Goal: Task Accomplishment & Management: Manage account settings

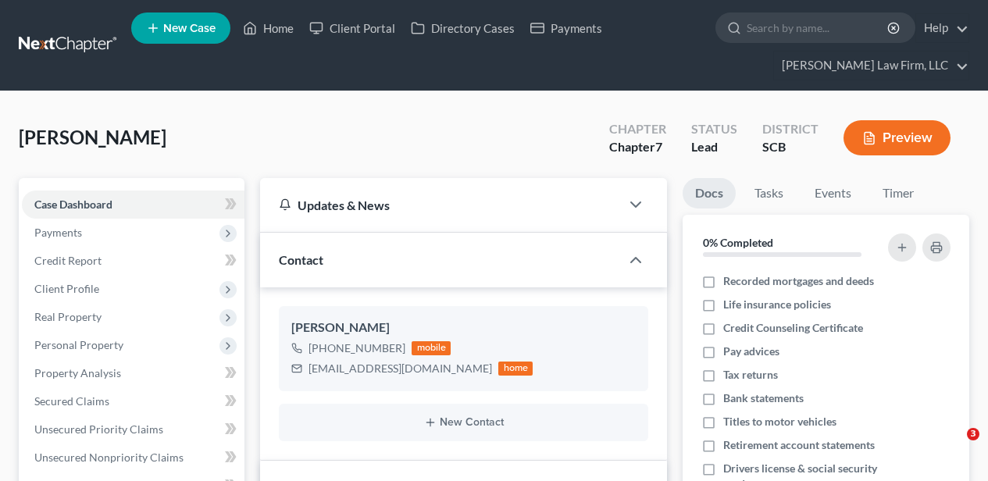
select select "4"
click at [262, 23] on link "Home" at bounding box center [268, 28] width 66 height 28
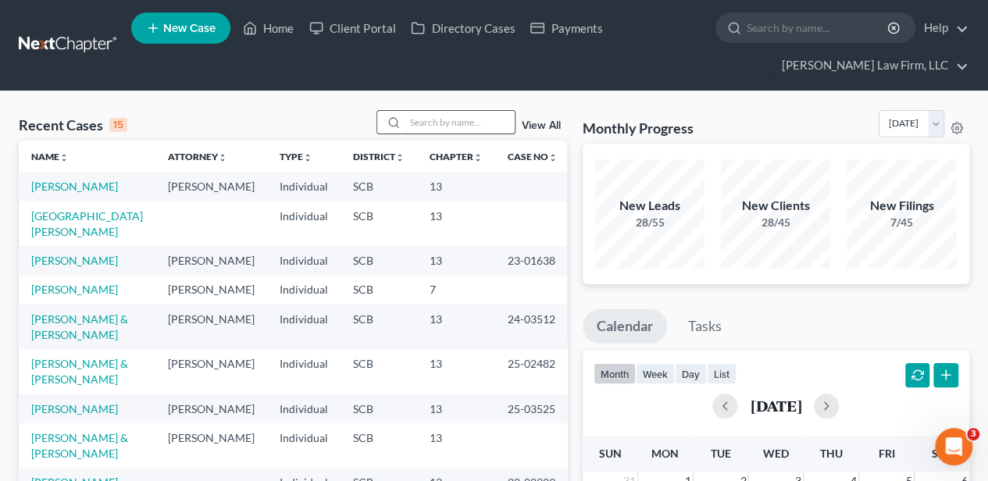
click at [443, 117] on input "search" at bounding box center [459, 122] width 109 height 23
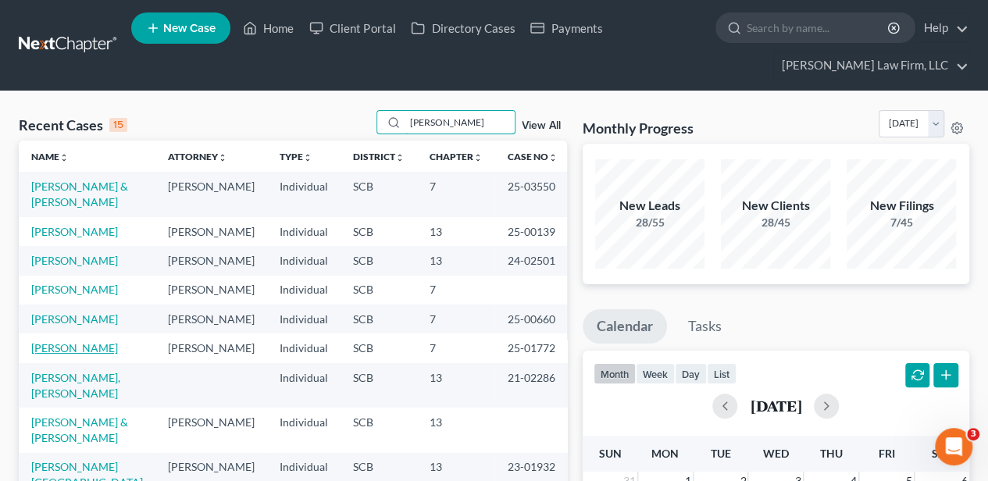
type input "johnson"
click at [82, 354] on link "[PERSON_NAME]" at bounding box center [74, 347] width 87 height 13
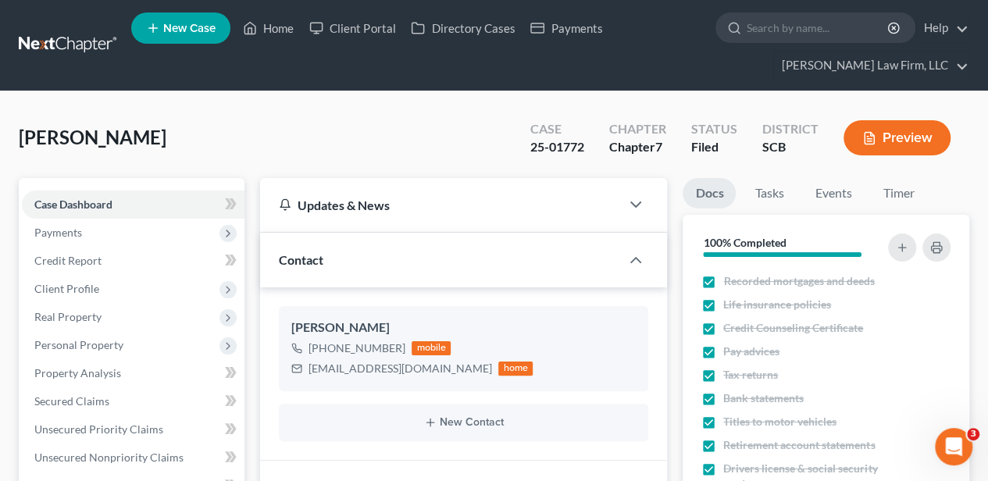
scroll to position [405, 0]
click at [276, 25] on link "Home" at bounding box center [268, 28] width 66 height 28
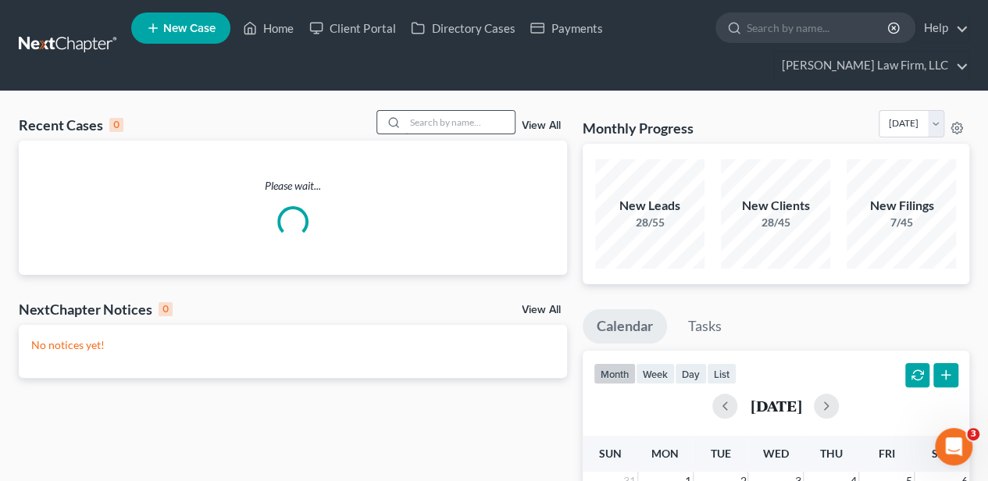
click at [443, 126] on input "search" at bounding box center [459, 122] width 109 height 23
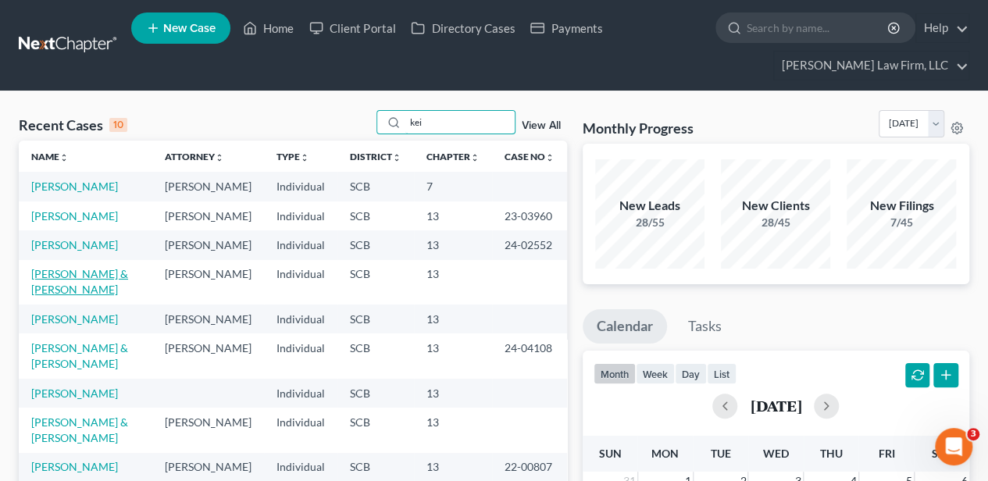
type input "kei"
click at [92, 296] on link "[PERSON_NAME] & [PERSON_NAME]" at bounding box center [79, 281] width 97 height 29
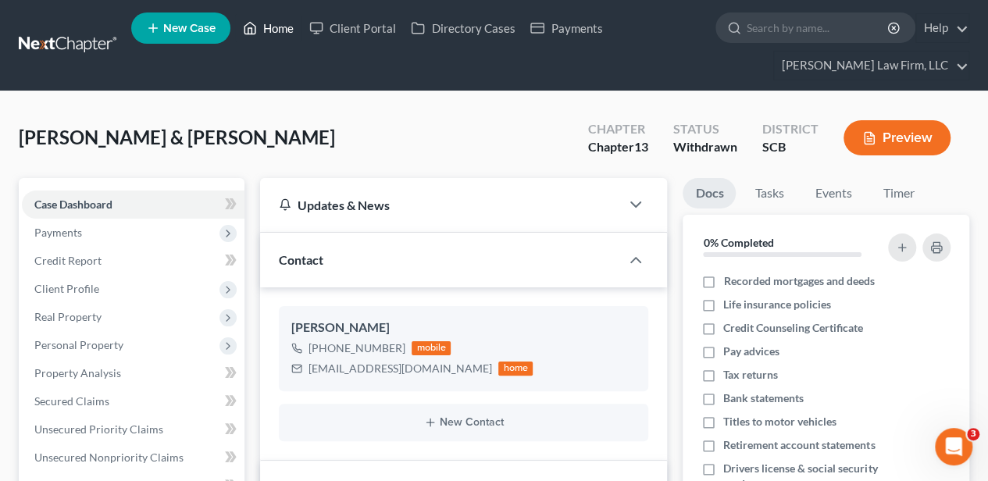
click at [279, 31] on link "Home" at bounding box center [268, 28] width 66 height 28
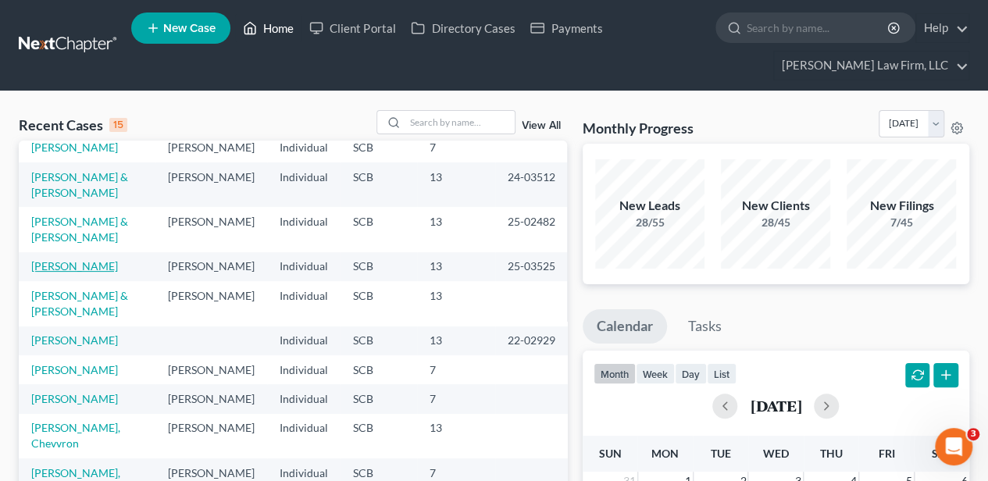
scroll to position [294, 0]
click at [91, 363] on link "[PERSON_NAME]" at bounding box center [74, 369] width 87 height 13
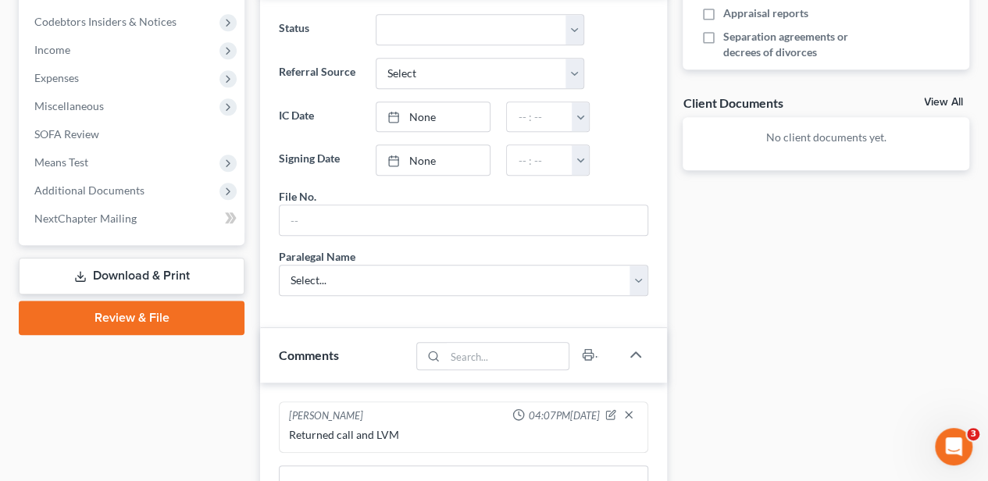
scroll to position [625, 0]
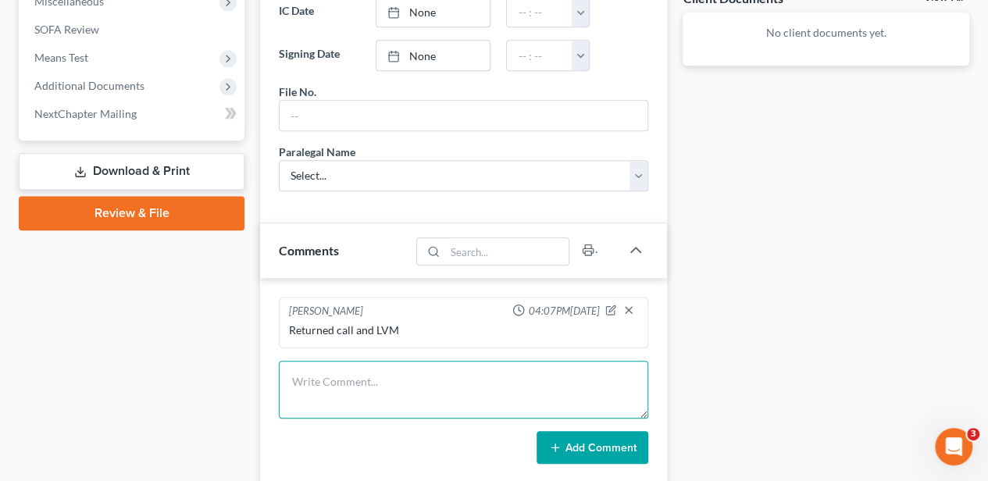
click at [328, 373] on textarea at bounding box center [463, 390] width 369 height 58
type textarea "10 day letter sent"
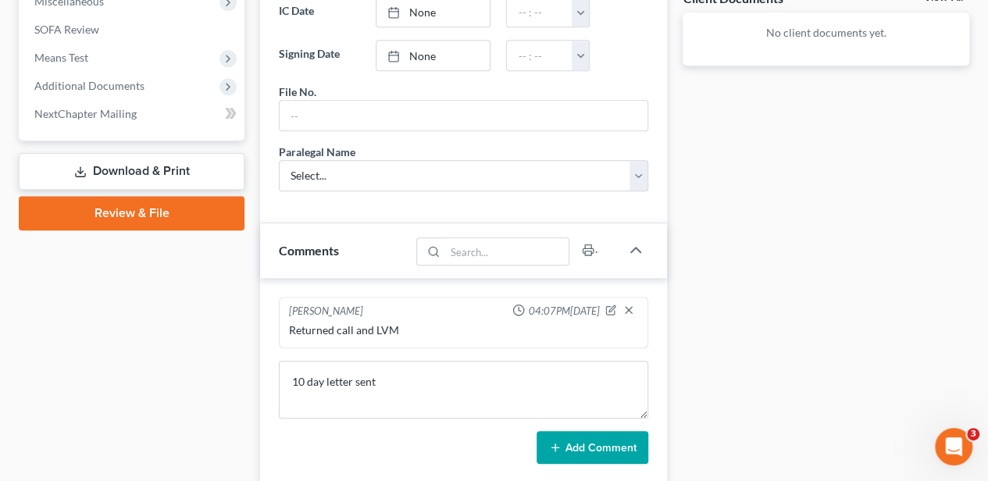
click at [614, 439] on button "Add Comment" at bounding box center [592, 447] width 112 height 33
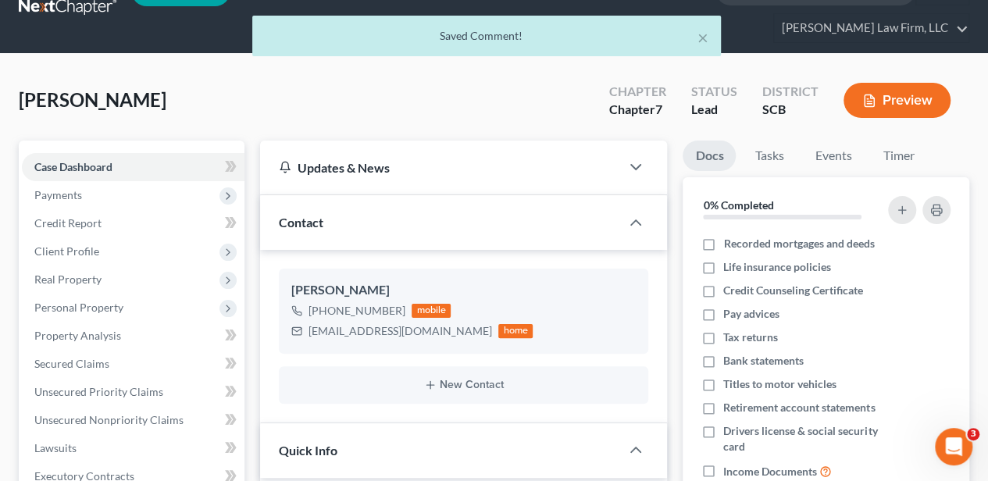
scroll to position [0, 0]
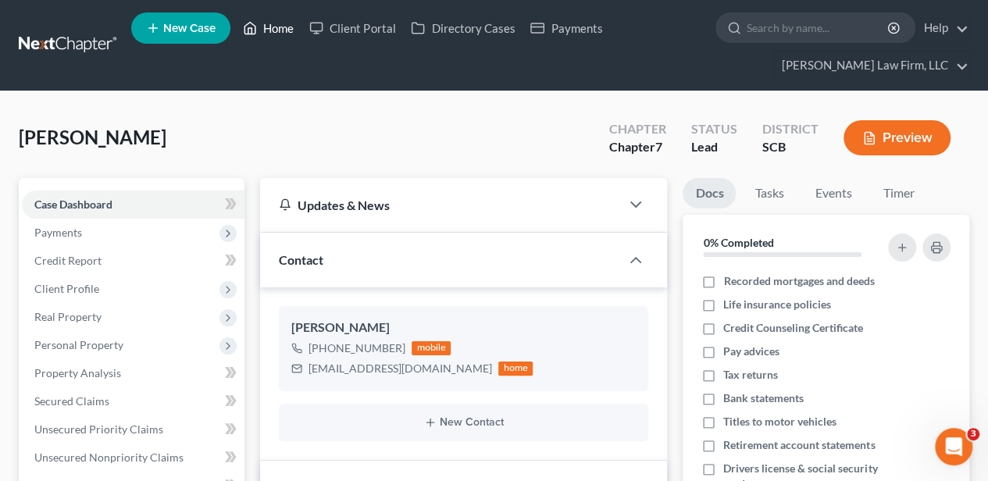
click at [276, 30] on link "Home" at bounding box center [268, 28] width 66 height 28
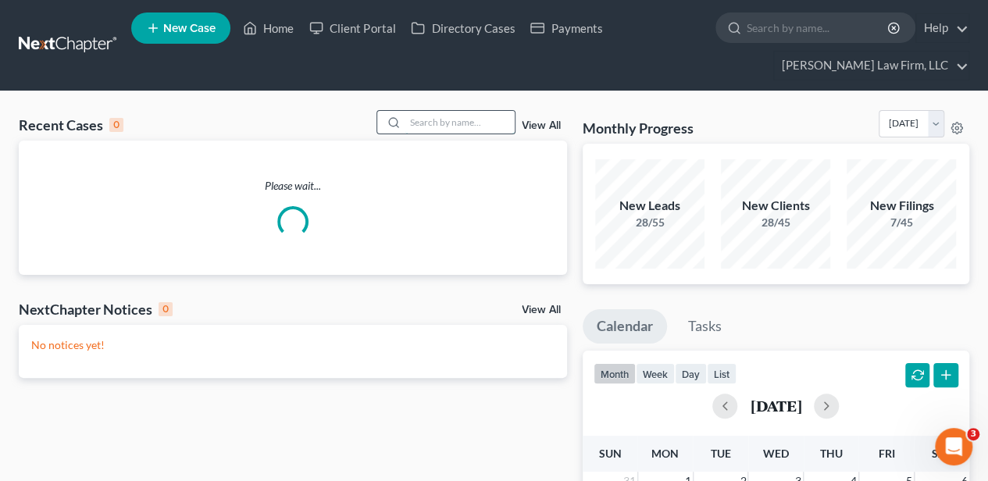
click at [436, 116] on input "search" at bounding box center [459, 122] width 109 height 23
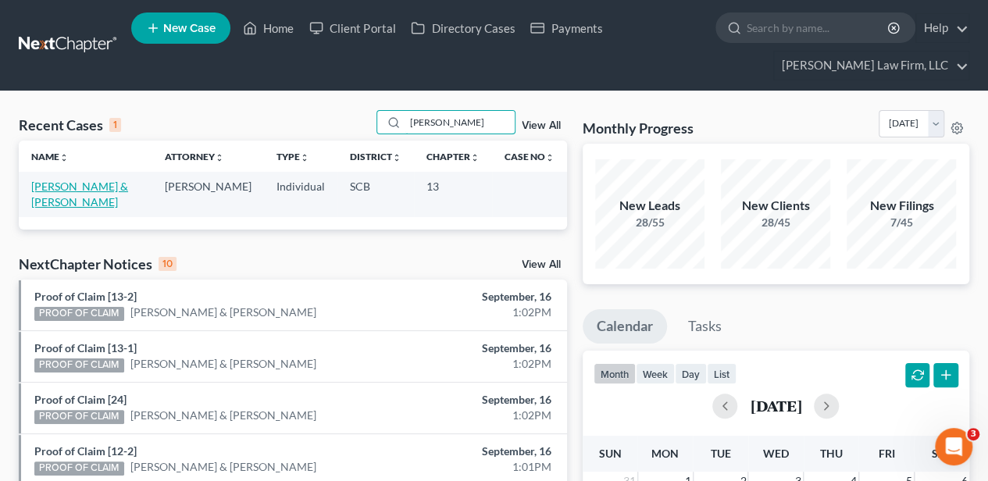
type input "keisler"
click at [40, 188] on link "[PERSON_NAME] & [PERSON_NAME]" at bounding box center [79, 194] width 97 height 29
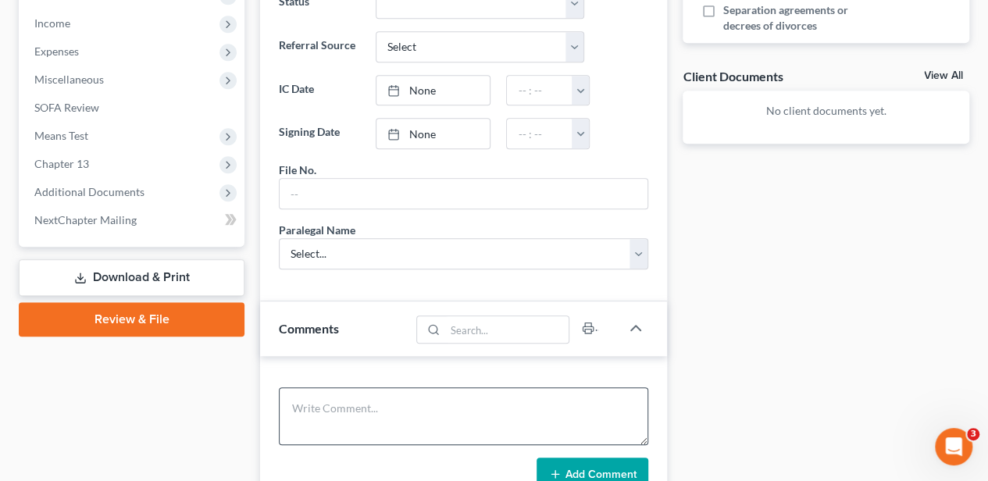
scroll to position [625, 0]
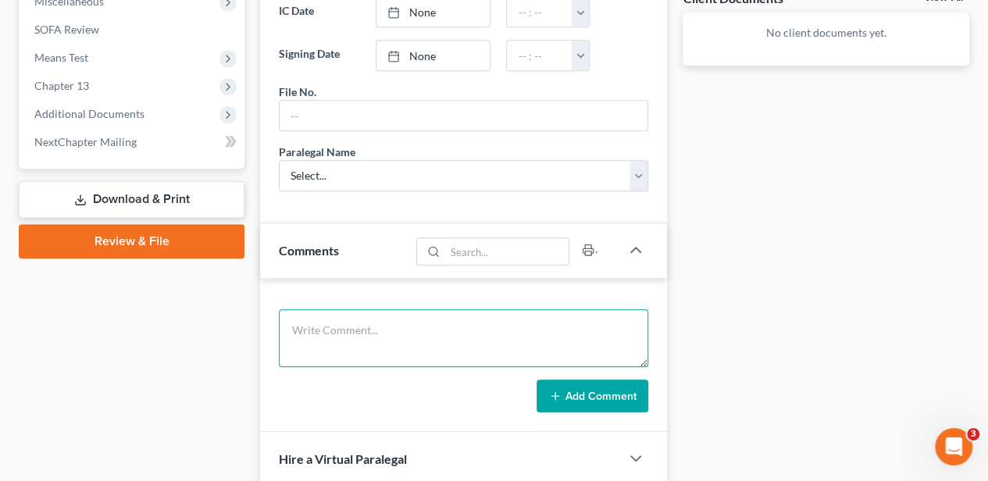
click at [316, 325] on textarea at bounding box center [463, 338] width 369 height 58
type textarea "10 day letter sent"
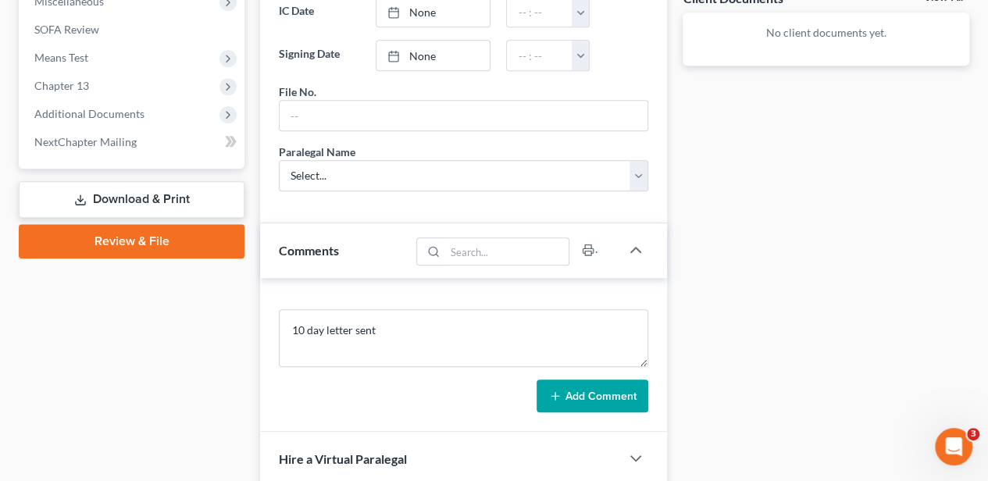
click at [599, 371] on form "10 day letter sent Add Comment" at bounding box center [463, 360] width 369 height 103
click at [593, 379] on button "Add Comment" at bounding box center [592, 395] width 112 height 33
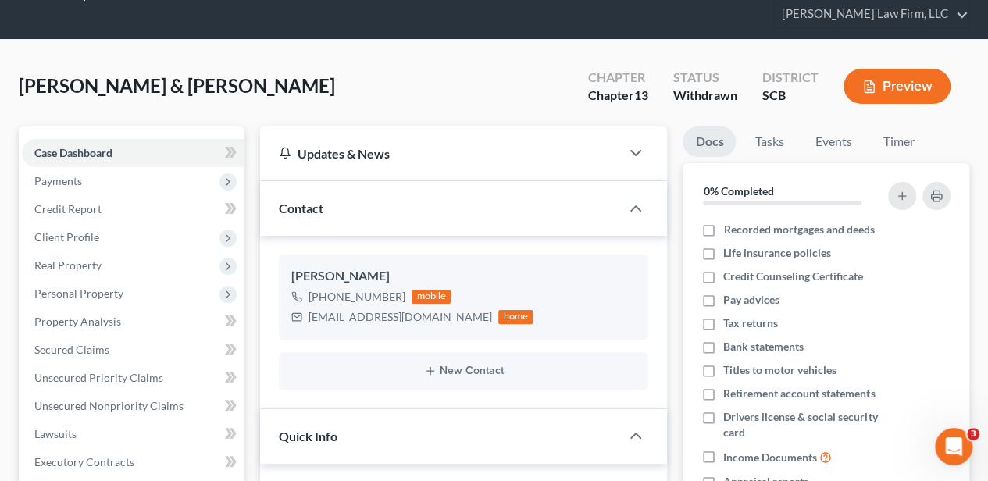
scroll to position [0, 0]
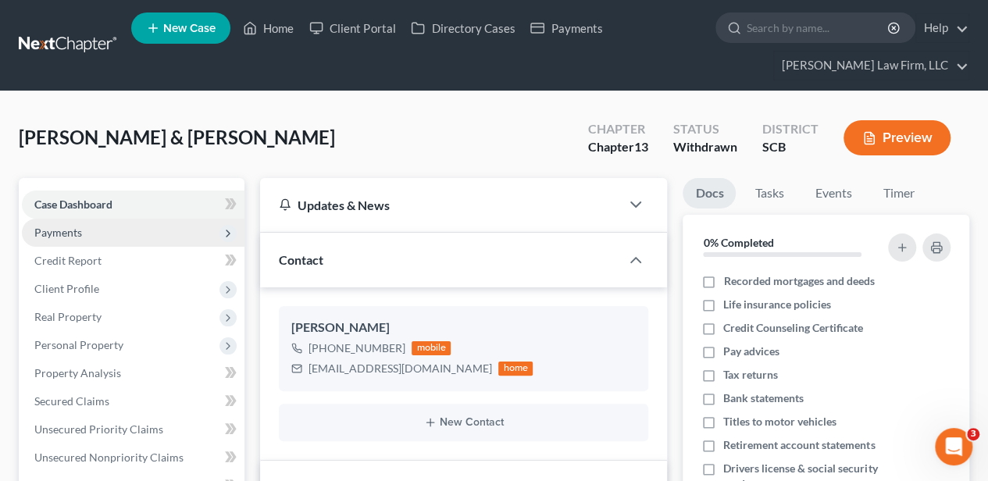
click at [84, 226] on span "Payments" at bounding box center [133, 233] width 223 height 28
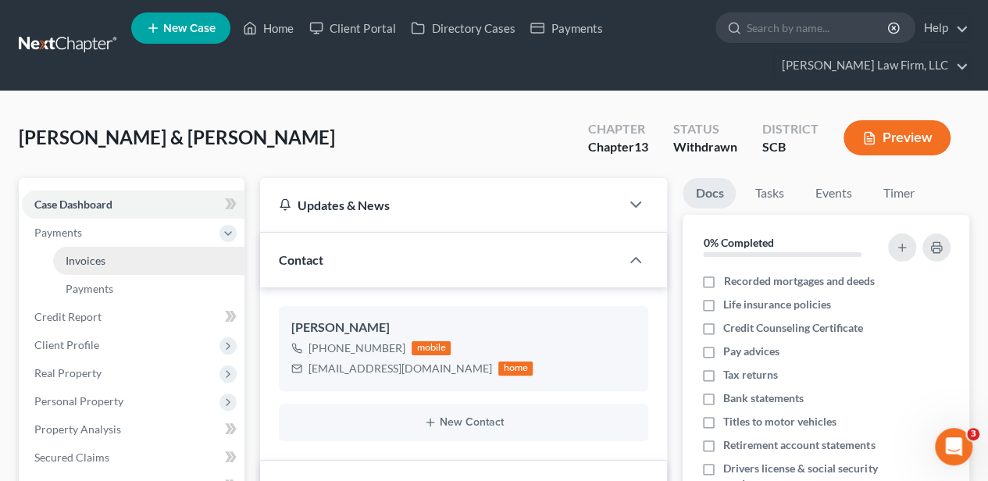
click at [90, 259] on span "Invoices" at bounding box center [86, 260] width 40 height 13
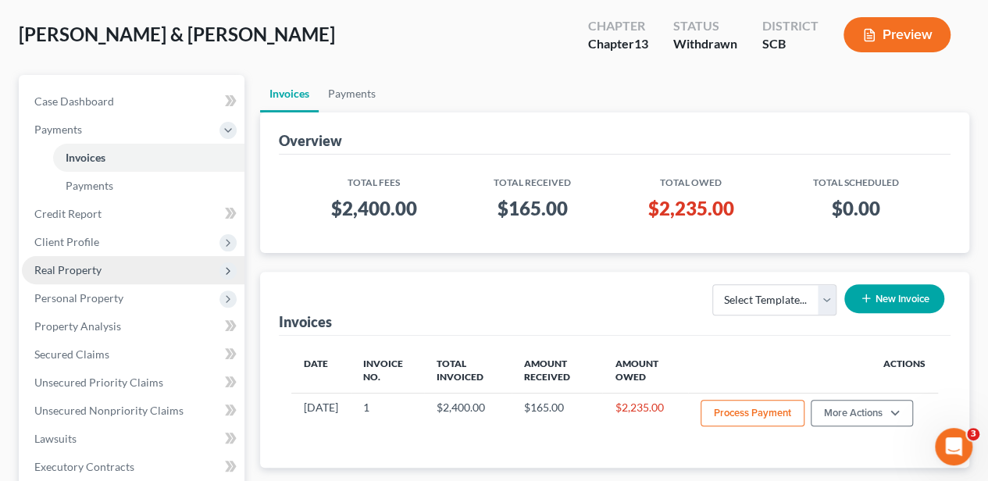
scroll to position [104, 0]
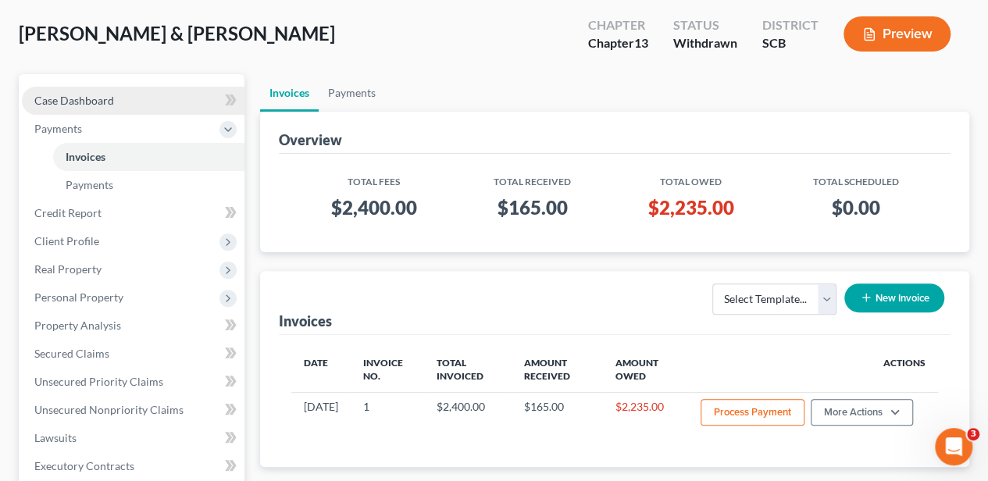
click at [101, 100] on span "Case Dashboard" at bounding box center [74, 100] width 80 height 13
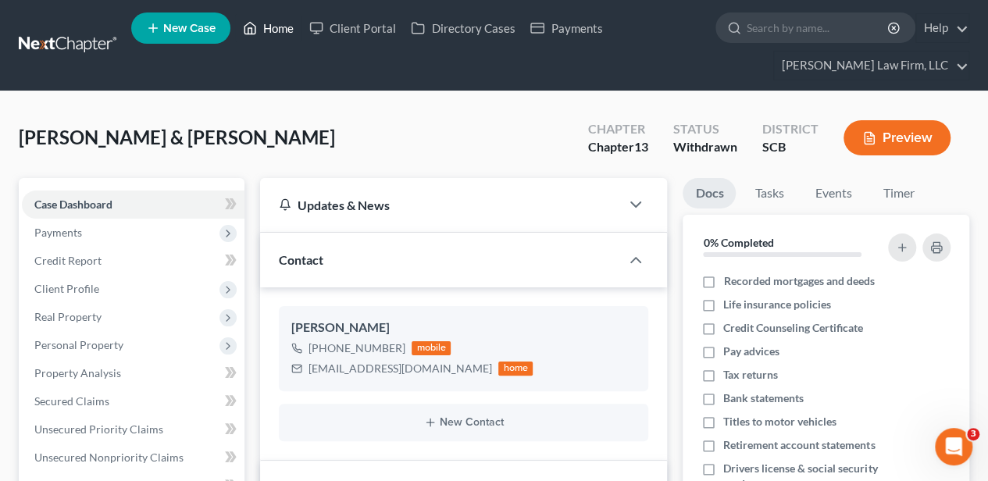
click at [280, 26] on link "Home" at bounding box center [268, 28] width 66 height 28
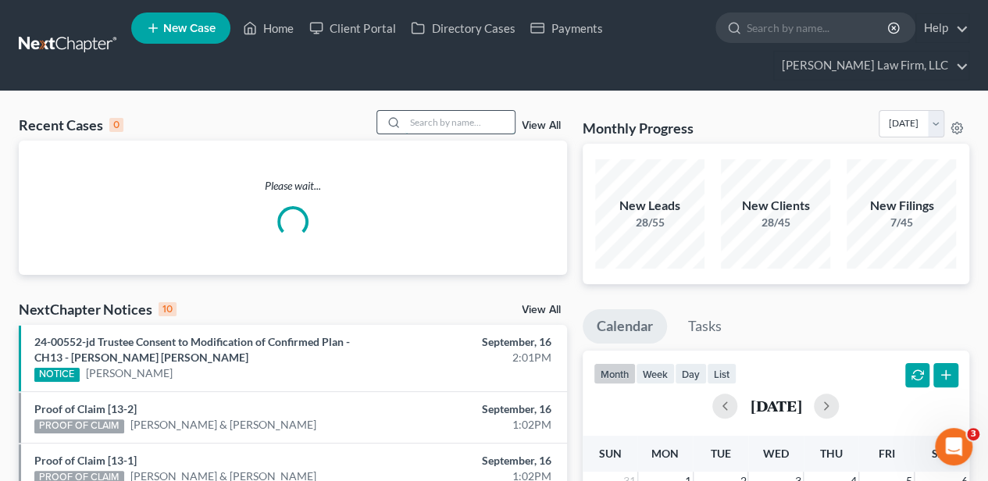
click at [439, 121] on input "search" at bounding box center [459, 122] width 109 height 23
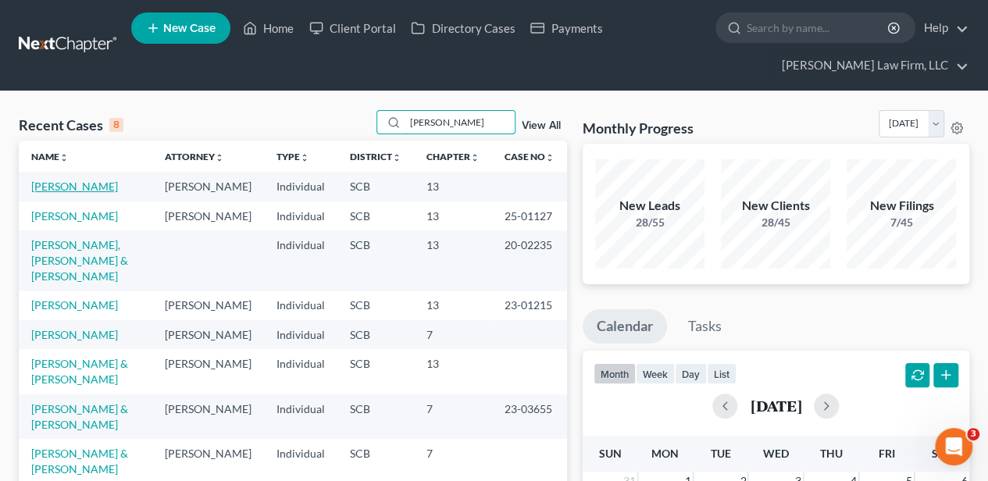
type input "miller"
click at [48, 187] on link "[PERSON_NAME]" at bounding box center [74, 186] width 87 height 13
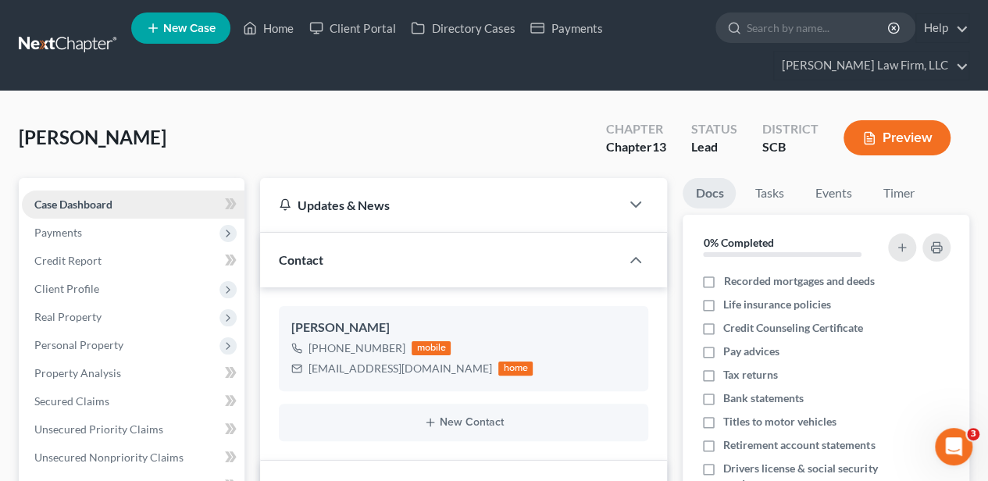
select select "3"
drag, startPoint x: 258, startPoint y: 26, endPoint x: 460, endPoint y: 112, distance: 219.7
click at [258, 25] on link "Home" at bounding box center [268, 28] width 66 height 28
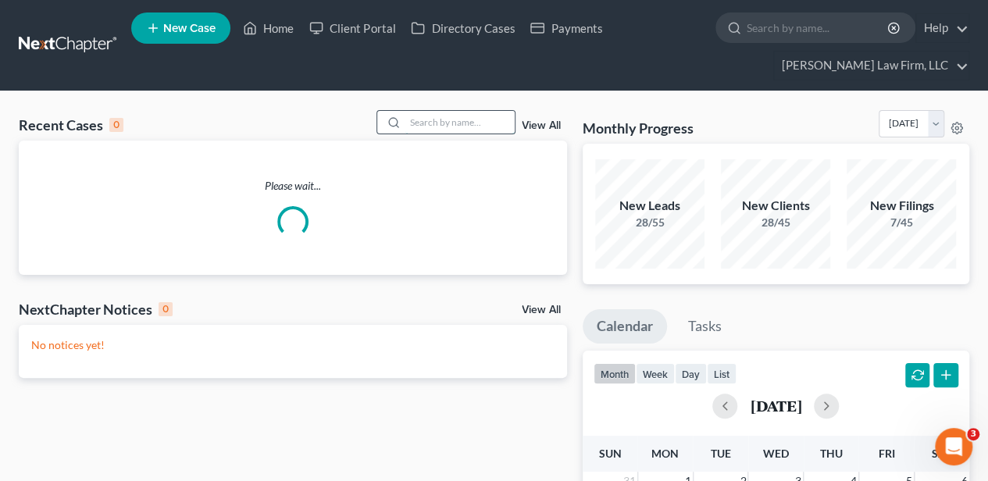
click at [473, 119] on input "search" at bounding box center [459, 122] width 109 height 23
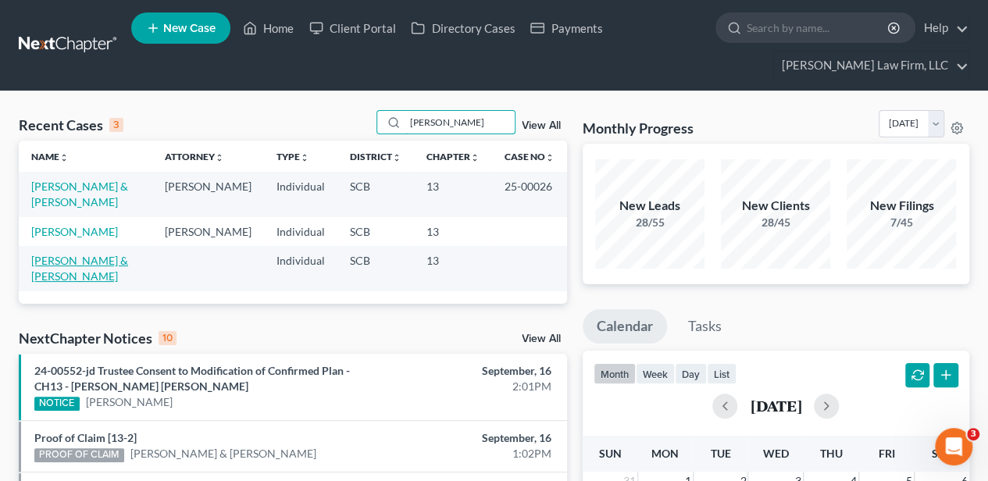
type input "myers"
click at [80, 272] on link "[PERSON_NAME] & [PERSON_NAME]" at bounding box center [79, 268] width 97 height 29
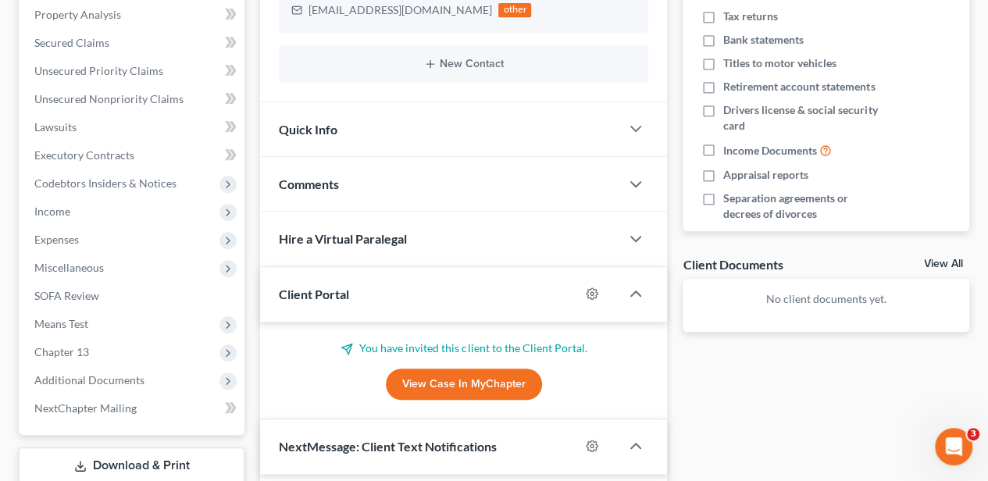
scroll to position [358, 0]
click at [327, 200] on div "Comments" at bounding box center [440, 185] width 360 height 54
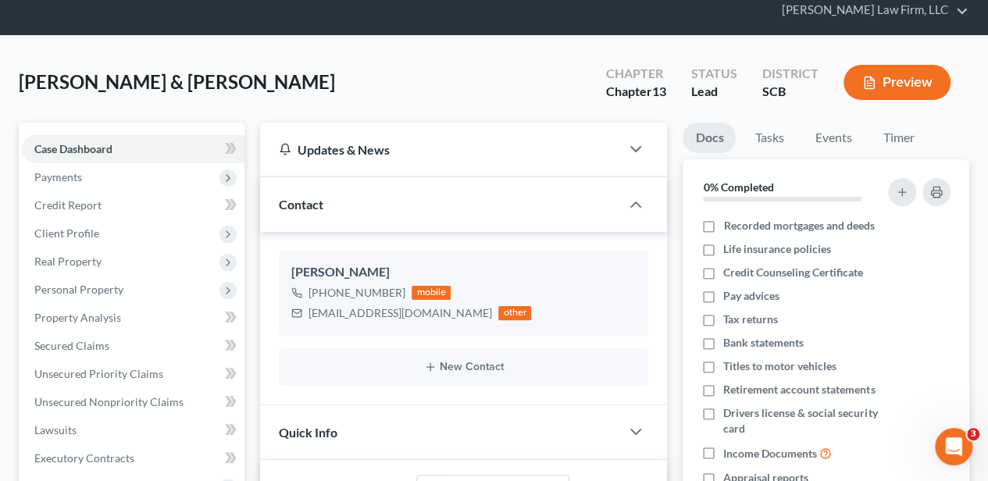
scroll to position [0, 0]
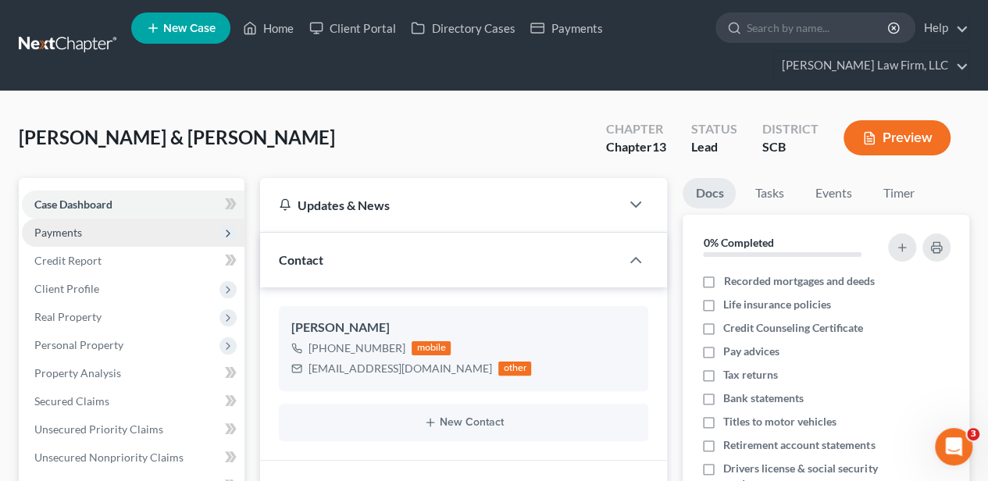
click at [90, 226] on span "Payments" at bounding box center [133, 233] width 223 height 28
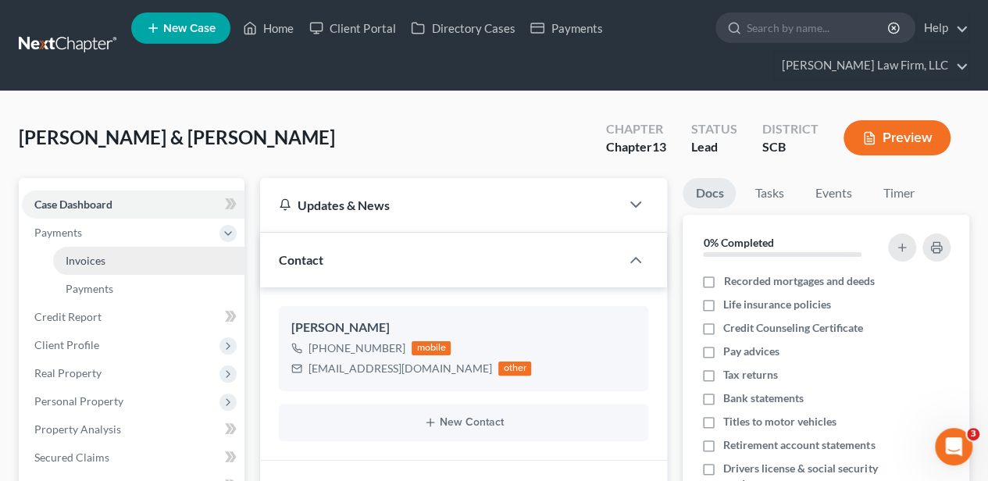
click at [93, 258] on span "Invoices" at bounding box center [86, 260] width 40 height 13
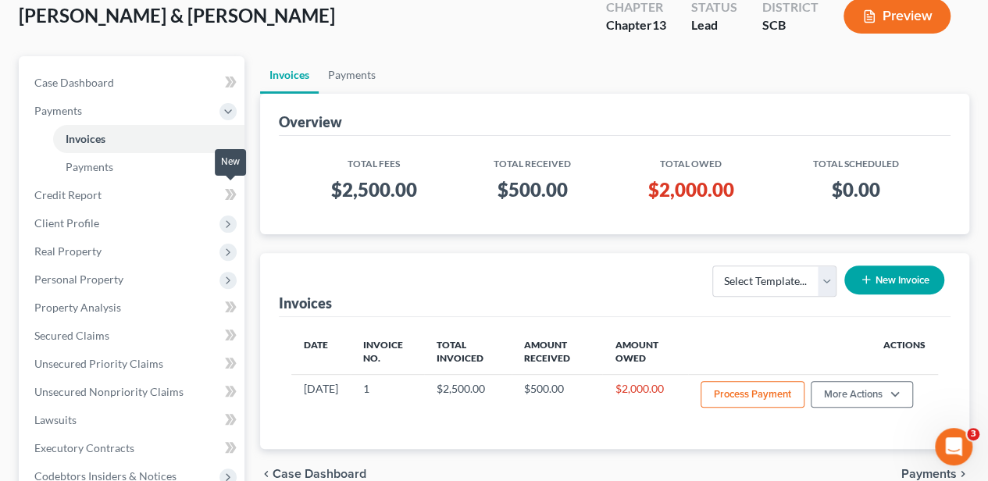
scroll to position [104, 0]
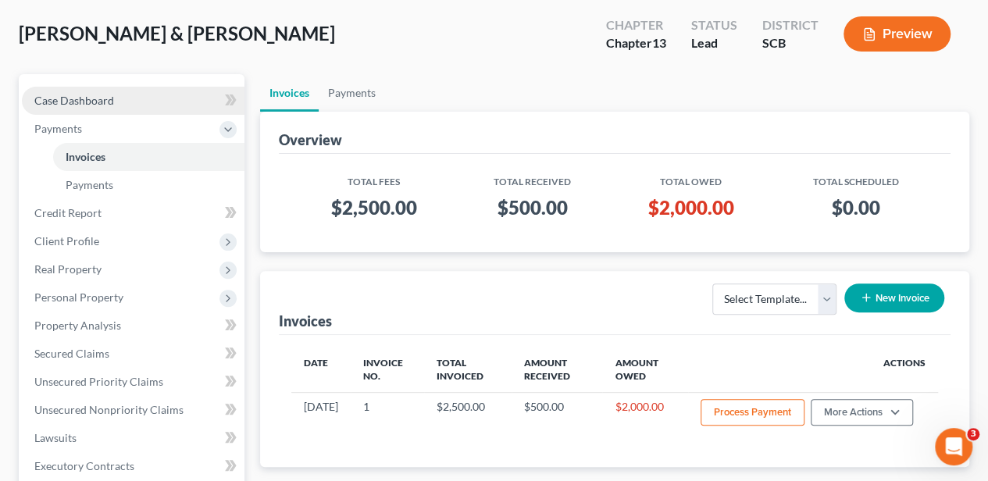
click at [106, 109] on link "Case Dashboard" at bounding box center [133, 101] width 223 height 28
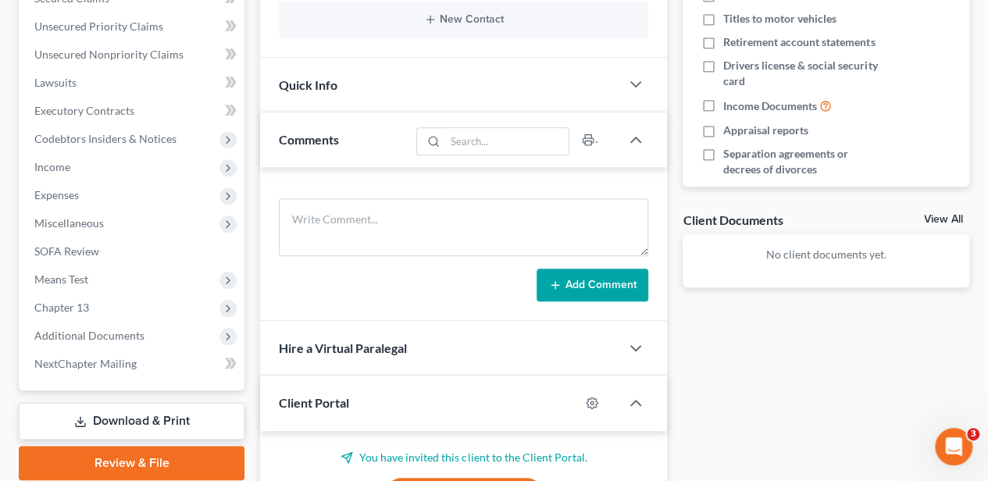
scroll to position [468, 0]
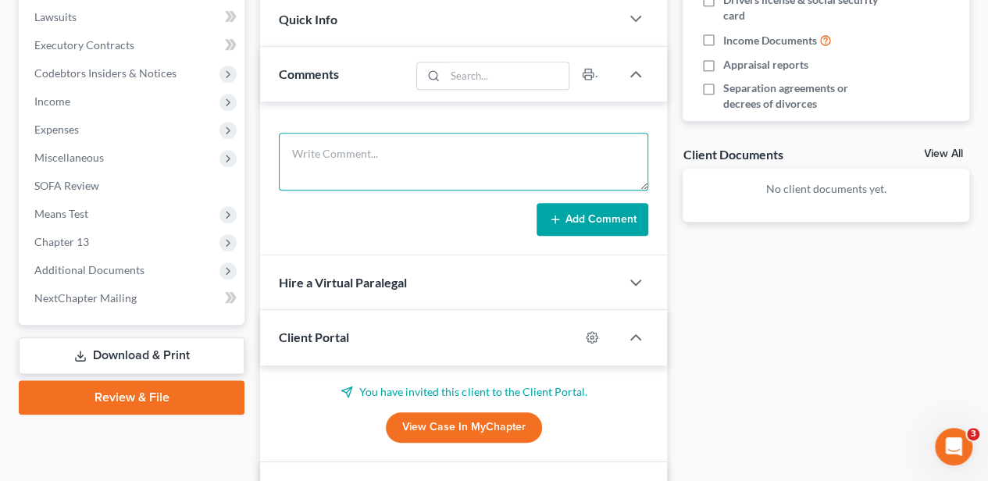
click at [376, 158] on textarea at bounding box center [463, 162] width 369 height 58
type textarea "10 day letter sent"
click at [556, 207] on button "Add Comment" at bounding box center [592, 219] width 112 height 33
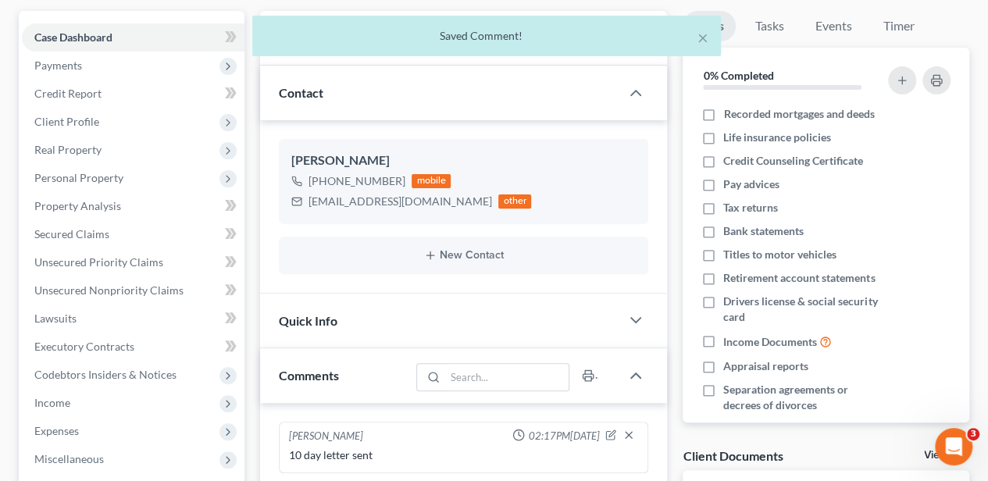
scroll to position [0, 0]
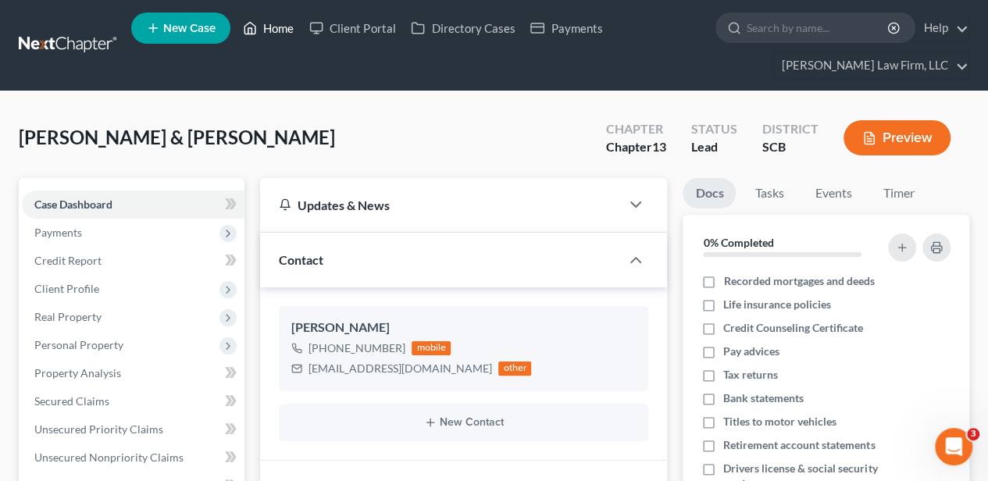
drag, startPoint x: 283, startPoint y: 29, endPoint x: 450, endPoint y: 111, distance: 186.1
click at [283, 29] on link "Home" at bounding box center [268, 28] width 66 height 28
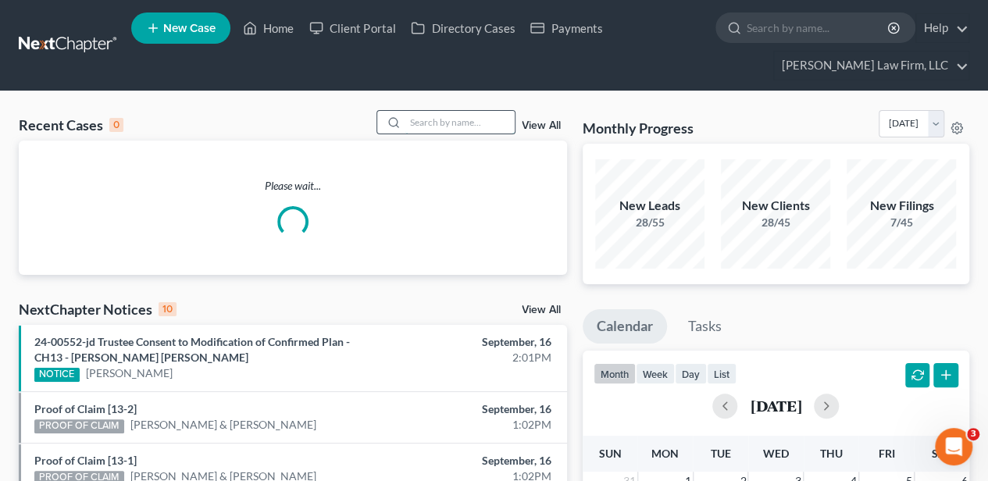
click at [456, 126] on input "search" at bounding box center [459, 122] width 109 height 23
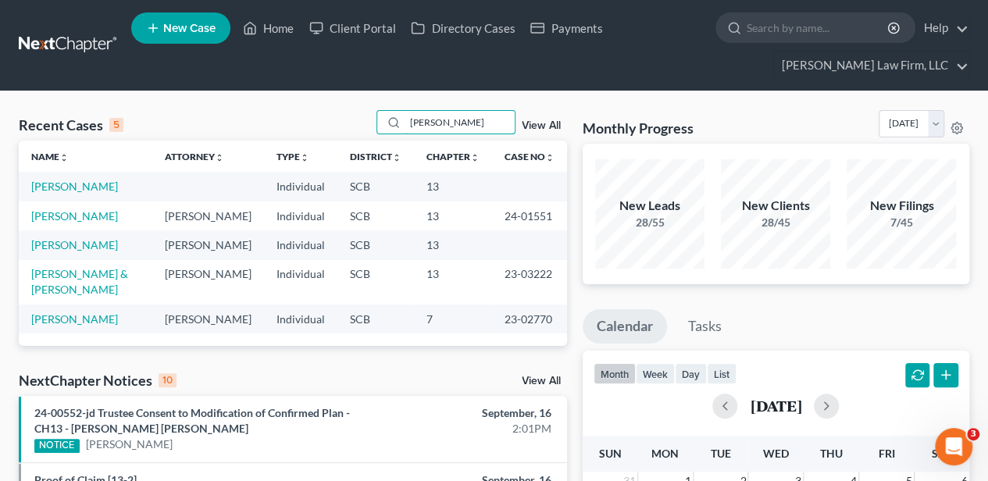
type input "norman"
click at [77, 194] on td "[PERSON_NAME]" at bounding box center [86, 186] width 134 height 29
click at [77, 190] on link "[PERSON_NAME]" at bounding box center [74, 186] width 87 height 13
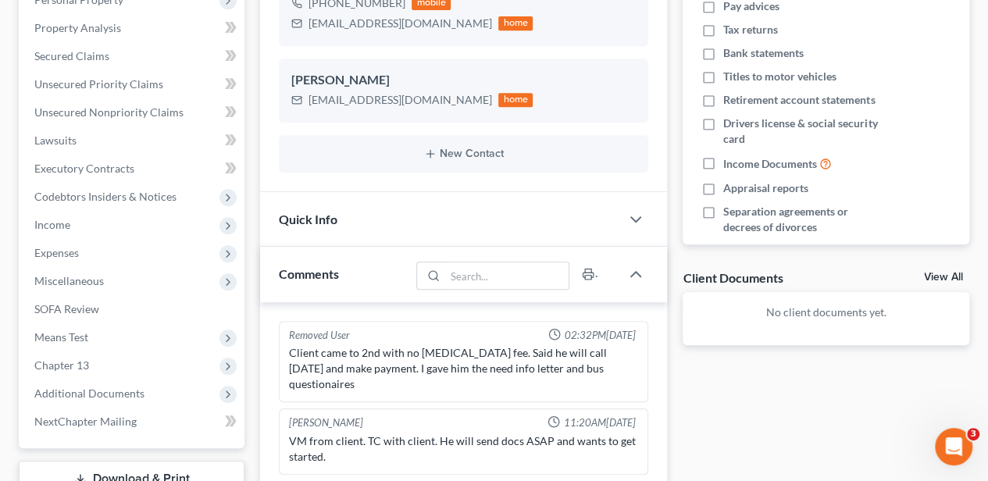
scroll to position [520, 0]
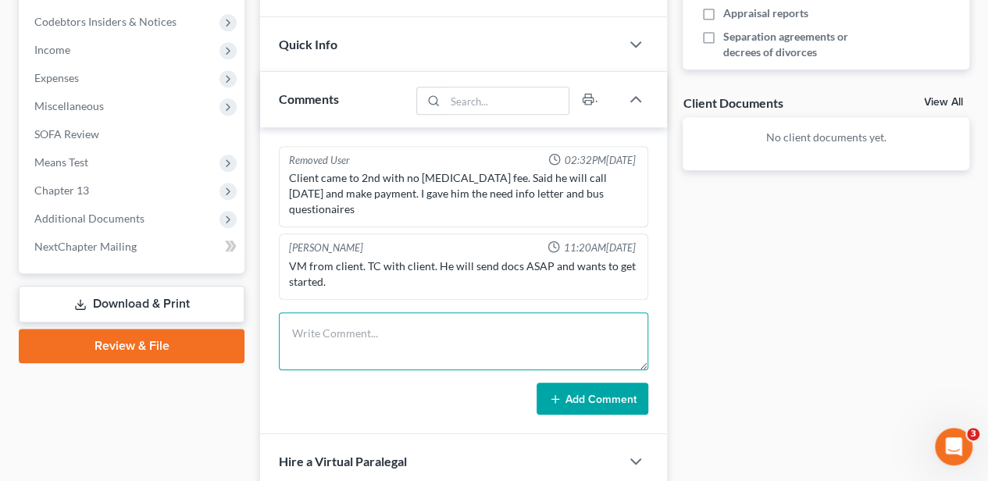
click at [408, 319] on textarea at bounding box center [463, 341] width 369 height 58
click at [347, 312] on textarea at bounding box center [463, 341] width 369 height 58
type textarea "10 day letter sent per RM"
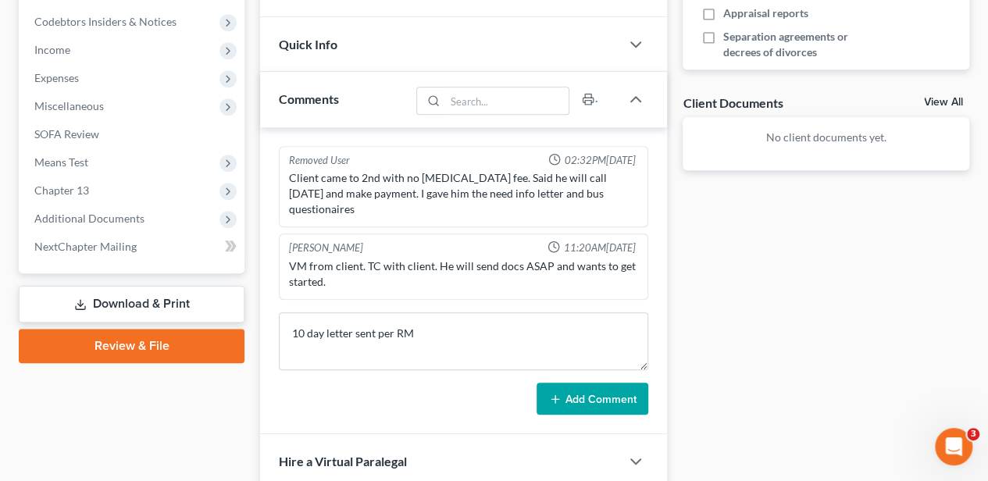
click at [561, 393] on icon at bounding box center [555, 399] width 12 height 12
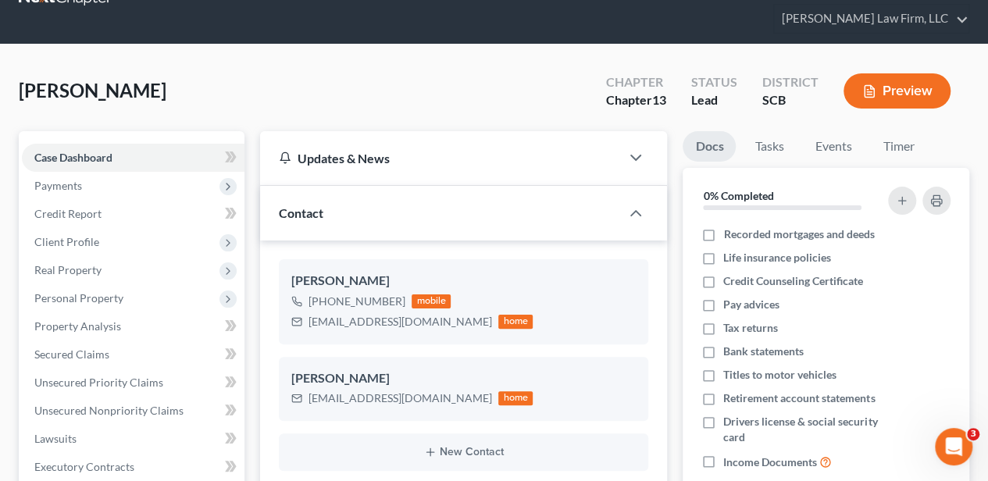
scroll to position [0, 0]
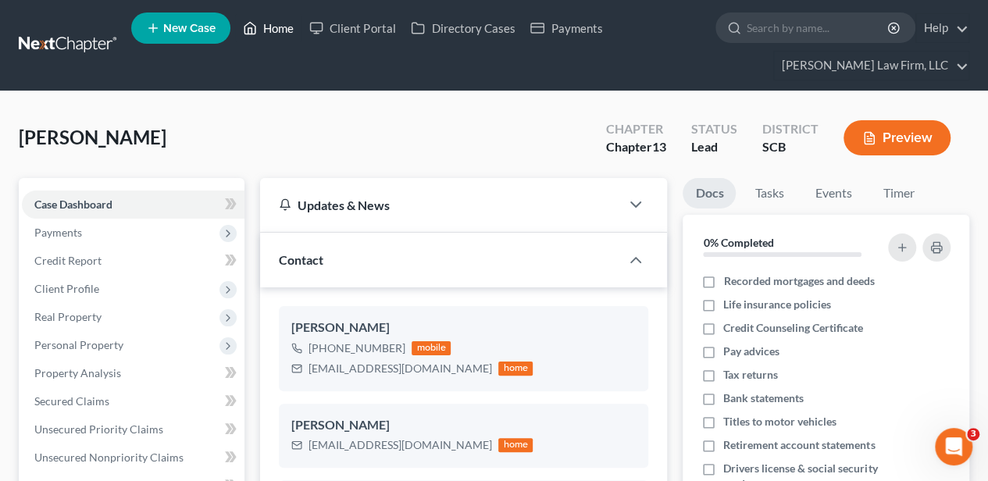
click at [253, 30] on icon at bounding box center [250, 28] width 14 height 19
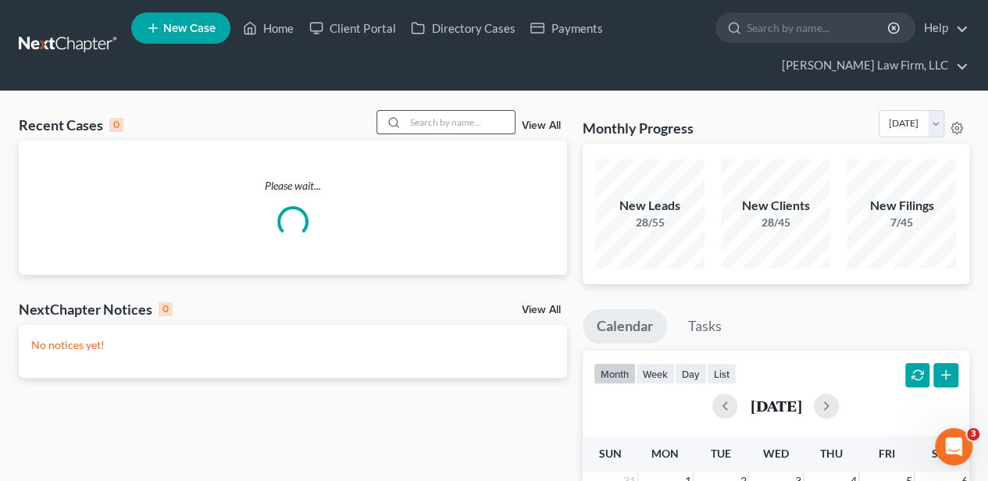
click at [479, 126] on input "search" at bounding box center [459, 122] width 109 height 23
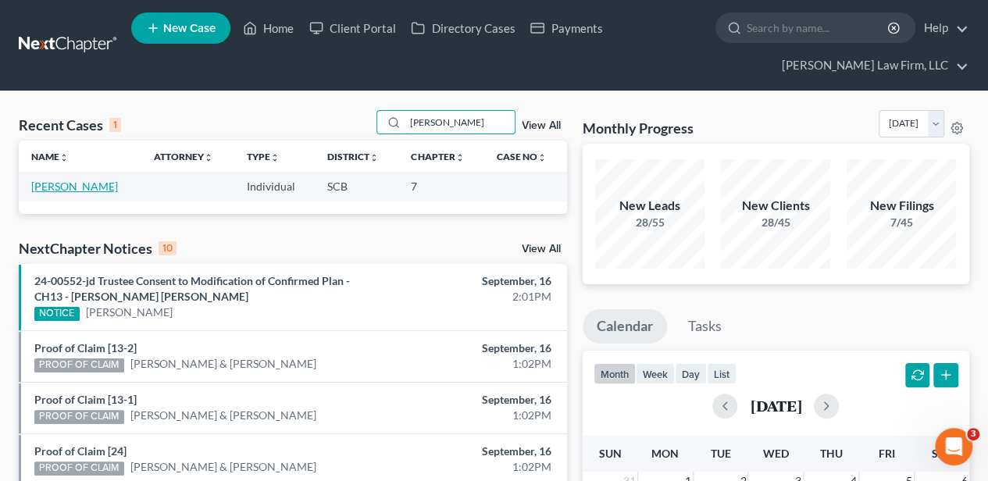
type input "nowell"
click at [80, 186] on link "[PERSON_NAME]" at bounding box center [74, 186] width 87 height 13
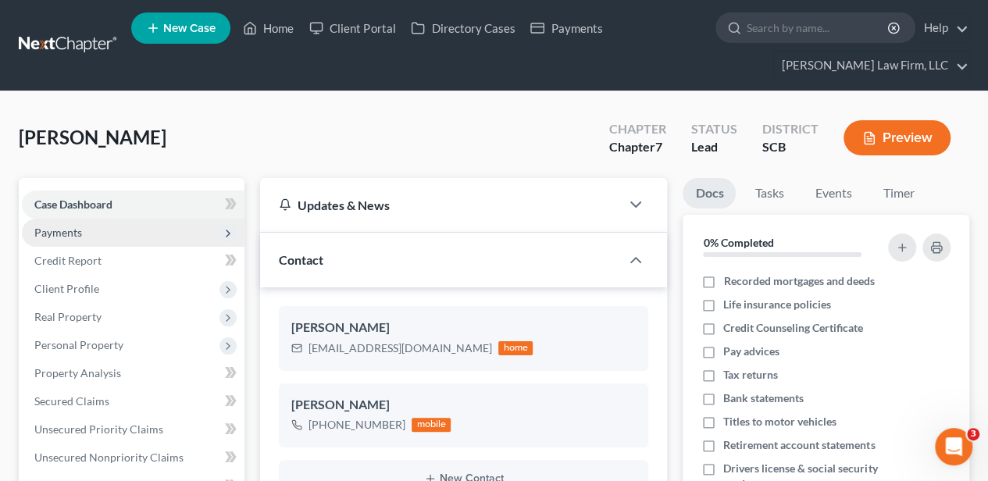
click at [109, 233] on span "Payments" at bounding box center [133, 233] width 223 height 28
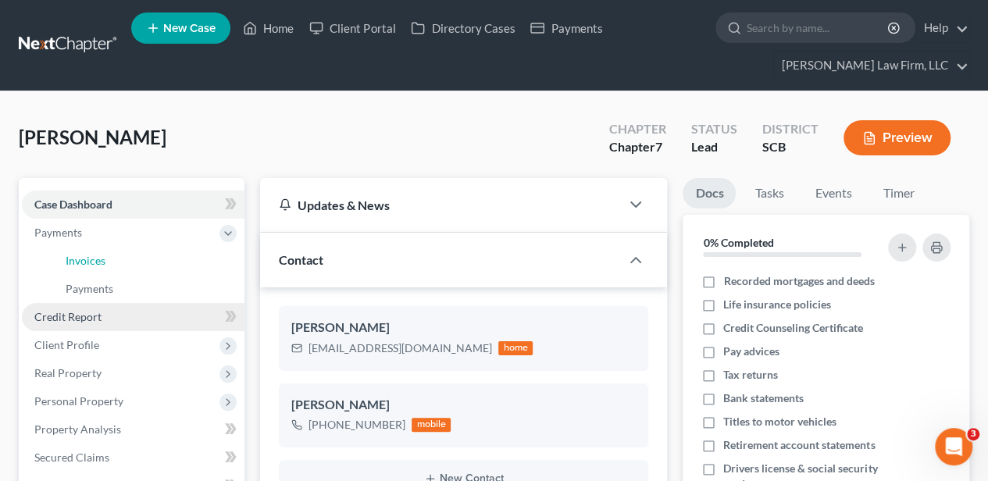
click at [112, 256] on link "Invoices" at bounding box center [148, 261] width 191 height 28
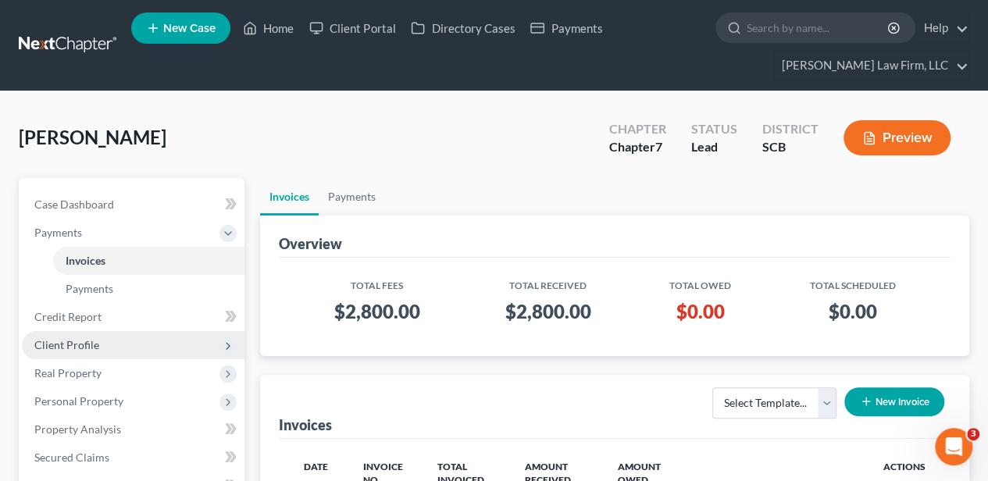
click at [125, 337] on span "Client Profile" at bounding box center [133, 345] width 223 height 28
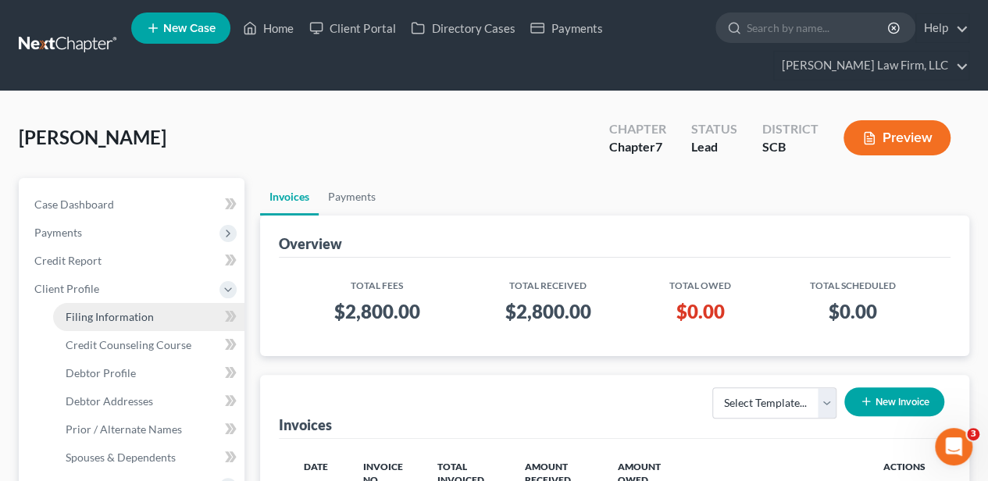
click at [134, 312] on span "Filing Information" at bounding box center [110, 316] width 88 height 13
select select "1"
select select "0"
select select "72"
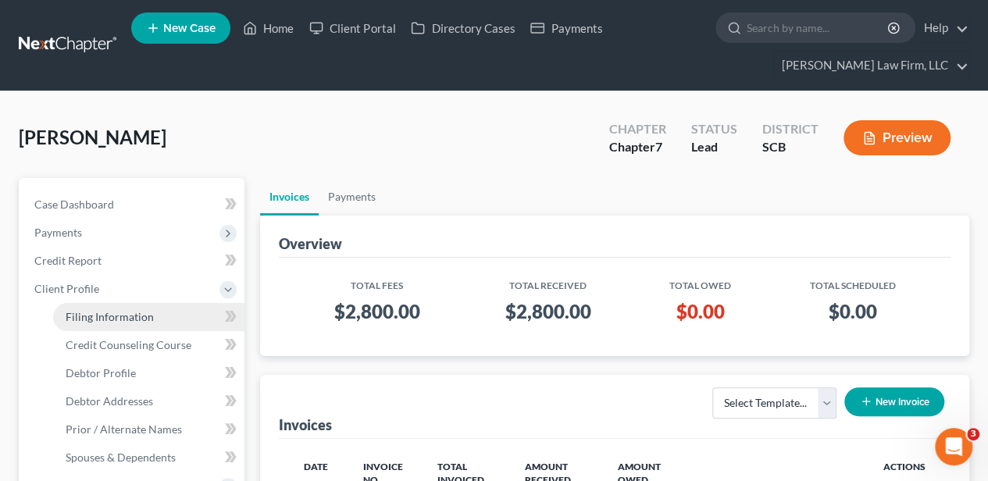
select select "42"
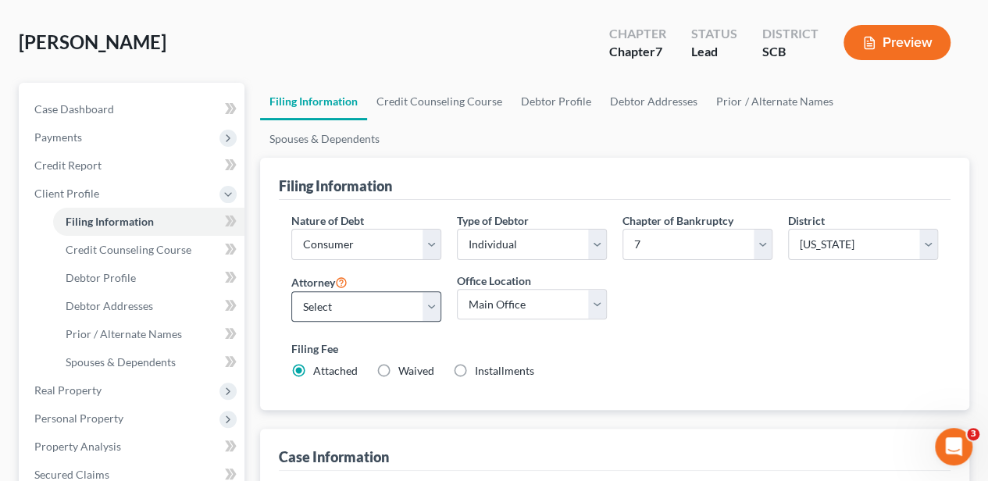
scroll to position [104, 0]
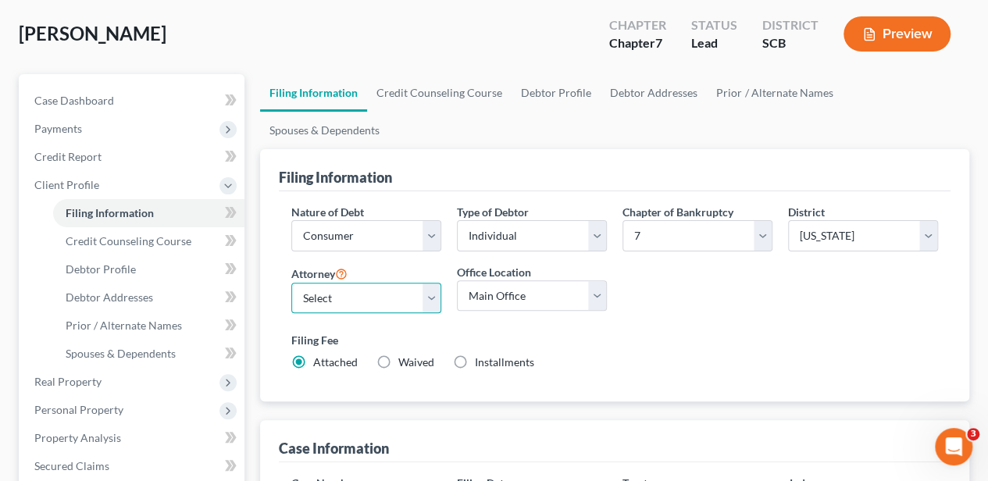
drag, startPoint x: 363, startPoint y: 256, endPoint x: 356, endPoint y: 267, distance: 13.0
click at [363, 283] on select "Select Robert Meredith, Jr. - SCB Elizabeth Heilig - SCB" at bounding box center [366, 298] width 150 height 31
click at [351, 283] on select "Select Robert Meredith, Jr. - SCB Elizabeth Heilig - SCB" at bounding box center [366, 298] width 150 height 31
select select "0"
click at [291, 283] on select "Select Robert Meredith, Jr. - SCB Elizabeth Heilig - SCB" at bounding box center [366, 298] width 150 height 31
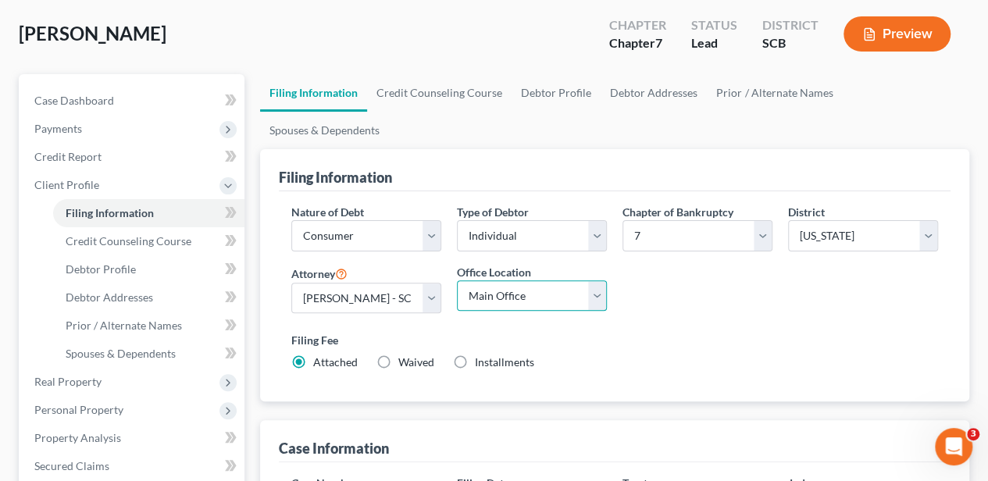
click at [493, 280] on select "Main Office Myrtle Beach Columbia" at bounding box center [532, 295] width 150 height 31
select select "1"
click at [457, 280] on select "Main Office Myrtle Beach Columbia" at bounding box center [532, 295] width 150 height 31
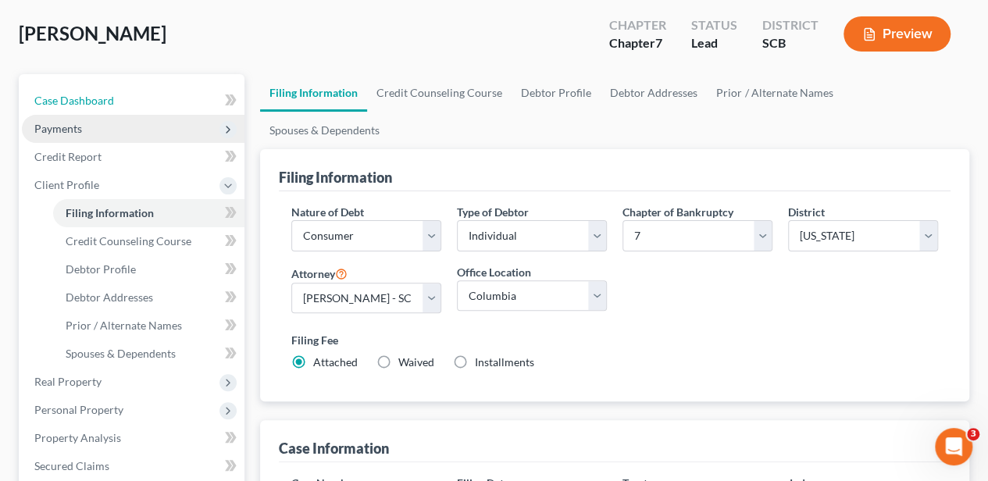
drag, startPoint x: 126, startPoint y: 95, endPoint x: 234, endPoint y: 136, distance: 115.1
click at [126, 95] on link "Case Dashboard" at bounding box center [133, 101] width 223 height 28
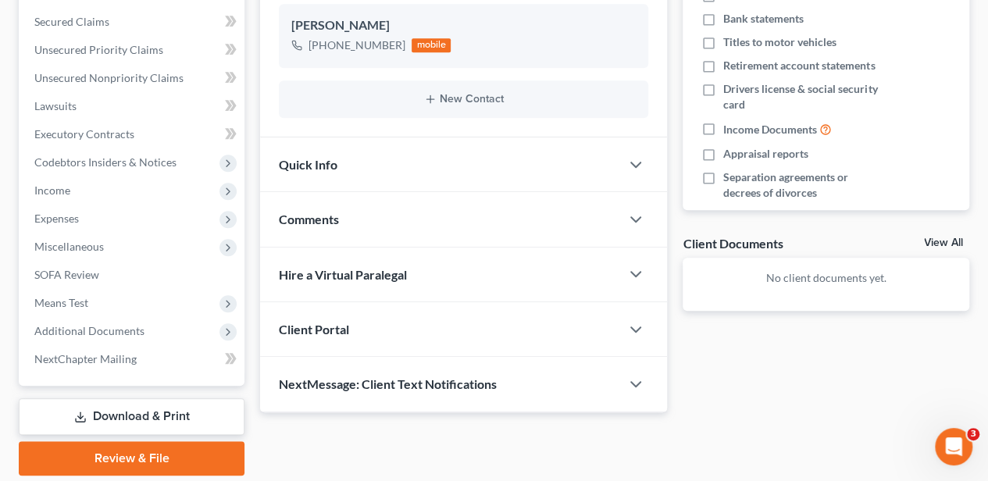
scroll to position [431, 0]
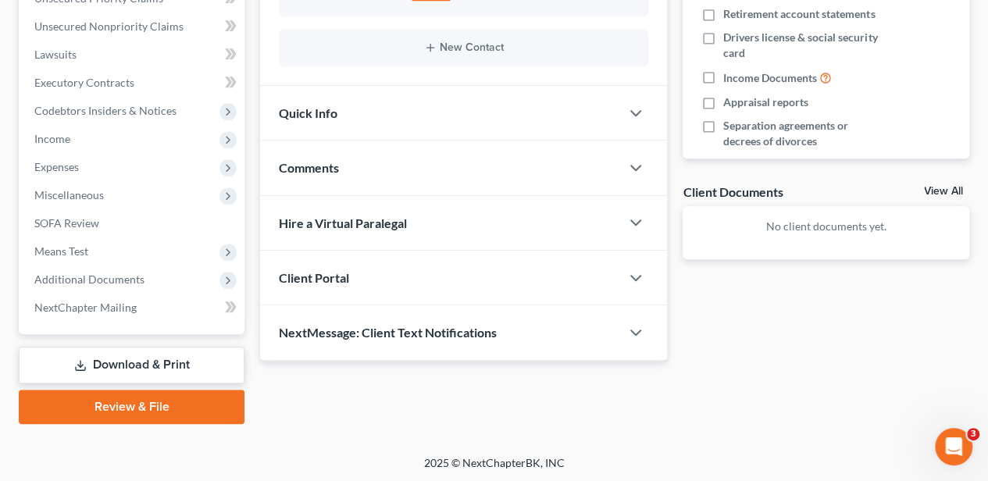
click at [284, 169] on span "Comments" at bounding box center [309, 167] width 60 height 15
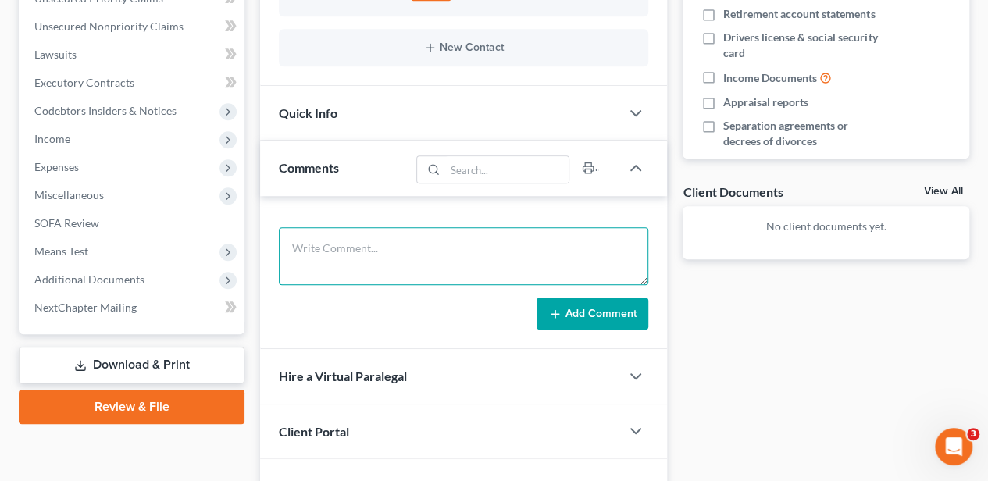
click at [309, 248] on textarea at bounding box center [463, 256] width 369 height 58
type textarea "10 day letter sent 9.16.25"
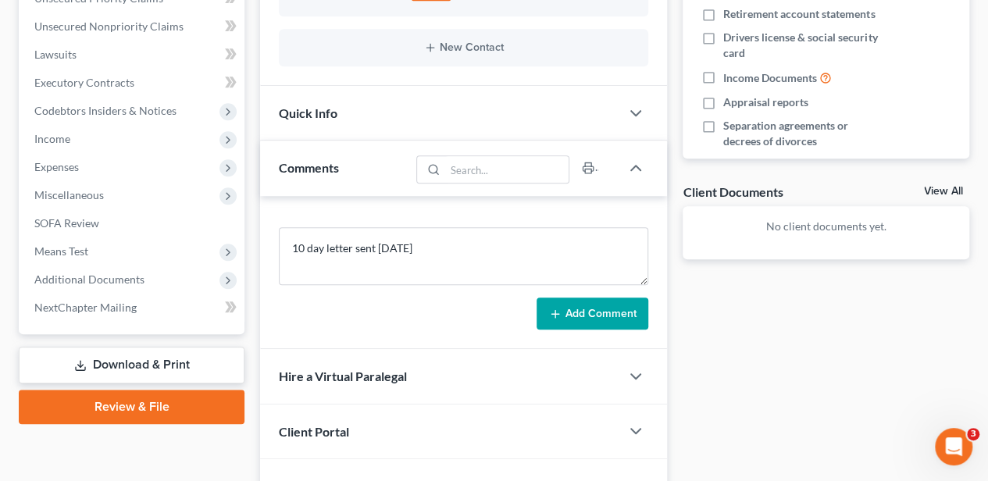
click at [593, 322] on button "Add Comment" at bounding box center [592, 313] width 112 height 33
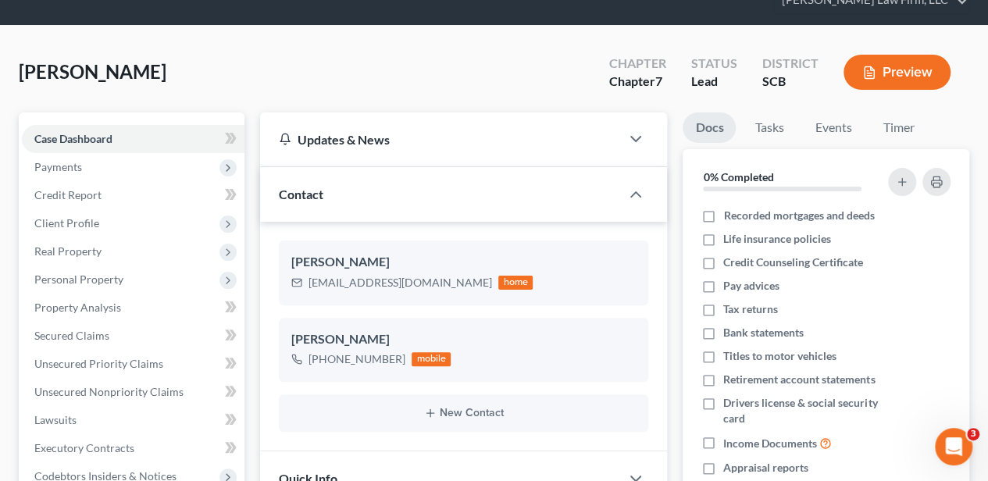
scroll to position [14, 0]
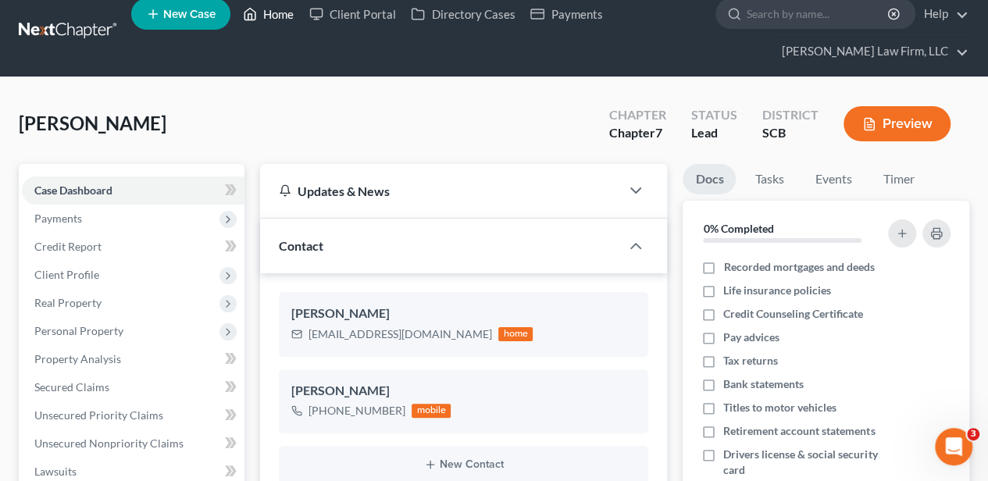
click at [272, 20] on link "Home" at bounding box center [268, 14] width 66 height 28
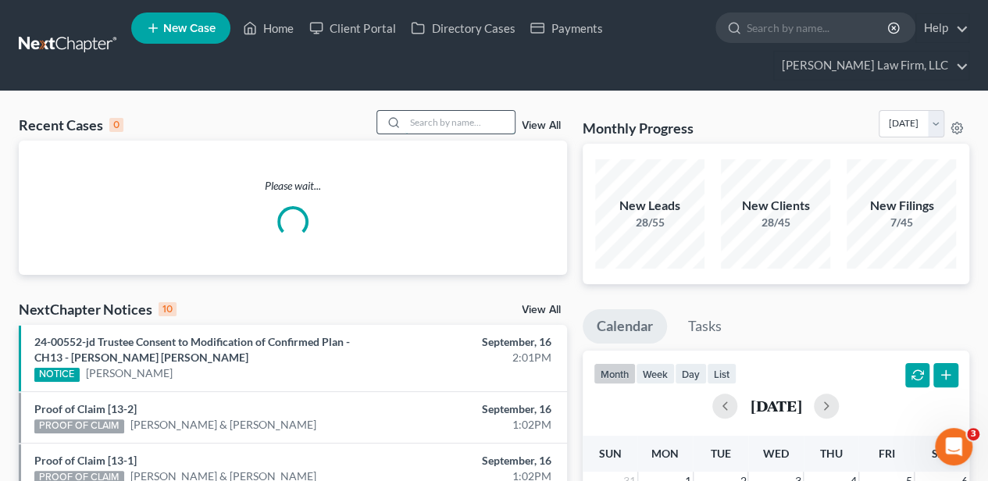
click at [420, 119] on input "search" at bounding box center [459, 122] width 109 height 23
type input "l"
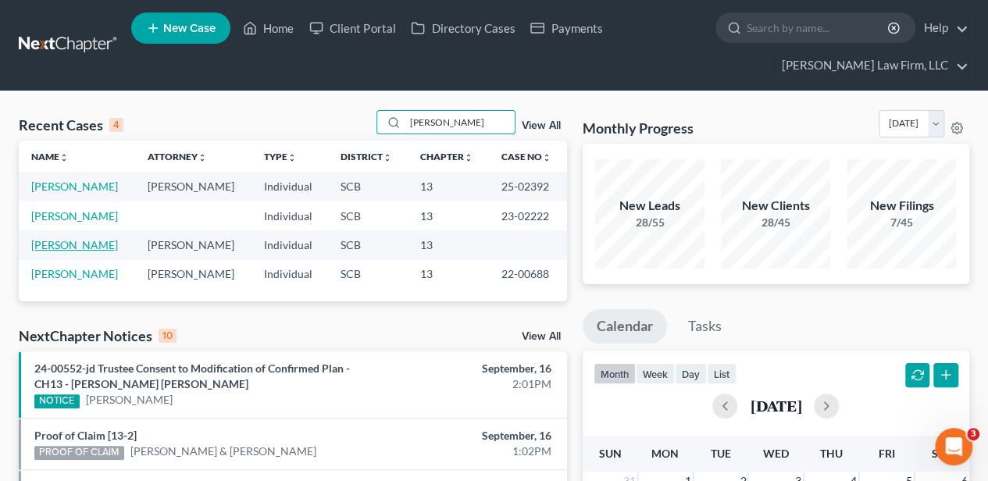
type input "oliver"
click at [72, 246] on link "Nita, Oliver" at bounding box center [74, 244] width 87 height 13
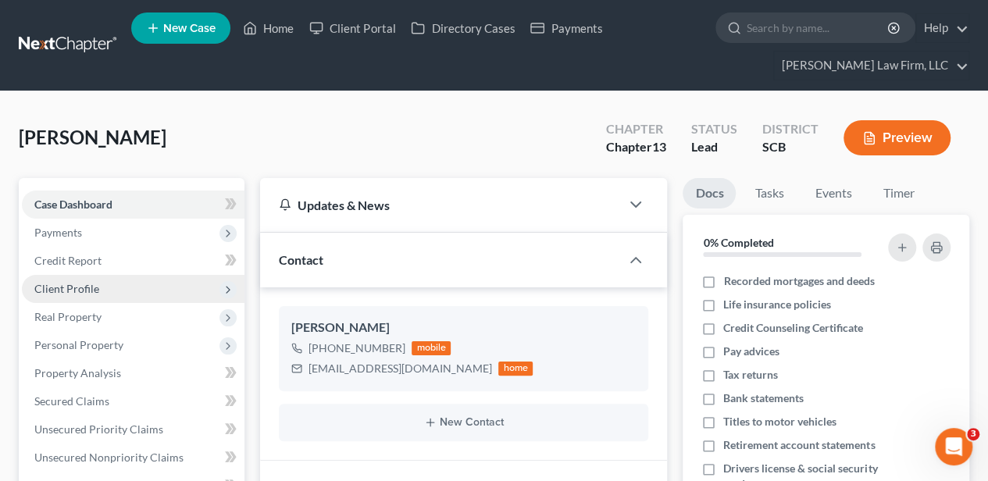
click at [88, 291] on span "Client Profile" at bounding box center [66, 288] width 65 height 13
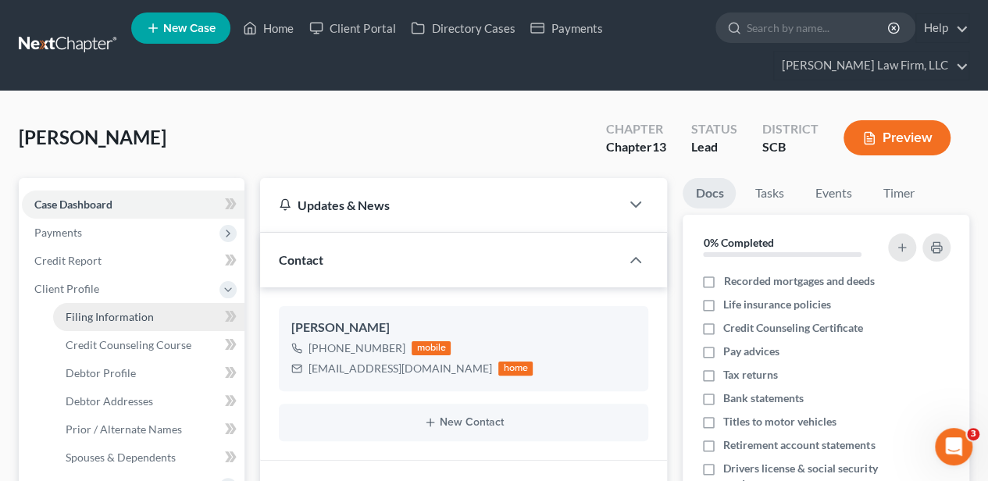
click at [92, 325] on link "Filing Information" at bounding box center [148, 317] width 191 height 28
select select "1"
select select "0"
select select "3"
select select "72"
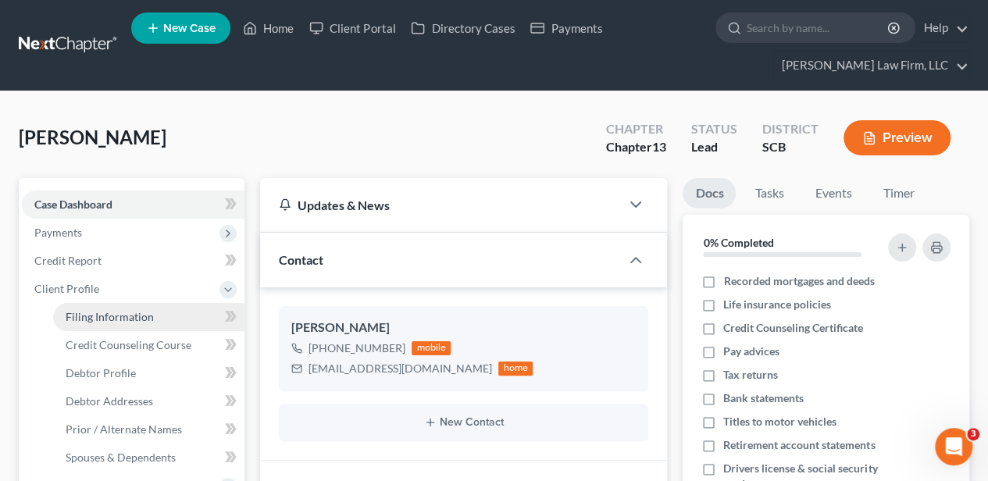
select select "0"
select select "1"
select select "42"
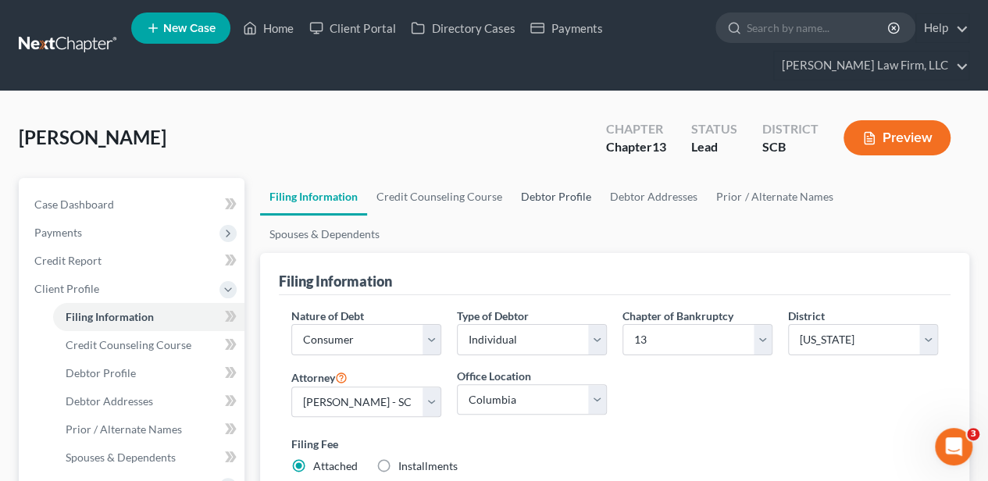
click at [545, 183] on link "Debtor Profile" at bounding box center [555, 196] width 89 height 37
select select "0"
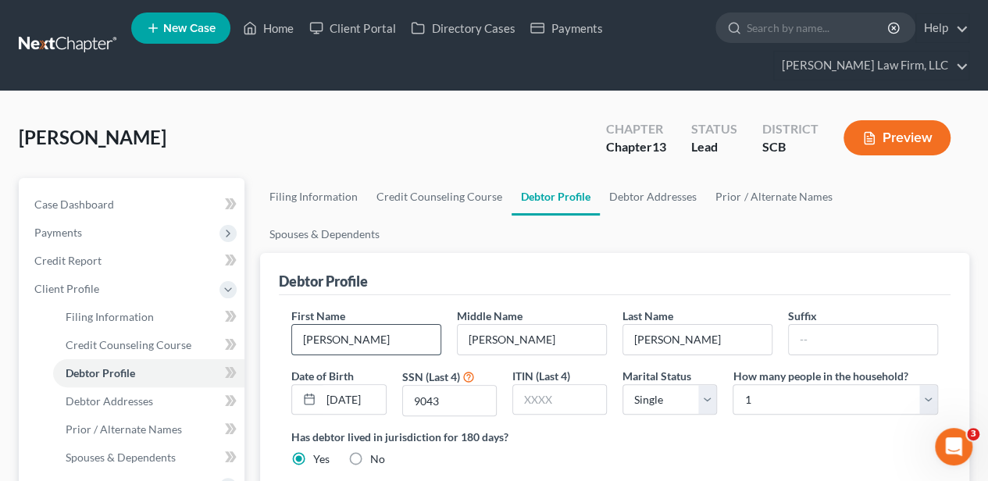
click at [356, 325] on input "Oliver" at bounding box center [366, 340] width 148 height 30
type input "Nita"
type input "Oliver"
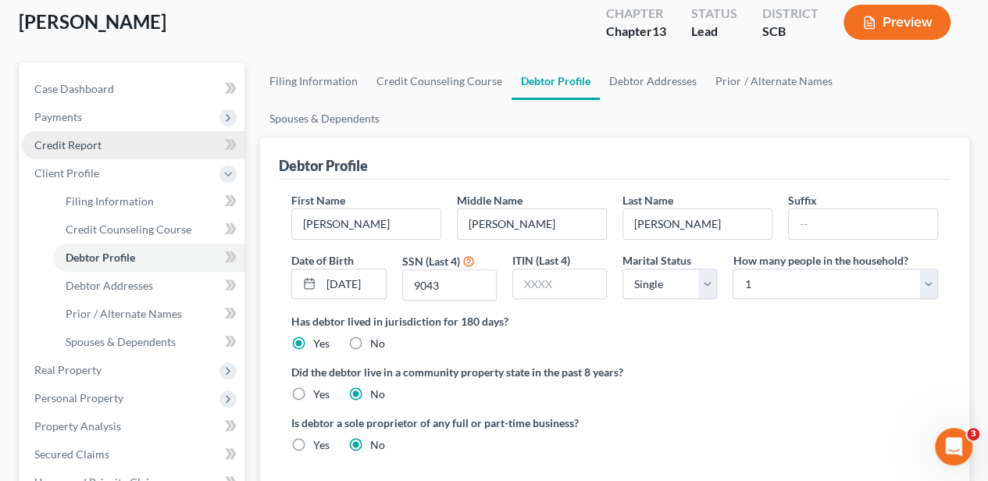
scroll to position [104, 0]
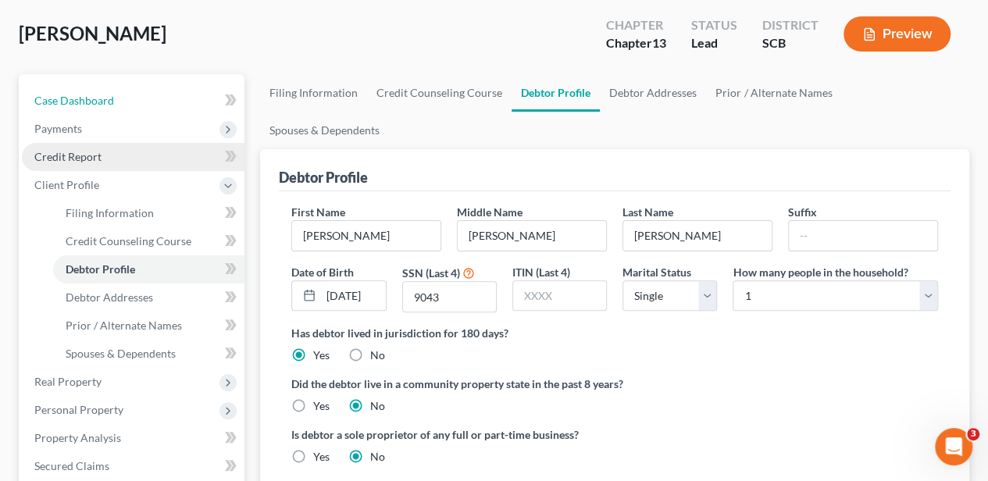
drag, startPoint x: 84, startPoint y: 103, endPoint x: 190, endPoint y: 145, distance: 113.5
click at [84, 103] on span "Case Dashboard" at bounding box center [74, 100] width 80 height 13
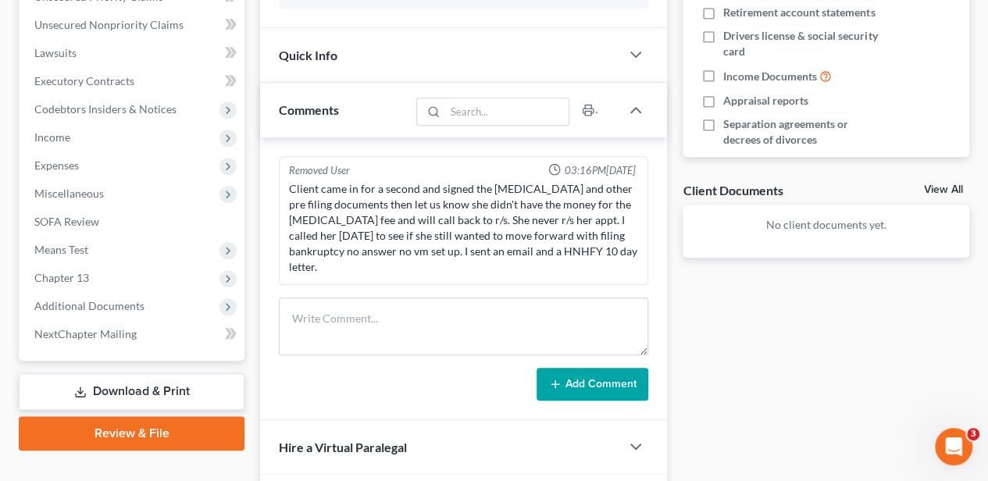
scroll to position [468, 0]
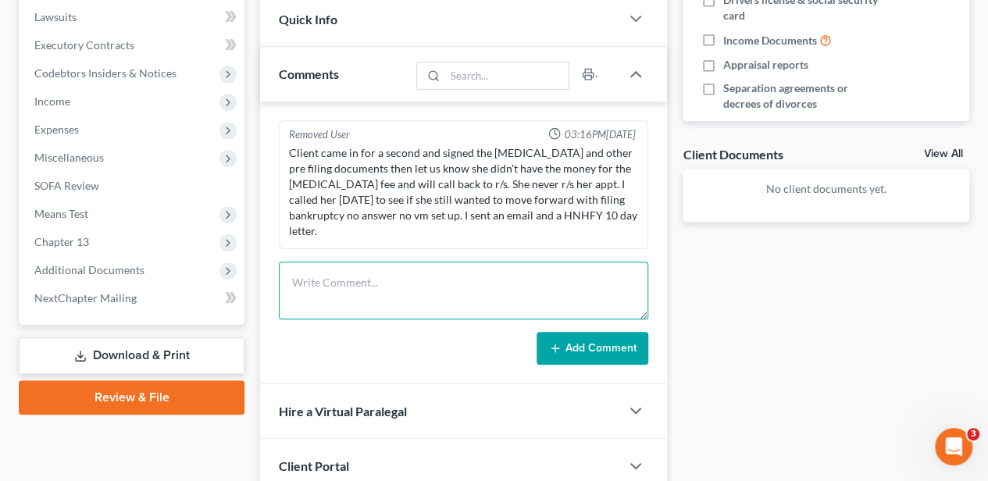
click at [436, 264] on textarea at bounding box center [463, 291] width 369 height 58
type textarea "withdrawal letter sent [DATE]"
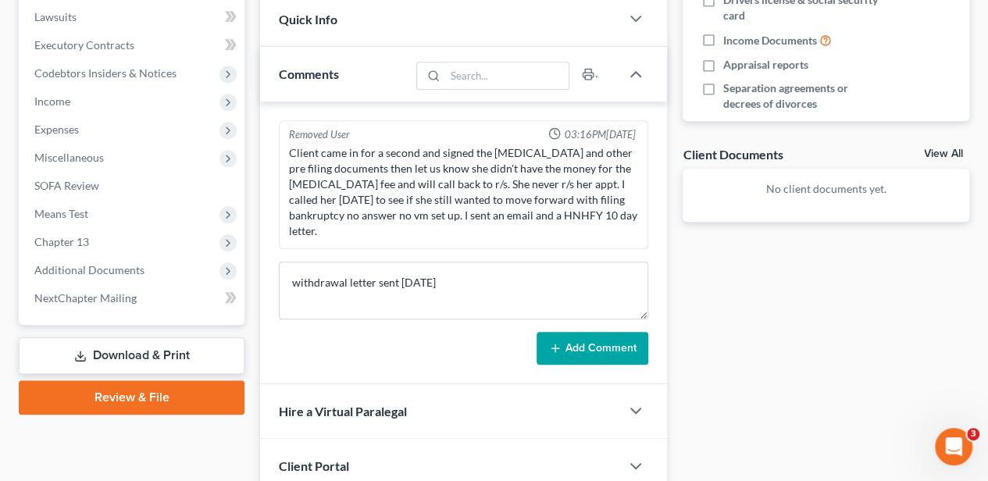
click at [570, 342] on button "Add Comment" at bounding box center [592, 348] width 112 height 33
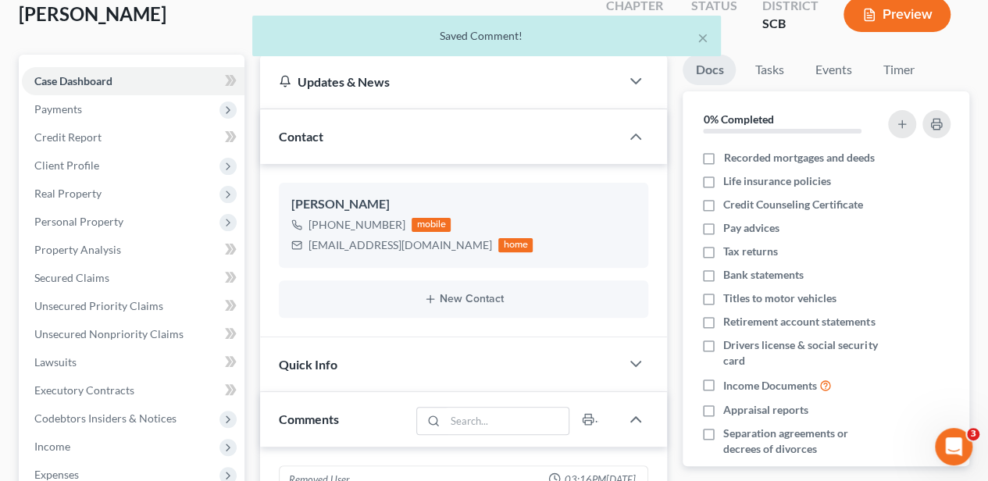
scroll to position [0, 0]
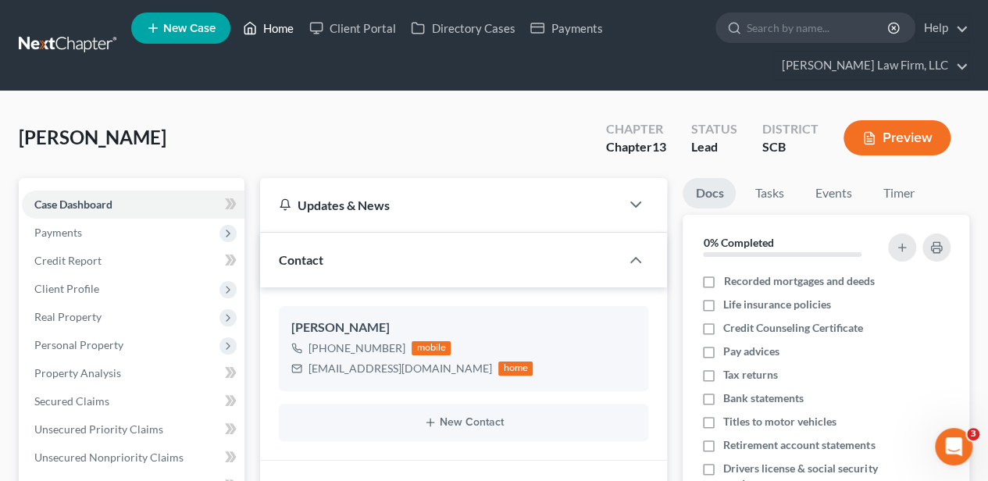
click at [265, 30] on link "Home" at bounding box center [268, 28] width 66 height 28
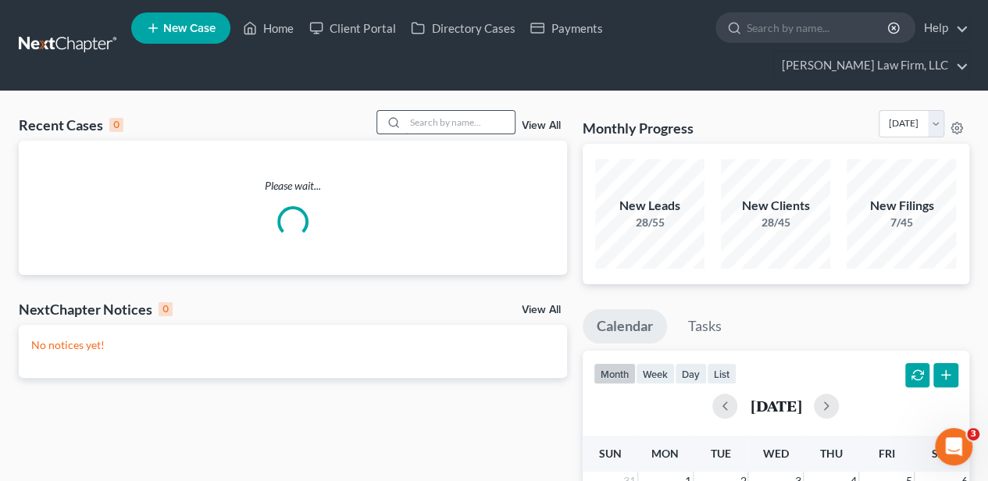
click at [445, 126] on input "search" at bounding box center [459, 122] width 109 height 23
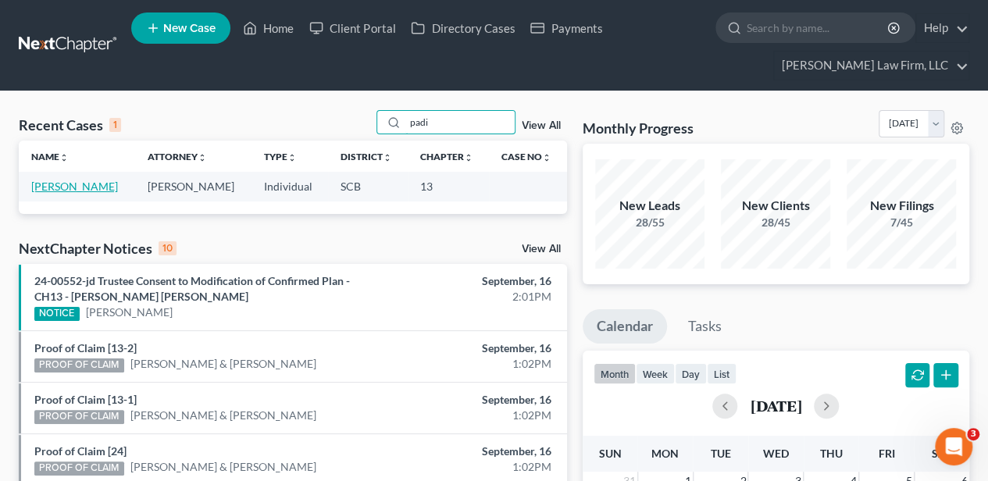
type input "padi"
click at [81, 186] on link "[PERSON_NAME]" at bounding box center [74, 186] width 87 height 13
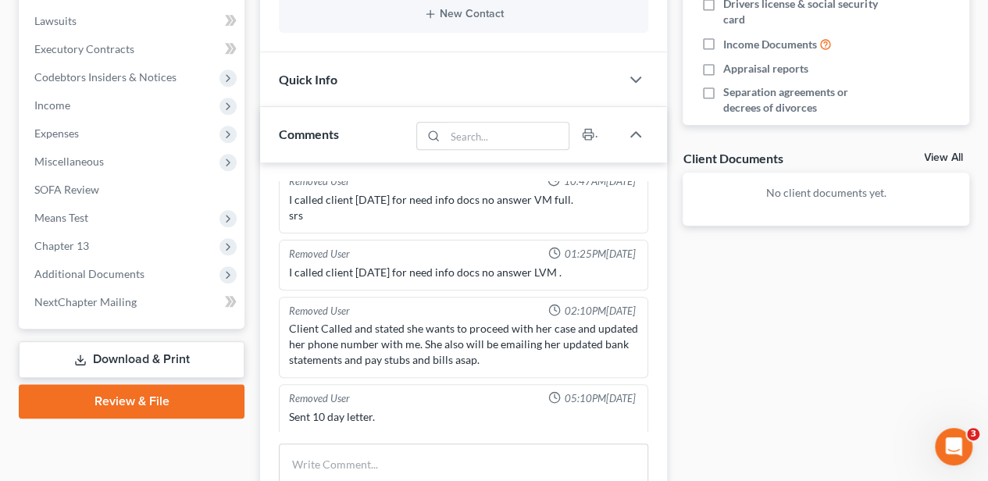
scroll to position [572, 0]
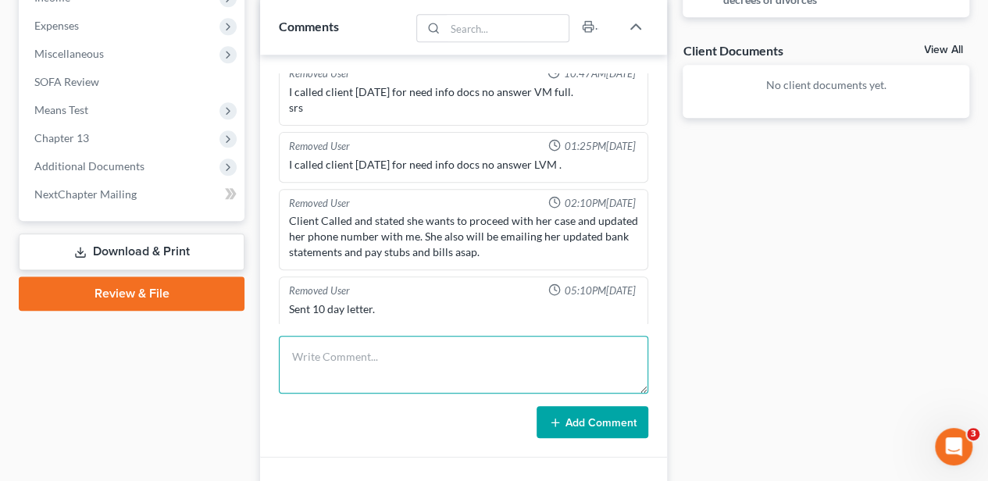
click at [353, 347] on textarea at bounding box center [463, 365] width 369 height 58
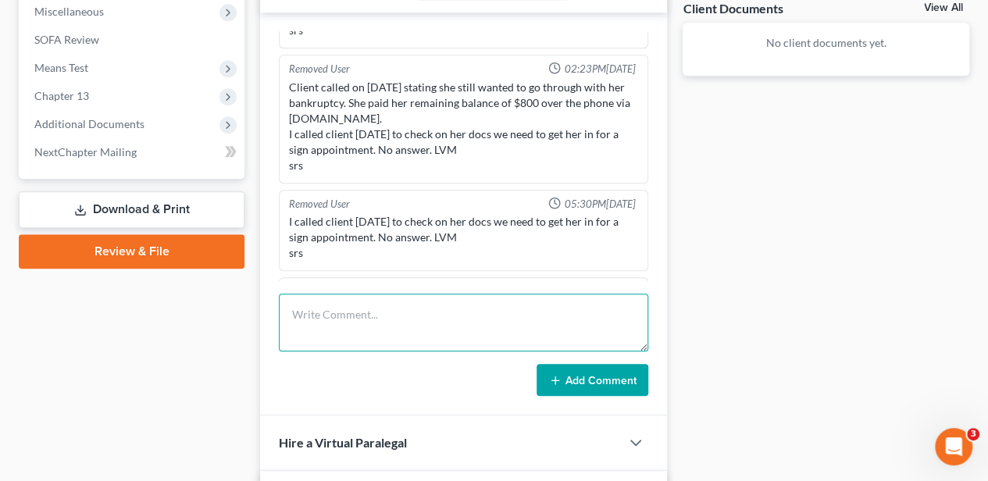
scroll to position [781, 0]
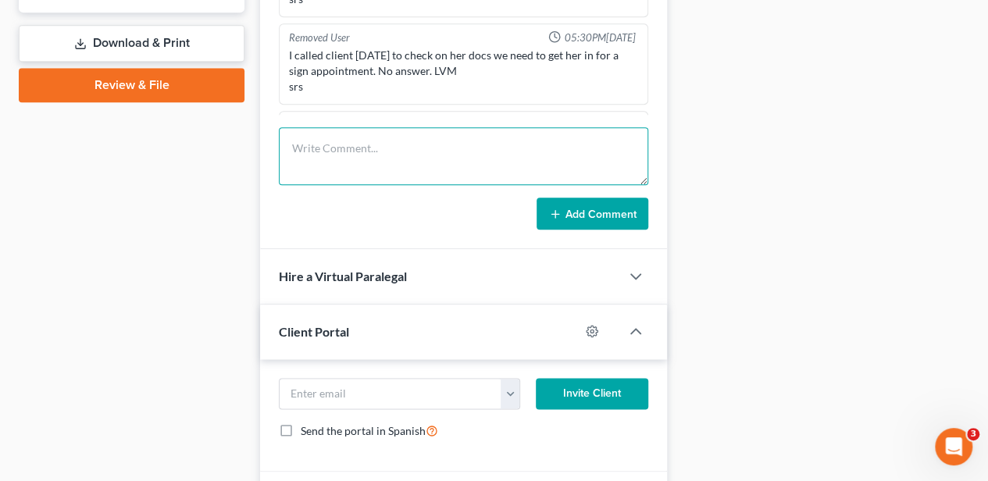
click at [326, 173] on textarea at bounding box center [463, 156] width 369 height 58
type textarea "withdrawal letter sent [DATE]"
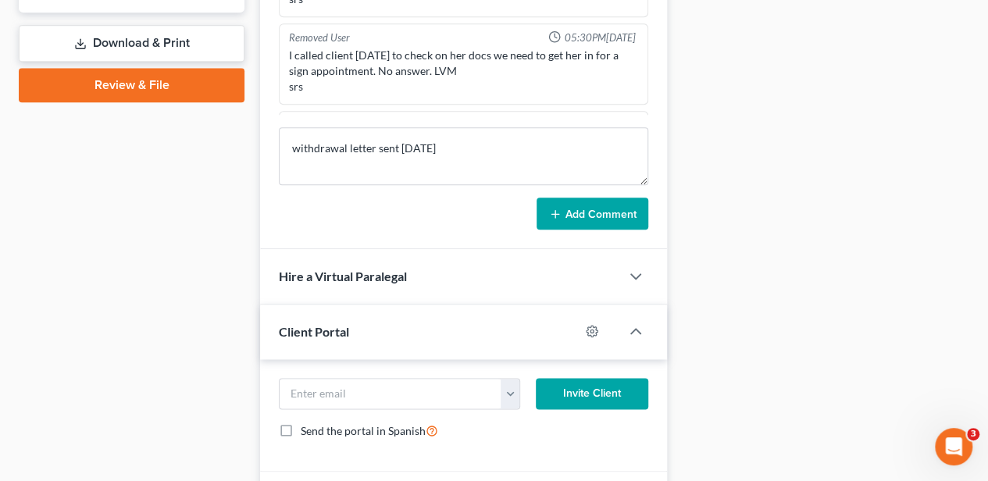
click at [592, 217] on button "Add Comment" at bounding box center [592, 214] width 112 height 33
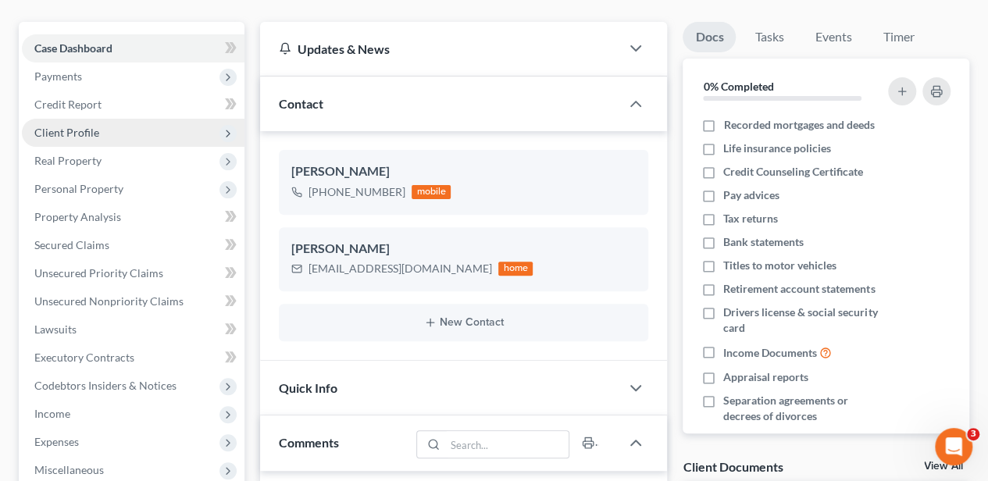
scroll to position [0, 0]
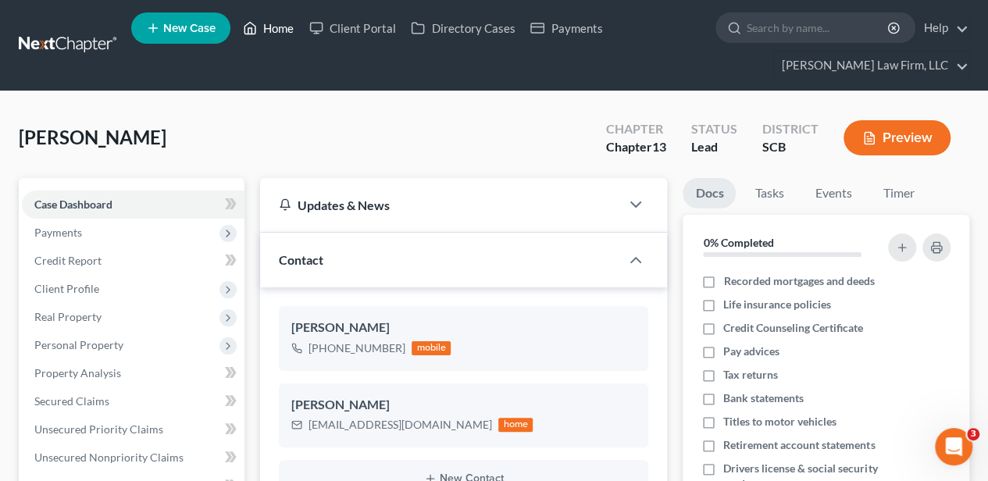
click at [281, 35] on link "Home" at bounding box center [268, 28] width 66 height 28
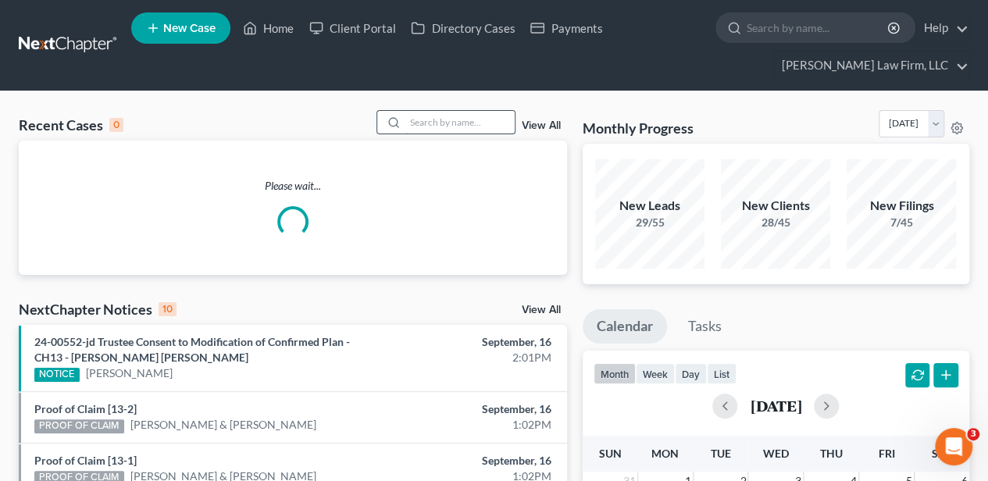
click at [423, 118] on input "search" at bounding box center [459, 122] width 109 height 23
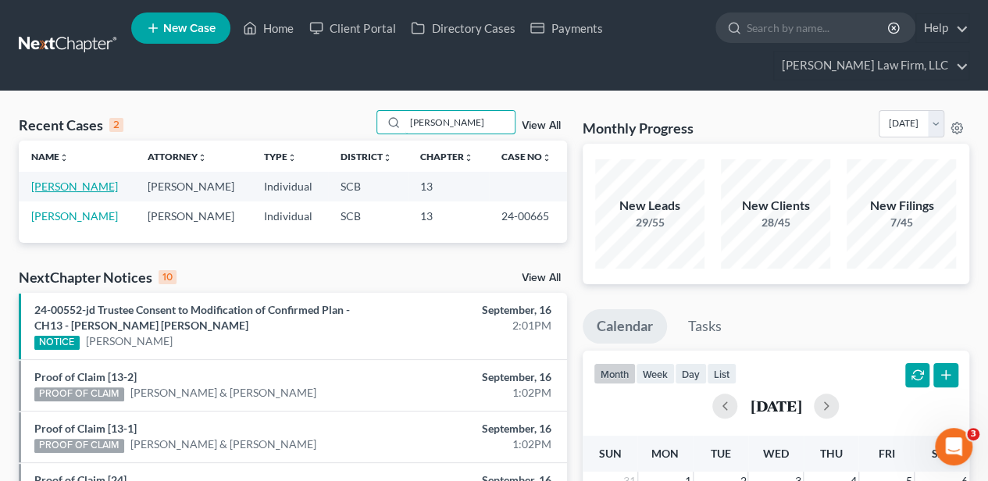
type input "[PERSON_NAME]"
click at [80, 184] on link "[PERSON_NAME]" at bounding box center [74, 186] width 87 height 13
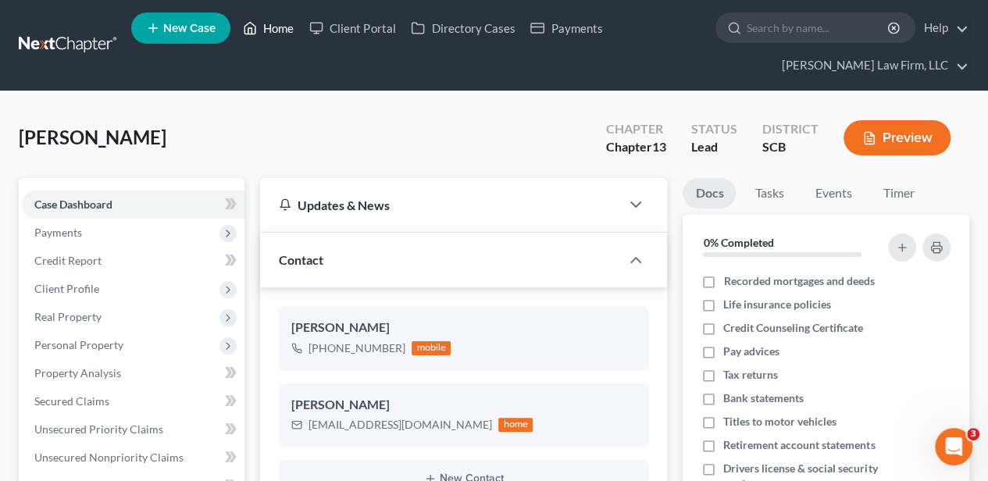
click at [272, 25] on link "Home" at bounding box center [268, 28] width 66 height 28
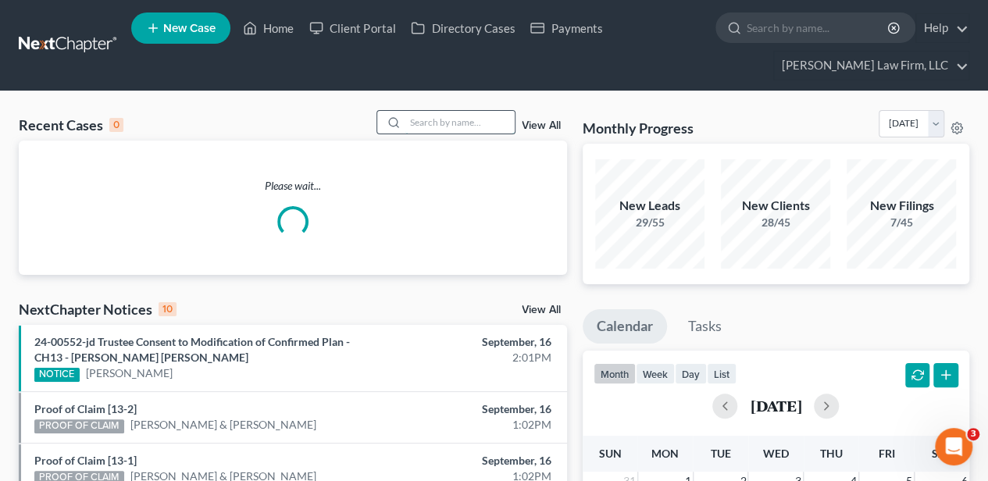
click at [440, 122] on input "search" at bounding box center [459, 122] width 109 height 23
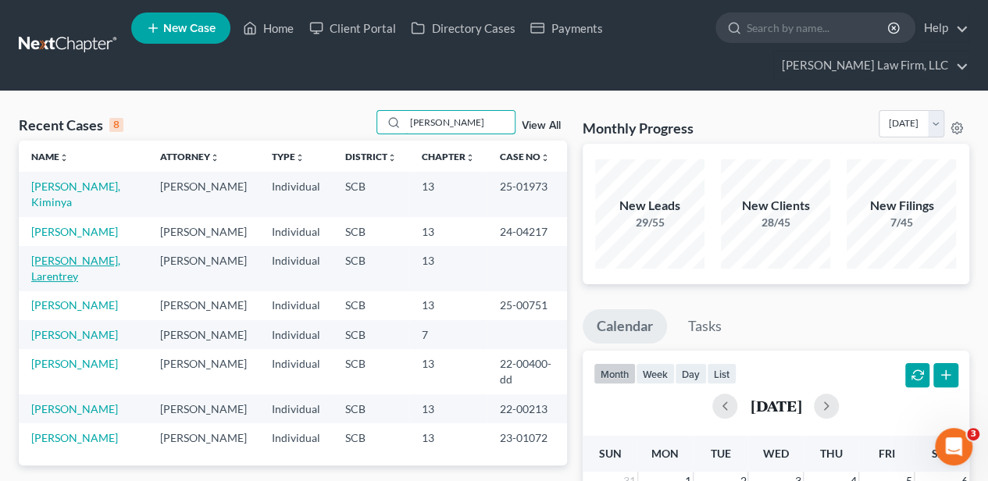
type input "[PERSON_NAME]"
click at [84, 254] on link "[PERSON_NAME], Larentrey" at bounding box center [75, 268] width 89 height 29
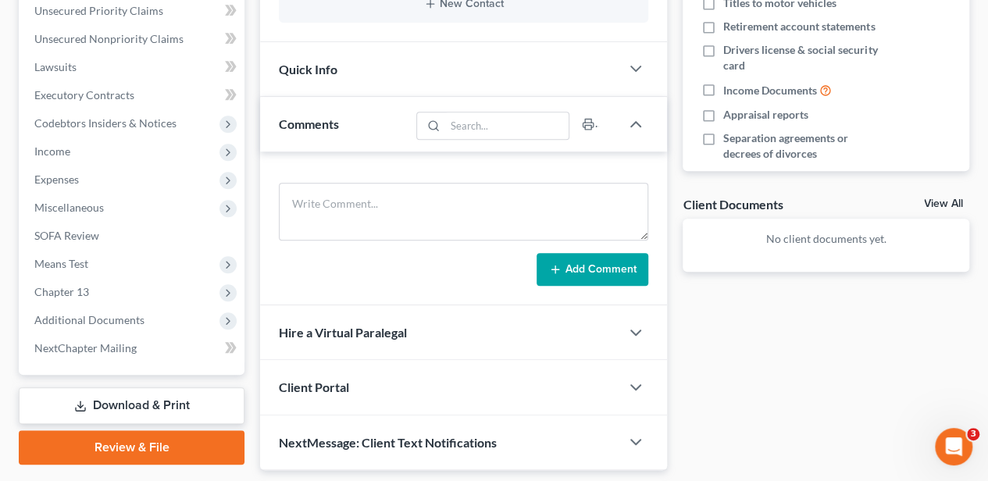
scroll to position [463, 0]
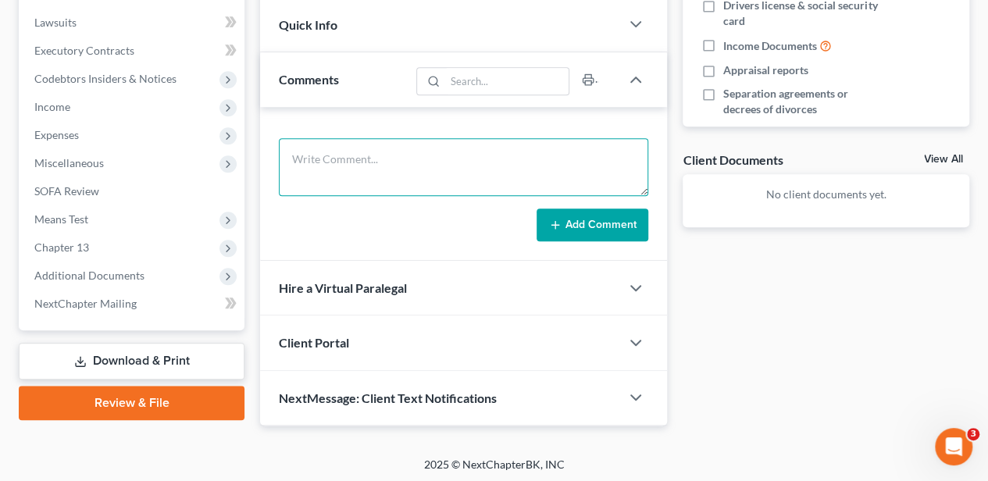
click at [323, 144] on textarea at bounding box center [463, 167] width 369 height 58
click at [326, 151] on textarea "10 dya letter" at bounding box center [463, 167] width 369 height 58
click at [407, 159] on textarea "10 day letter" at bounding box center [463, 167] width 369 height 58
type textarea "10 day letter sent"
click at [564, 212] on button "Add Comment" at bounding box center [592, 224] width 112 height 33
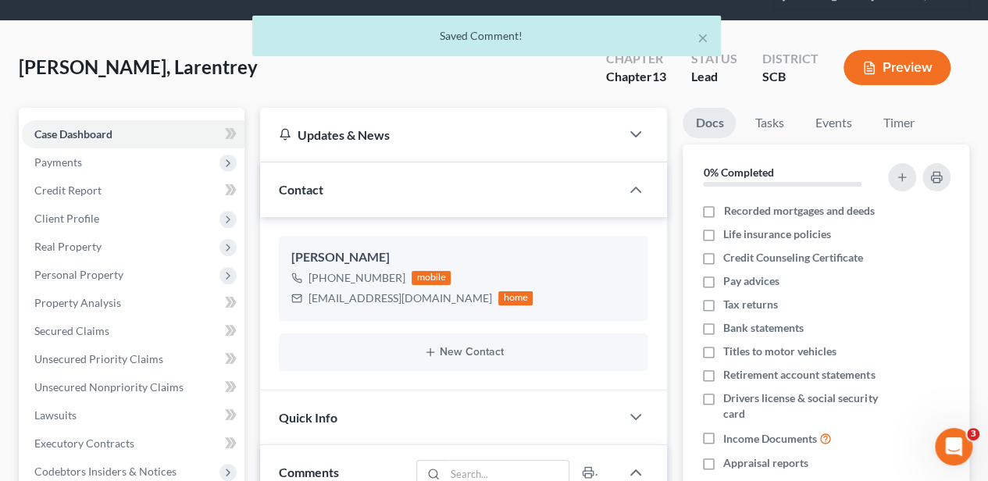
scroll to position [0, 0]
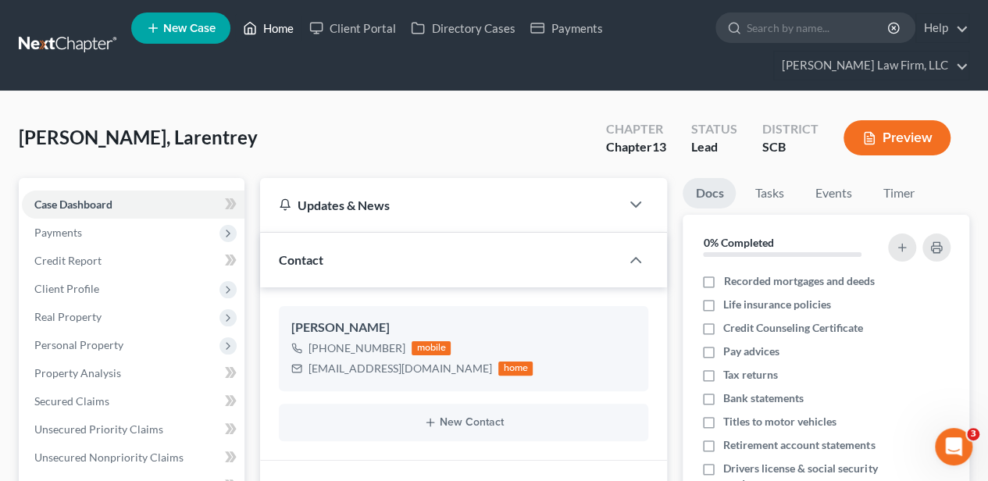
drag, startPoint x: 276, startPoint y: 23, endPoint x: 326, endPoint y: 69, distance: 68.0
click at [276, 23] on link "Home" at bounding box center [268, 28] width 66 height 28
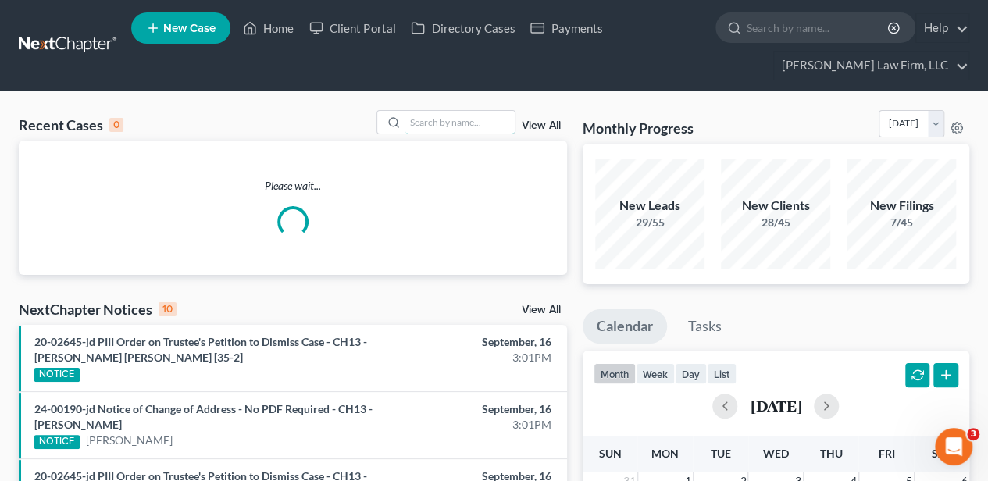
click at [445, 131] on input "search" at bounding box center [459, 122] width 109 height 23
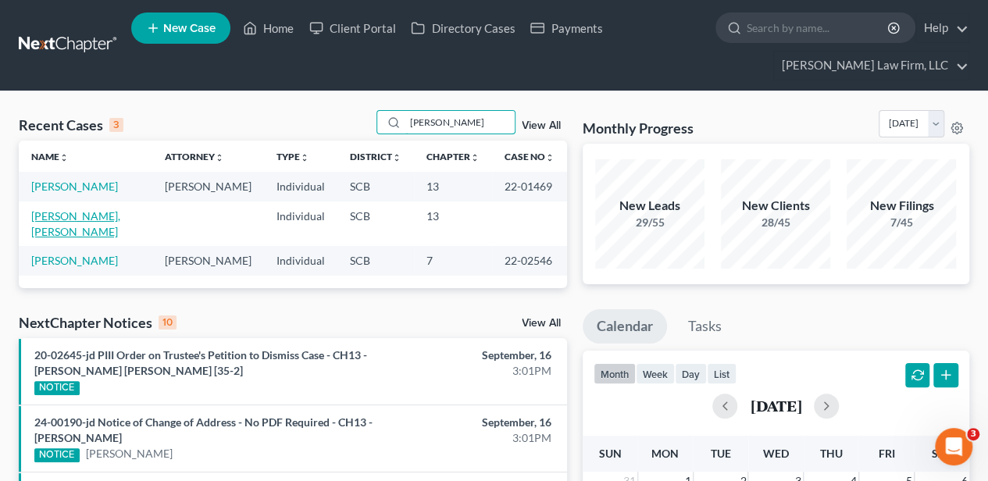
type input "[PERSON_NAME]"
click at [79, 212] on link "[PERSON_NAME], [PERSON_NAME]" at bounding box center [75, 223] width 89 height 29
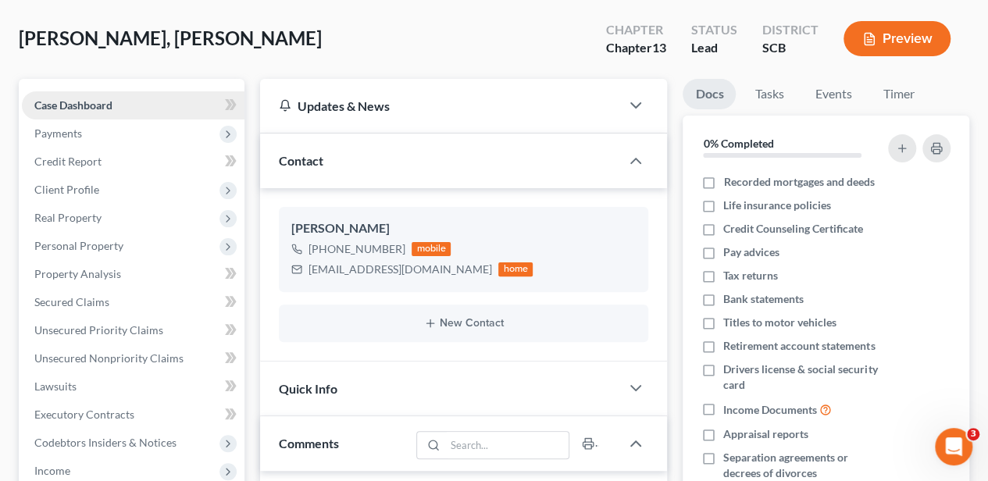
scroll to position [98, 0]
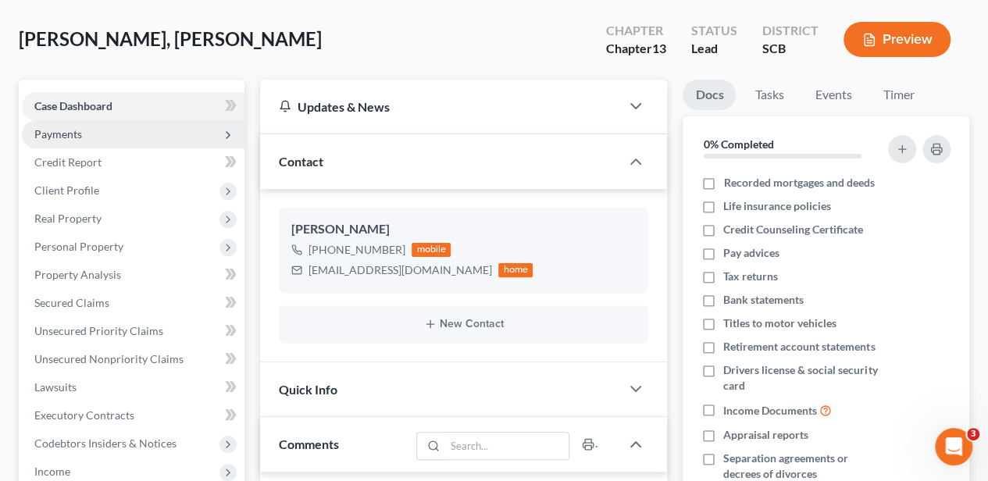
click at [48, 125] on span "Payments" at bounding box center [133, 134] width 223 height 28
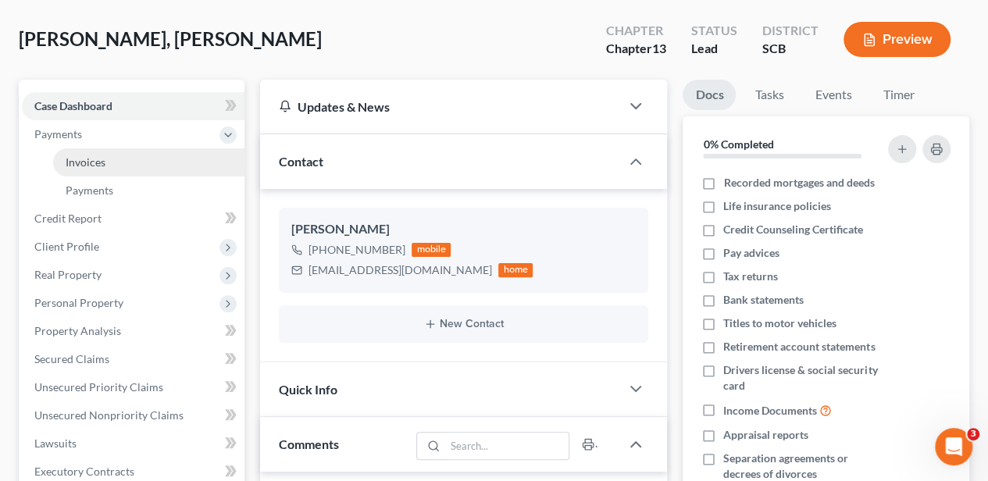
click at [75, 159] on span "Invoices" at bounding box center [86, 161] width 40 height 13
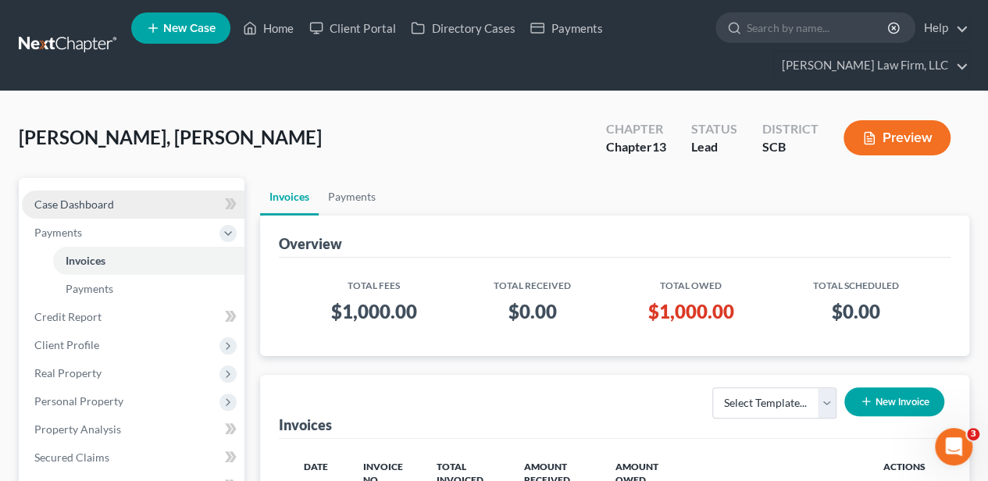
click at [162, 201] on link "Case Dashboard" at bounding box center [133, 205] width 223 height 28
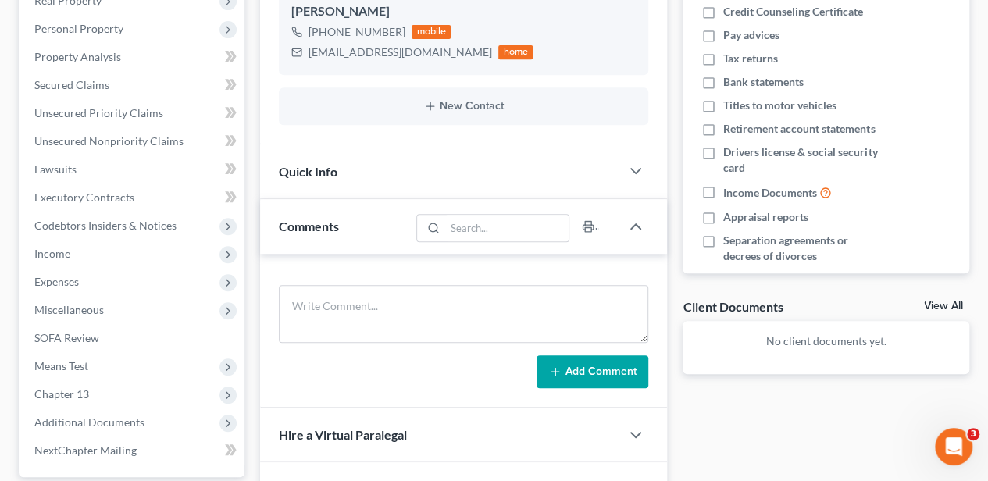
scroll to position [416, 0]
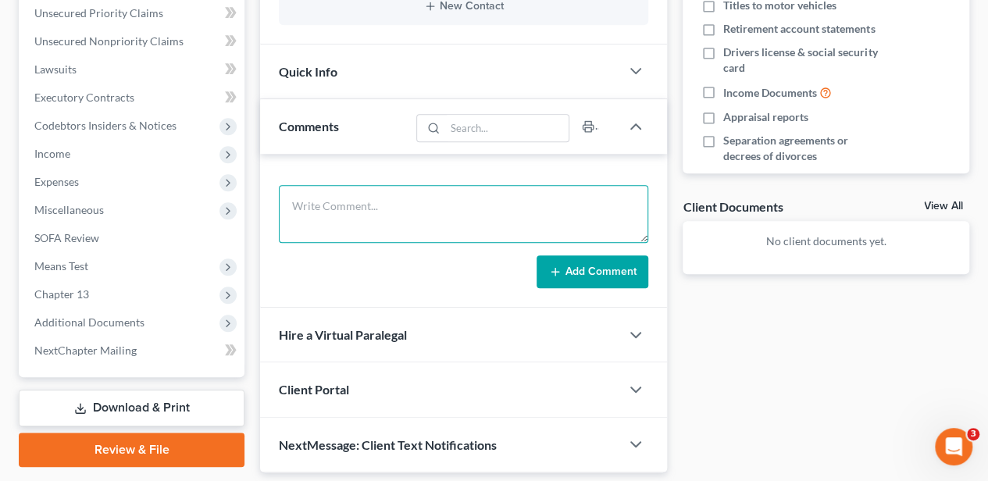
click at [401, 213] on textarea at bounding box center [463, 214] width 369 height 58
type textarea "never paid [MEDICAL_DATA]. withdrawal letter sent [DATE]"
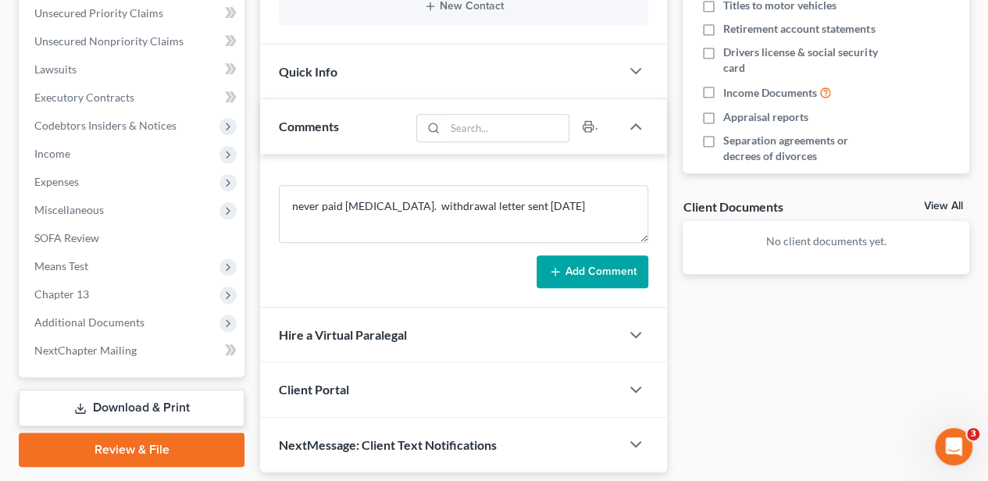
click at [576, 263] on button "Add Comment" at bounding box center [592, 271] width 112 height 33
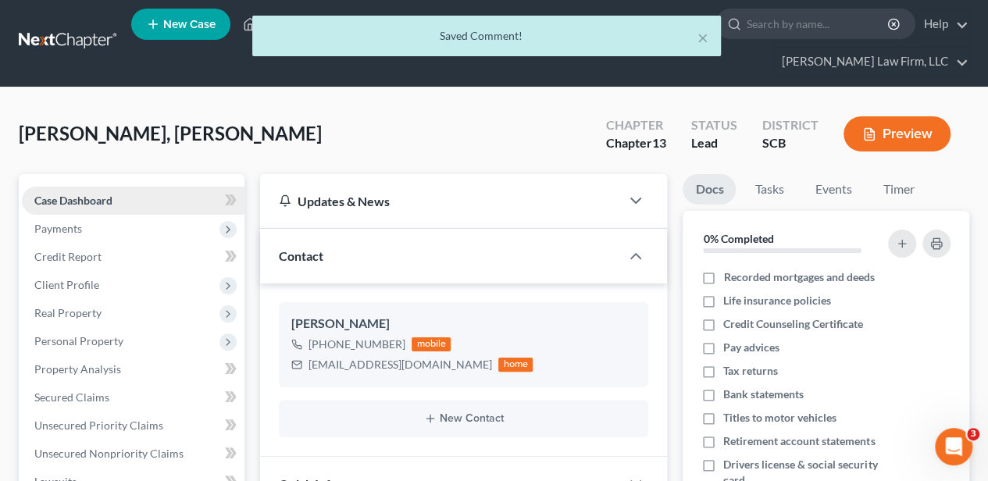
scroll to position [0, 0]
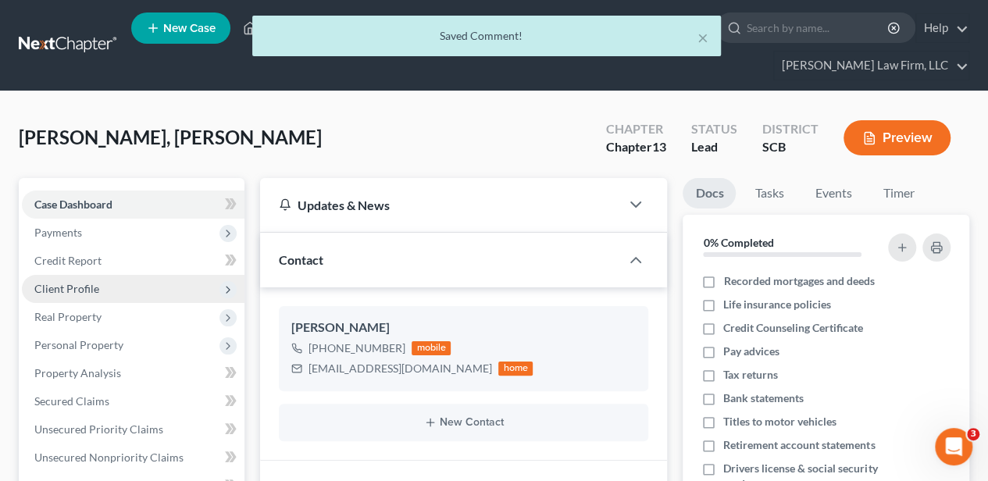
click at [89, 283] on span "Client Profile" at bounding box center [66, 288] width 65 height 13
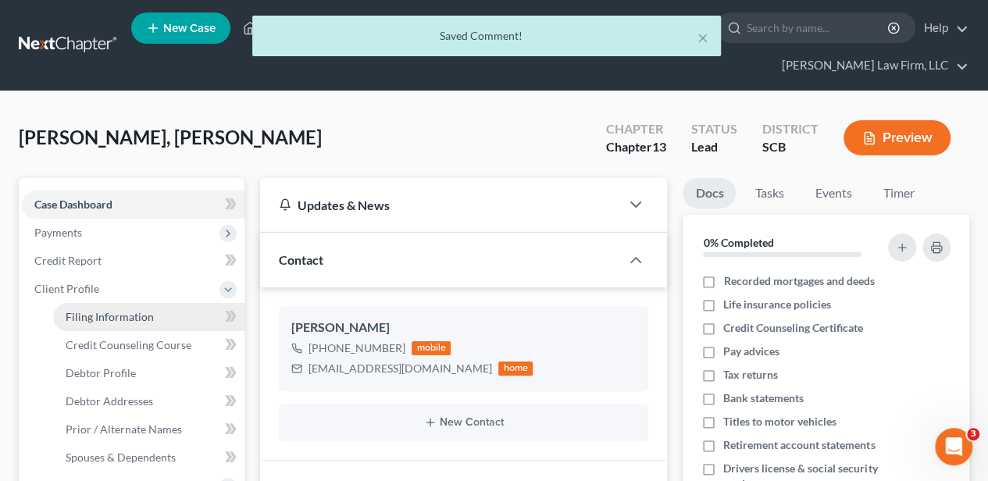
click at [95, 311] on span "Filing Information" at bounding box center [110, 316] width 88 height 13
select select "1"
select select "0"
select select "3"
select select "42"
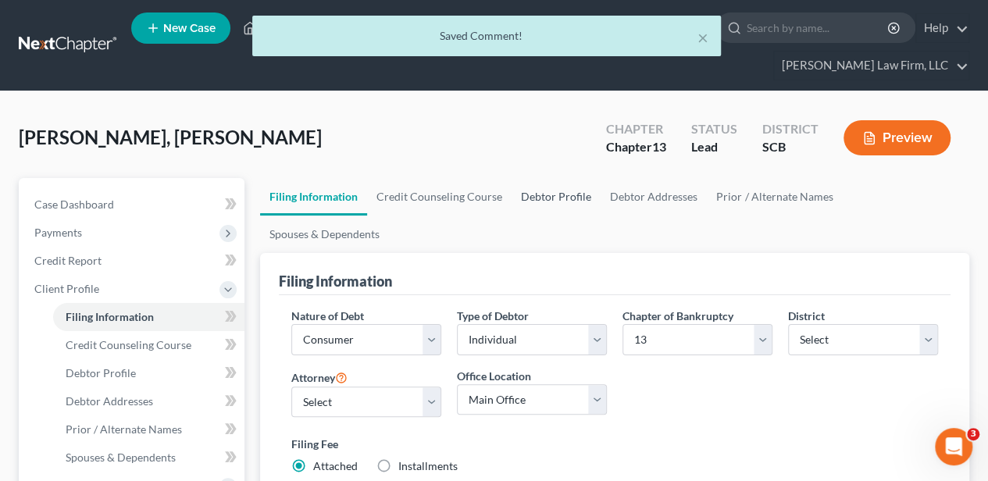
click at [582, 194] on link "Debtor Profile" at bounding box center [555, 196] width 89 height 37
select select "0"
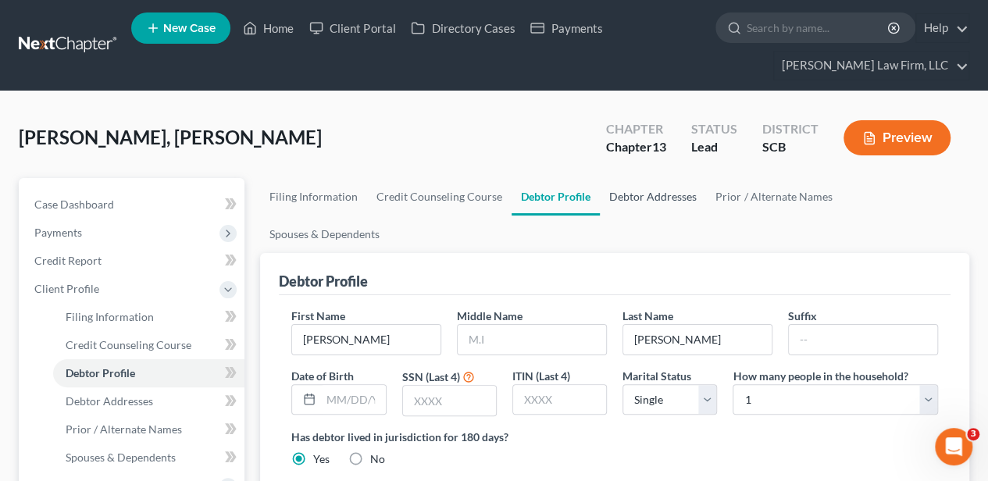
click at [626, 186] on link "Debtor Addresses" at bounding box center [653, 196] width 106 height 37
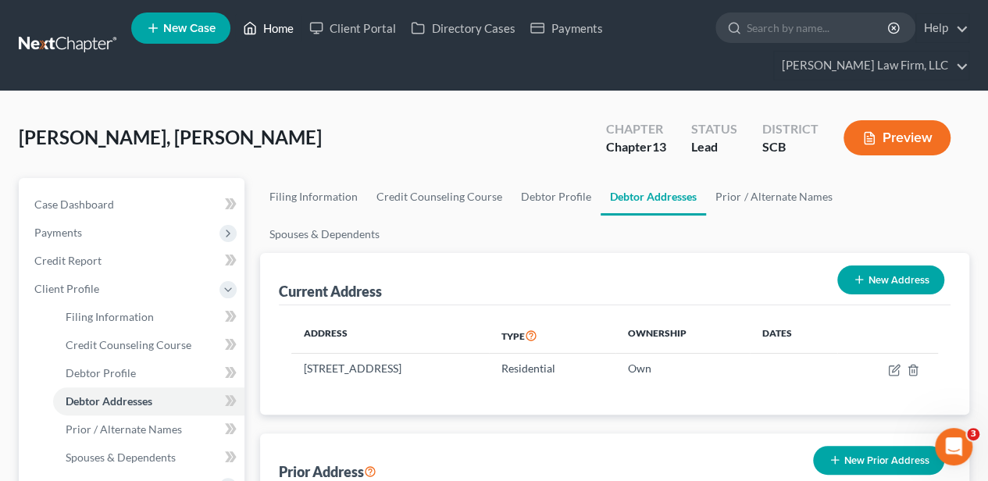
click at [276, 33] on link "Home" at bounding box center [268, 28] width 66 height 28
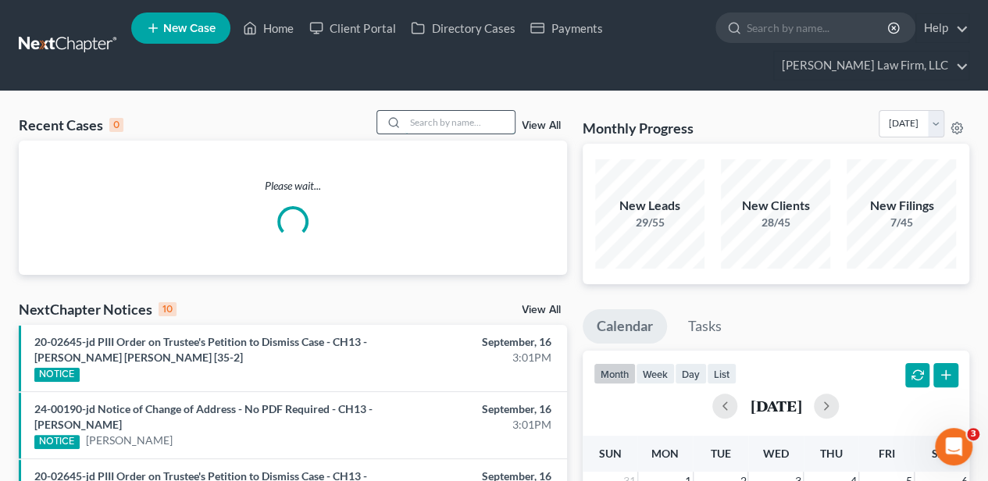
click at [436, 126] on input "search" at bounding box center [459, 122] width 109 height 23
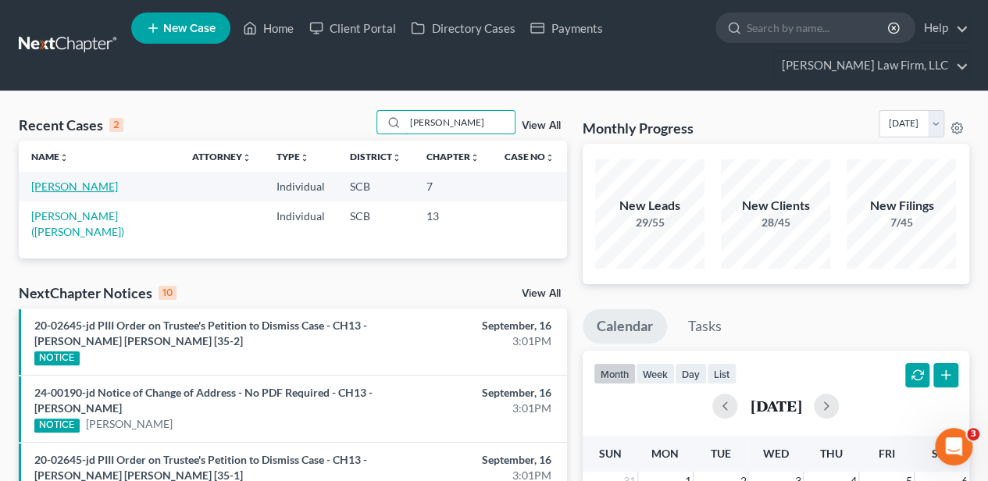
type input "[PERSON_NAME]"
click at [87, 187] on link "[PERSON_NAME]" at bounding box center [74, 186] width 87 height 13
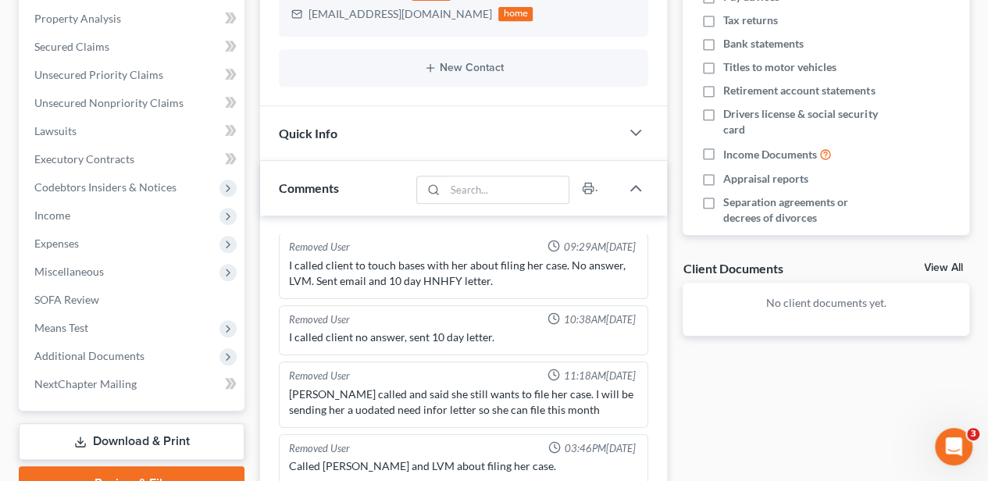
scroll to position [520, 0]
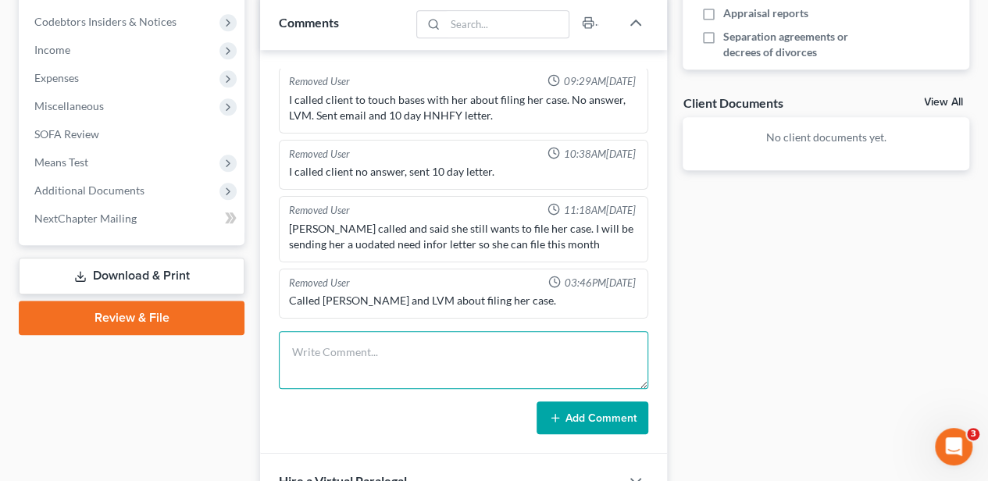
click at [383, 359] on textarea at bounding box center [463, 360] width 369 height 58
type textarea "withdrawal letter sent [DATE]"
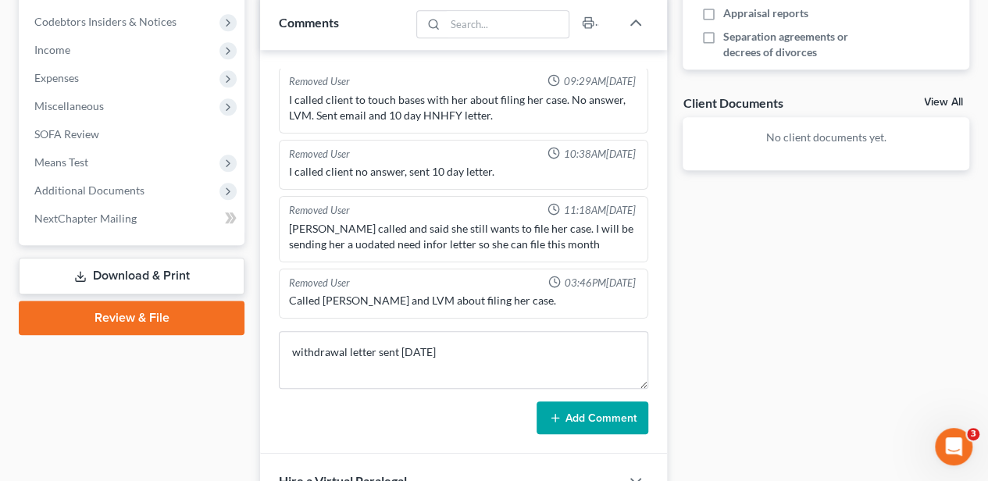
click at [616, 404] on button "Add Comment" at bounding box center [592, 417] width 112 height 33
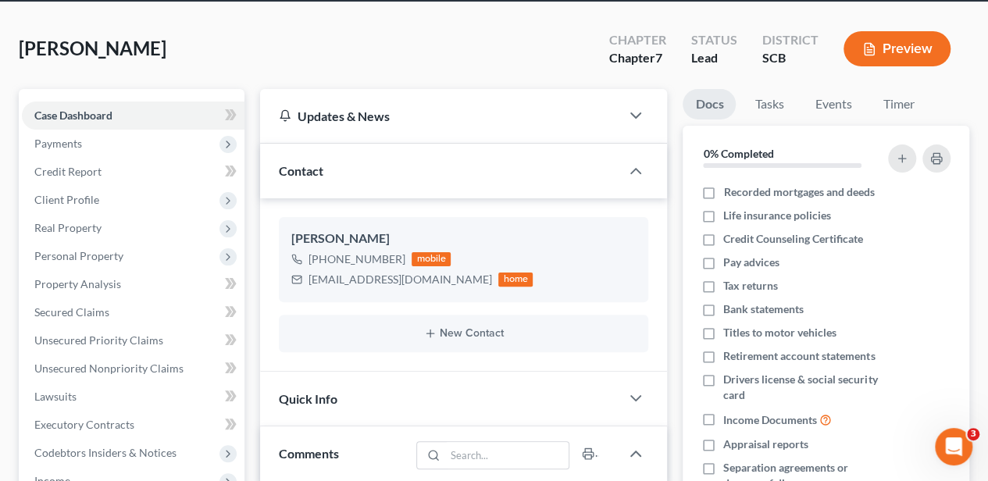
scroll to position [0, 0]
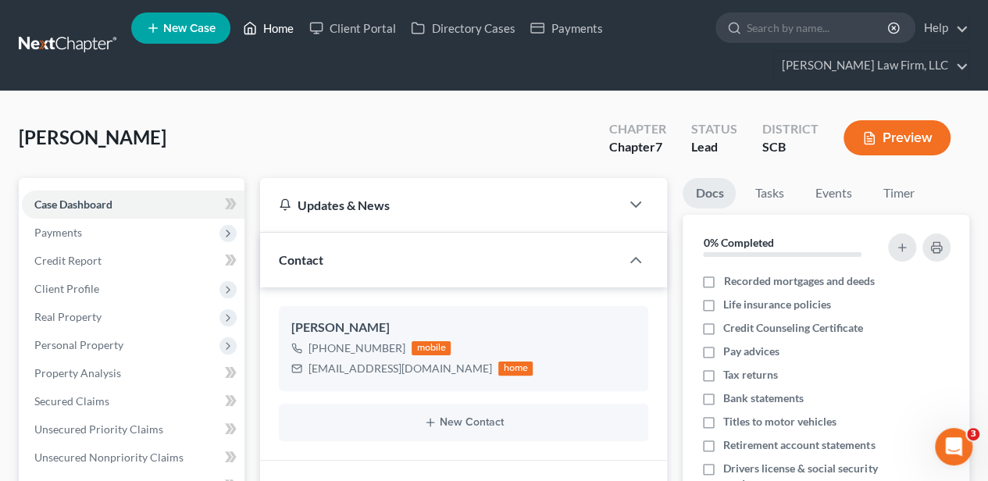
click at [289, 28] on link "Home" at bounding box center [268, 28] width 66 height 28
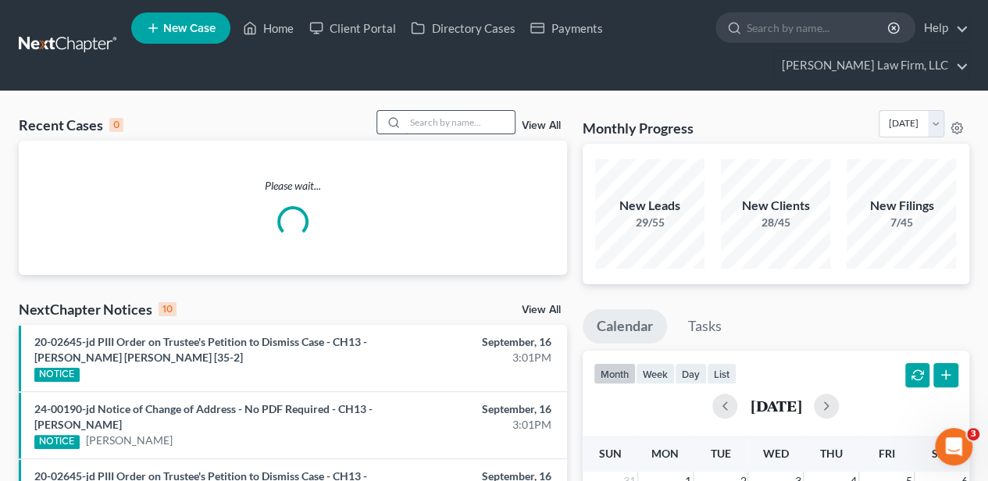
click at [507, 116] on input "search" at bounding box center [459, 122] width 109 height 23
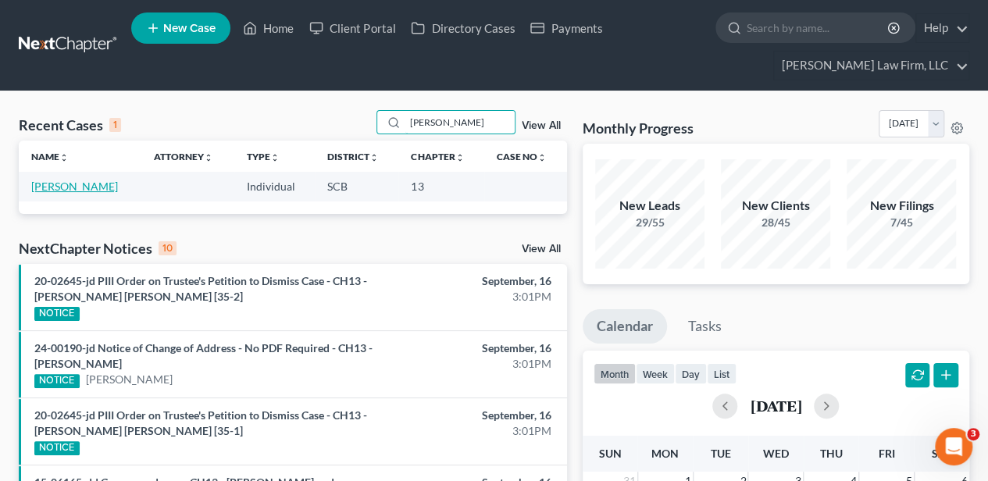
type input "[PERSON_NAME]"
click at [110, 187] on link "[PERSON_NAME]" at bounding box center [74, 186] width 87 height 13
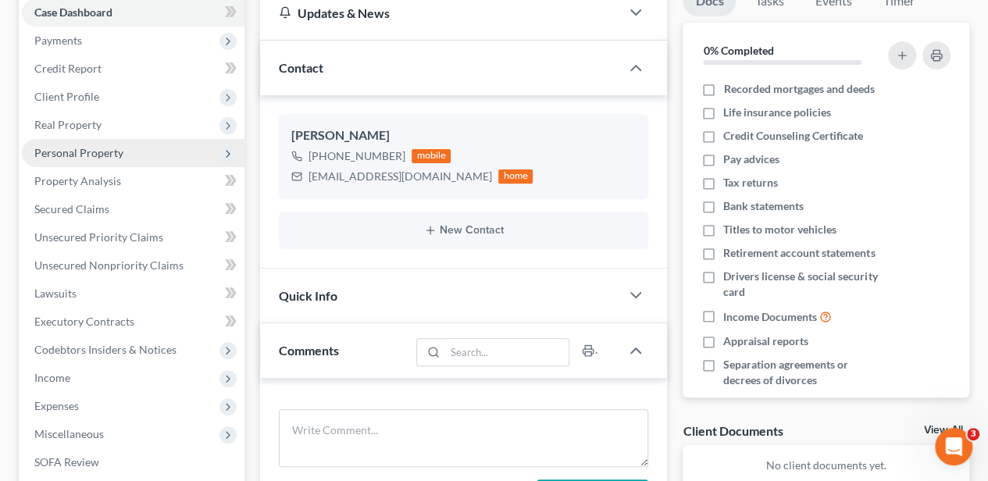
scroll to position [47, 0]
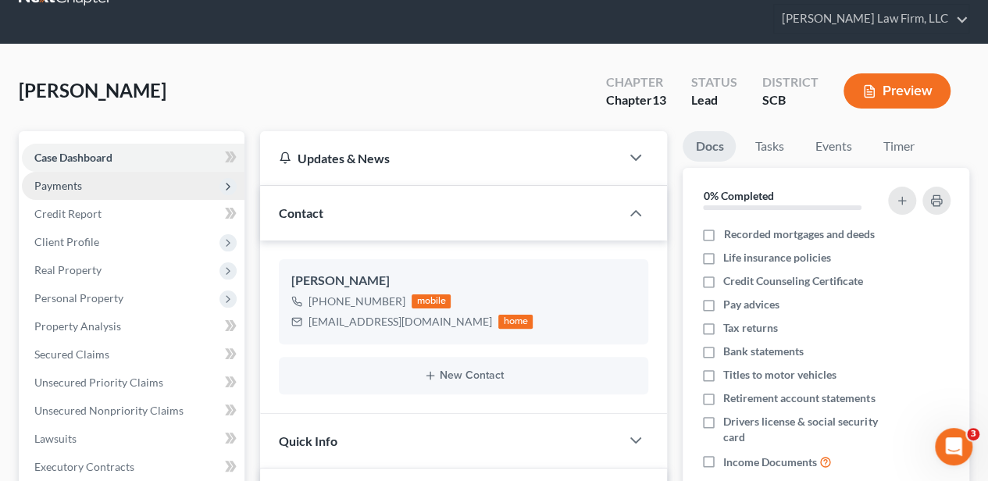
click at [75, 183] on span "Payments" at bounding box center [58, 185] width 48 height 13
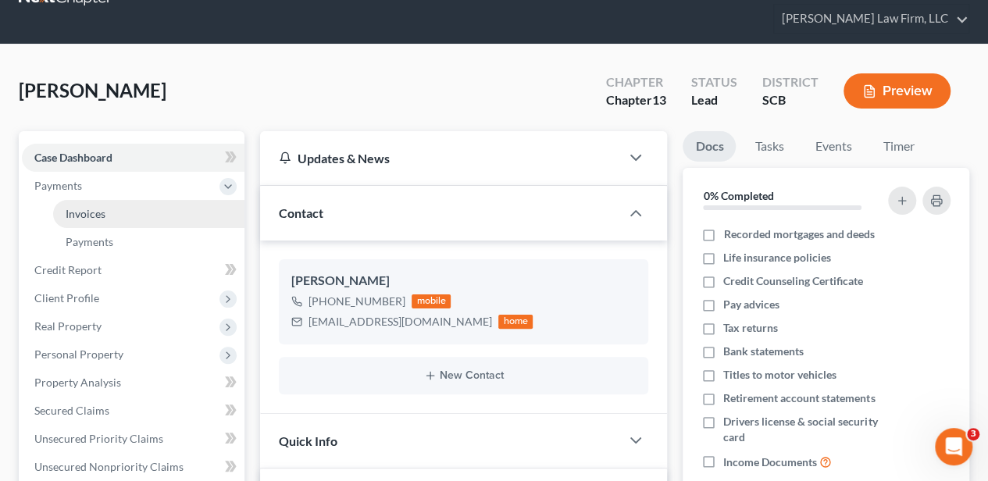
click at [80, 208] on span "Invoices" at bounding box center [86, 213] width 40 height 13
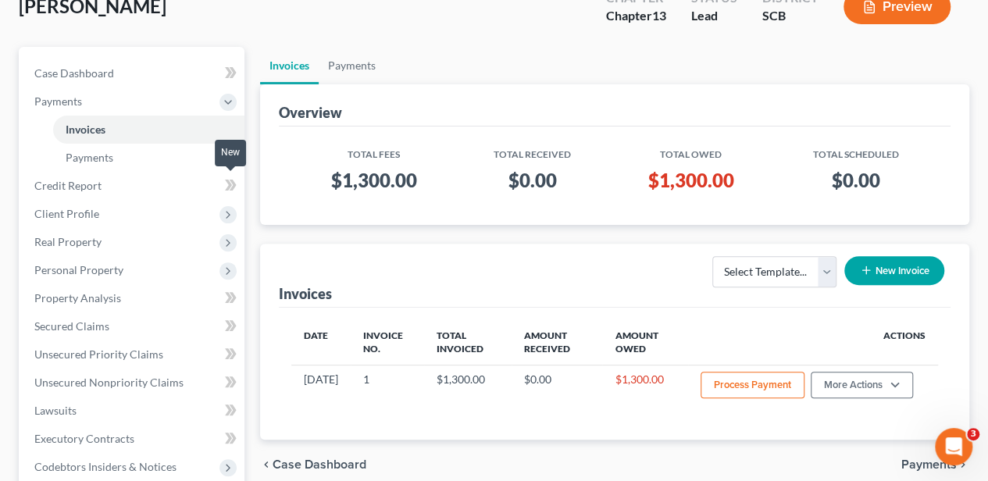
scroll to position [52, 0]
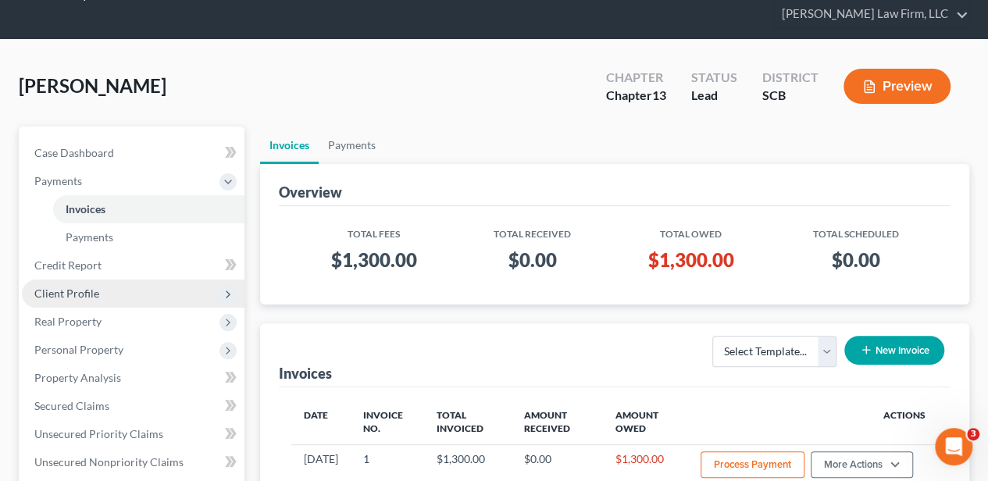
click at [102, 283] on span "Client Profile" at bounding box center [133, 294] width 223 height 28
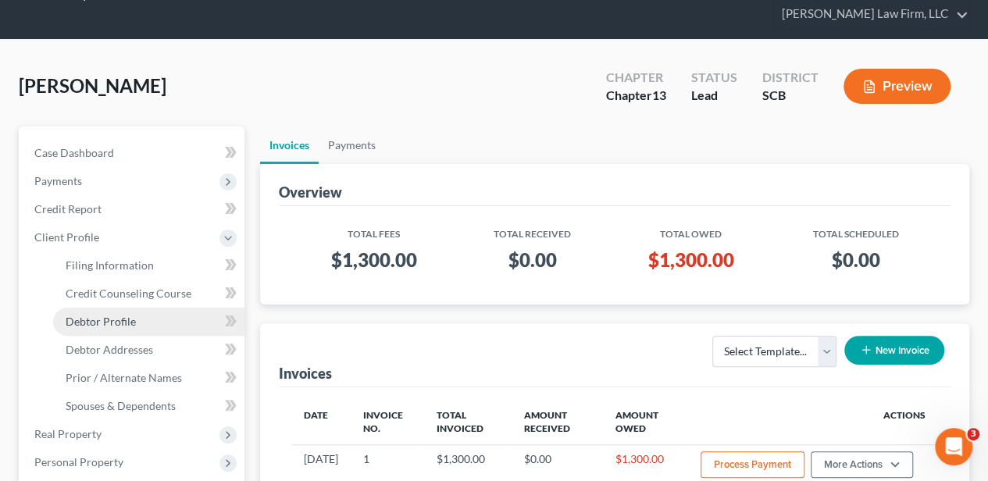
click at [130, 311] on link "Debtor Profile" at bounding box center [148, 322] width 191 height 28
select select "0"
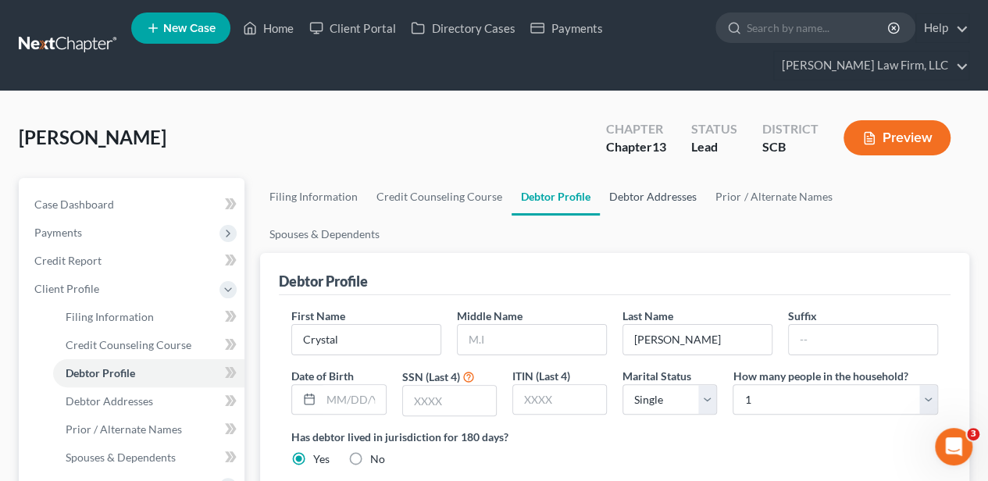
click at [645, 191] on link "Debtor Addresses" at bounding box center [653, 196] width 106 height 37
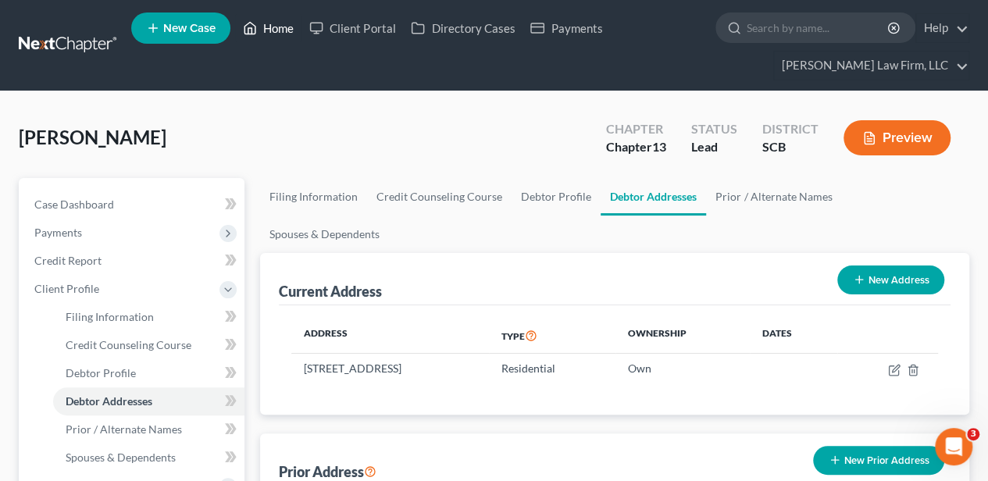
click at [265, 23] on link "Home" at bounding box center [268, 28] width 66 height 28
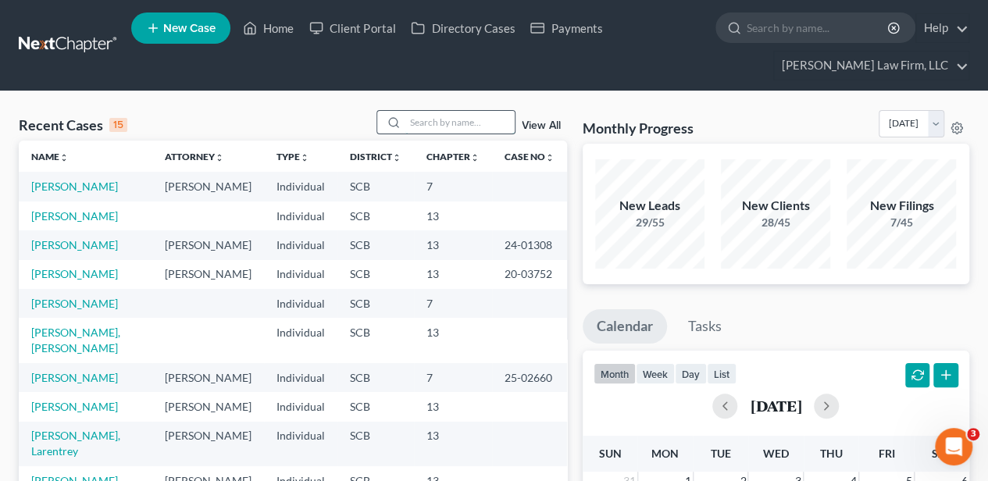
click at [447, 123] on input "search" at bounding box center [459, 122] width 109 height 23
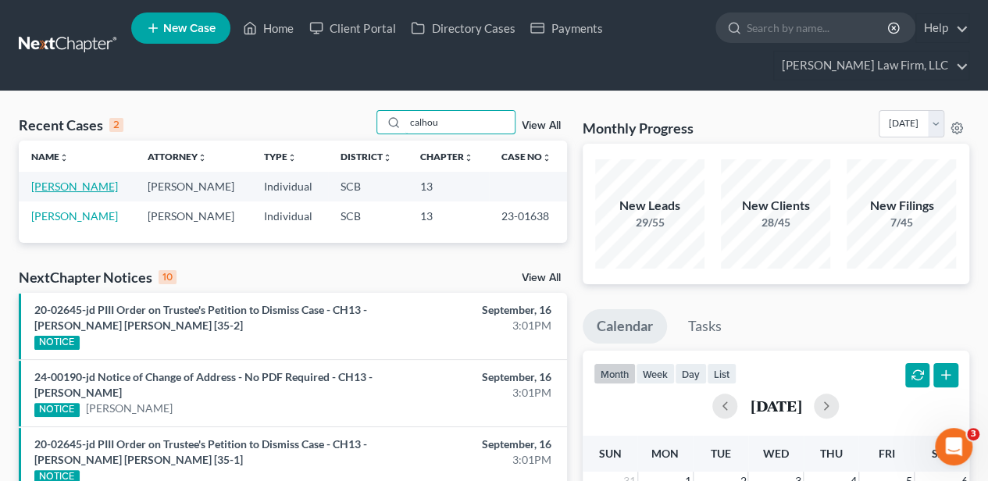
type input "calhou"
click at [87, 187] on link "[PERSON_NAME]" at bounding box center [74, 186] width 87 height 13
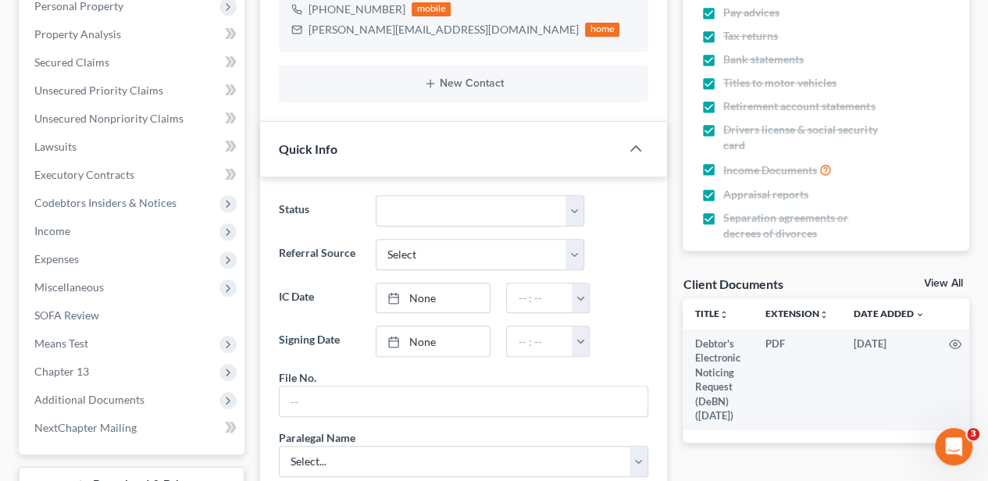
scroll to position [416, 0]
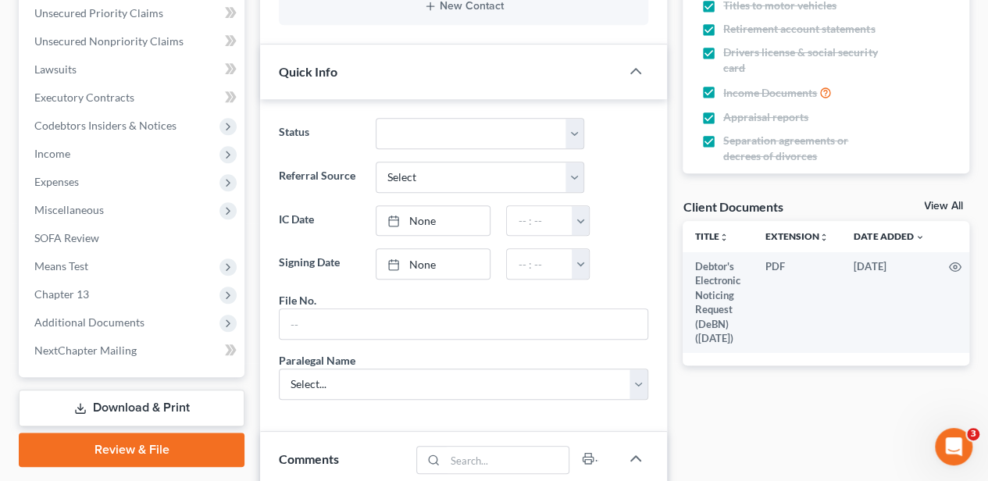
click at [948, 208] on link "View All" at bounding box center [943, 206] width 39 height 11
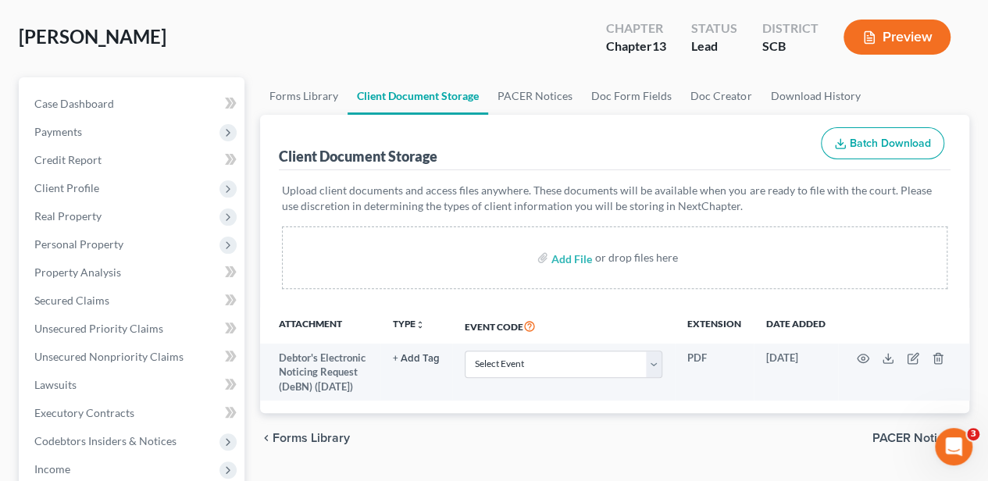
scroll to position [208, 0]
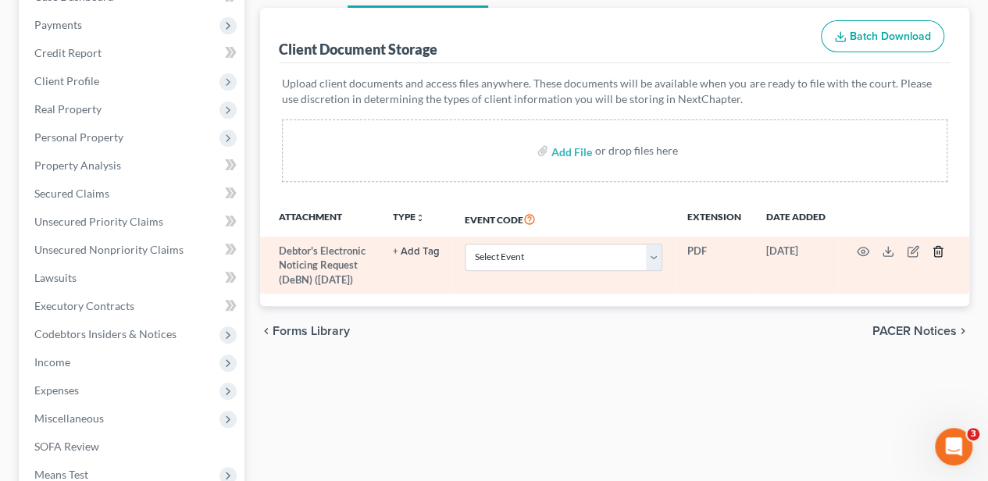
click at [941, 253] on icon "button" at bounding box center [937, 252] width 7 height 10
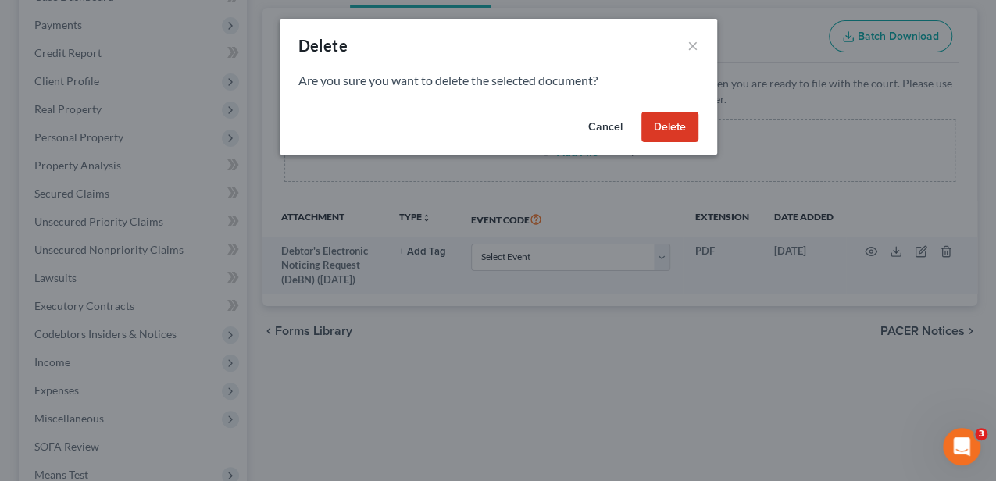
click at [664, 122] on button "Delete" at bounding box center [669, 127] width 57 height 31
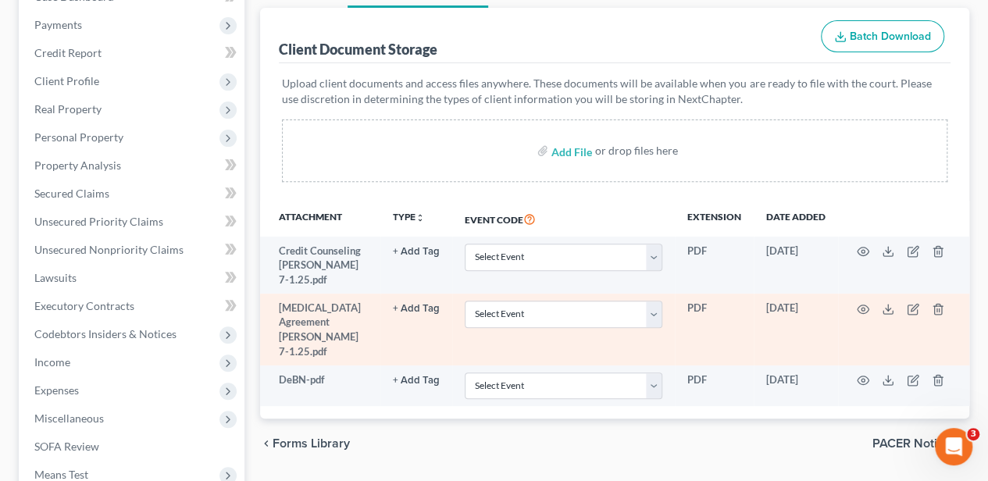
click at [404, 304] on button "+ Add Tag" at bounding box center [416, 309] width 47 height 10
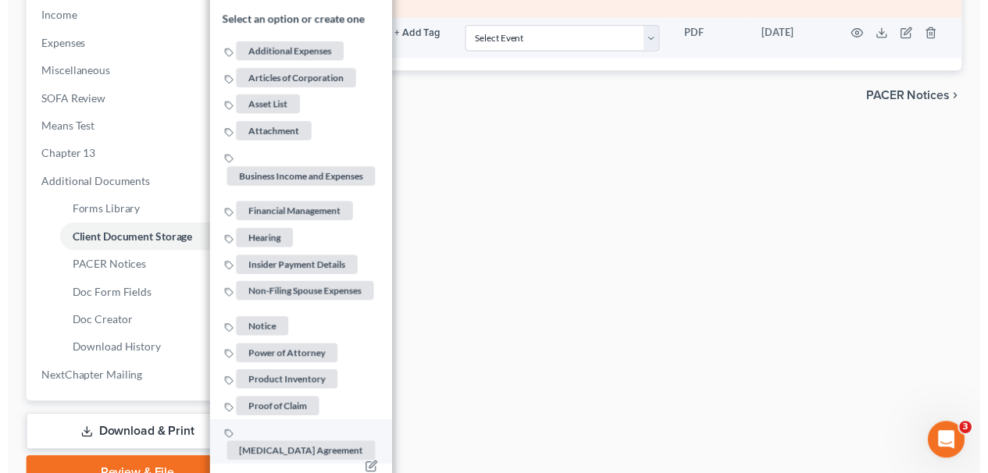
scroll to position [572, 0]
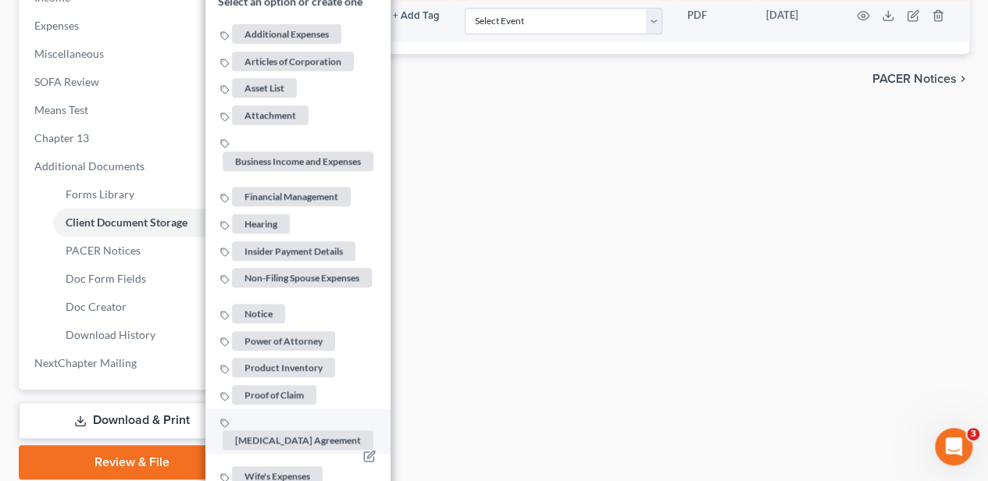
click at [317, 430] on span "[MEDICAL_DATA] Agreement" at bounding box center [298, 440] width 151 height 20
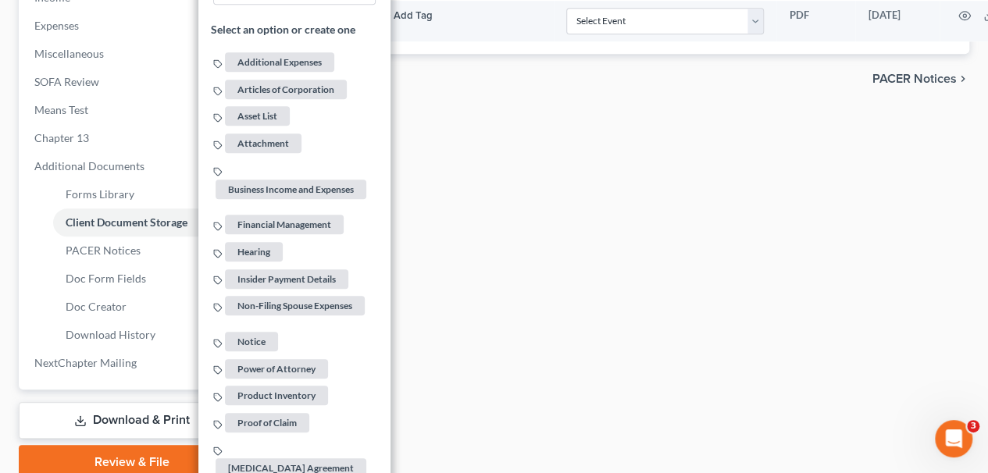
click at [458, 330] on div "Forms Library Client Document Storage PACER Notices Doc Form Fields Doc Creator…" at bounding box center [614, 43] width 725 height 874
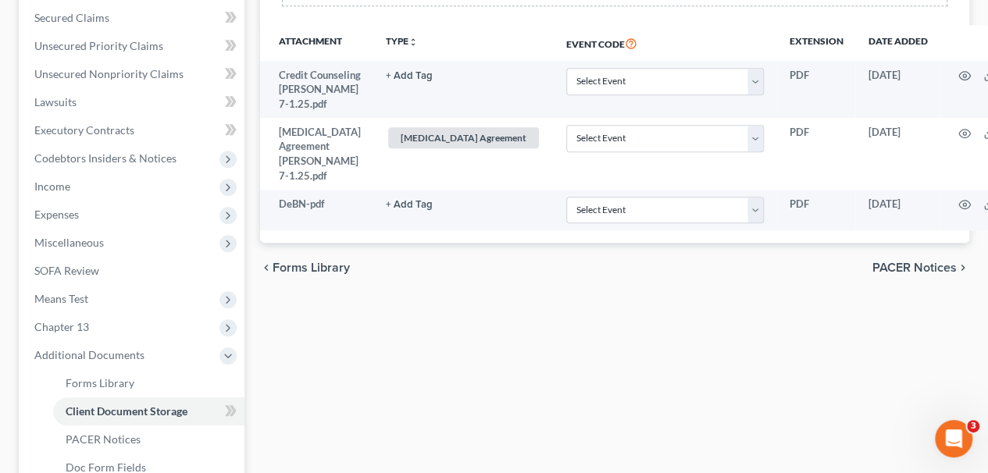
scroll to position [364, 0]
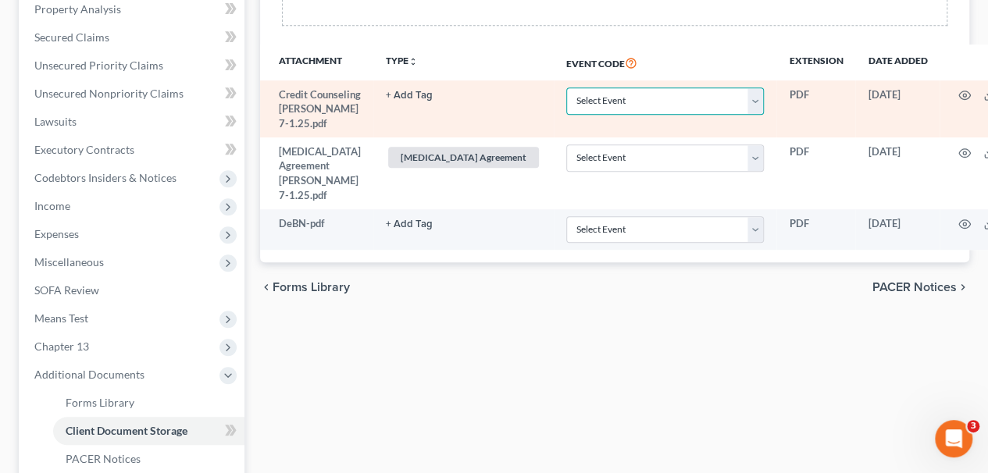
click at [574, 91] on select "Select Event Amended Application Amended Document Amended Schedules/Statements …" at bounding box center [665, 100] width 198 height 27
select select "6"
click at [566, 87] on select "Select Event Amended Application Amended Document Amended Schedules/Statements …" at bounding box center [665, 100] width 198 height 27
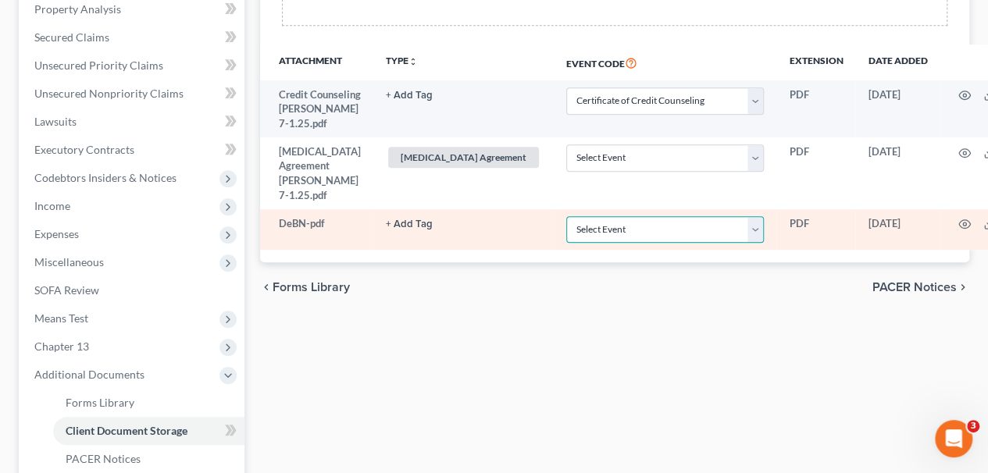
click at [572, 230] on select "Select Event Amended Application Amended Document Amended Schedules/Statements …" at bounding box center [665, 229] width 198 height 27
select select "16"
click at [566, 228] on select "Select Event Amended Application Amended Document Amended Schedules/Statements …" at bounding box center [665, 229] width 198 height 27
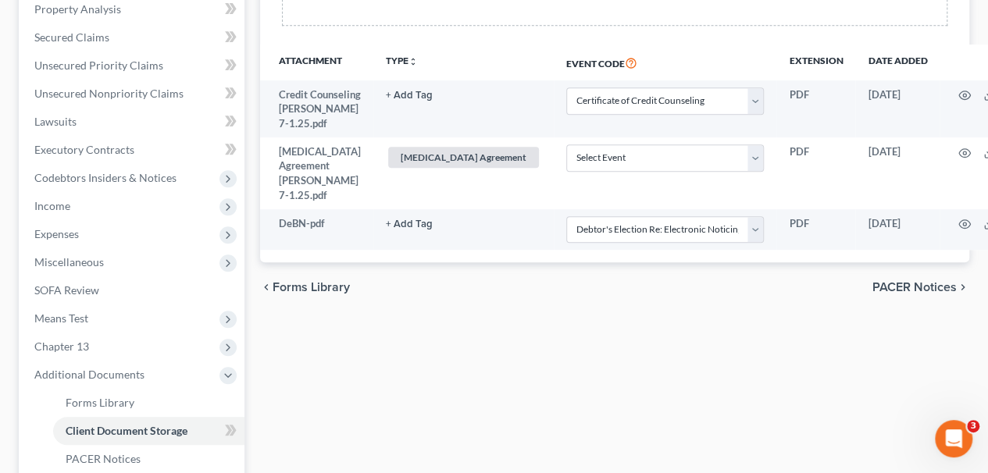
click at [587, 302] on div "chevron_left Forms Library PACER Notices chevron_right" at bounding box center [614, 287] width 709 height 50
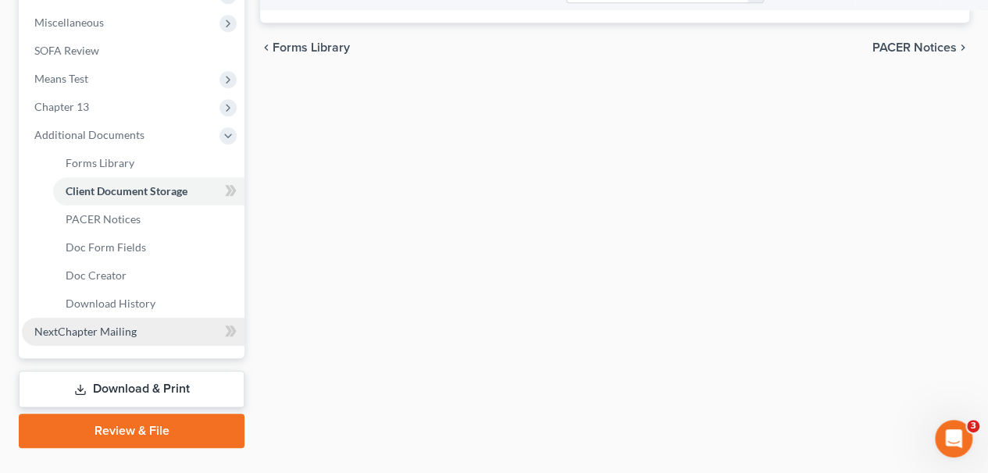
scroll to position [636, 0]
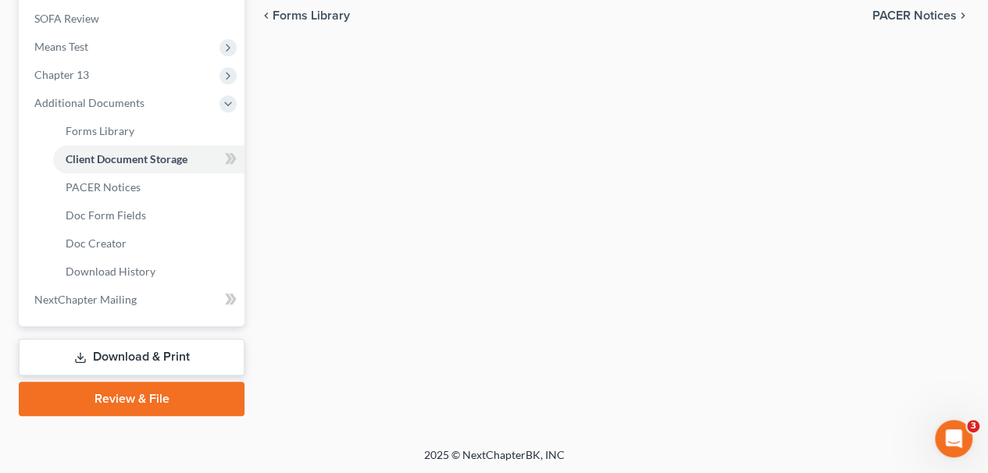
click at [149, 401] on link "Review & File" at bounding box center [132, 399] width 226 height 34
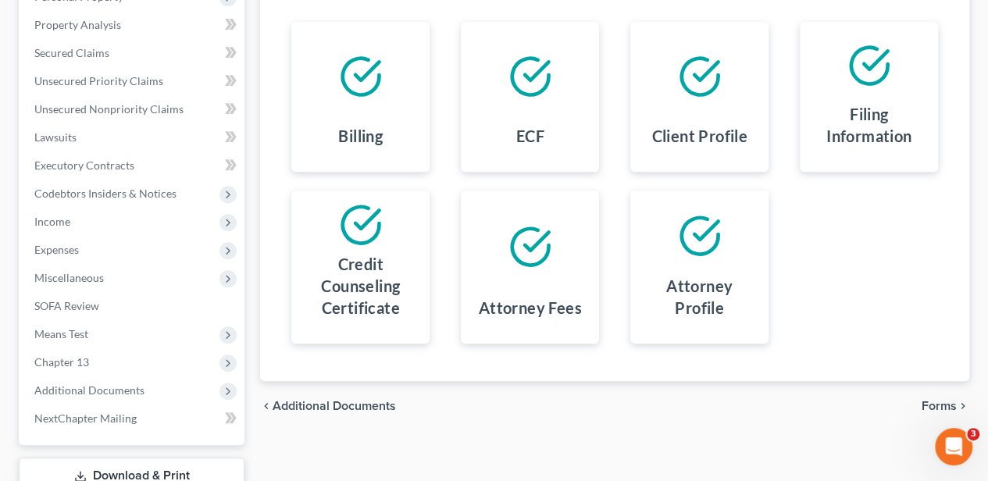
scroll to position [416, 0]
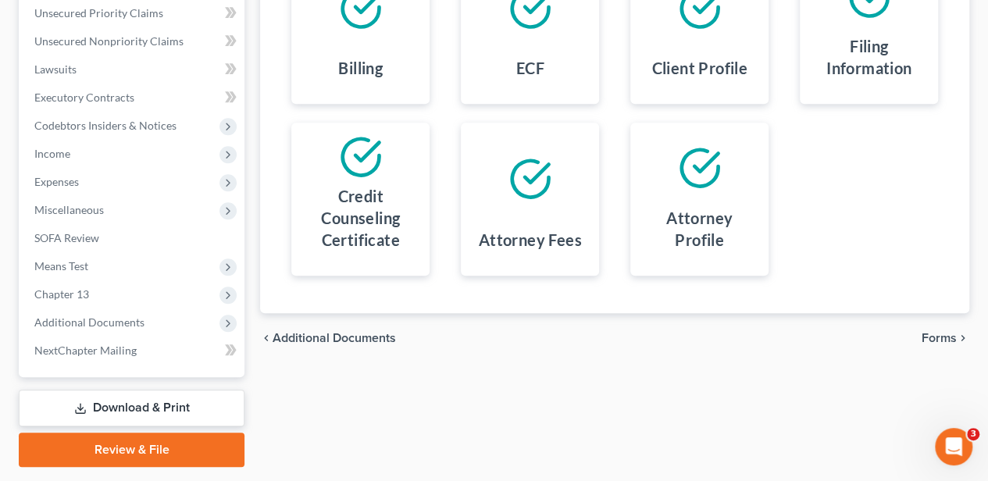
click at [942, 339] on span "Forms" at bounding box center [938, 338] width 35 height 12
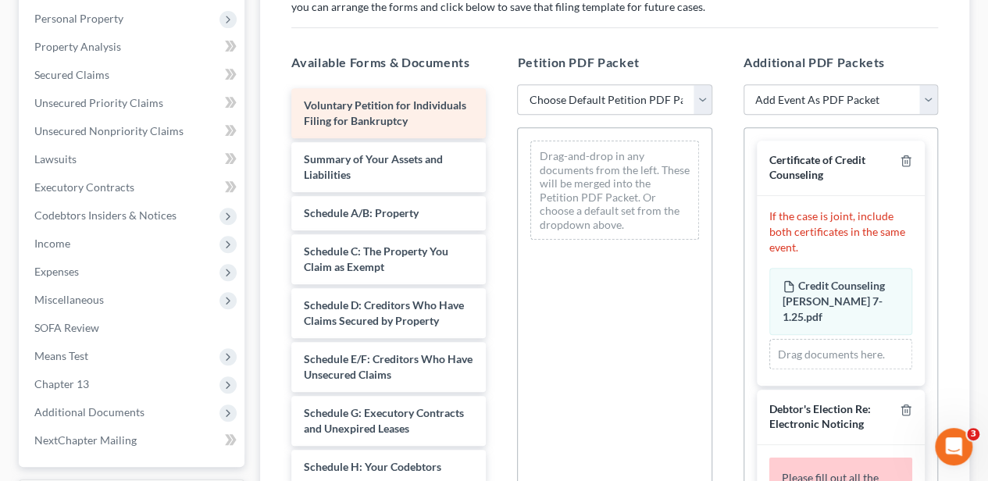
scroll to position [312, 0]
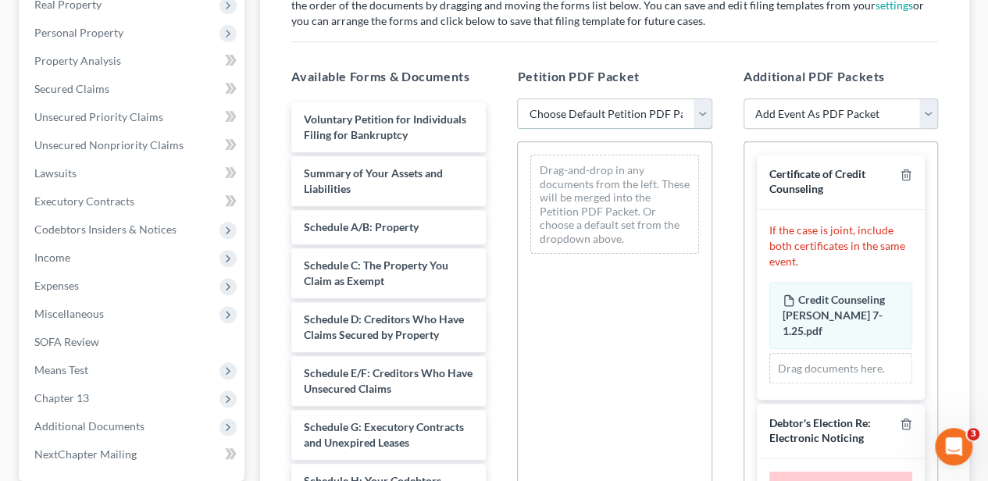
click at [554, 113] on select "Choose Default Petition PDF Packet Complete Bankruptcy Petition (all forms and …" at bounding box center [614, 113] width 194 height 31
select select "0"
click at [517, 98] on select "Choose Default Petition PDF Packet Complete Bankruptcy Petition (all forms and …" at bounding box center [614, 113] width 194 height 31
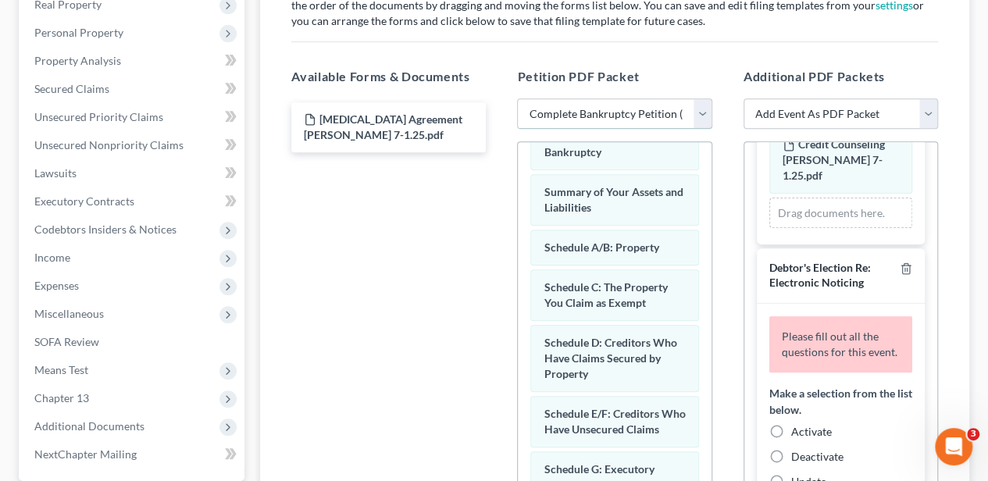
scroll to position [156, 0]
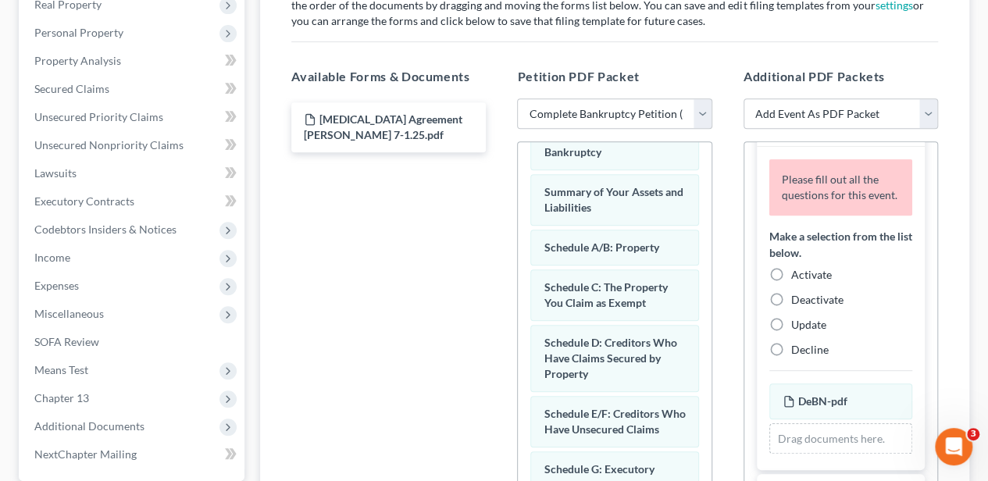
click at [791, 267] on label "Activate" at bounding box center [811, 275] width 41 height 16
click at [797, 267] on input "Activate" at bounding box center [802, 272] width 10 height 10
radio input "true"
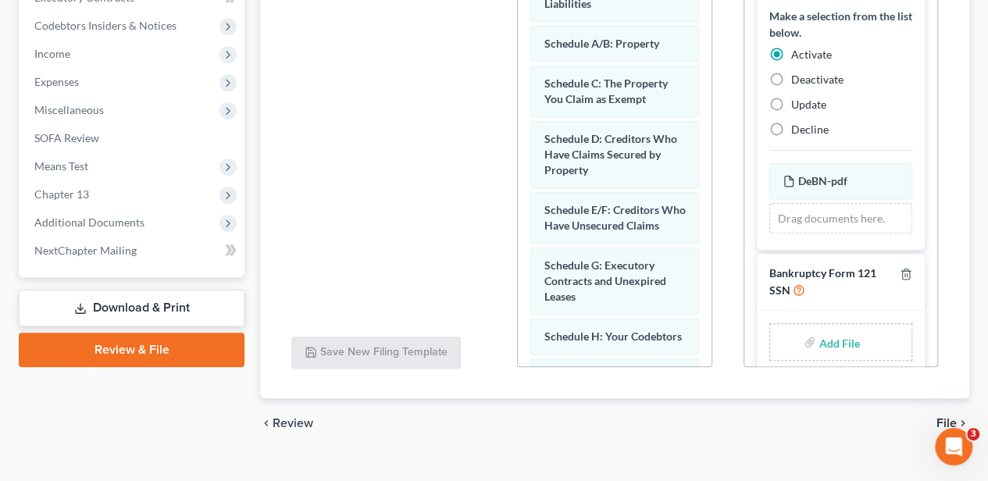
scroll to position [520, 0]
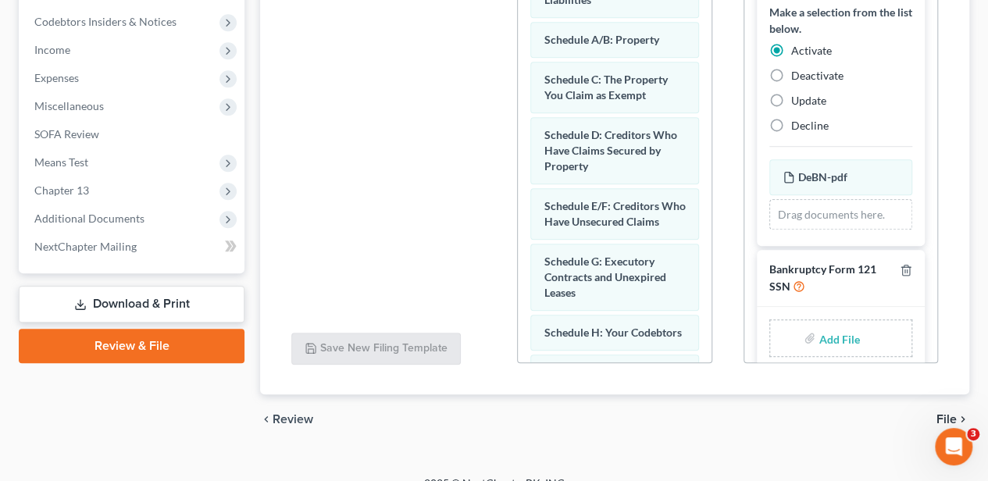
click at [835, 324] on input "file" at bounding box center [836, 338] width 37 height 28
type input "C:\fakepath\statement of ssn.pdf"
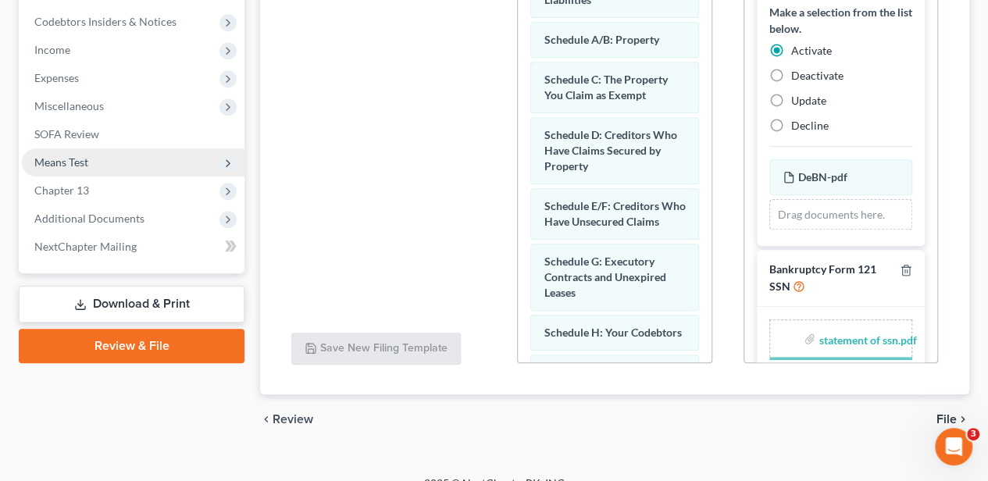
scroll to position [238, 0]
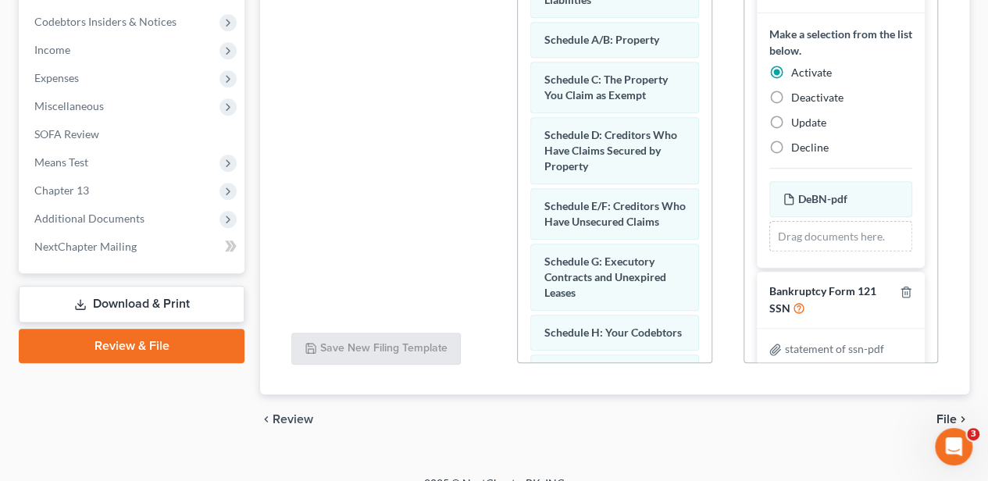
click at [946, 420] on span "File" at bounding box center [946, 419] width 20 height 12
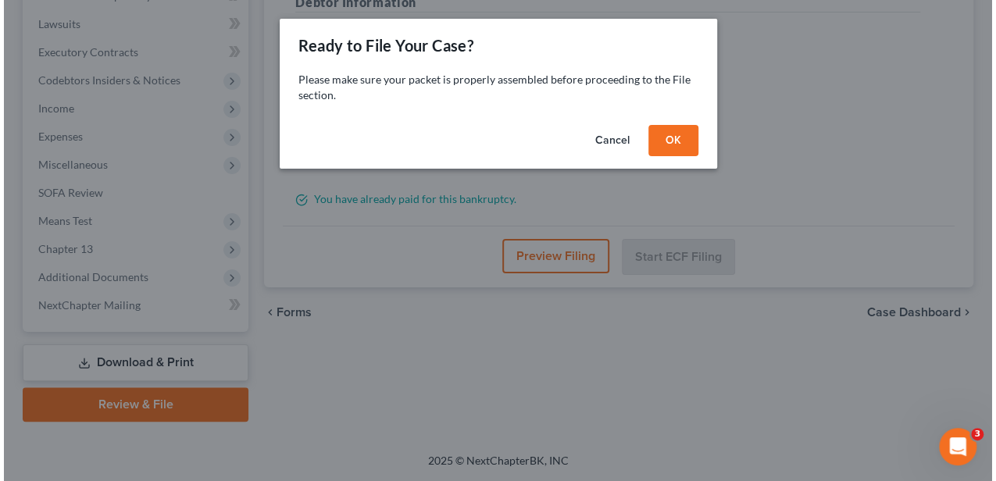
scroll to position [459, 0]
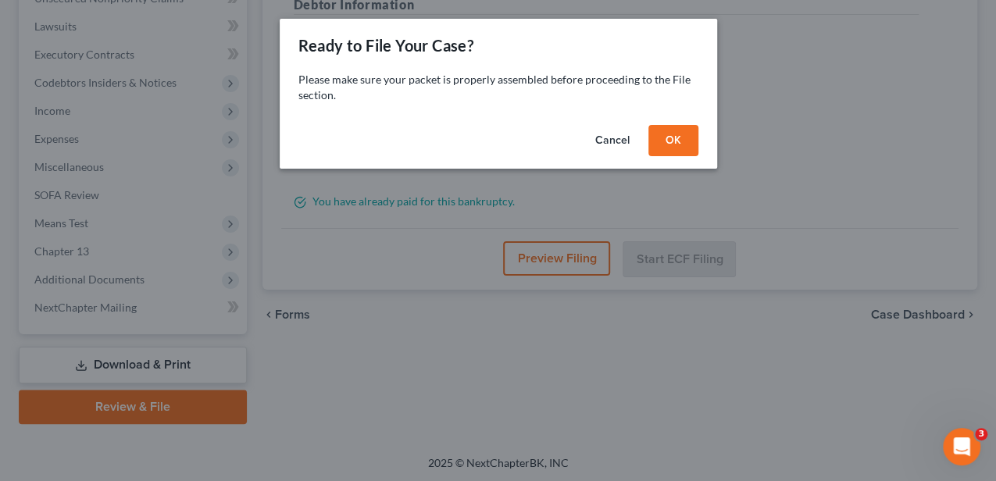
click at [673, 146] on button "OK" at bounding box center [673, 140] width 50 height 31
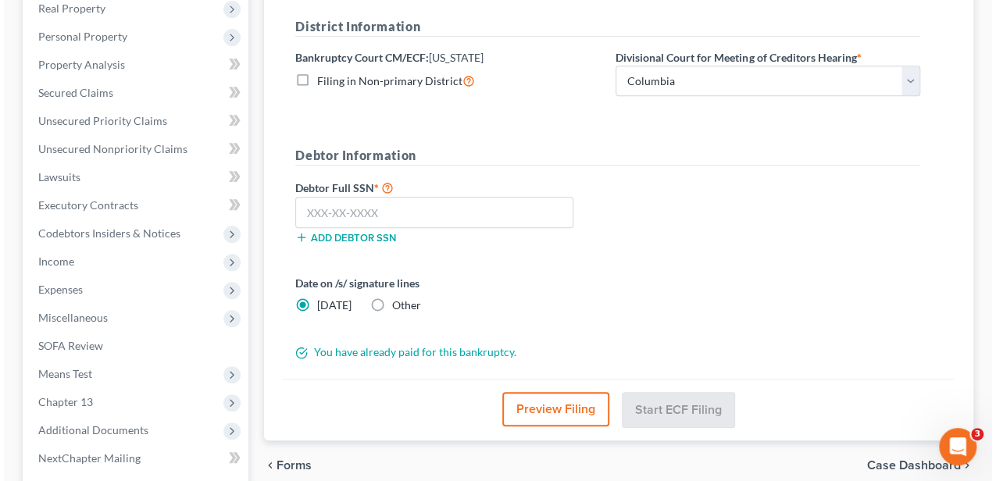
scroll to position [303, 0]
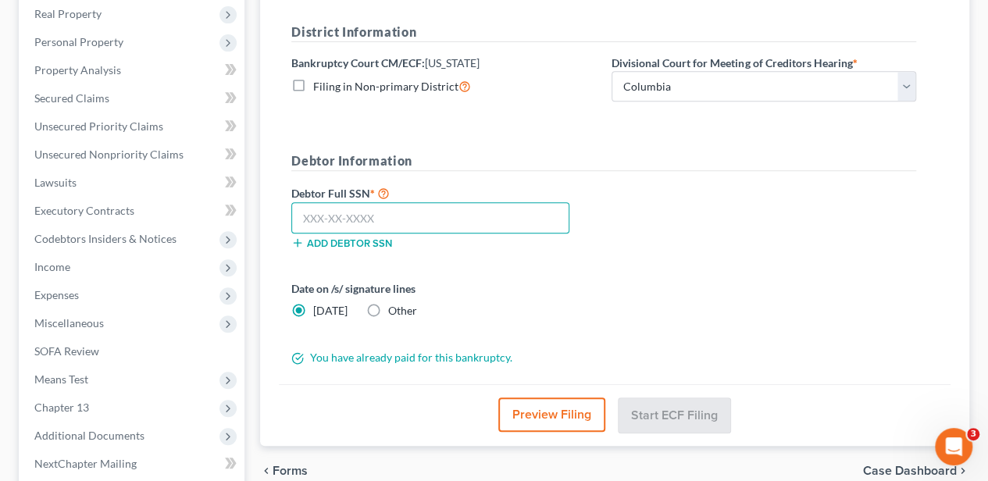
click at [475, 217] on input "text" at bounding box center [430, 217] width 278 height 31
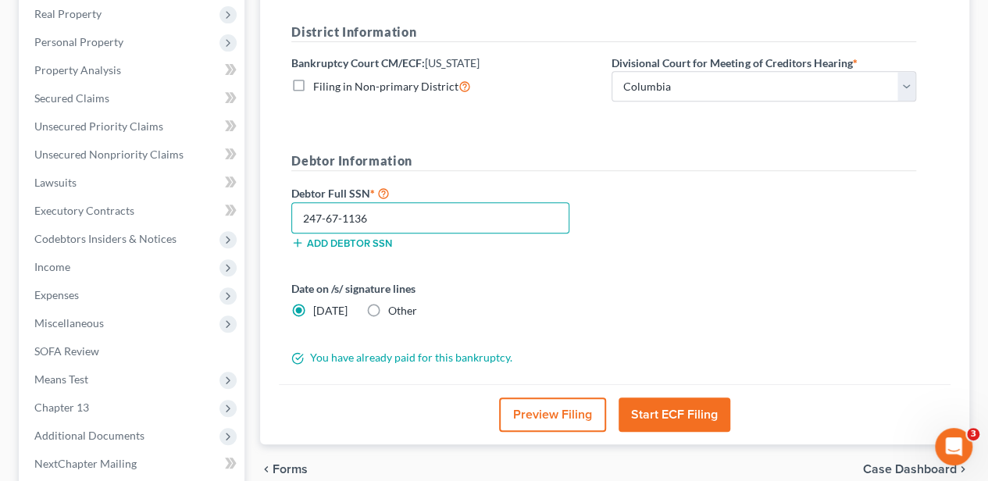
type input "247-67-1136"
click at [684, 422] on button "Start ECF Filing" at bounding box center [674, 414] width 112 height 34
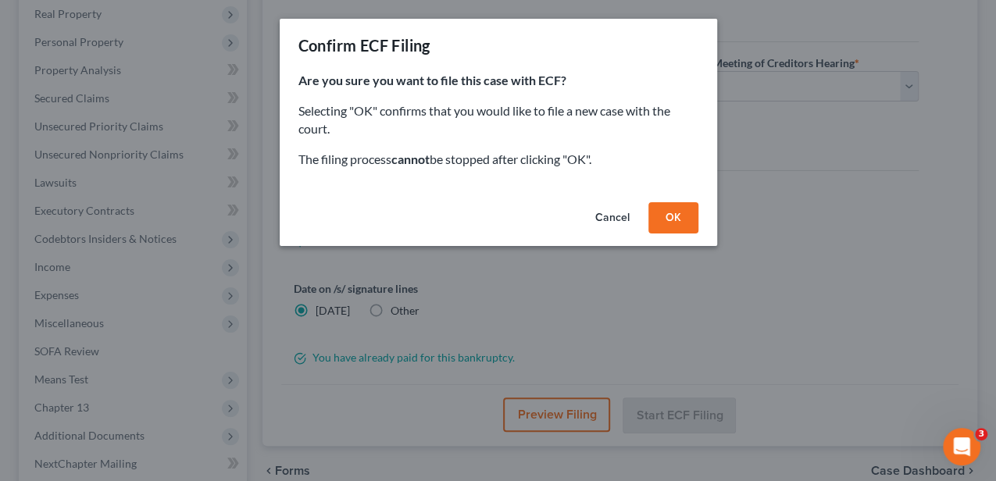
click at [664, 212] on button "OK" at bounding box center [673, 217] width 50 height 31
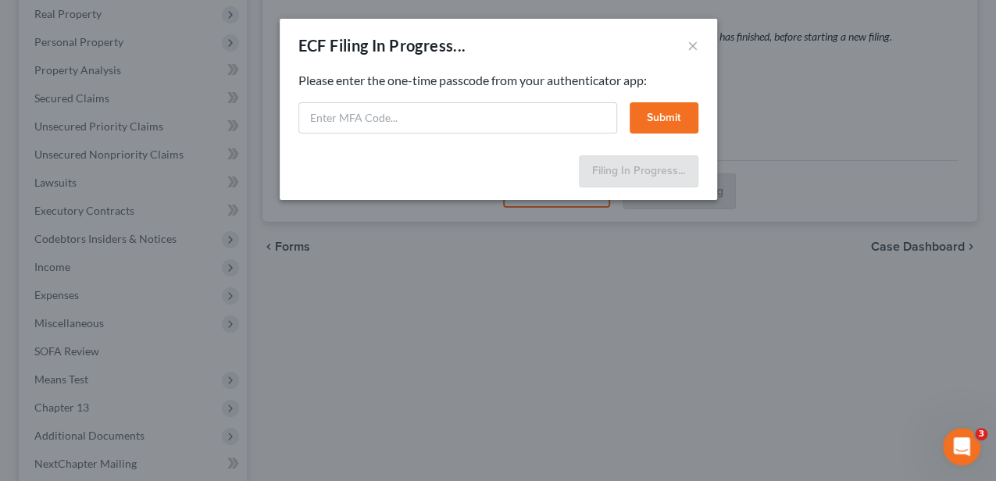
select select "1"
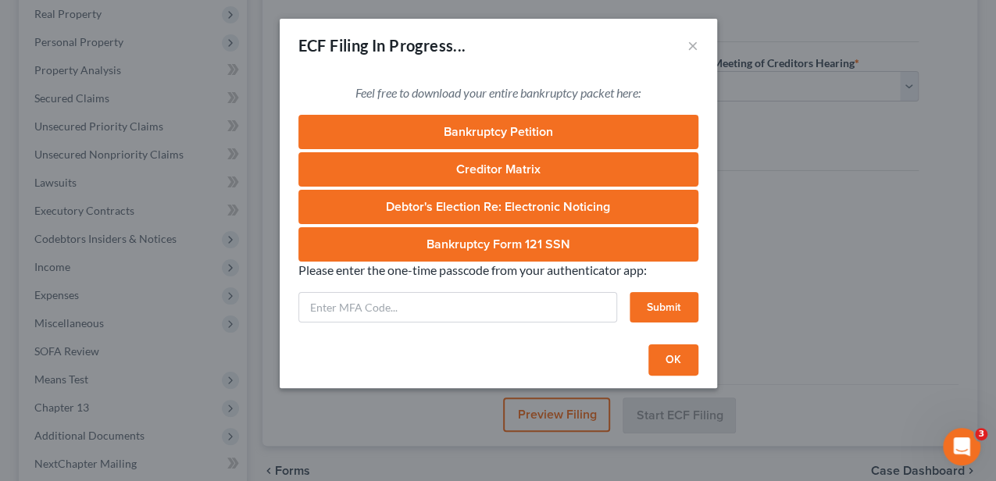
click at [506, 42] on div "ECF Filing In Progress... ×" at bounding box center [498, 45] width 437 height 53
click at [671, 356] on button "OK" at bounding box center [673, 359] width 50 height 31
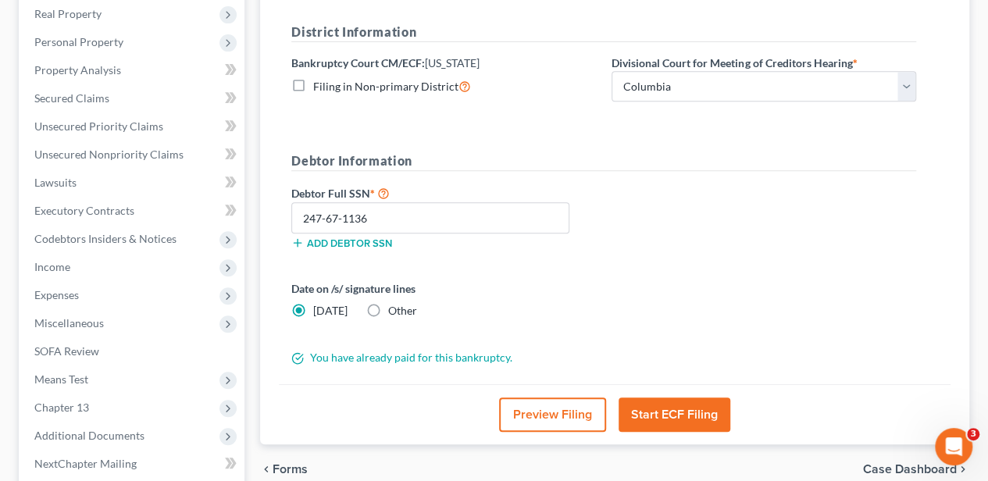
click at [692, 417] on button "Start ECF Filing" at bounding box center [674, 414] width 112 height 34
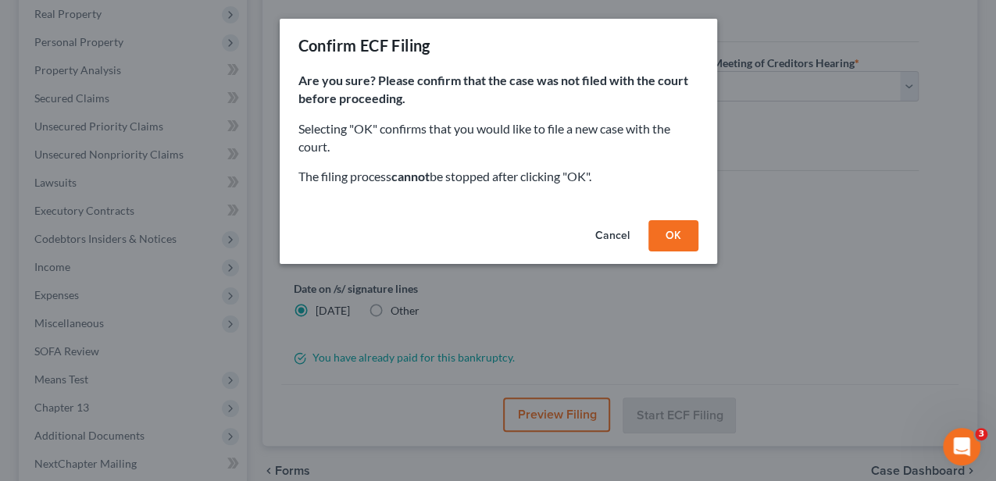
click at [682, 243] on button "OK" at bounding box center [673, 235] width 50 height 31
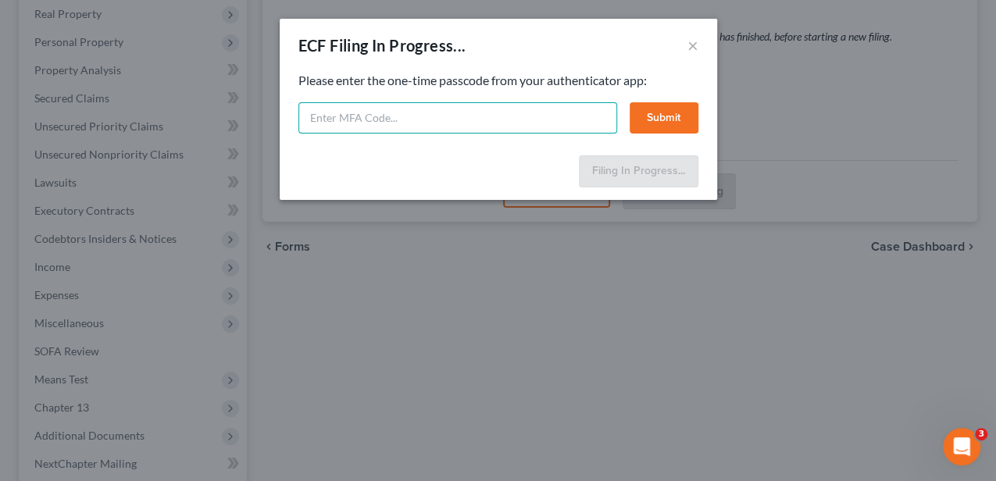
click at [453, 129] on input "text" at bounding box center [457, 117] width 319 height 31
type input "815508"
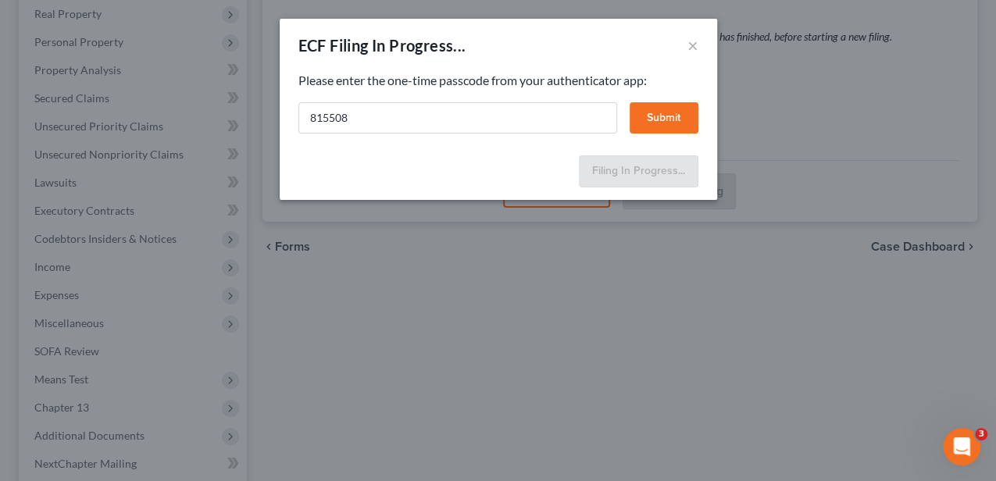
click at [693, 114] on button "Submit" at bounding box center [663, 117] width 69 height 31
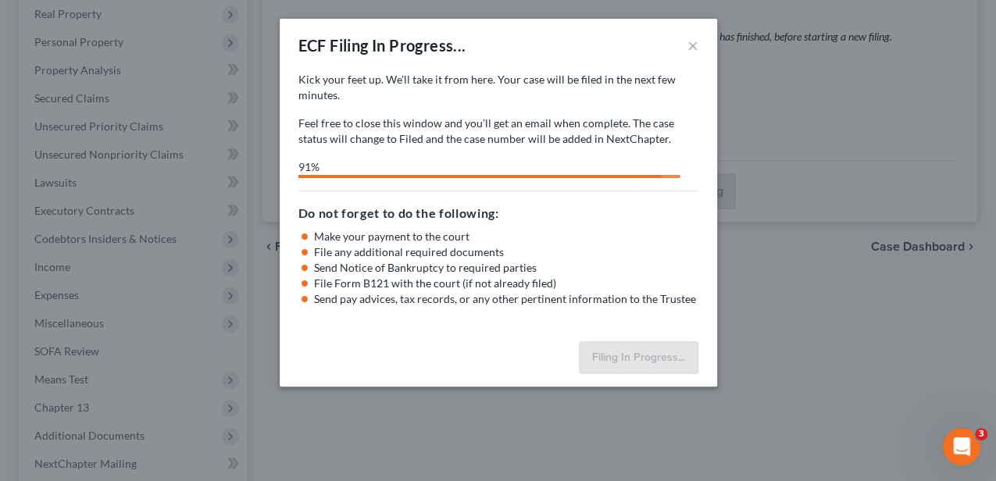
select select "1"
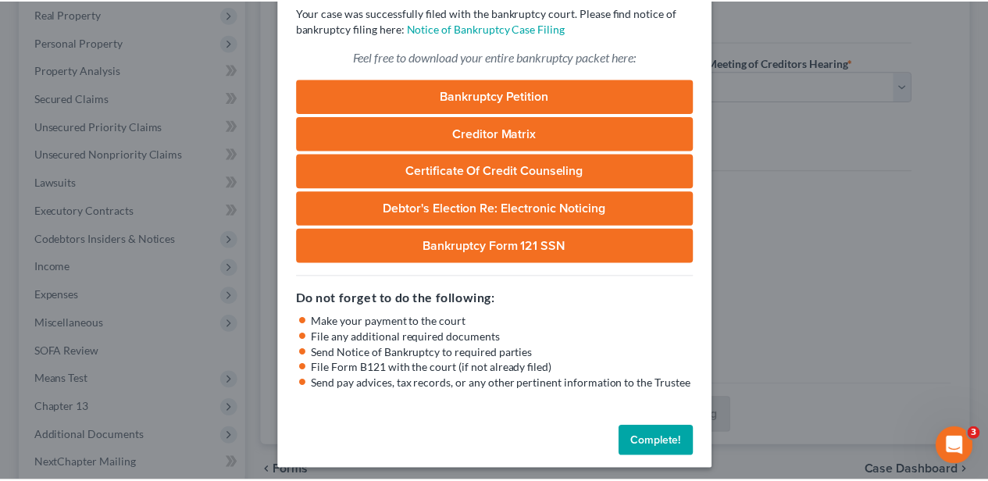
scroll to position [104, 0]
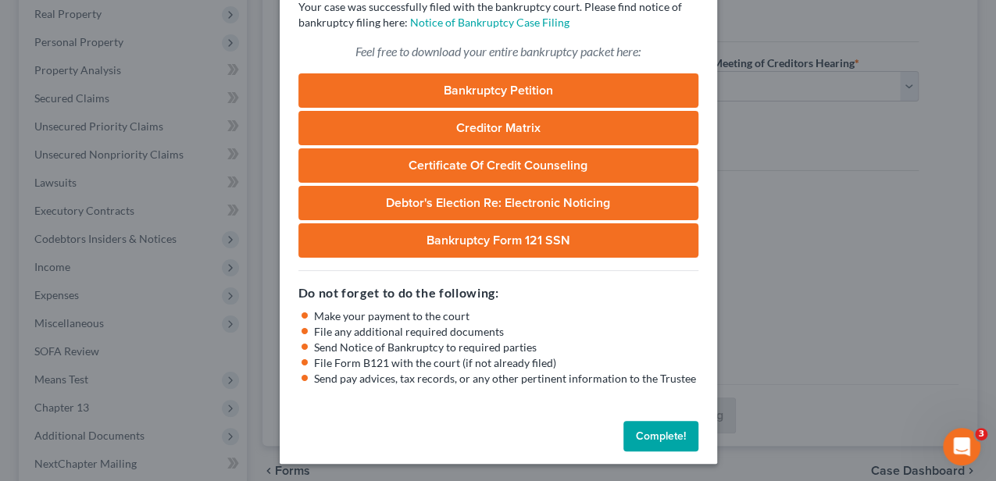
click at [656, 434] on button "Complete!" at bounding box center [660, 436] width 75 height 31
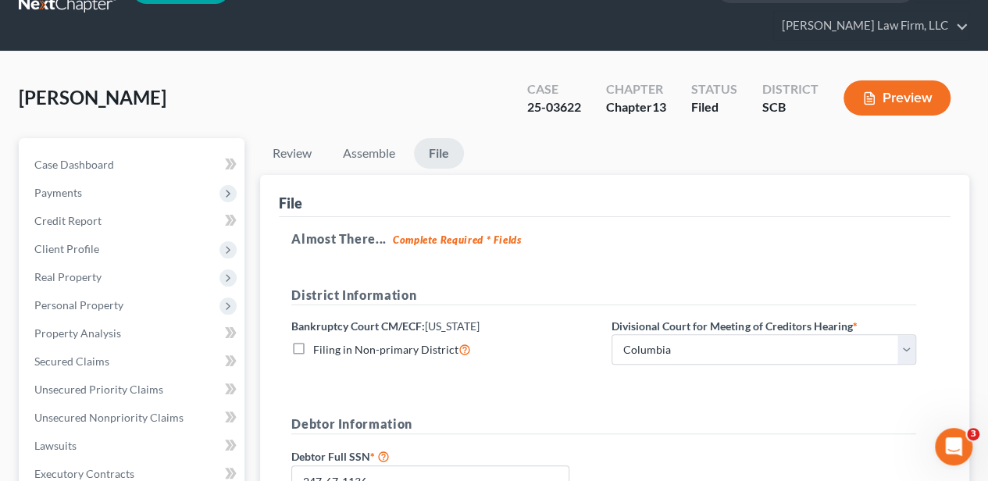
scroll to position [0, 0]
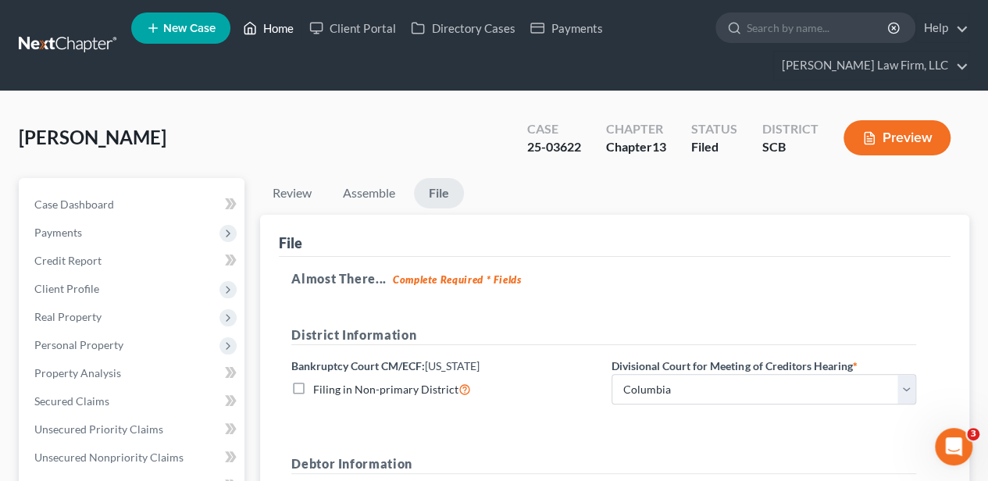
click at [286, 27] on link "Home" at bounding box center [268, 28] width 66 height 28
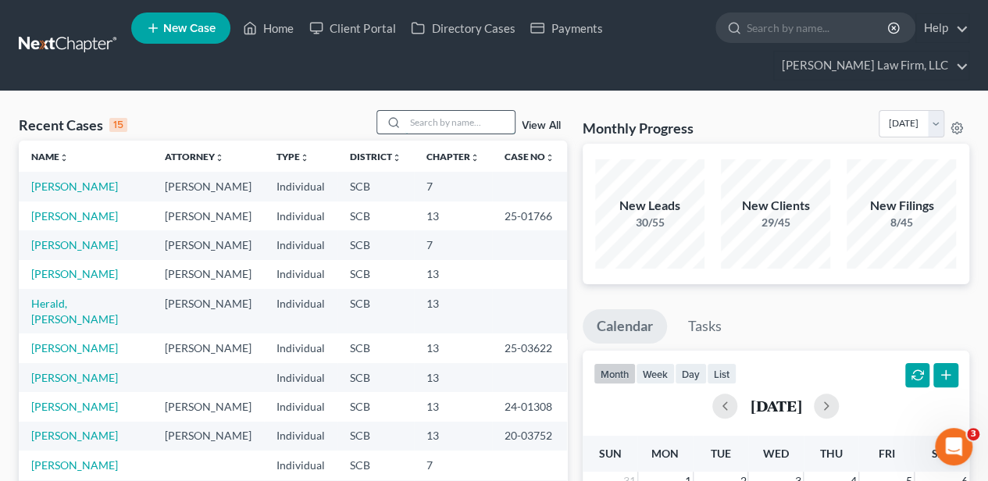
click at [473, 123] on input "search" at bounding box center [459, 122] width 109 height 23
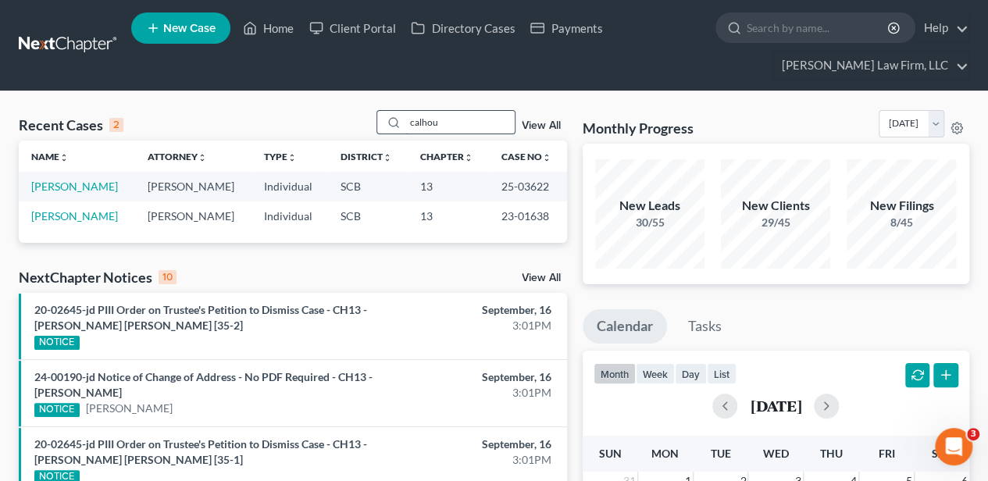
click at [423, 119] on input "calhou" at bounding box center [459, 122] width 109 height 23
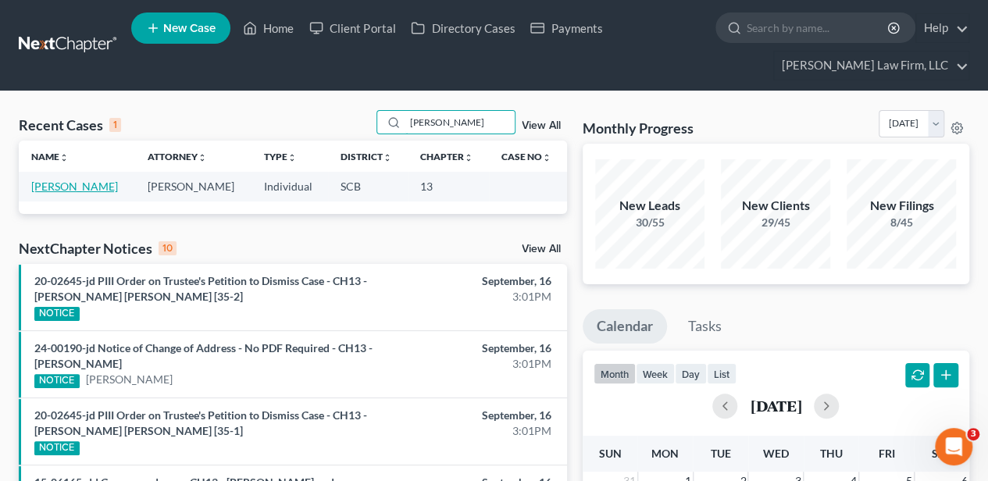
type input "[PERSON_NAME]"
click at [73, 187] on link "[PERSON_NAME]" at bounding box center [74, 186] width 87 height 13
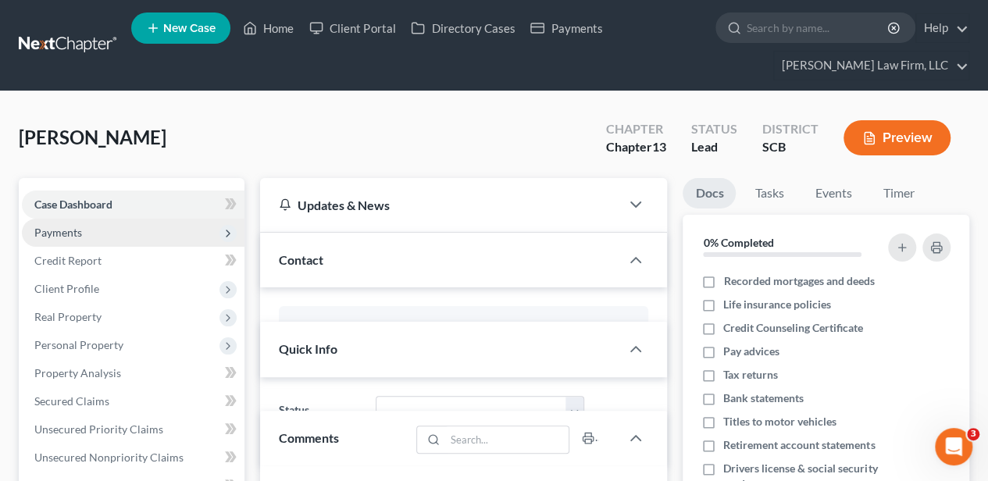
select select "3"
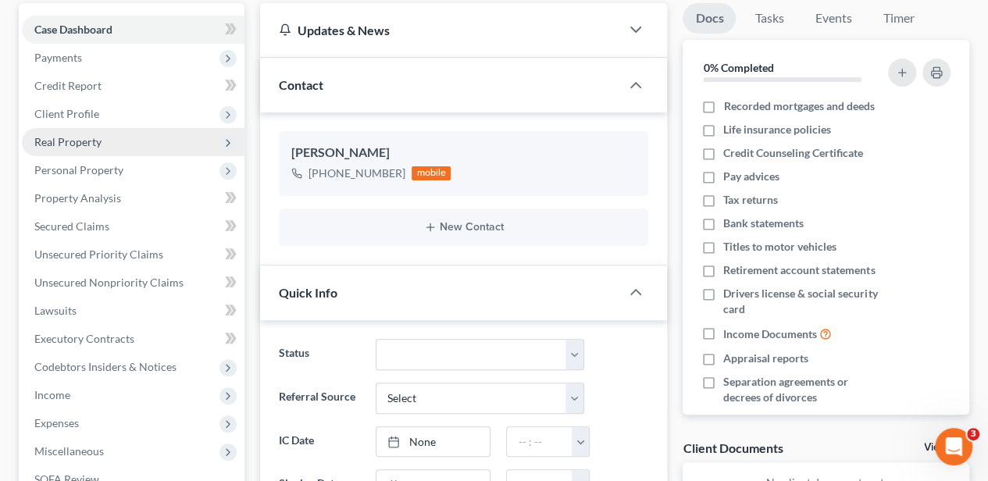
scroll to position [156, 0]
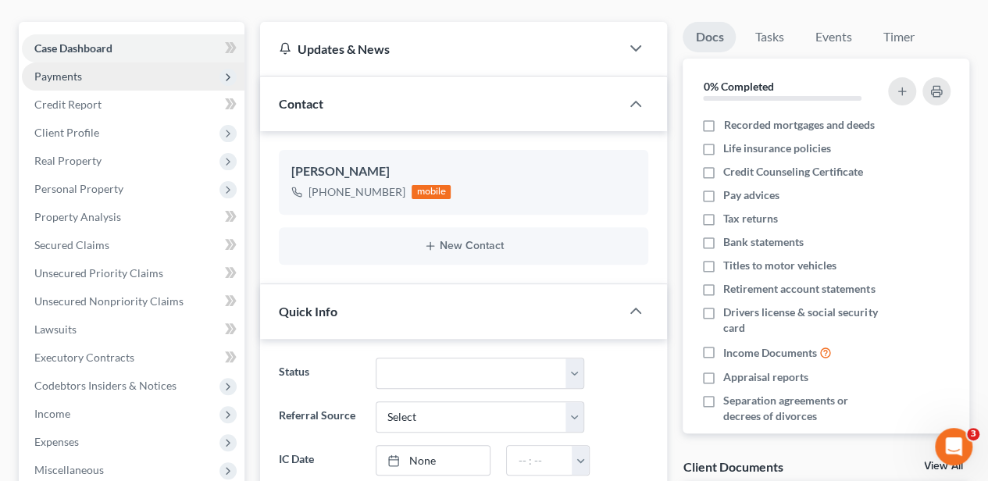
click at [73, 71] on span "Payments" at bounding box center [58, 75] width 48 height 13
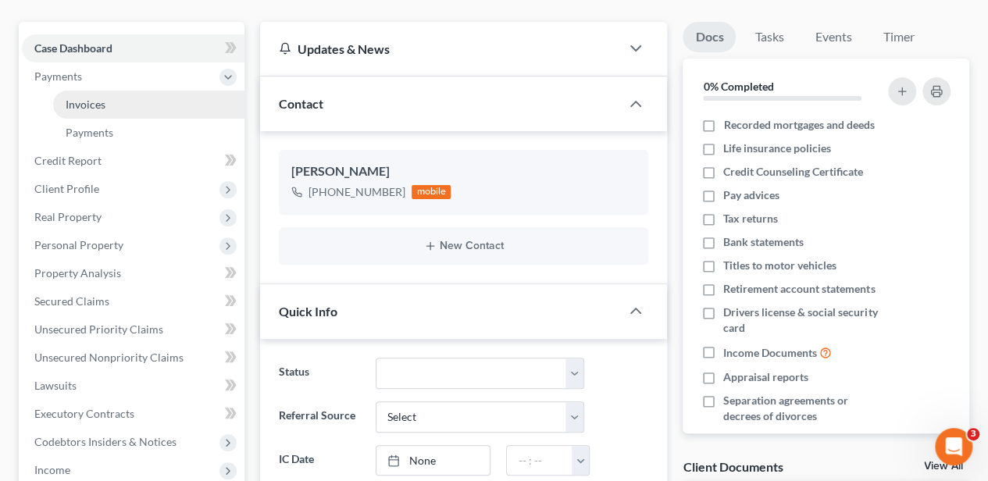
click at [80, 98] on span "Invoices" at bounding box center [86, 104] width 40 height 13
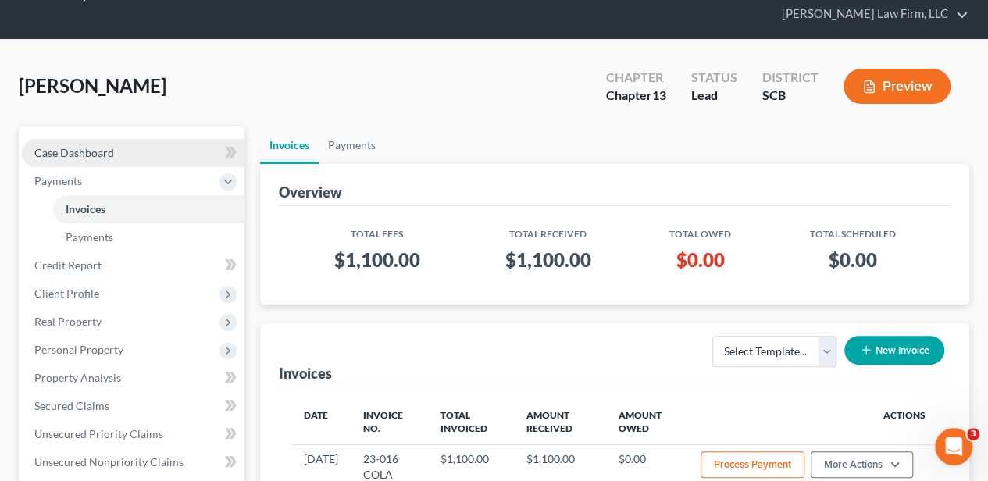
click at [111, 151] on span "Case Dashboard" at bounding box center [74, 152] width 80 height 13
select select "3"
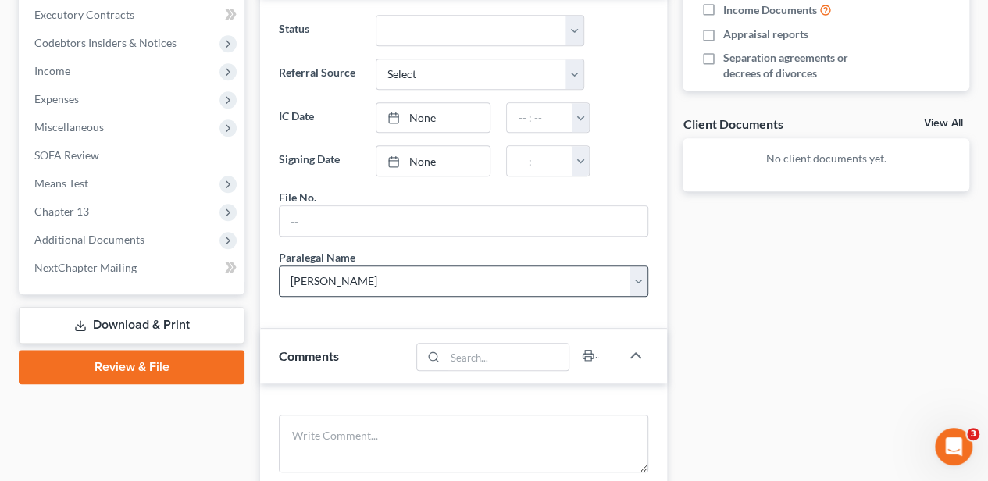
scroll to position [642, 0]
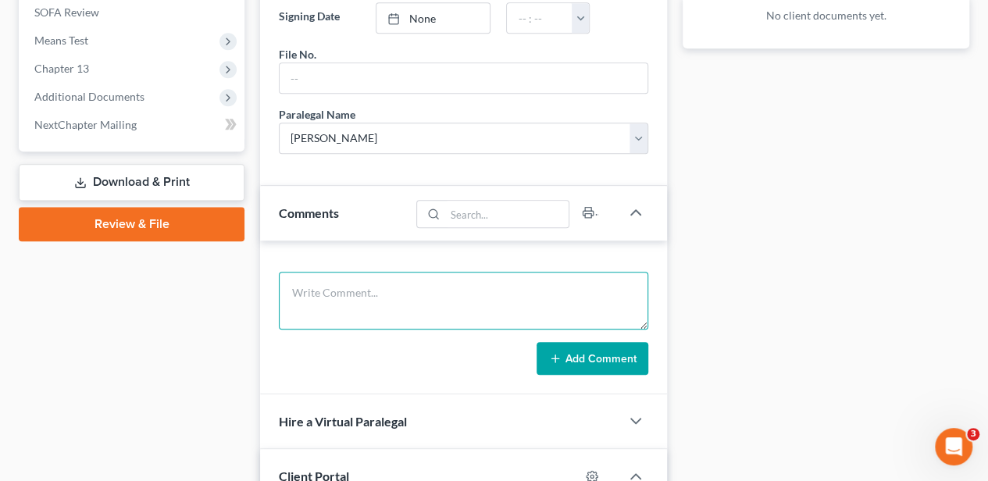
click at [372, 301] on textarea at bounding box center [463, 301] width 369 height 58
type textarea "4"
type textarea "10-day letter sent"
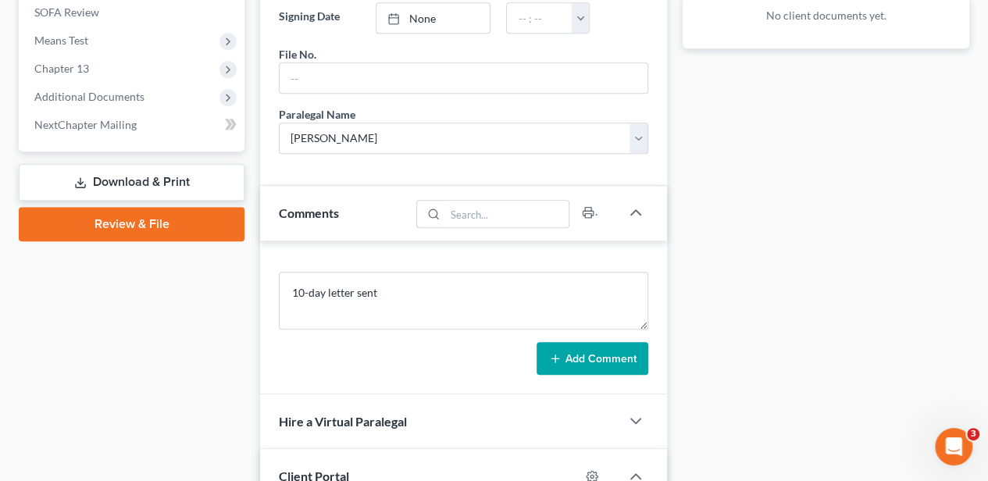
click at [614, 352] on button "Add Comment" at bounding box center [592, 358] width 112 height 33
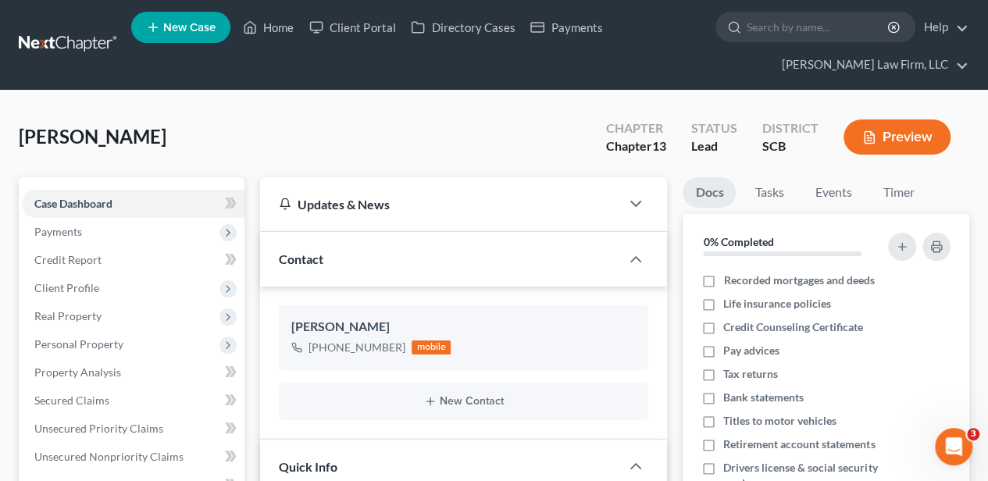
scroll to position [0, 0]
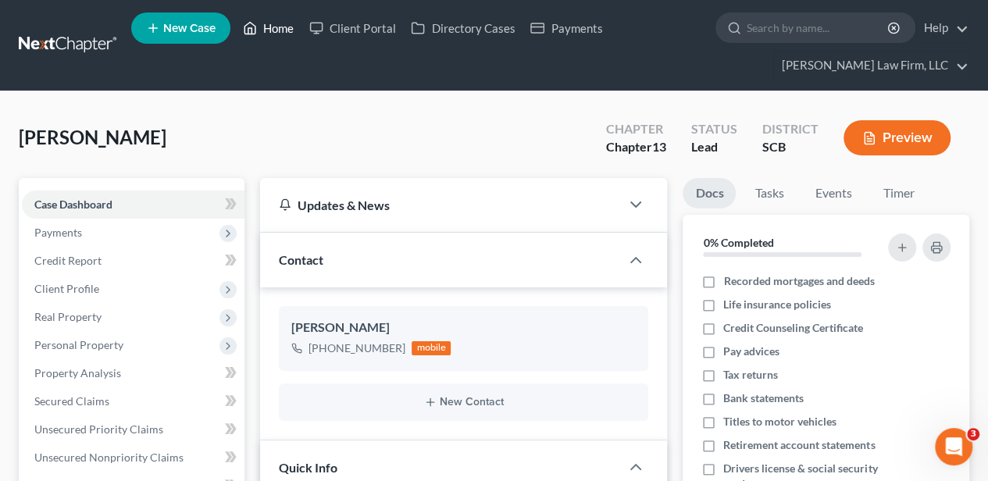
drag, startPoint x: 270, startPoint y: 30, endPoint x: 242, endPoint y: 131, distance: 105.3
click at [270, 30] on link "Home" at bounding box center [268, 28] width 66 height 28
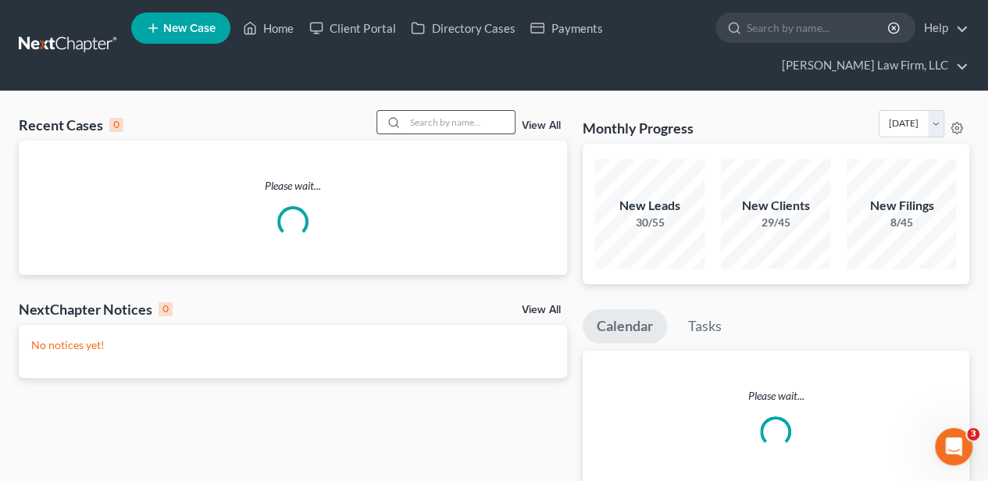
click at [475, 124] on input "search" at bounding box center [459, 122] width 109 height 23
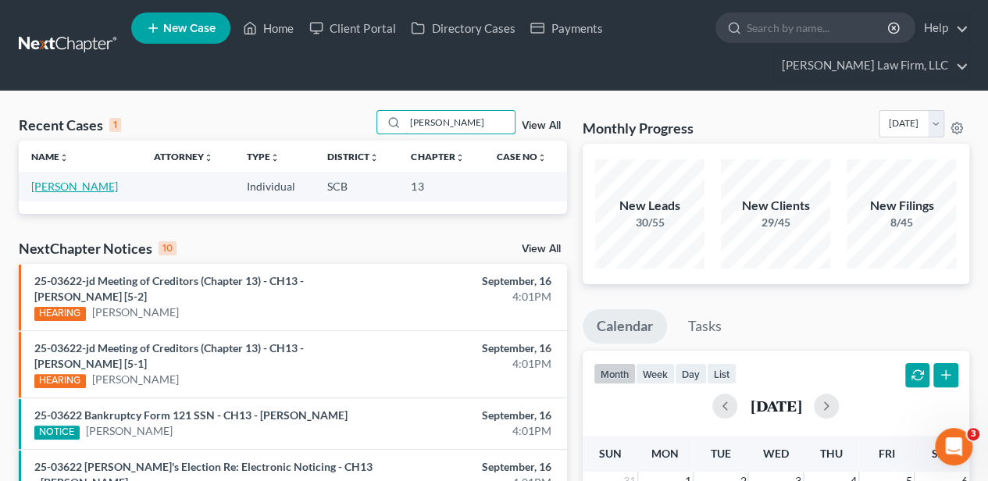
type input "[PERSON_NAME]"
click at [56, 187] on link "[PERSON_NAME]" at bounding box center [74, 186] width 87 height 13
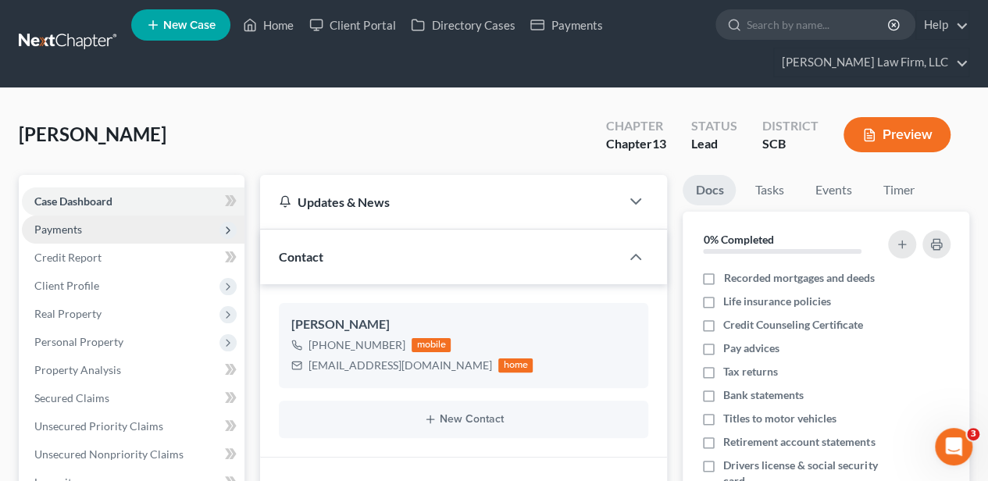
scroll to position [52, 0]
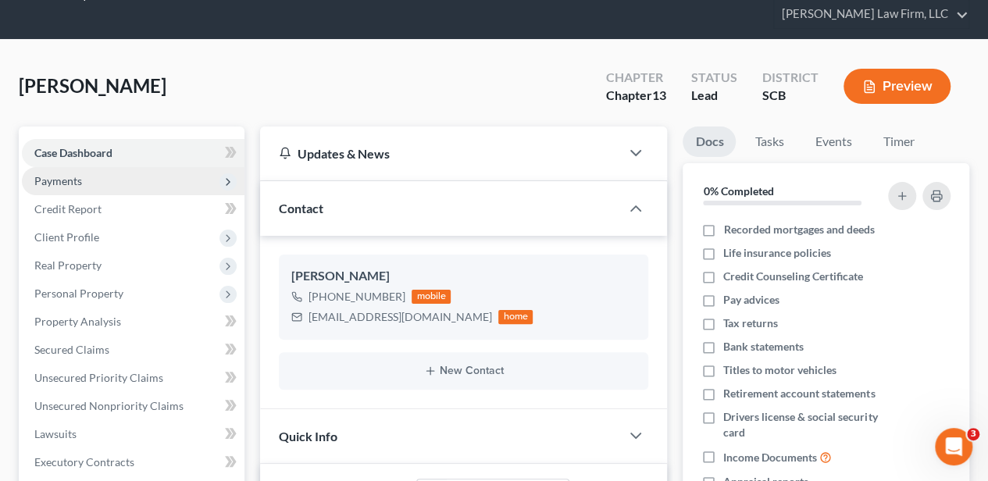
click at [73, 168] on span "Payments" at bounding box center [133, 181] width 223 height 28
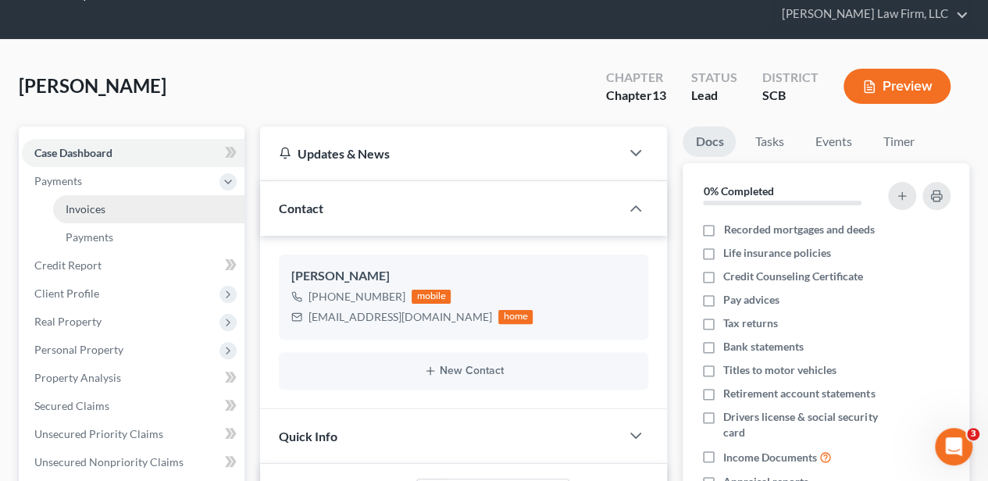
click at [77, 205] on span "Invoices" at bounding box center [86, 208] width 40 height 13
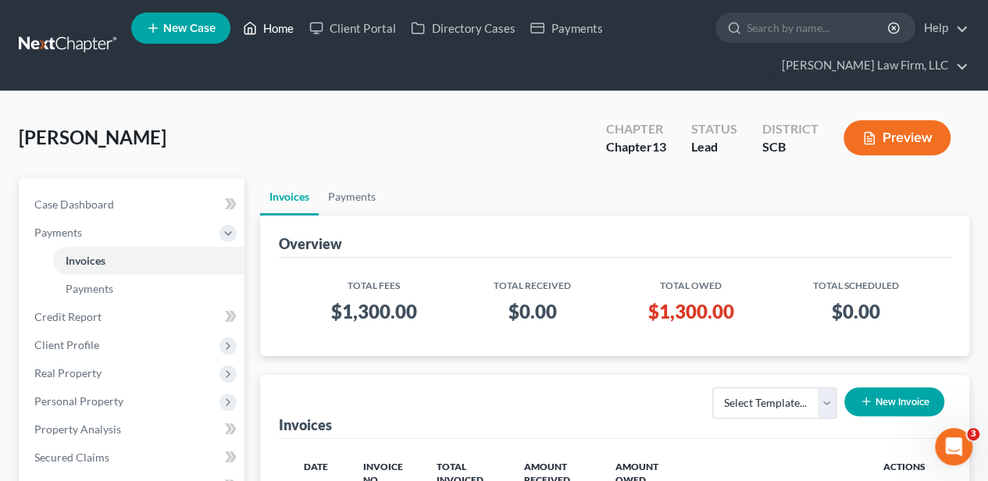
click at [274, 22] on link "Home" at bounding box center [268, 28] width 66 height 28
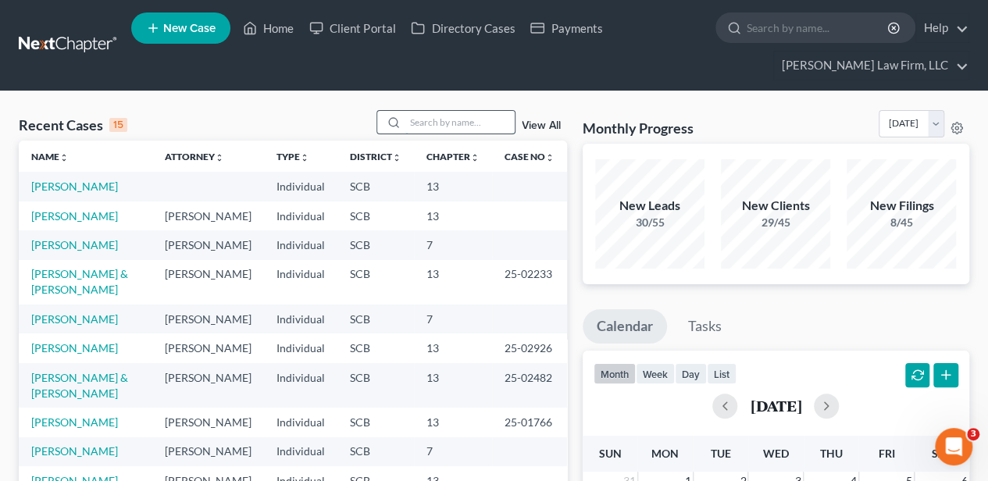
click at [426, 111] on input "search" at bounding box center [459, 122] width 109 height 23
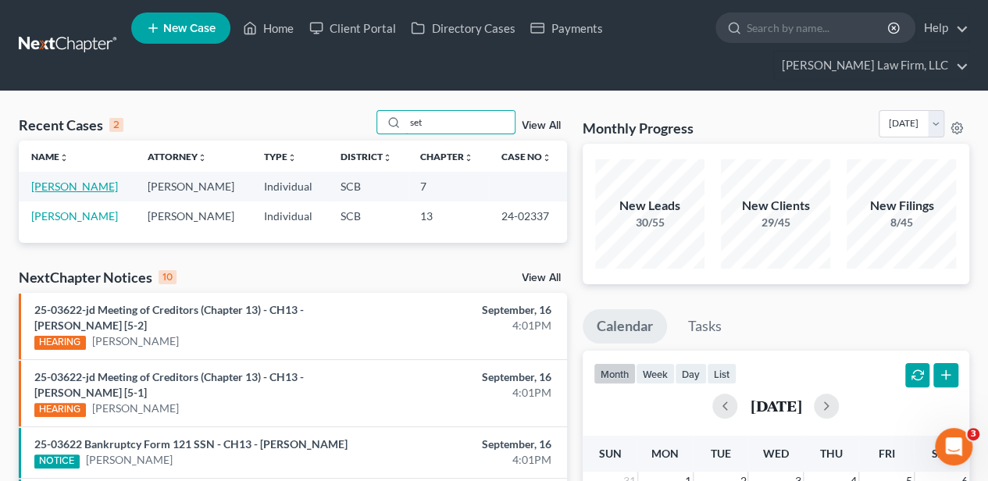
type input "set"
click at [45, 181] on link "[PERSON_NAME]" at bounding box center [74, 186] width 87 height 13
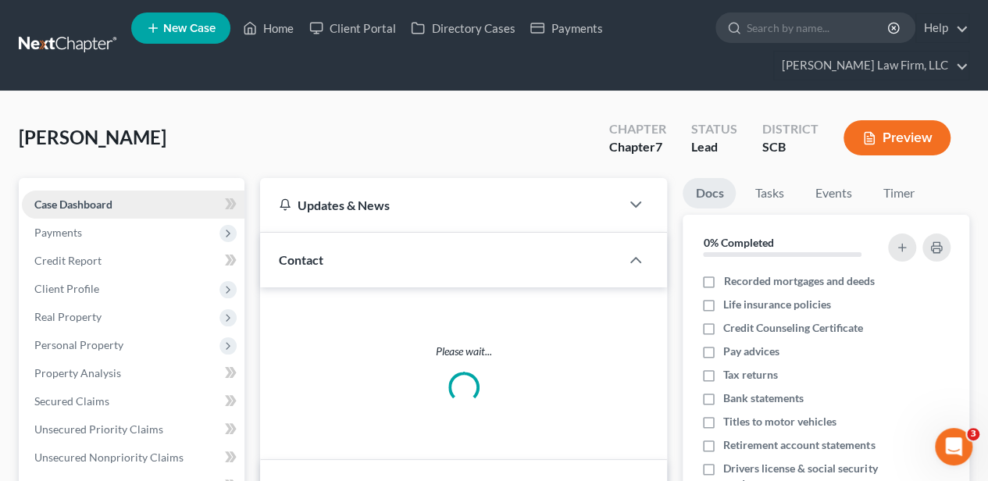
select select "3"
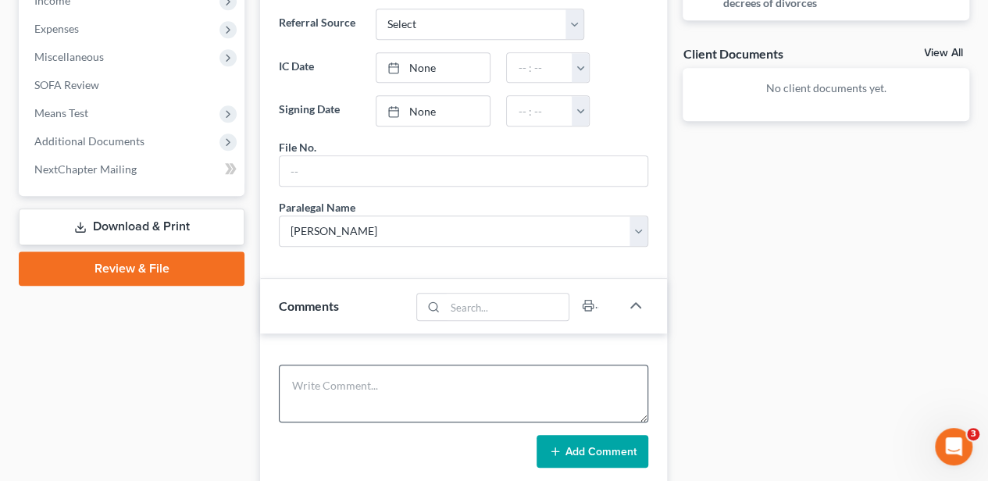
scroll to position [676, 0]
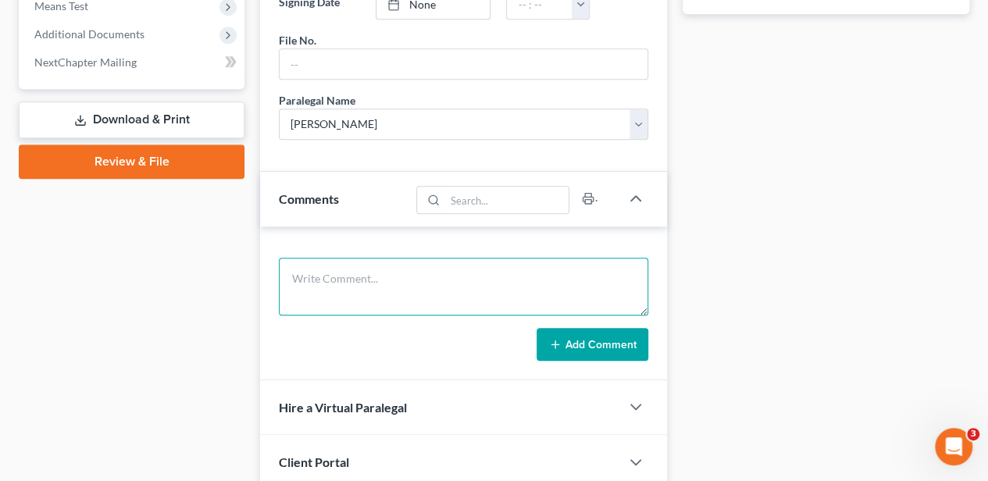
click at [405, 292] on textarea at bounding box center [463, 287] width 369 height 58
type textarea "10-day letter sent"
click at [572, 328] on button "Add Comment" at bounding box center [592, 344] width 112 height 33
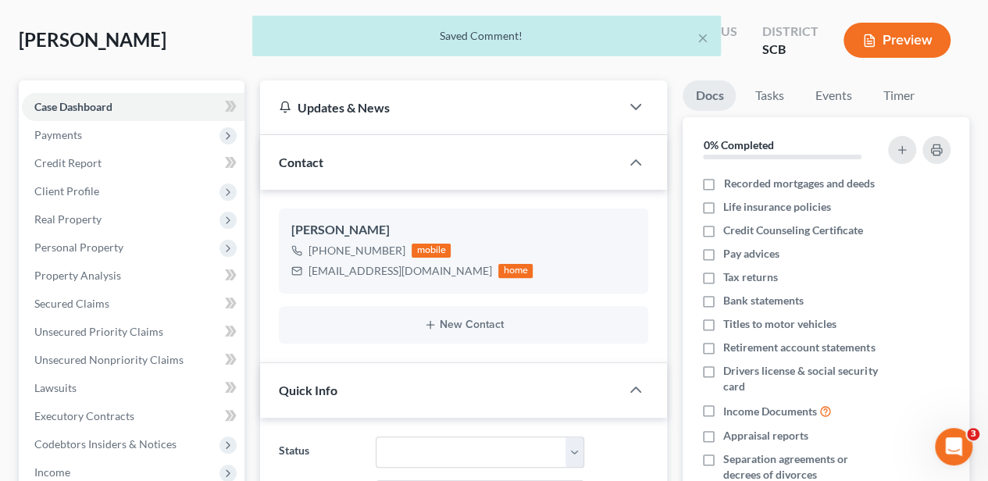
scroll to position [0, 0]
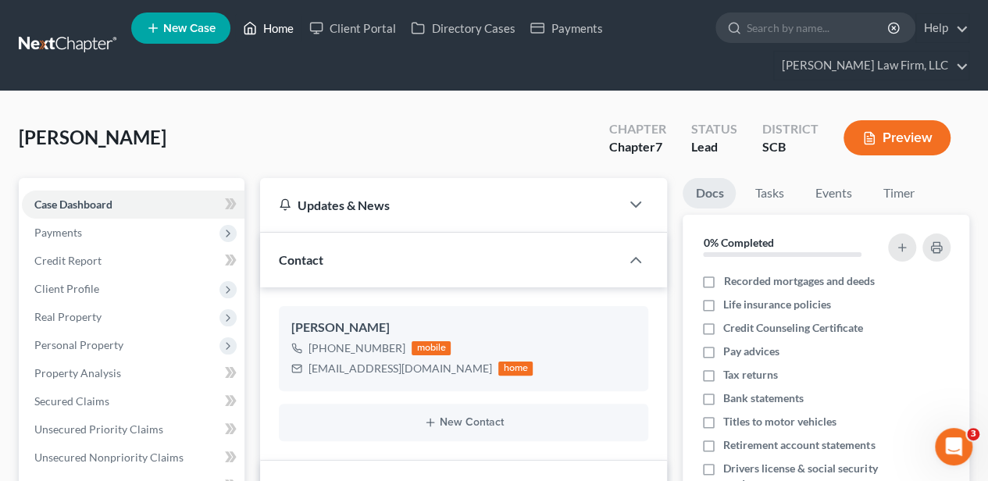
click at [267, 27] on link "Home" at bounding box center [268, 28] width 66 height 28
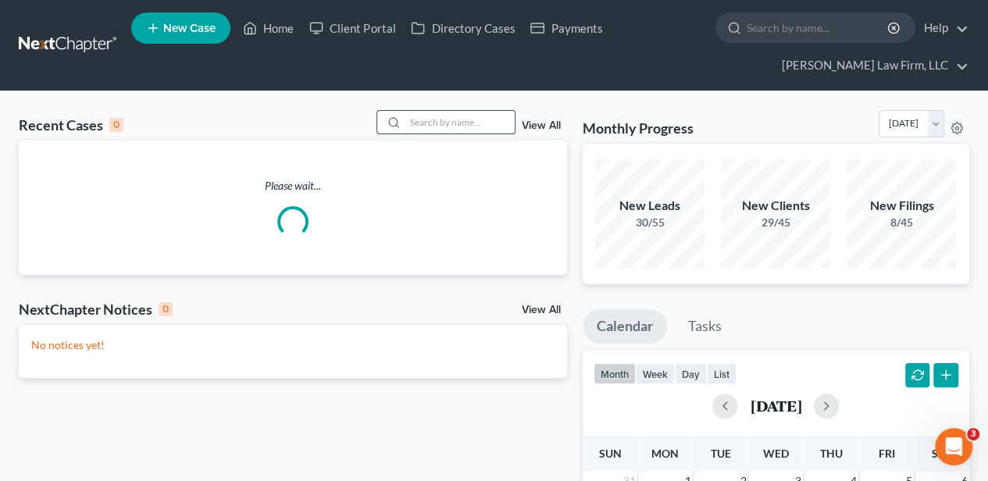
click at [415, 122] on input "search" at bounding box center [459, 122] width 109 height 23
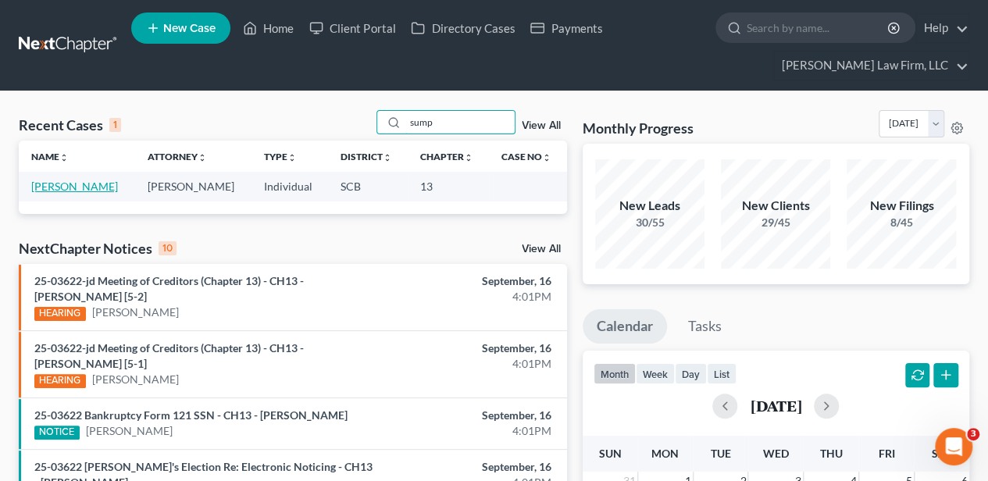
type input "sump"
click at [94, 189] on link "[PERSON_NAME]" at bounding box center [74, 186] width 87 height 13
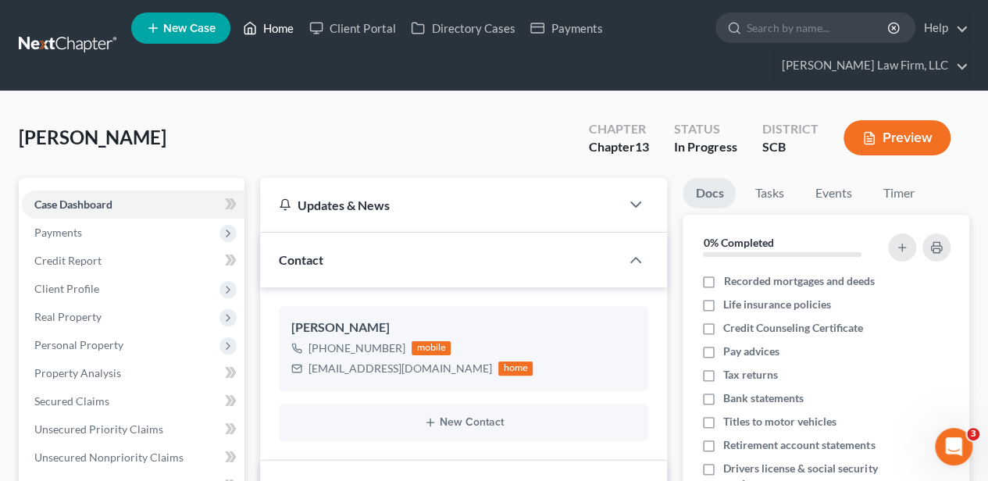
drag, startPoint x: 281, startPoint y: 25, endPoint x: 429, endPoint y: 126, distance: 179.8
click at [281, 25] on link "Home" at bounding box center [268, 28] width 66 height 28
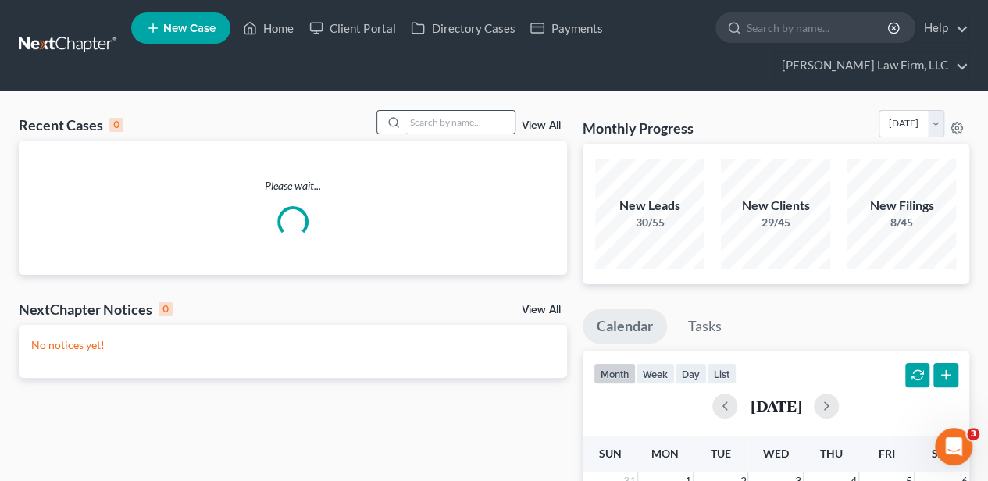
click at [464, 119] on input "search" at bounding box center [459, 122] width 109 height 23
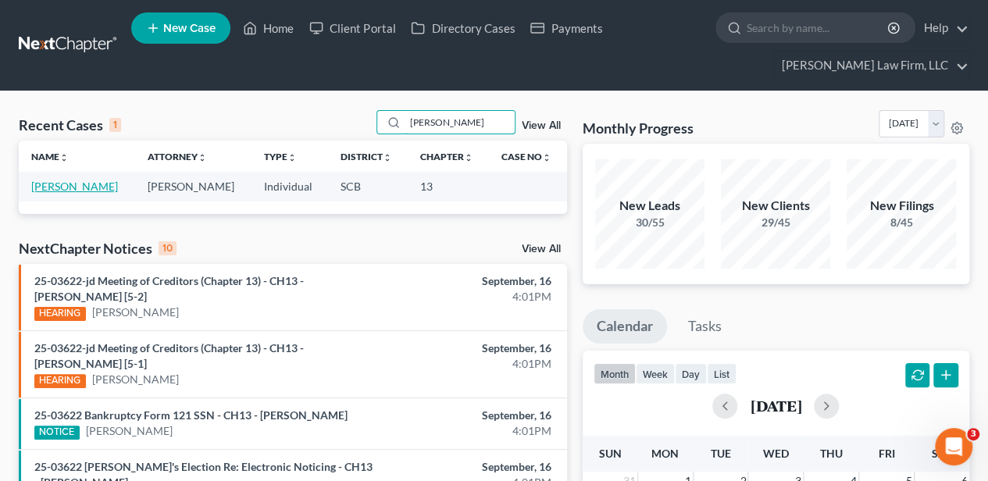
type input "[PERSON_NAME]"
click at [45, 181] on link "[PERSON_NAME]" at bounding box center [74, 186] width 87 height 13
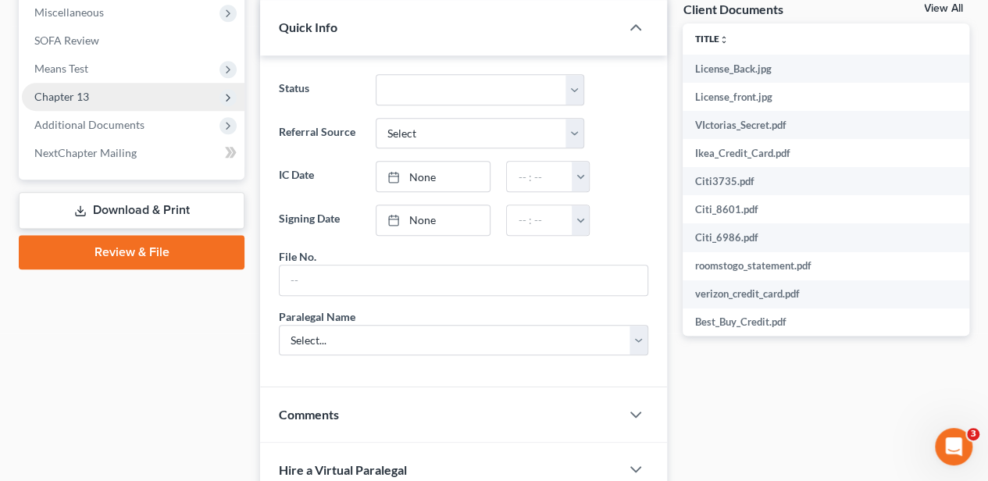
scroll to position [781, 0]
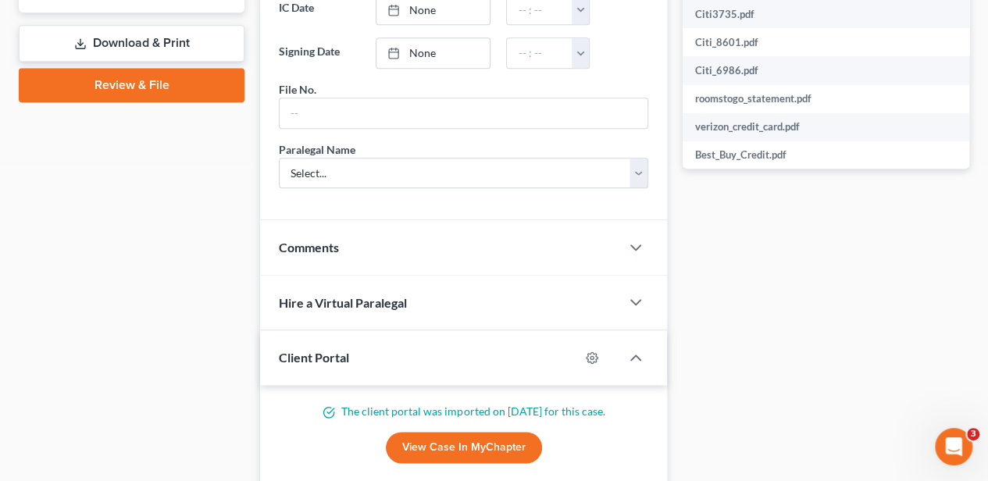
click at [324, 233] on div "Comments" at bounding box center [440, 247] width 360 height 54
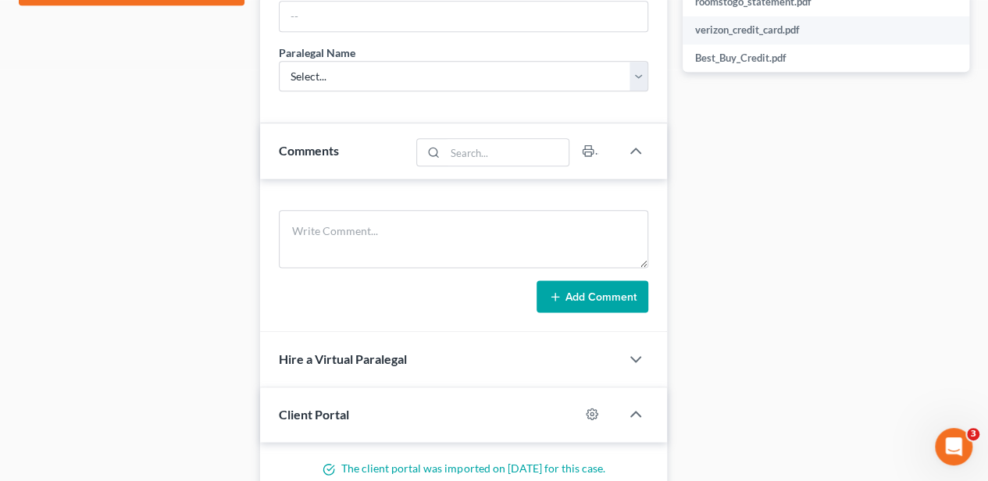
scroll to position [885, 0]
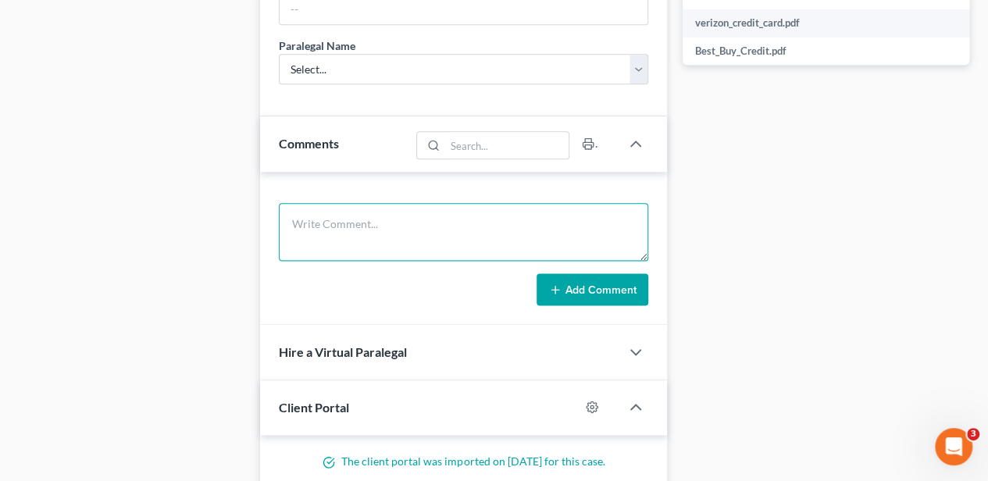
click at [452, 247] on textarea at bounding box center [463, 232] width 369 height 58
type textarea "10-day letter sent"
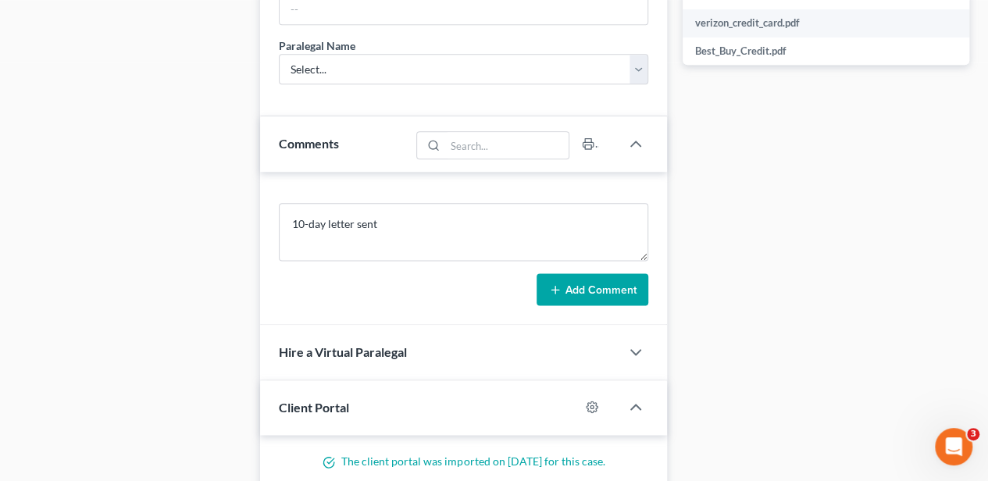
click at [581, 276] on button "Add Comment" at bounding box center [592, 289] width 112 height 33
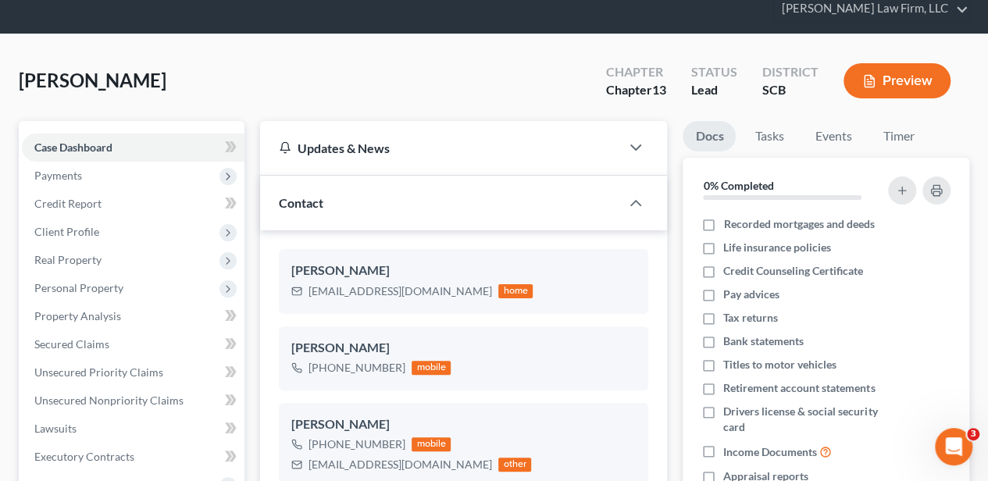
scroll to position [0, 0]
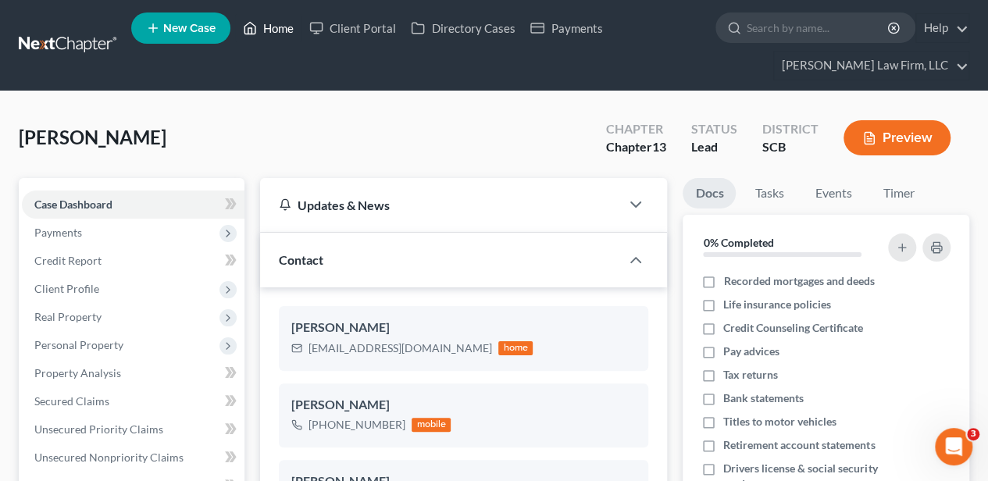
drag, startPoint x: 278, startPoint y: 16, endPoint x: 460, endPoint y: 142, distance: 221.1
click at [278, 16] on link "Home" at bounding box center [268, 28] width 66 height 28
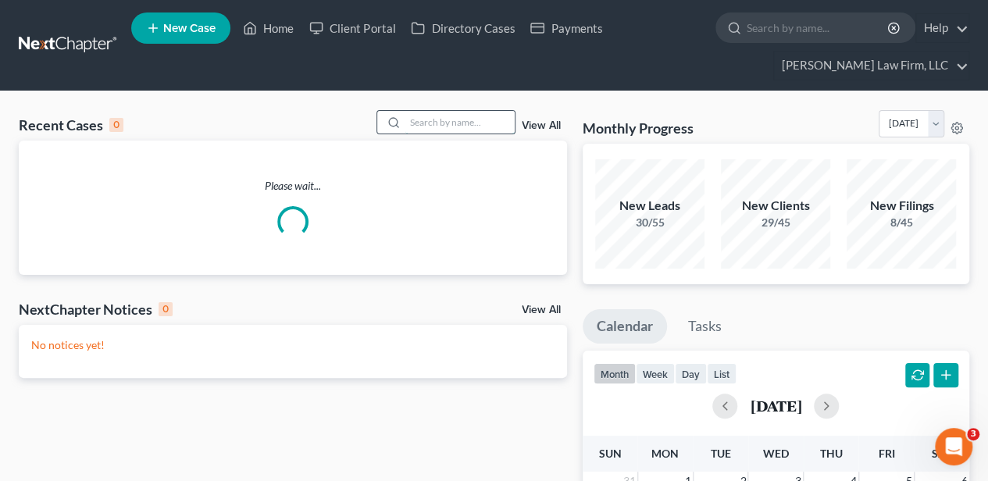
click at [478, 121] on input "search" at bounding box center [459, 122] width 109 height 23
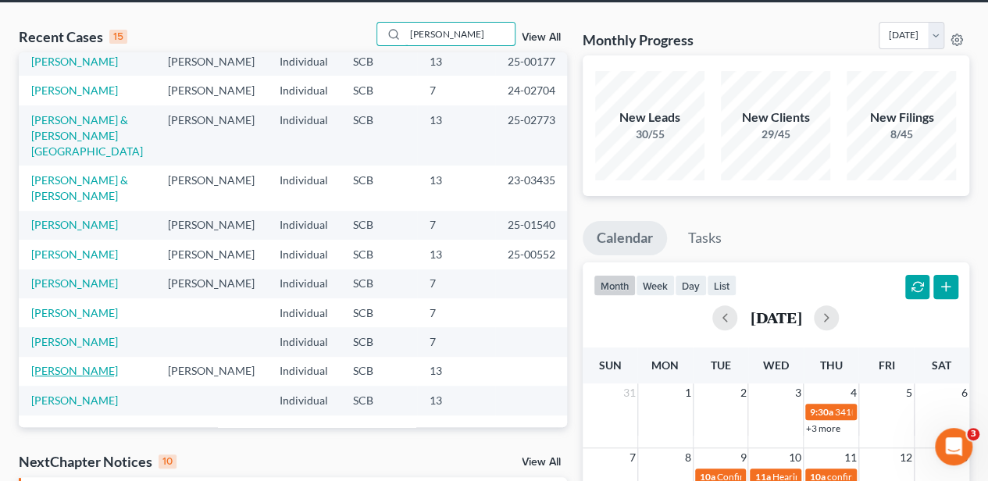
scroll to position [104, 0]
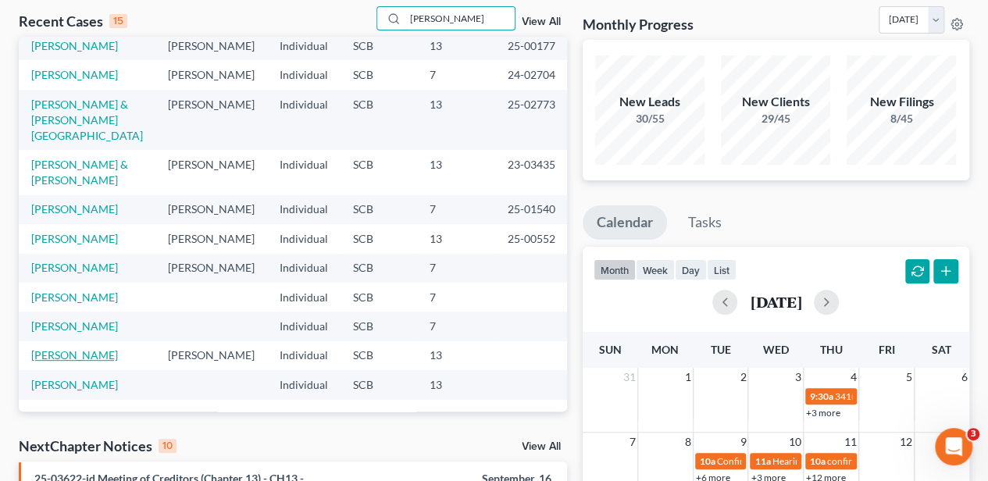
type input "[PERSON_NAME]"
click at [80, 348] on link "[PERSON_NAME]" at bounding box center [74, 354] width 87 height 13
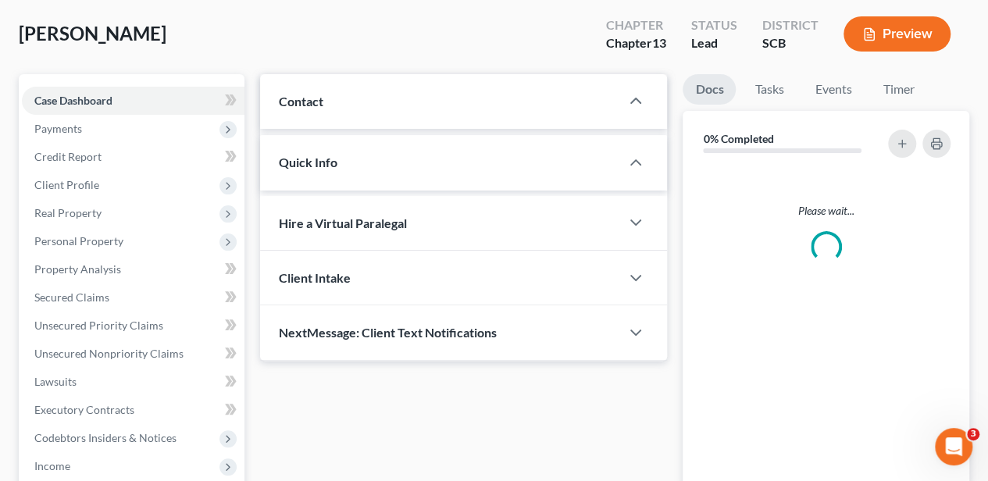
select select "3"
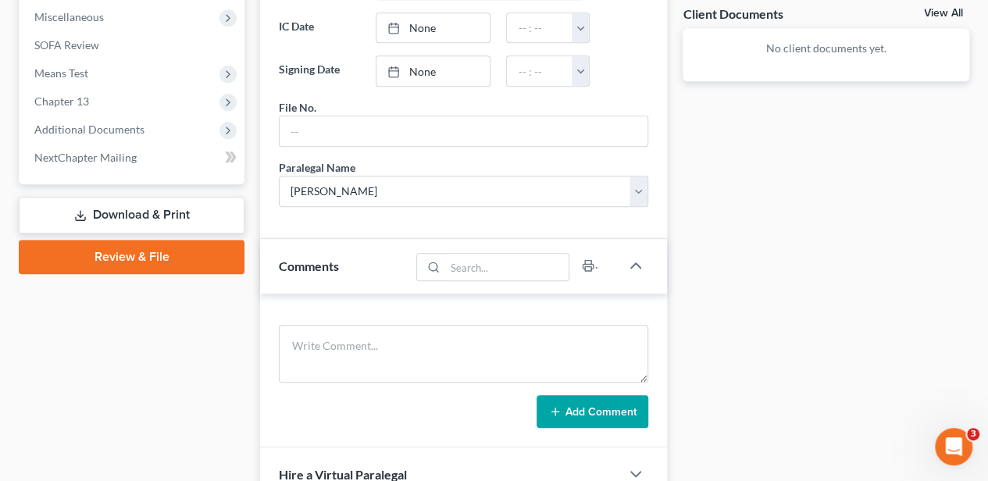
scroll to position [625, 0]
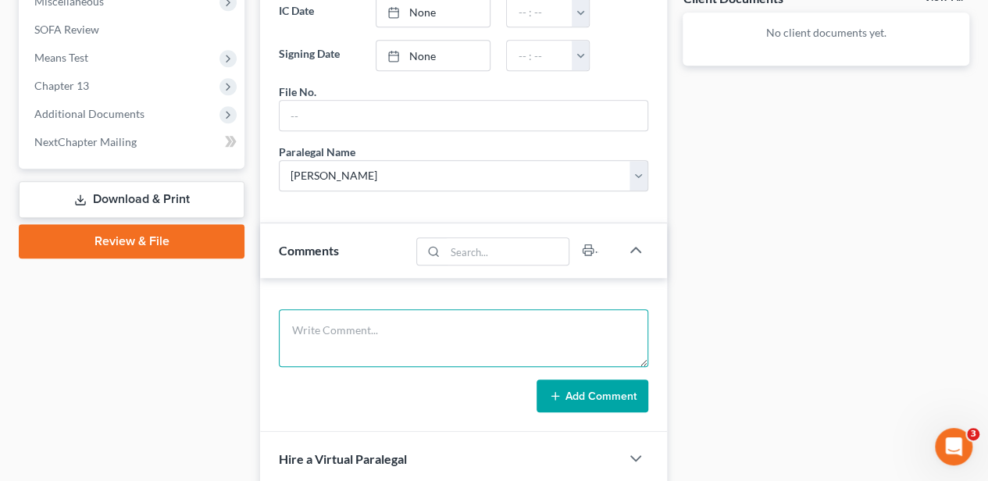
click at [338, 322] on textarea at bounding box center [463, 338] width 369 height 58
type textarea "10-day letter sent"
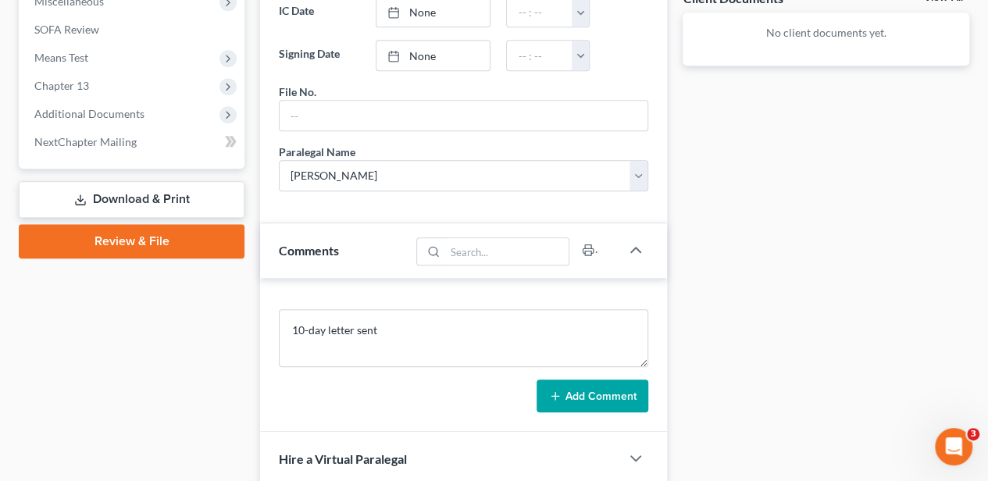
click at [565, 388] on button "Add Comment" at bounding box center [592, 395] width 112 height 33
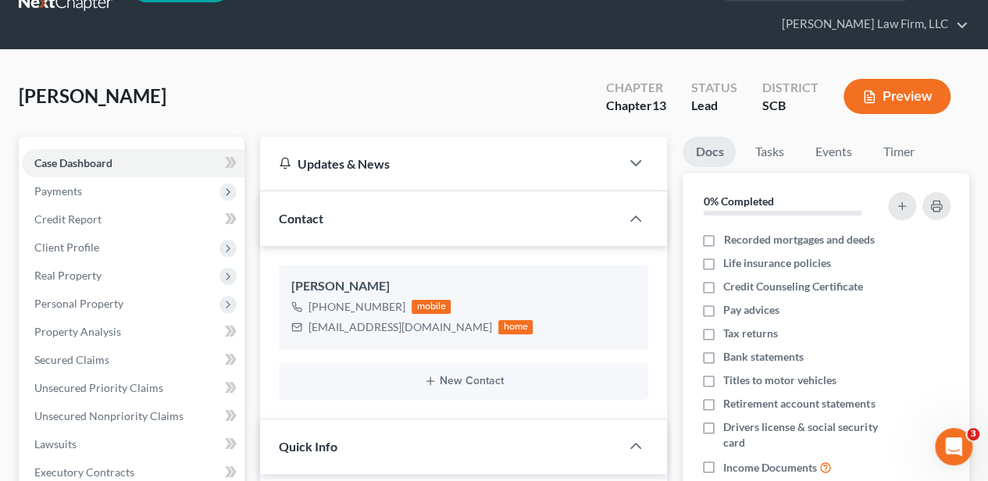
scroll to position [0, 0]
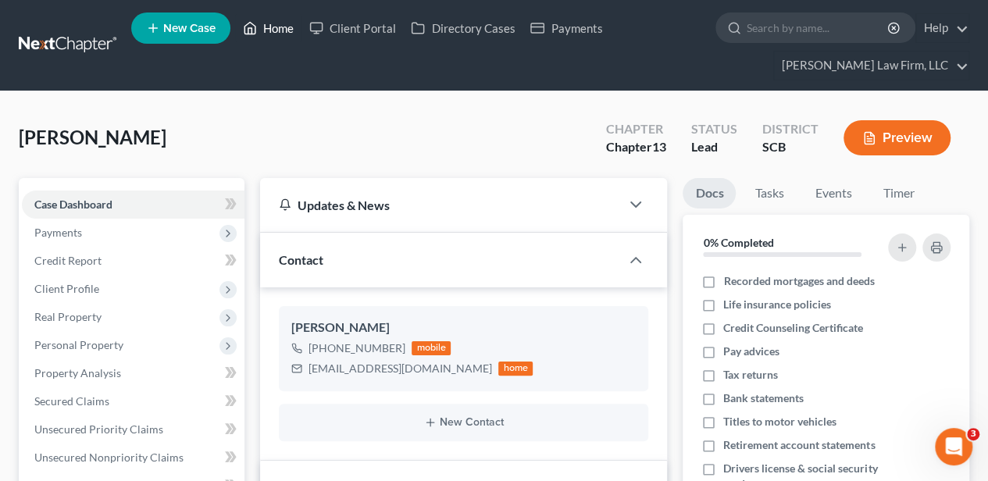
drag, startPoint x: 268, startPoint y: 34, endPoint x: 368, endPoint y: 87, distance: 113.2
click at [268, 34] on link "Home" at bounding box center [268, 28] width 66 height 28
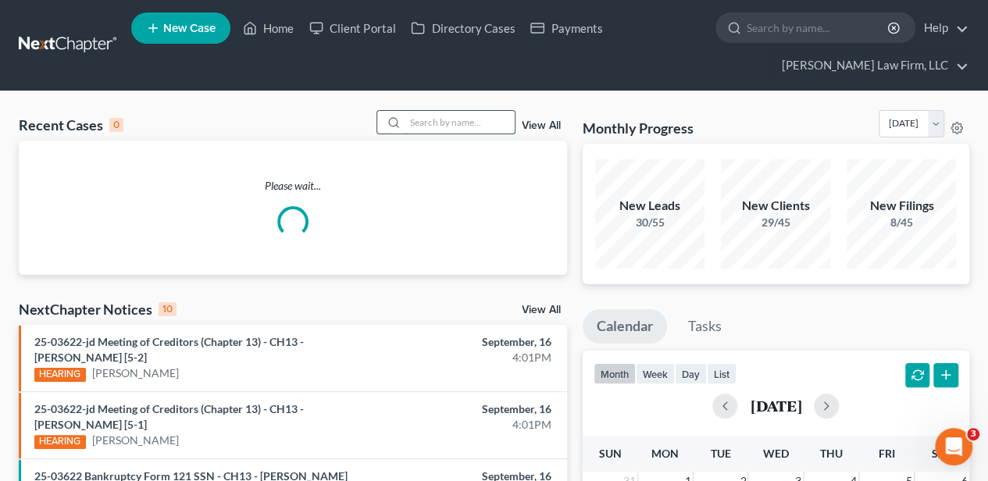
click at [457, 119] on input "search" at bounding box center [459, 122] width 109 height 23
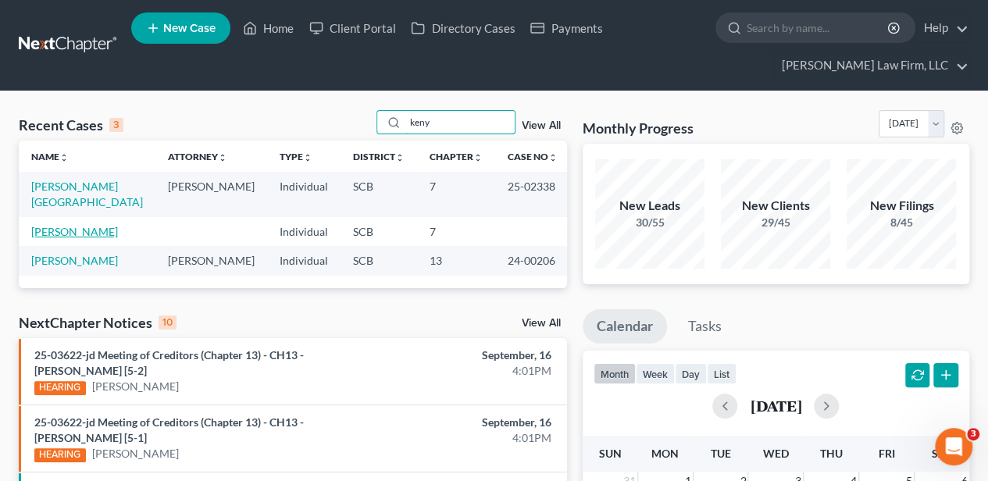
type input "keny"
click at [81, 225] on link "[PERSON_NAME]" at bounding box center [74, 231] width 87 height 13
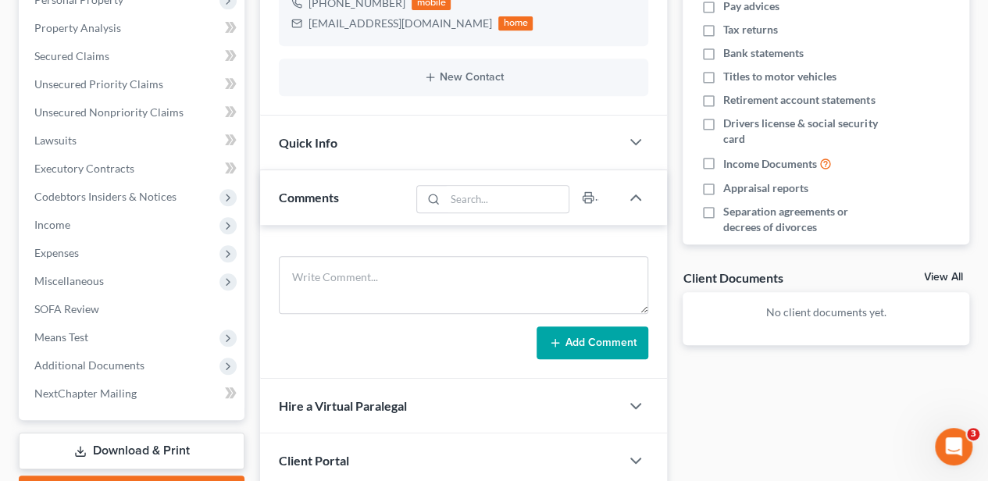
scroll to position [307, 0]
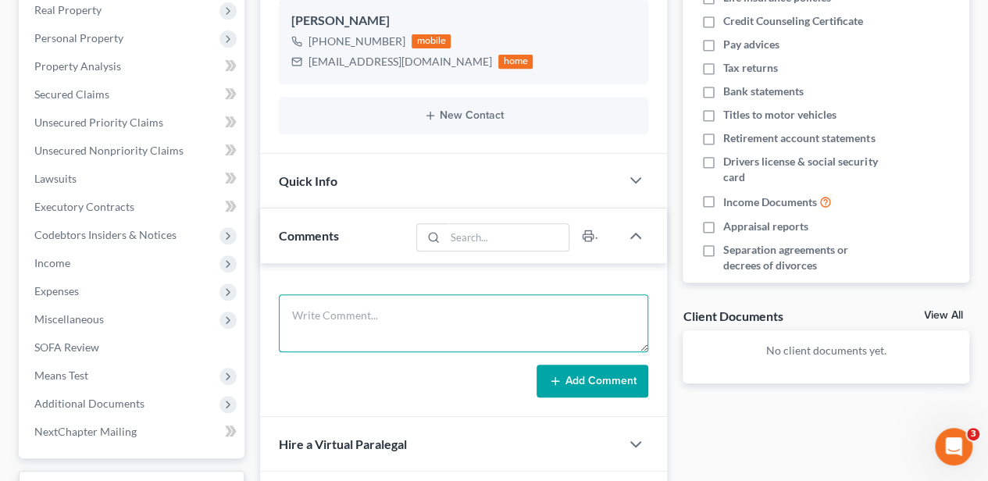
click at [348, 325] on textarea at bounding box center [463, 323] width 369 height 58
type textarea "10 day letter sent"
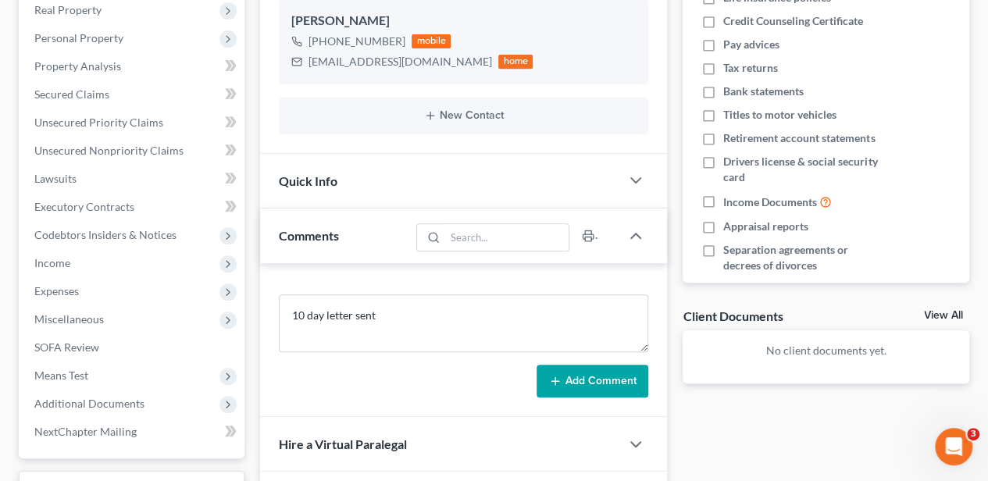
click at [611, 368] on button "Add Comment" at bounding box center [592, 381] width 112 height 33
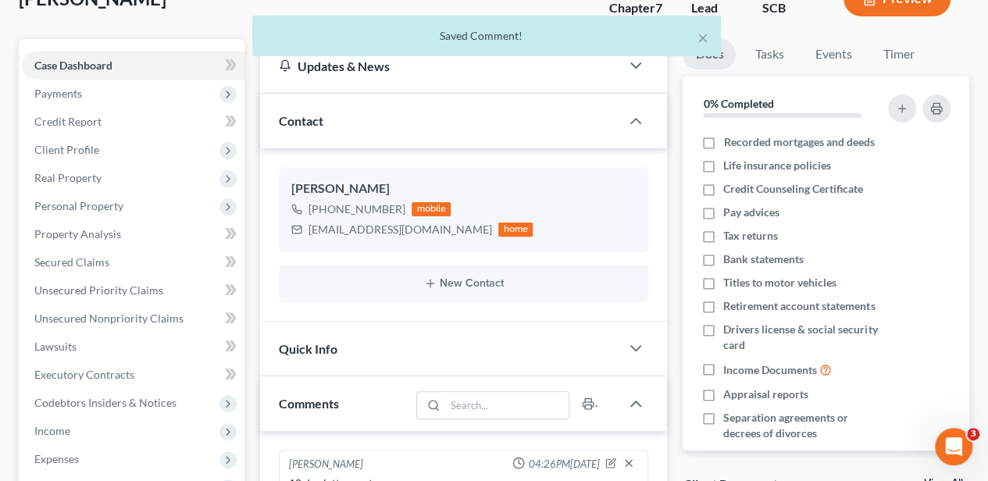
scroll to position [0, 0]
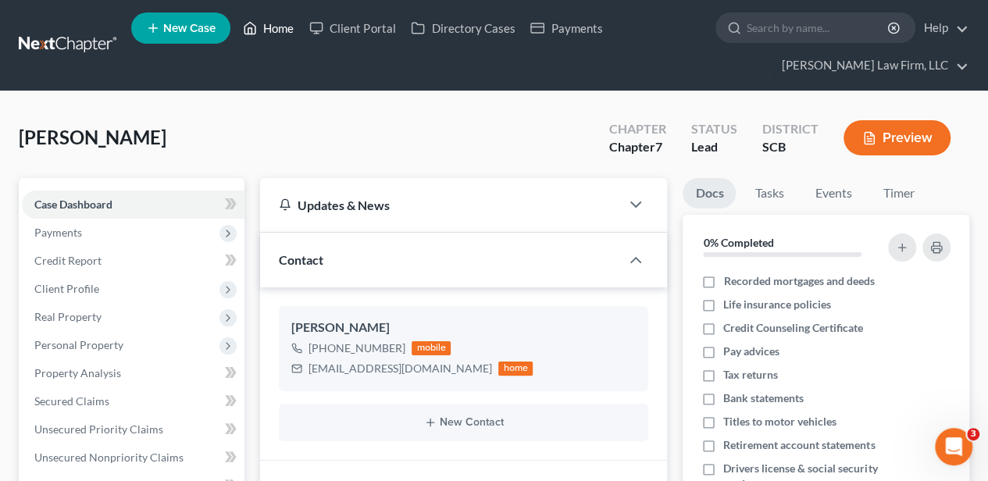
click at [269, 30] on link "Home" at bounding box center [268, 28] width 66 height 28
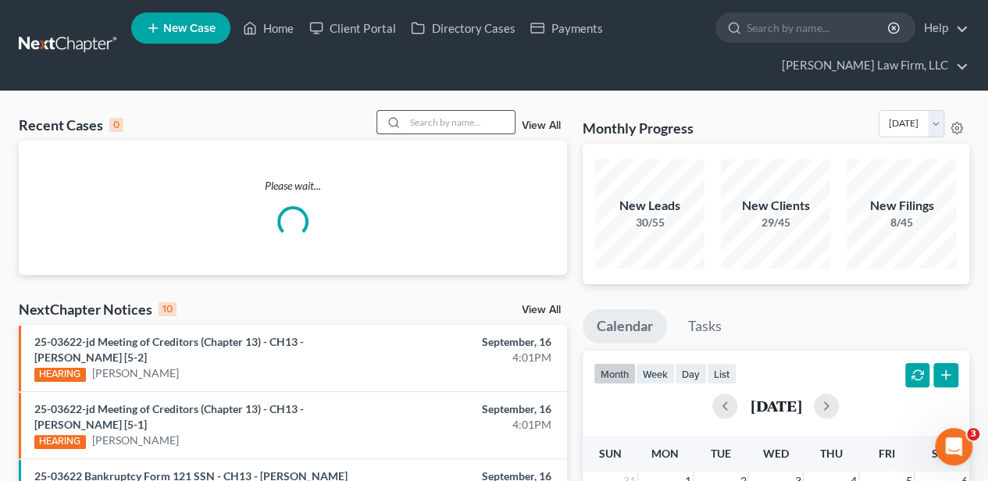
click at [434, 120] on input "search" at bounding box center [459, 122] width 109 height 23
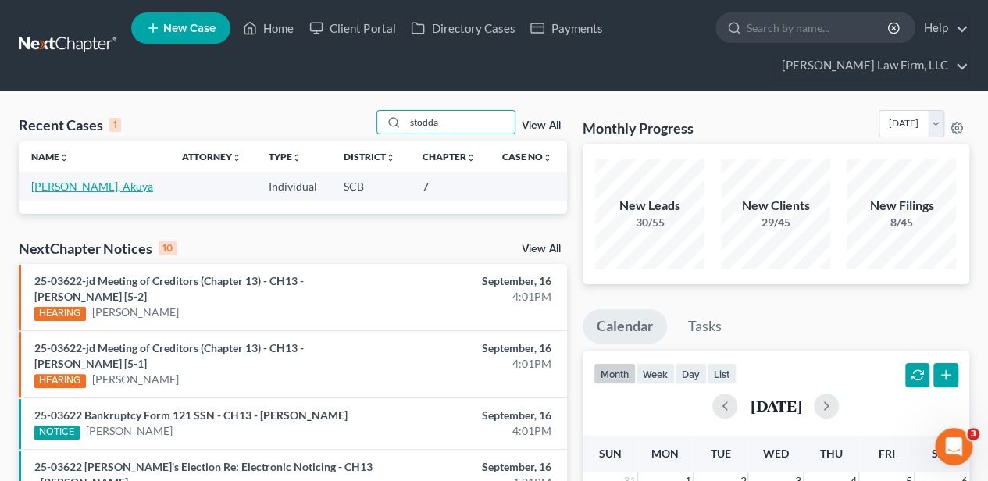
type input "stodda"
click at [72, 187] on link "[PERSON_NAME], Akuya" at bounding box center [92, 186] width 122 height 13
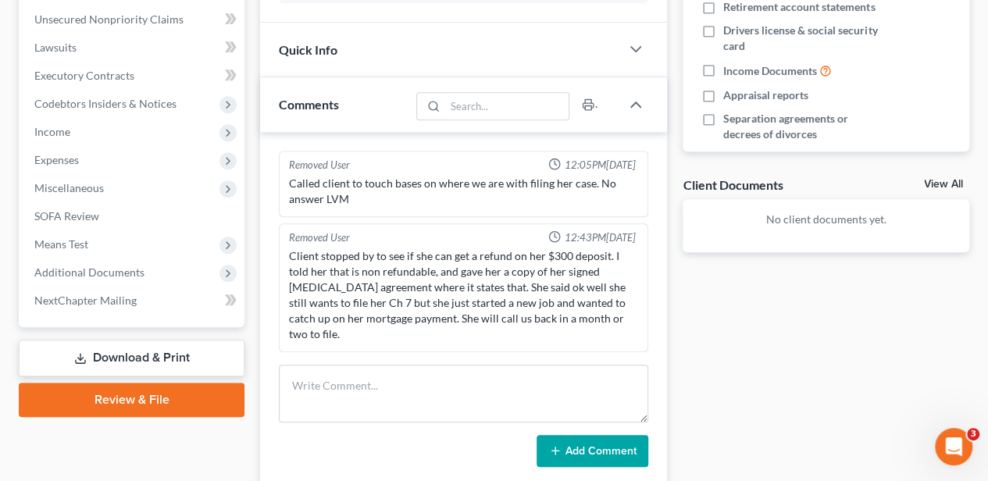
scroll to position [572, 0]
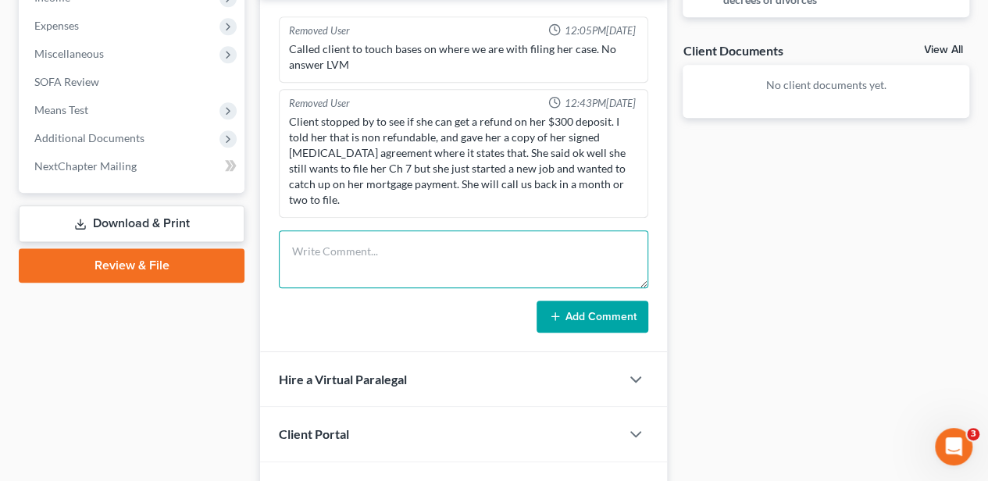
drag, startPoint x: 472, startPoint y: 251, endPoint x: 470, endPoint y: 243, distance: 8.0
click at [472, 250] on textarea at bounding box center [463, 259] width 369 height 58
type textarea "10-day letter sent"
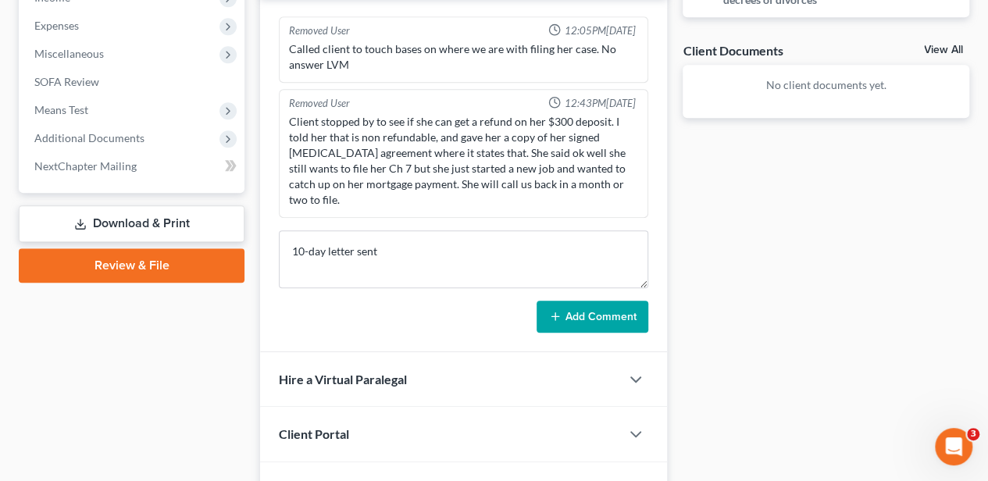
drag, startPoint x: 643, startPoint y: 296, endPoint x: 606, endPoint y: 480, distance: 188.0
click at [643, 301] on button "Add Comment" at bounding box center [592, 317] width 112 height 33
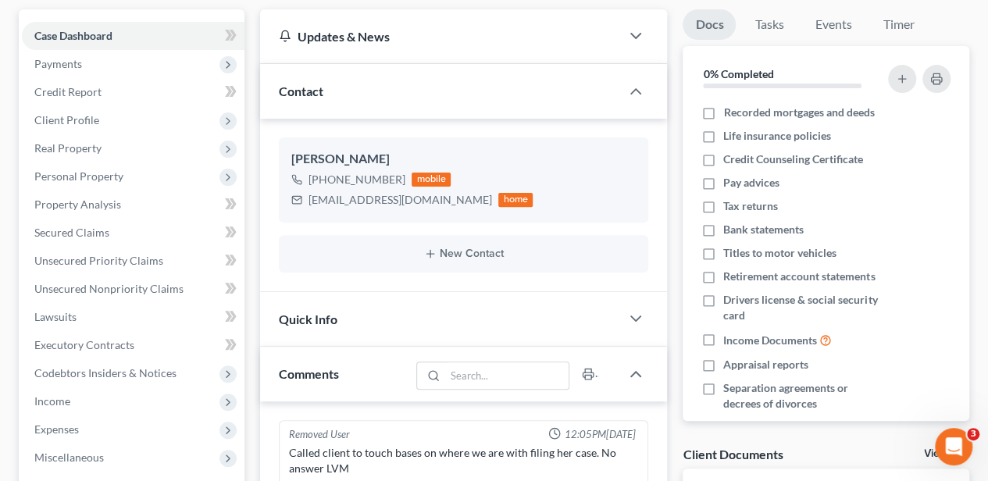
scroll to position [0, 0]
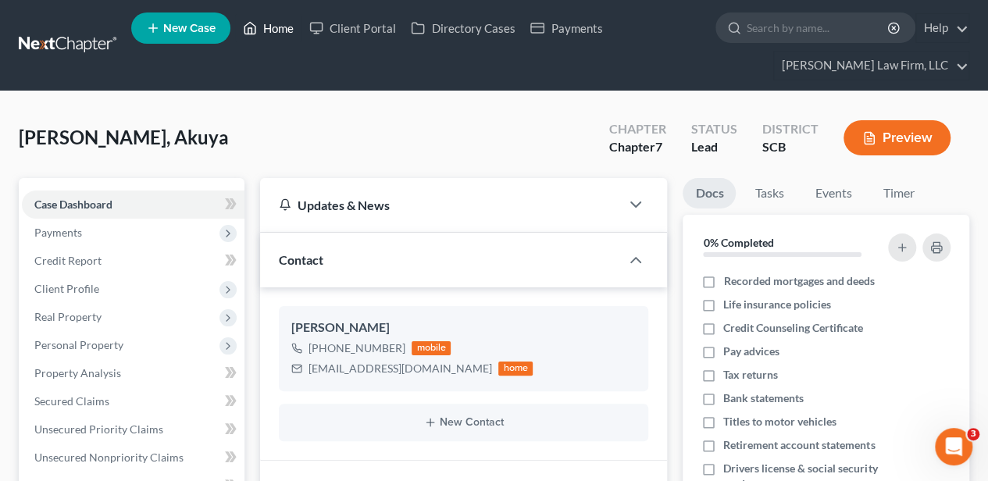
drag, startPoint x: 270, startPoint y: 29, endPoint x: 372, endPoint y: 115, distance: 133.0
click at [270, 29] on link "Home" at bounding box center [268, 28] width 66 height 28
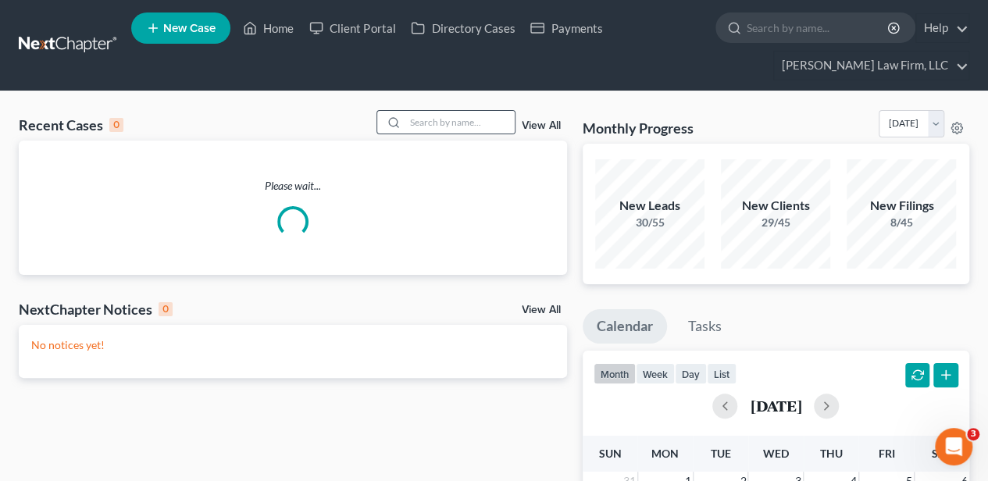
click at [405, 121] on div at bounding box center [391, 122] width 28 height 23
click at [426, 123] on input "search" at bounding box center [459, 122] width 109 height 23
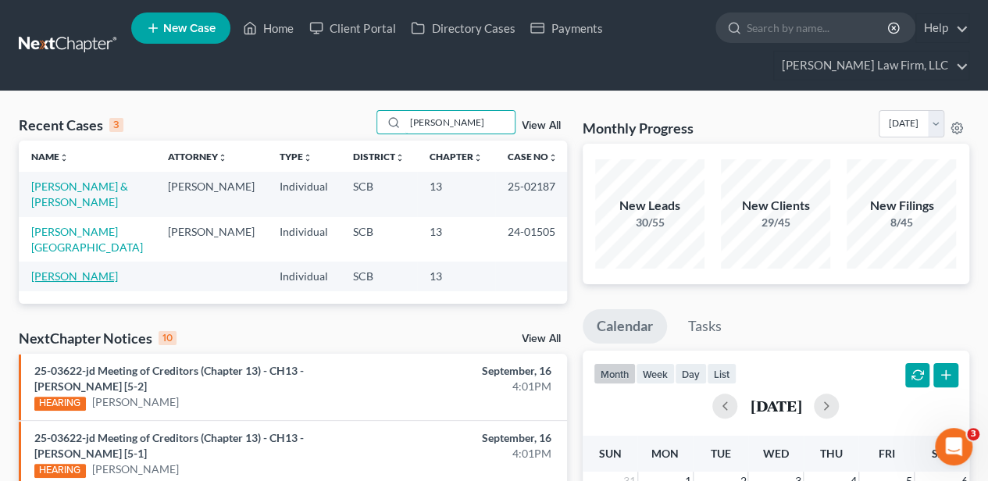
type input "[PERSON_NAME]"
click at [71, 269] on link "[PERSON_NAME]" at bounding box center [74, 275] width 87 height 13
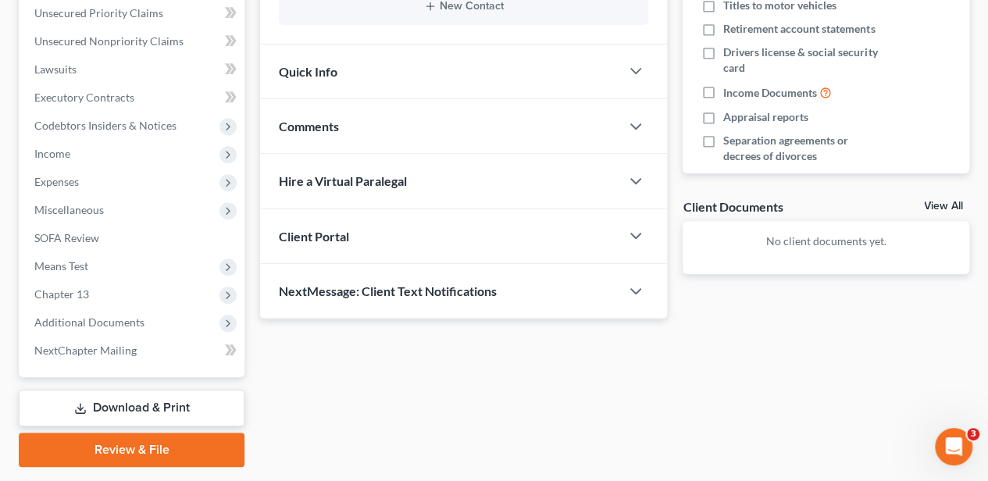
scroll to position [459, 0]
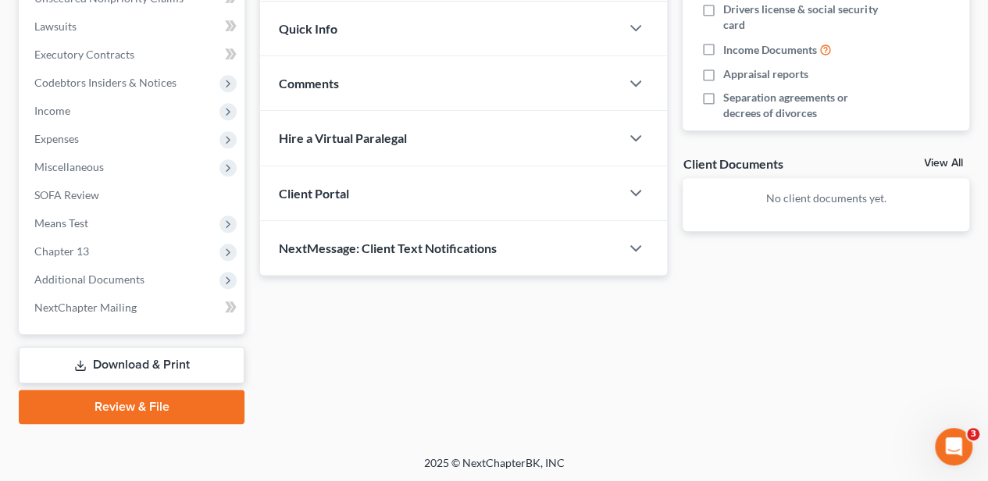
click at [331, 77] on span "Comments" at bounding box center [309, 83] width 60 height 15
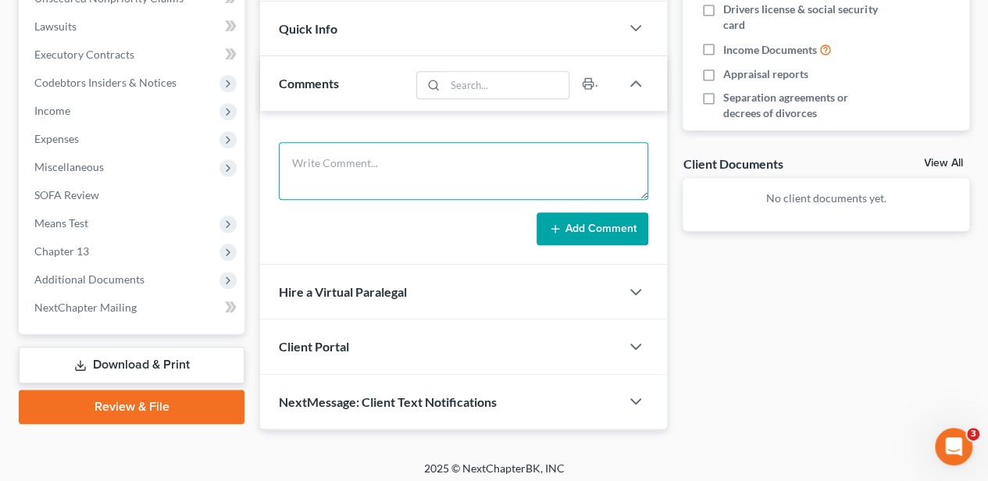
click at [350, 151] on textarea at bounding box center [463, 171] width 369 height 58
type textarea "10-day letter sent"
click at [566, 214] on button "Add Comment" at bounding box center [592, 228] width 112 height 33
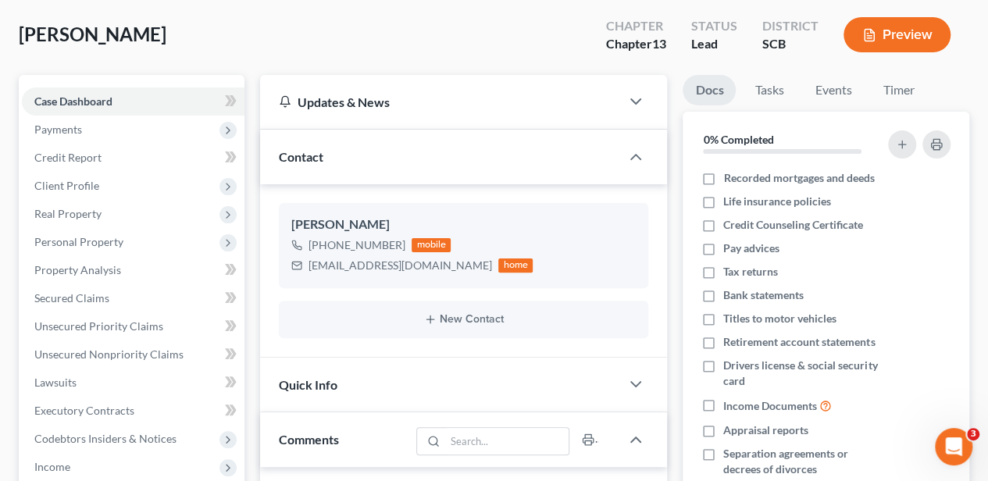
scroll to position [0, 0]
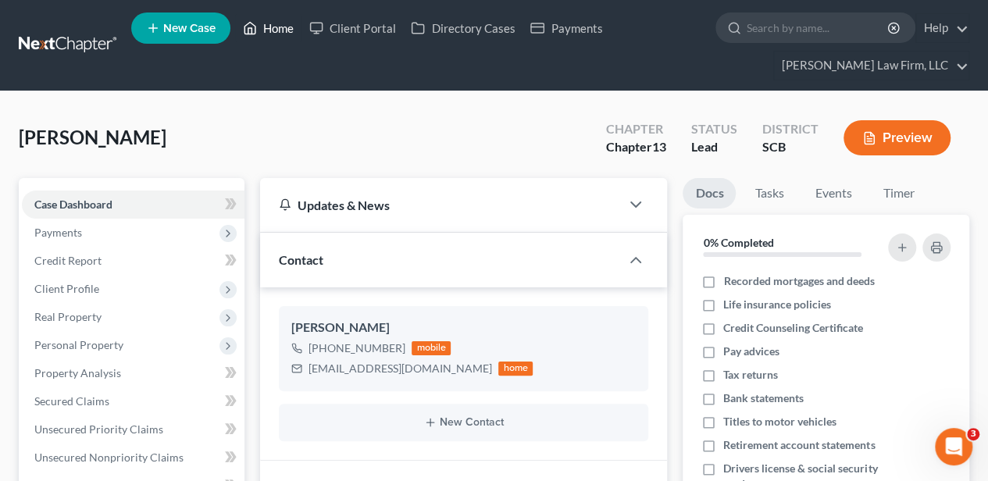
click at [278, 21] on link "Home" at bounding box center [268, 28] width 66 height 28
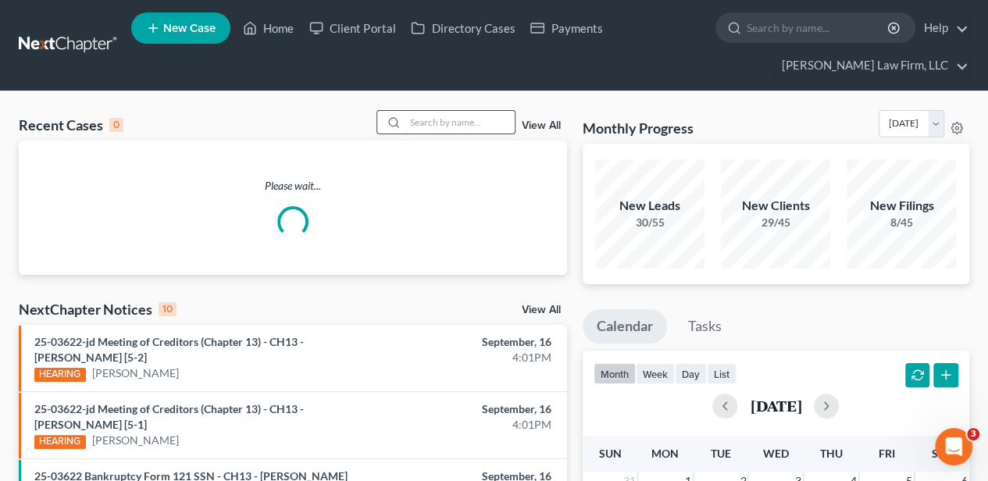
click at [467, 115] on input "search" at bounding box center [459, 122] width 109 height 23
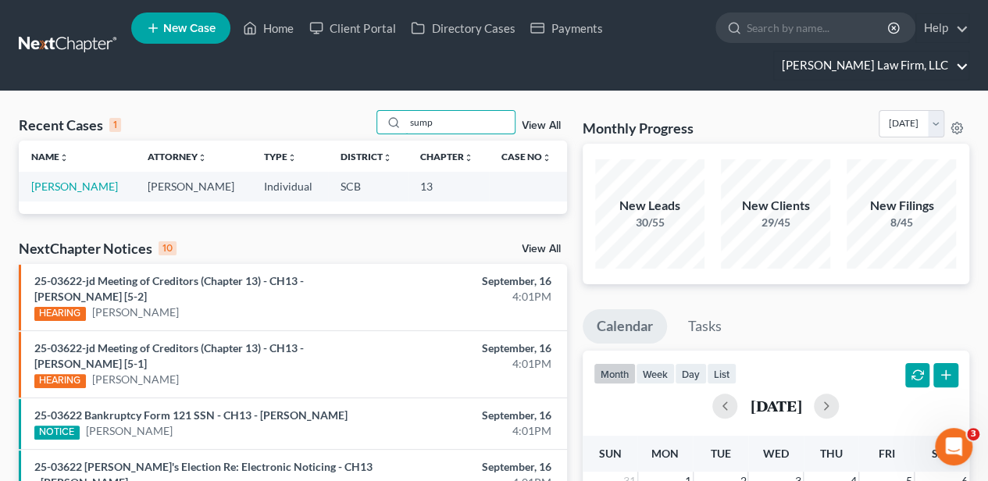
type input "sump"
click at [64, 186] on link "[PERSON_NAME]" at bounding box center [74, 186] width 87 height 13
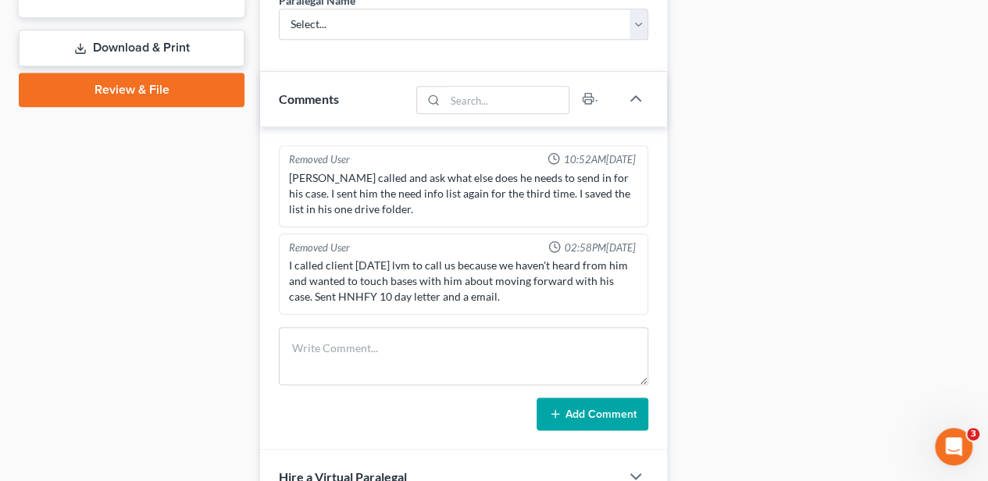
scroll to position [781, 0]
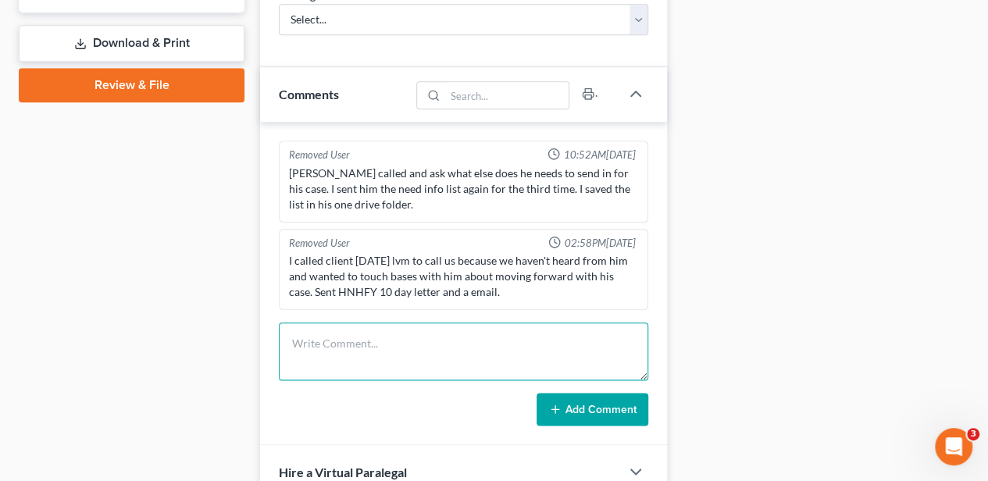
click at [326, 331] on textarea at bounding box center [463, 351] width 369 height 58
type textarea "withdrawal letter sent"
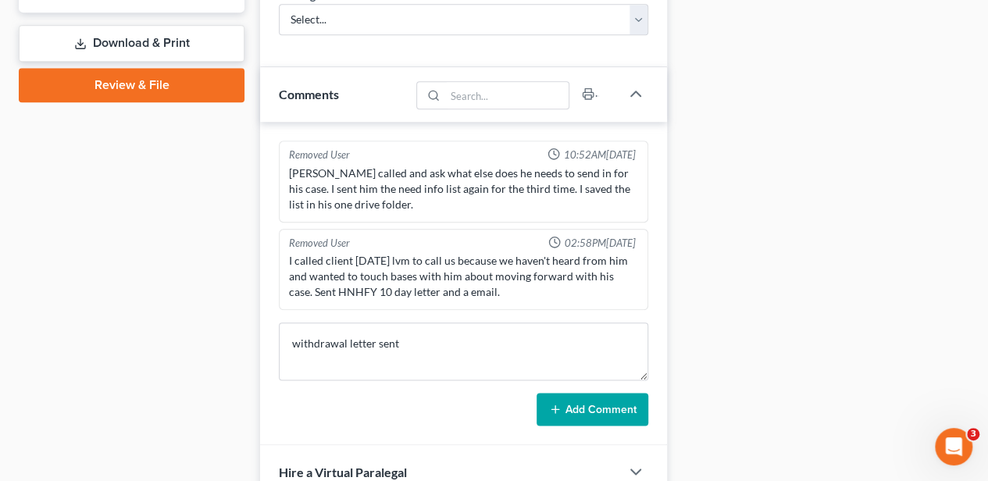
click at [548, 393] on button "Add Comment" at bounding box center [592, 409] width 112 height 33
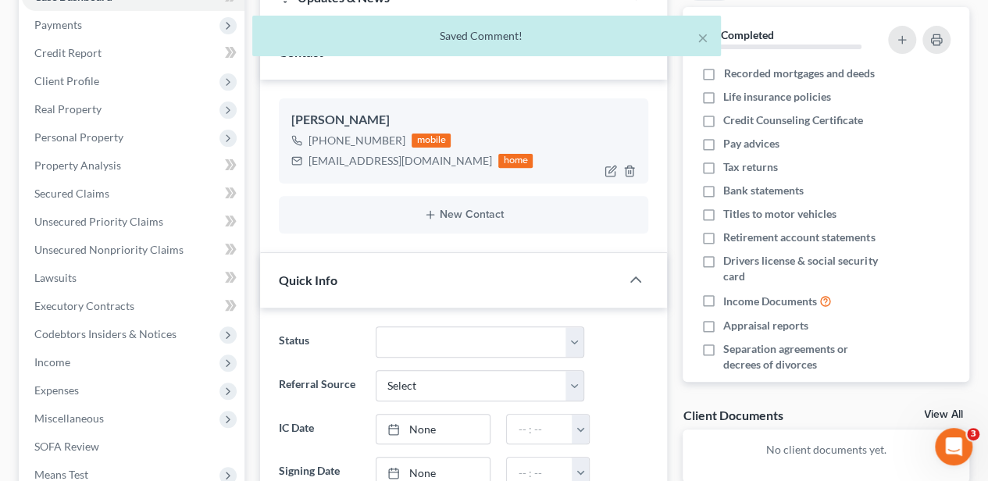
scroll to position [0, 0]
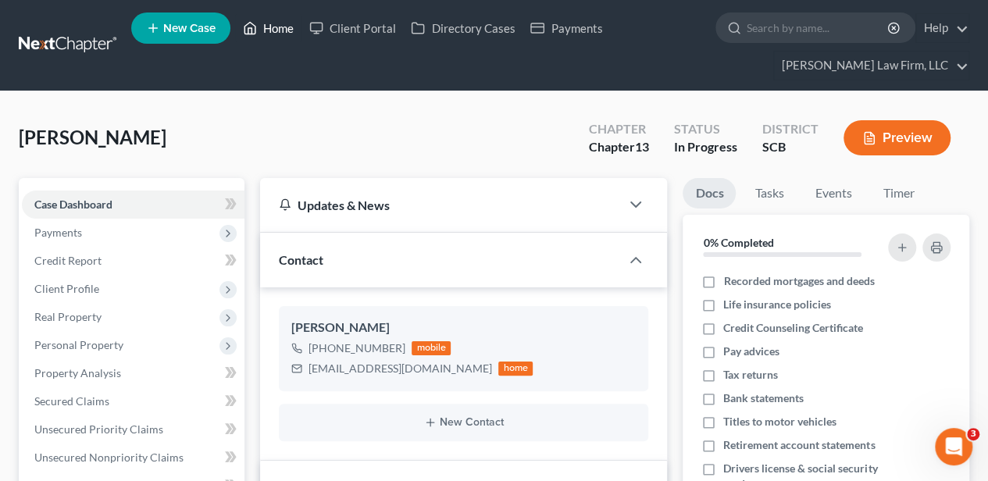
drag, startPoint x: 264, startPoint y: 29, endPoint x: 356, endPoint y: 91, distance: 110.9
click at [264, 29] on link "Home" at bounding box center [268, 28] width 66 height 28
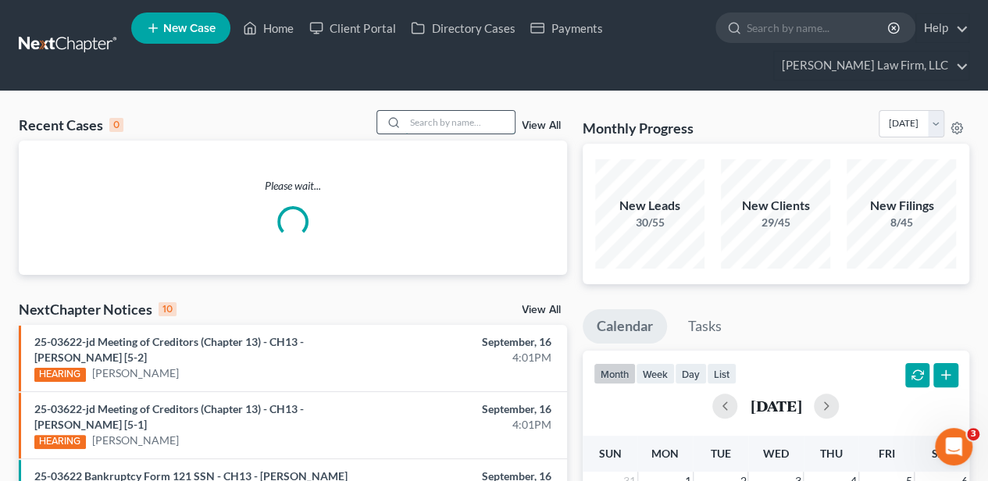
click at [442, 119] on input "search" at bounding box center [459, 122] width 109 height 23
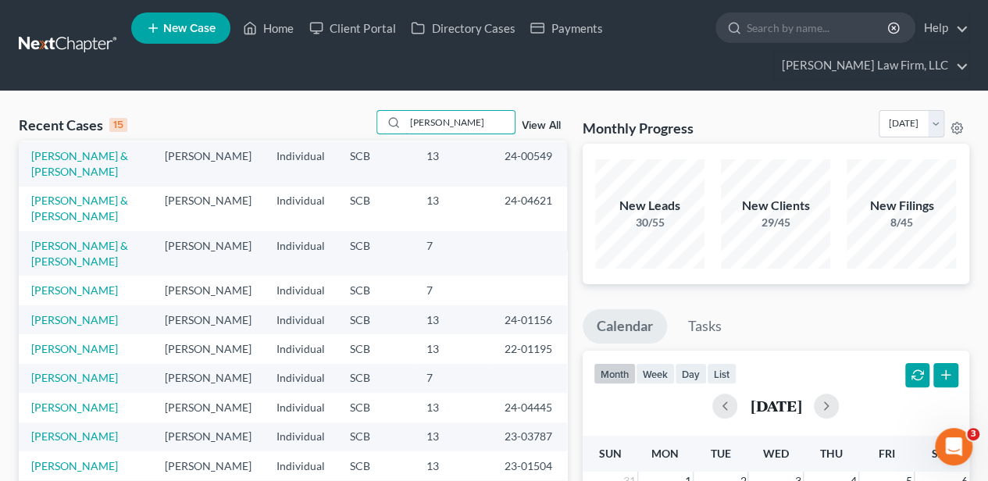
scroll to position [104, 0]
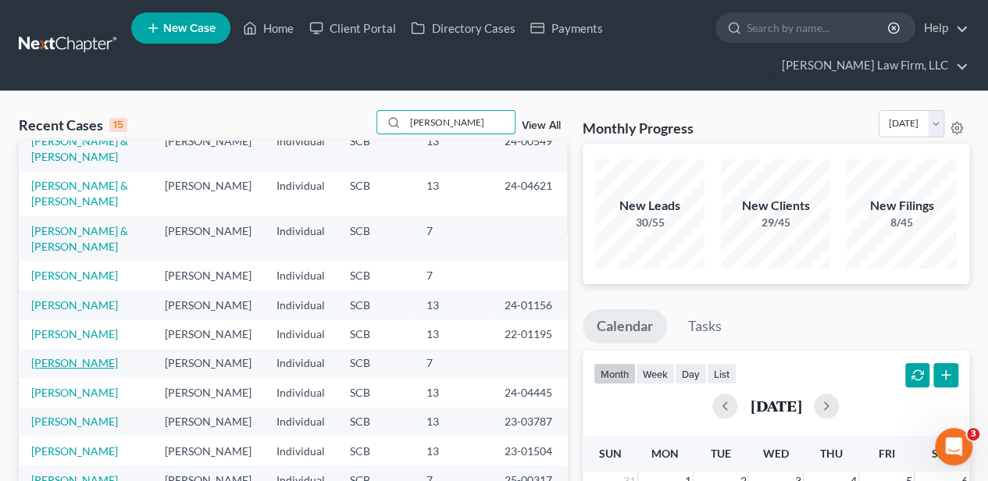
type input "[PERSON_NAME]"
click at [77, 369] on link "[PERSON_NAME]" at bounding box center [74, 362] width 87 height 13
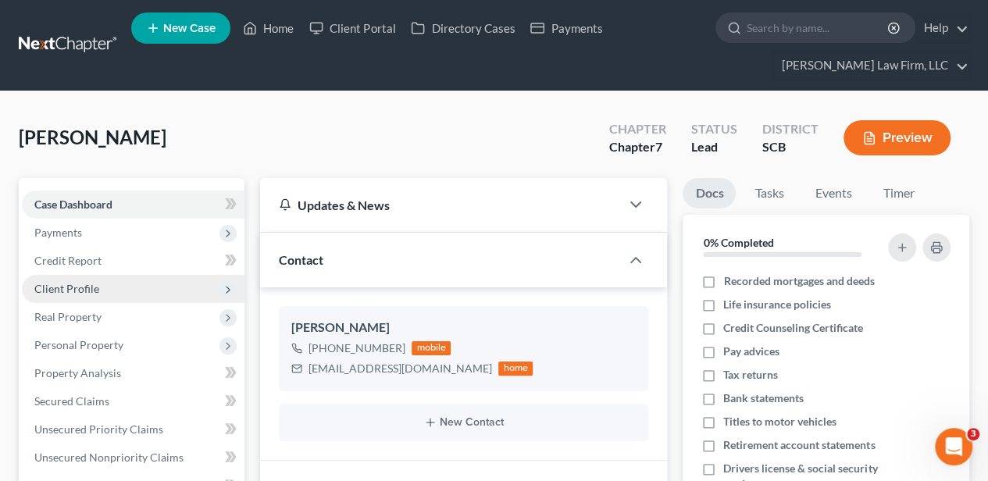
drag, startPoint x: 92, startPoint y: 290, endPoint x: 91, endPoint y: 298, distance: 8.6
click at [92, 290] on span "Client Profile" at bounding box center [66, 288] width 65 height 13
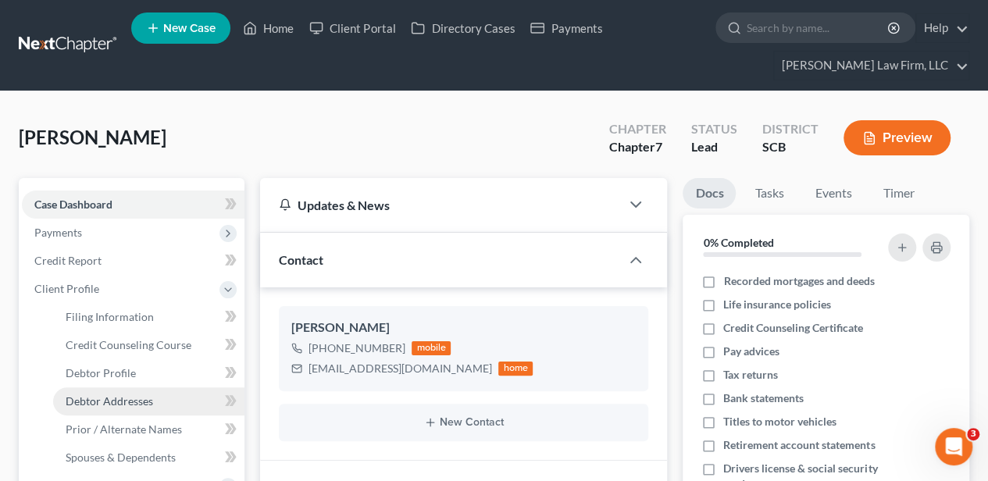
click at [111, 395] on span "Debtor Addresses" at bounding box center [109, 400] width 87 height 13
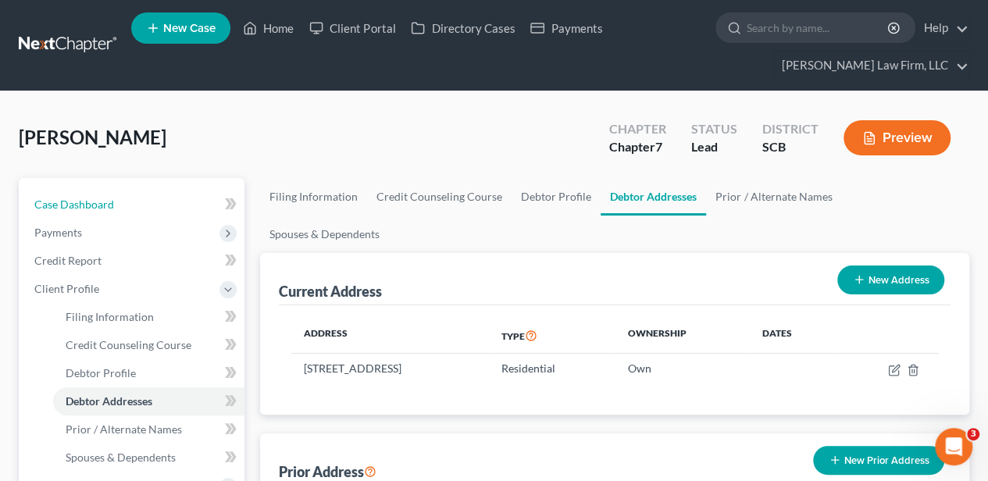
drag, startPoint x: 124, startPoint y: 211, endPoint x: 246, endPoint y: 248, distance: 127.4
click at [124, 211] on link "Case Dashboard" at bounding box center [133, 205] width 223 height 28
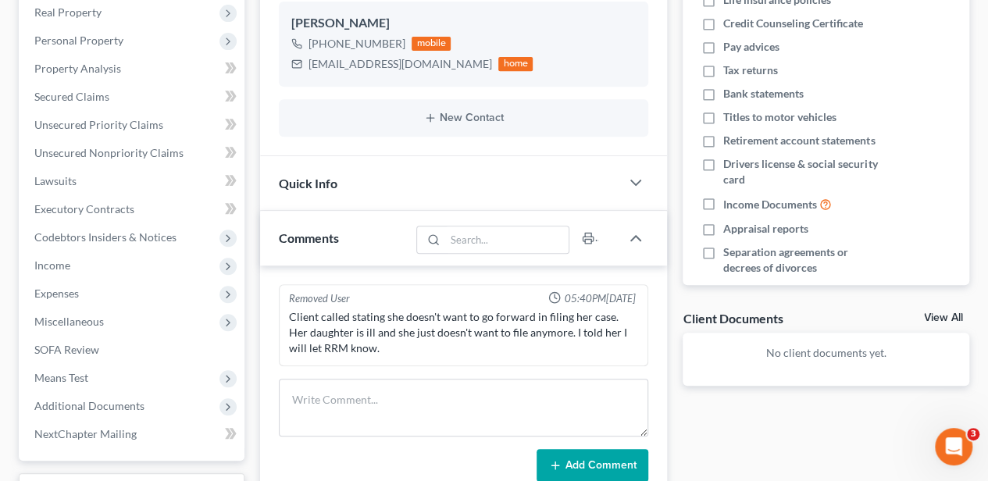
scroll to position [468, 0]
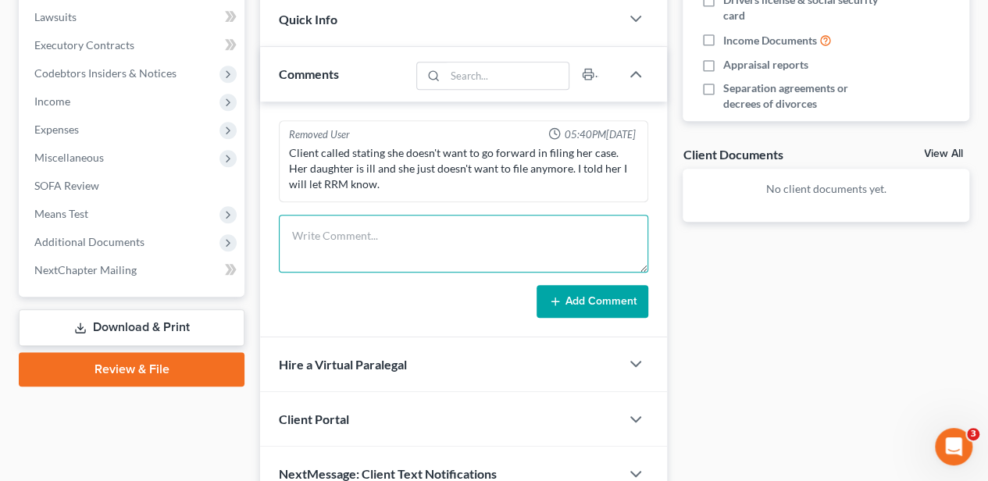
click at [376, 250] on textarea at bounding box center [463, 244] width 369 height 58
type textarea "w/d letter sent"
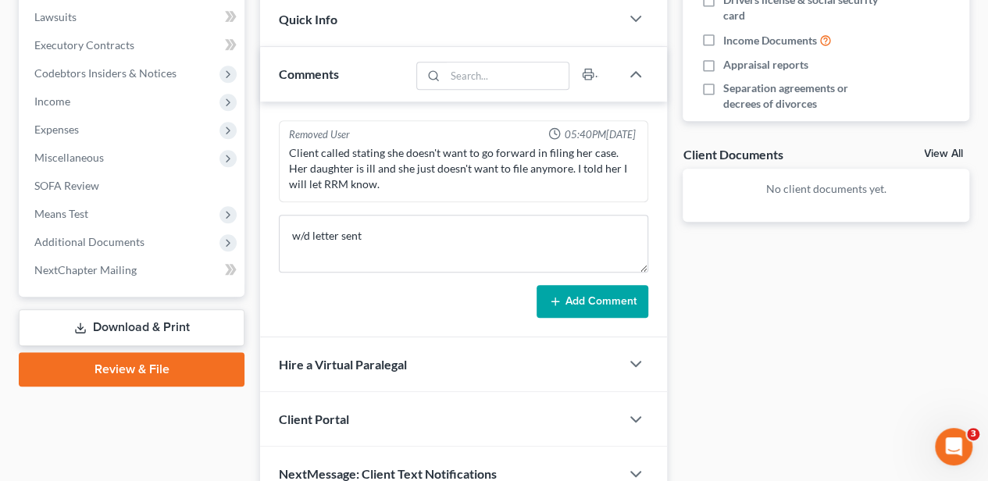
click at [626, 294] on button "Add Comment" at bounding box center [592, 301] width 112 height 33
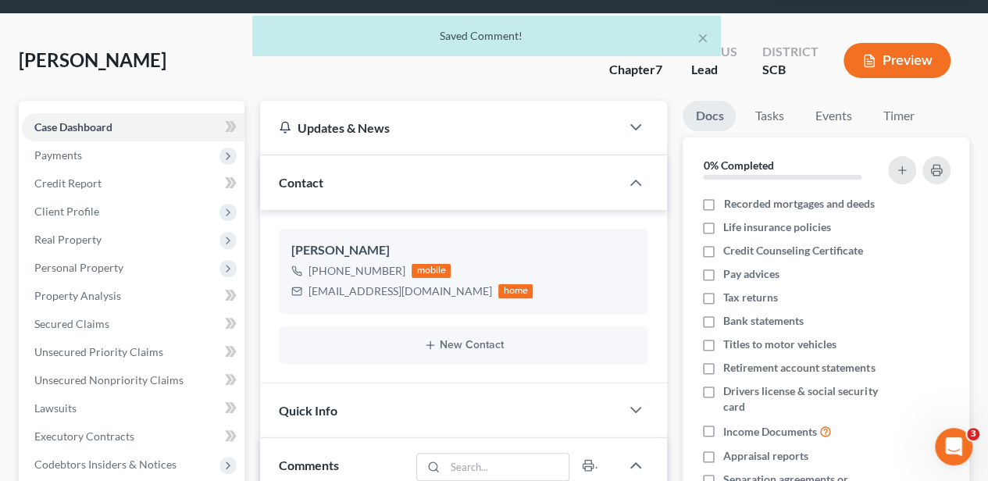
scroll to position [0, 0]
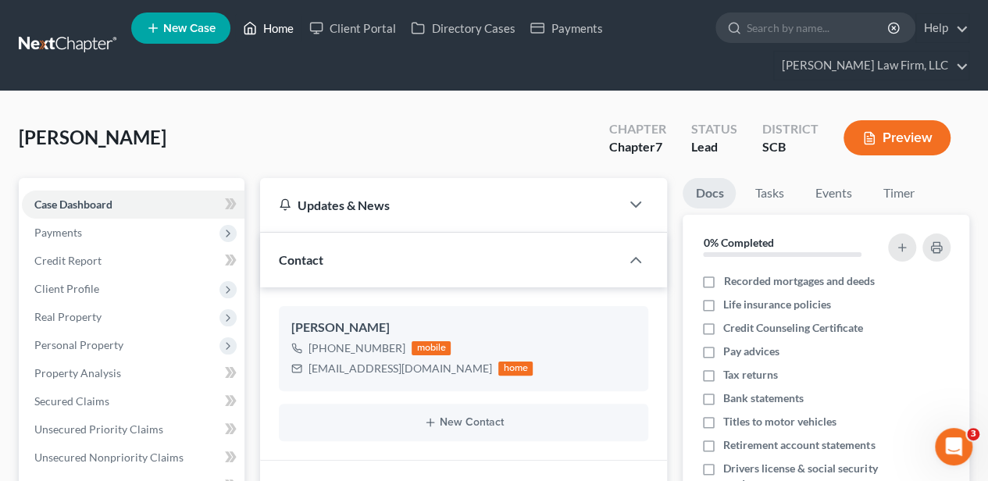
click at [280, 33] on link "Home" at bounding box center [268, 28] width 66 height 28
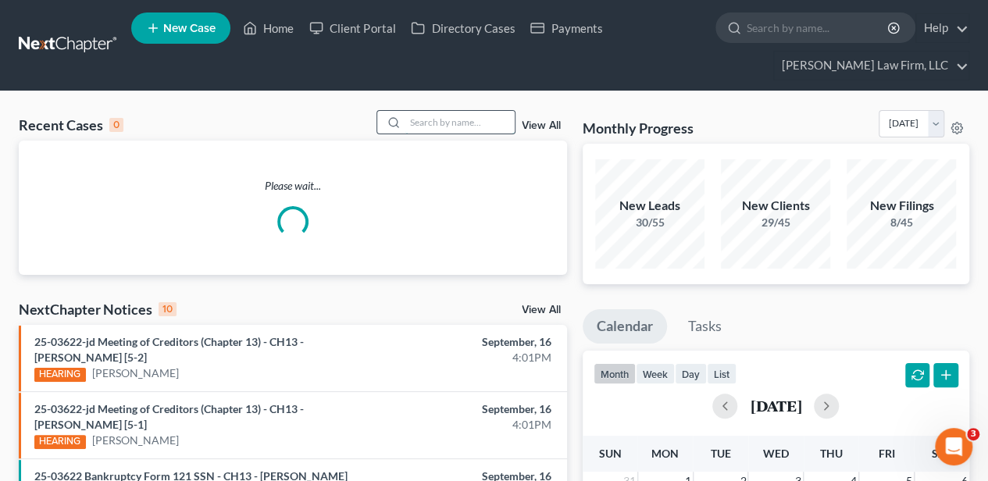
click at [430, 123] on input "search" at bounding box center [459, 122] width 109 height 23
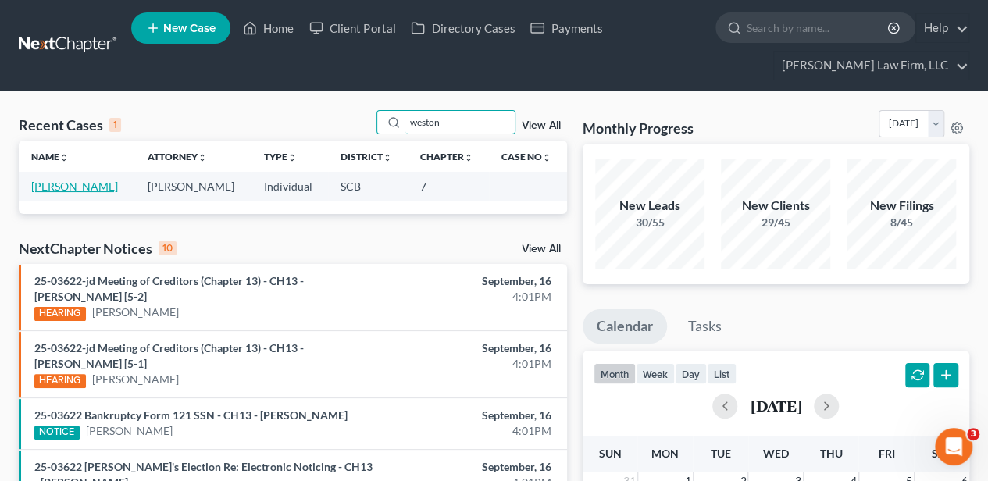
type input "weston"
click at [61, 180] on link "[PERSON_NAME]" at bounding box center [74, 186] width 87 height 13
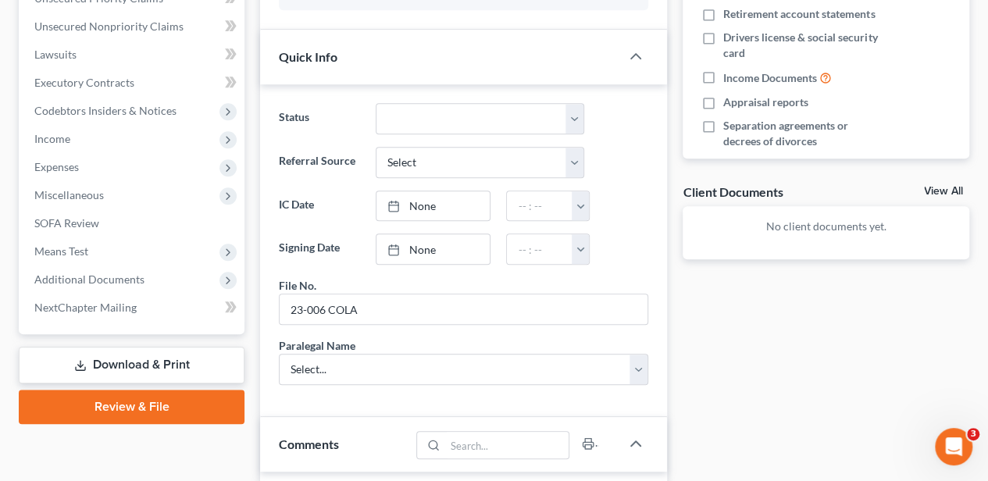
scroll to position [572, 0]
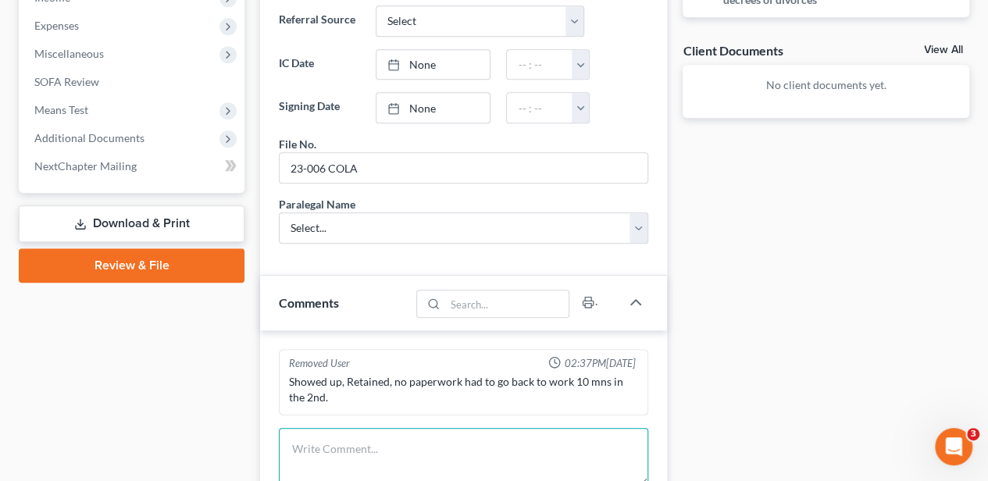
click at [390, 437] on textarea at bounding box center [463, 457] width 369 height 58
drag, startPoint x: 389, startPoint y: 437, endPoint x: 528, endPoint y: 504, distance: 154.4
click at [528, 480] on html "Home New Case Client Portal Directory Cases Payments [PERSON_NAME] Law Firm, LL…" at bounding box center [494, 150] width 988 height 1444
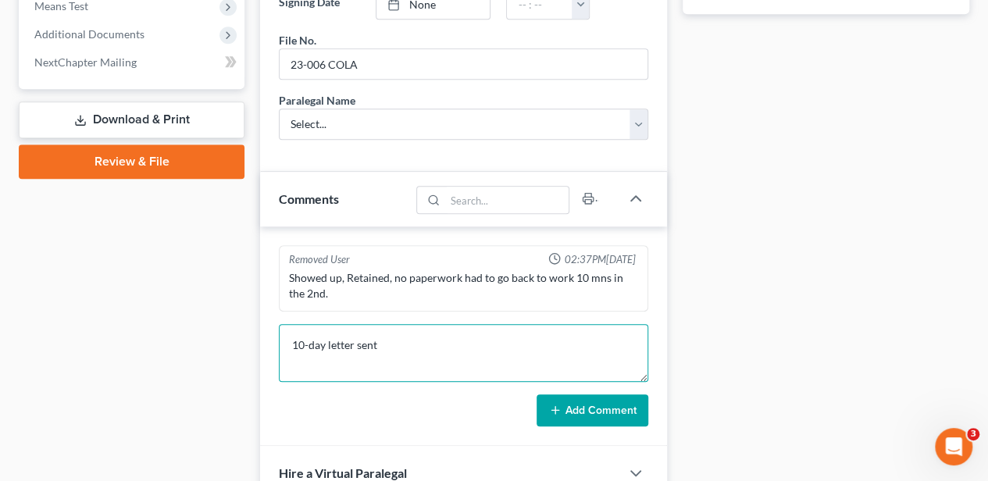
scroll to position [676, 0]
type textarea "10-day letter sent"
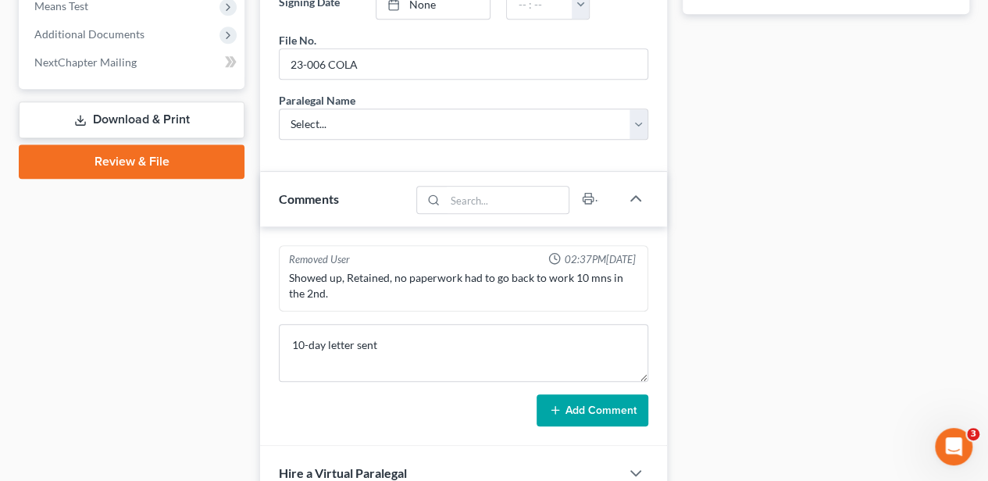
click at [564, 400] on button "Add Comment" at bounding box center [592, 410] width 112 height 33
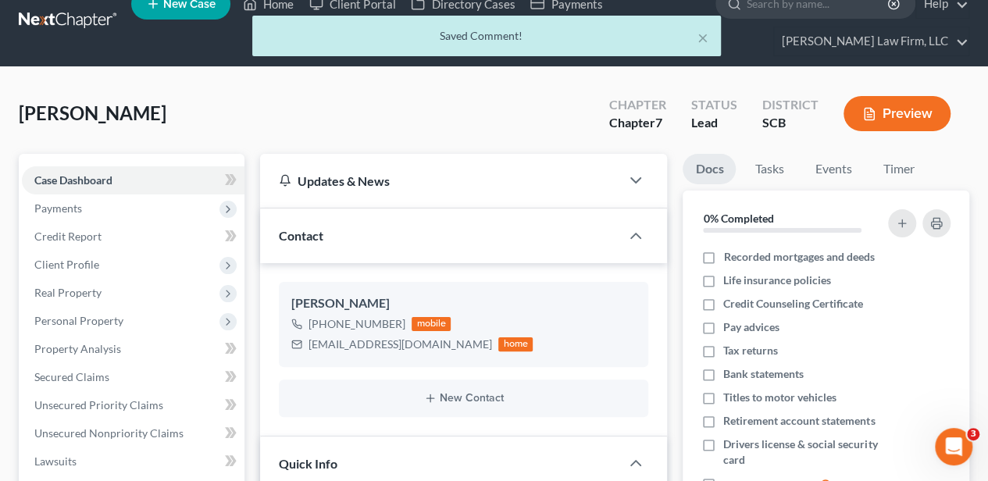
scroll to position [0, 0]
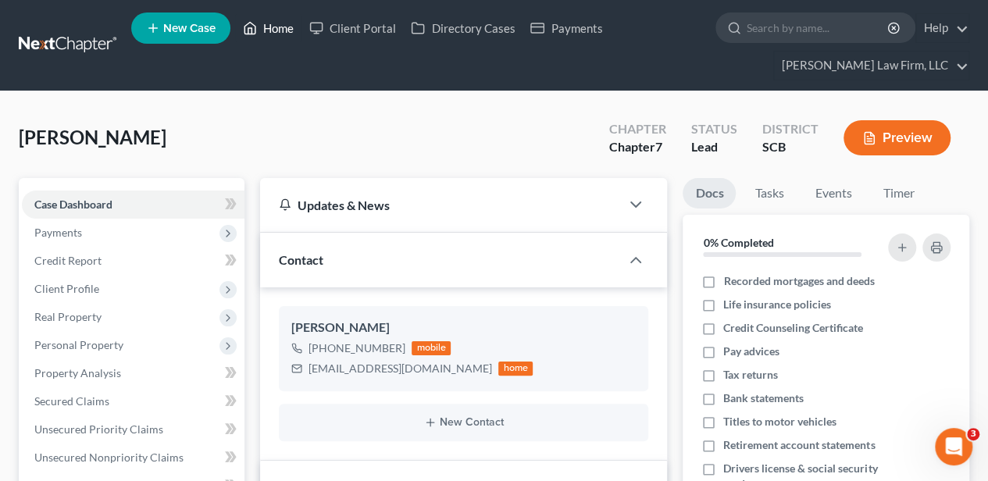
click at [273, 23] on link "Home" at bounding box center [268, 28] width 66 height 28
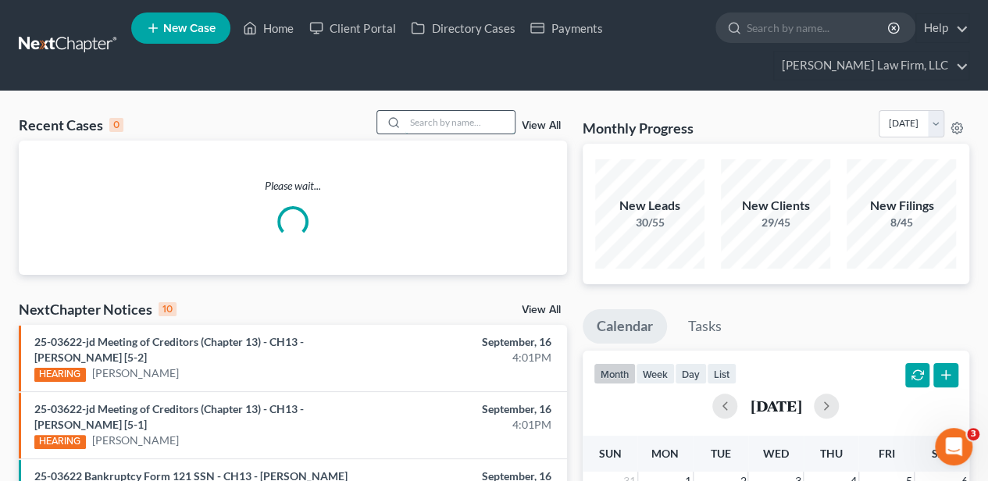
click at [453, 112] on input "search" at bounding box center [459, 122] width 109 height 23
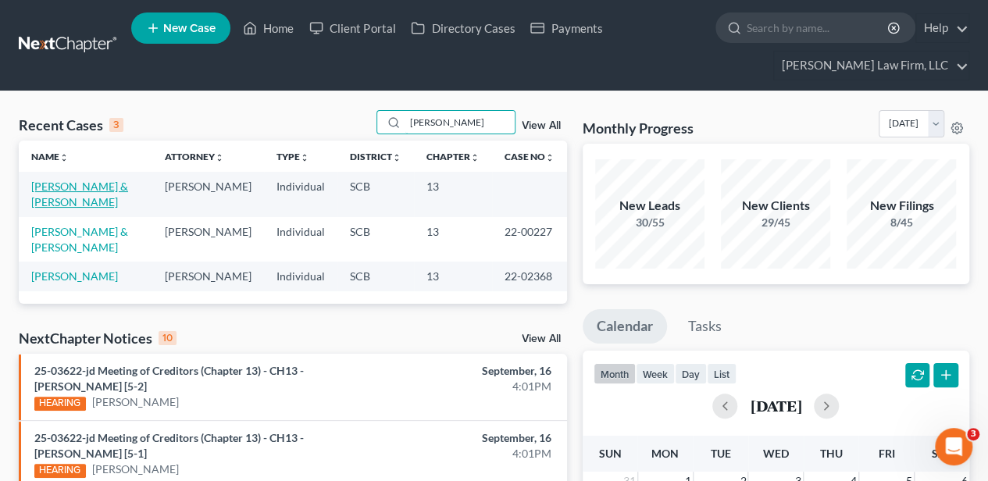
type input "[PERSON_NAME]"
click at [87, 184] on link "[PERSON_NAME] & [PERSON_NAME]" at bounding box center [79, 194] width 97 height 29
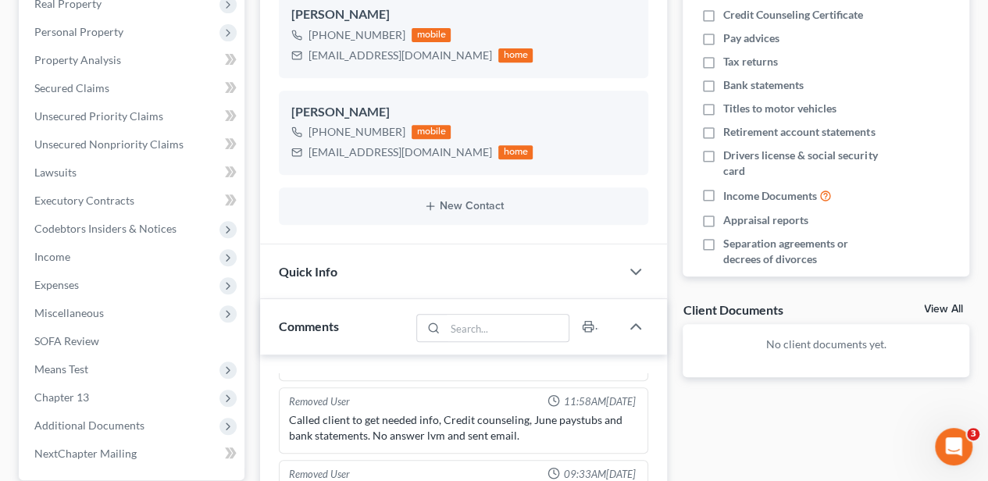
scroll to position [572, 0]
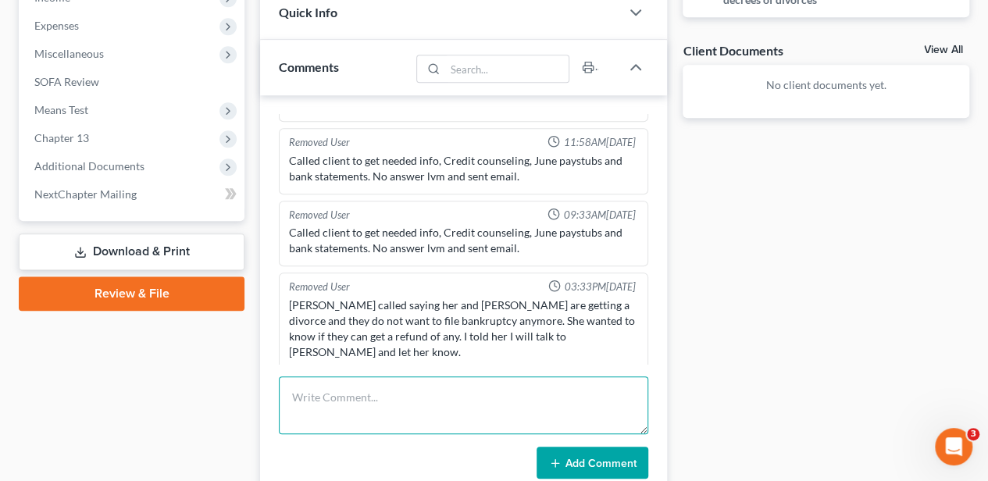
click at [359, 393] on textarea at bounding box center [463, 405] width 369 height 58
type textarea "withdrawal letter sent"
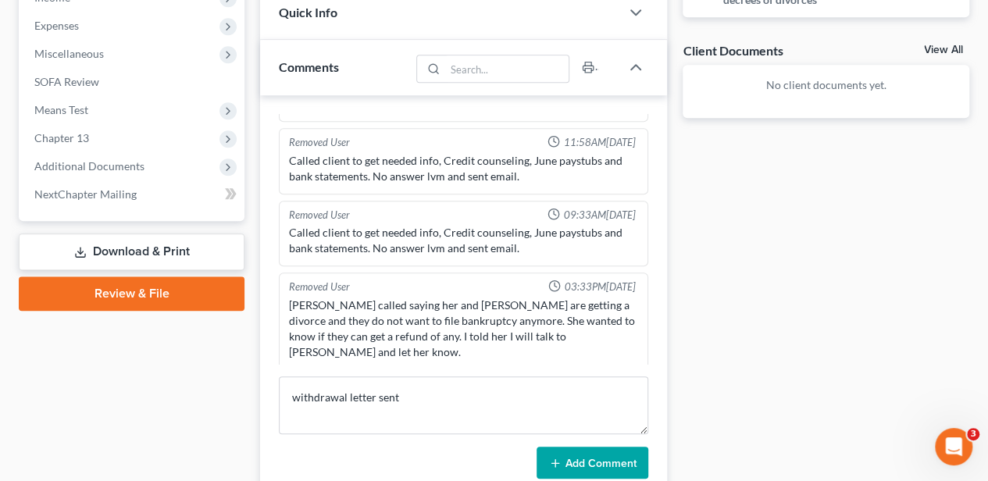
click at [568, 458] on button "Add Comment" at bounding box center [592, 463] width 112 height 33
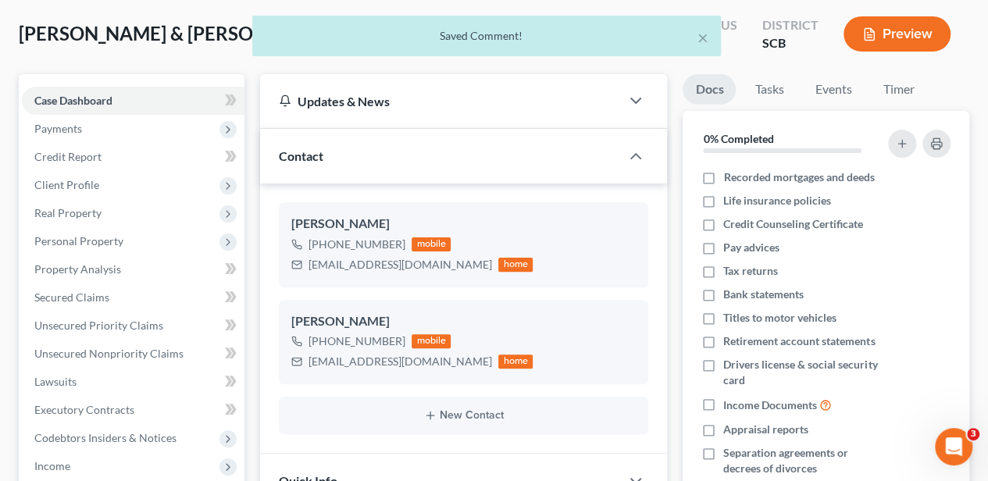
scroll to position [0, 0]
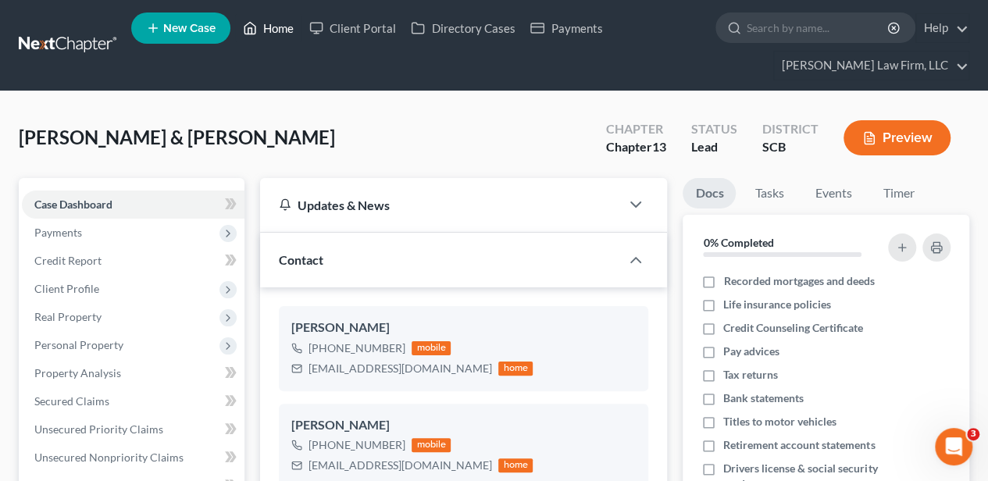
click at [275, 21] on link "Home" at bounding box center [268, 28] width 66 height 28
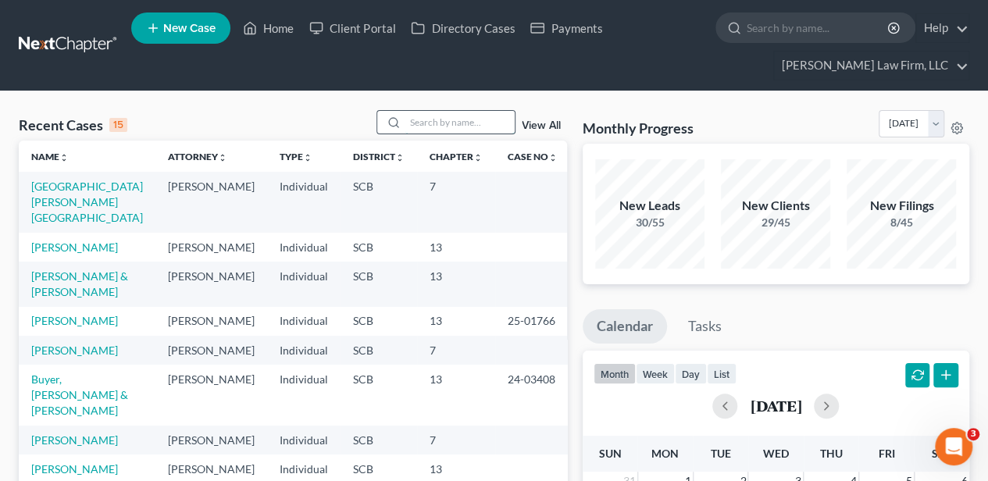
click at [459, 129] on input "search" at bounding box center [459, 122] width 109 height 23
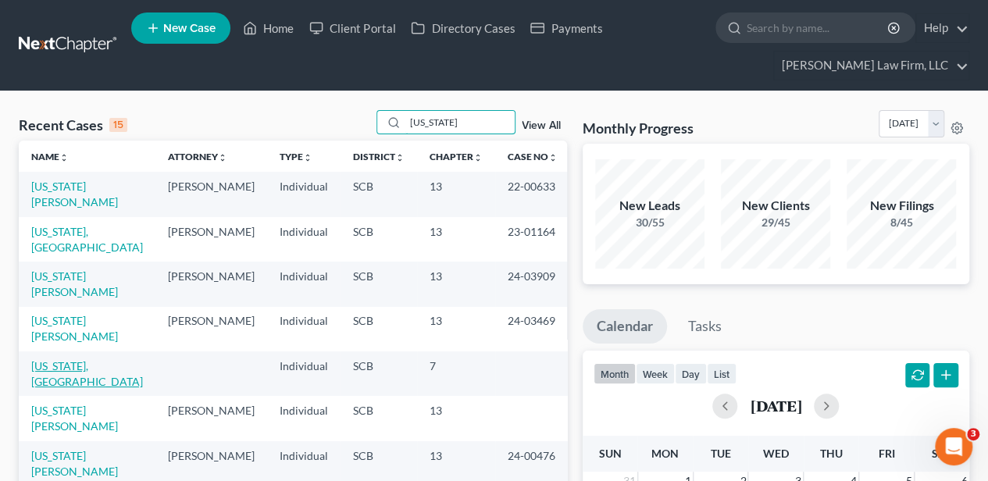
type input "[US_STATE]"
click at [98, 359] on link "[US_STATE], [GEOGRAPHIC_DATA]" at bounding box center [87, 373] width 112 height 29
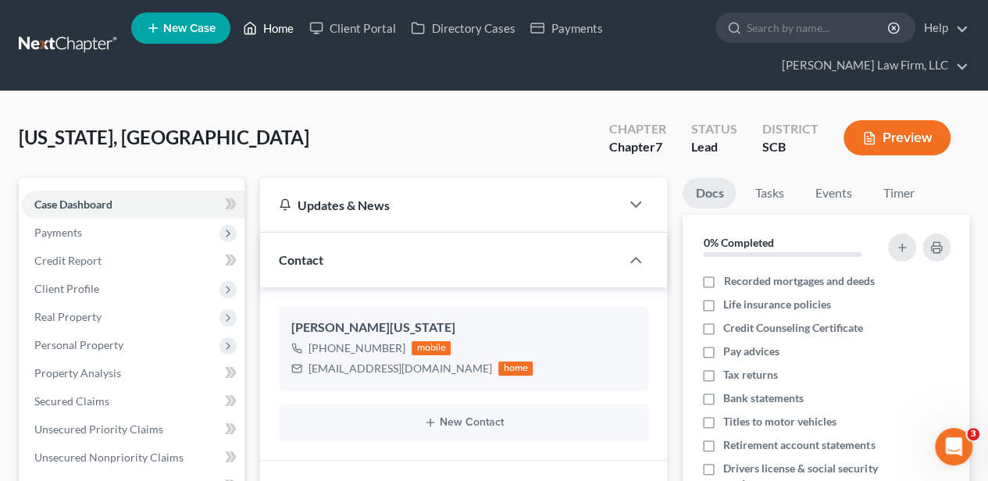
click at [278, 31] on link "Home" at bounding box center [268, 28] width 66 height 28
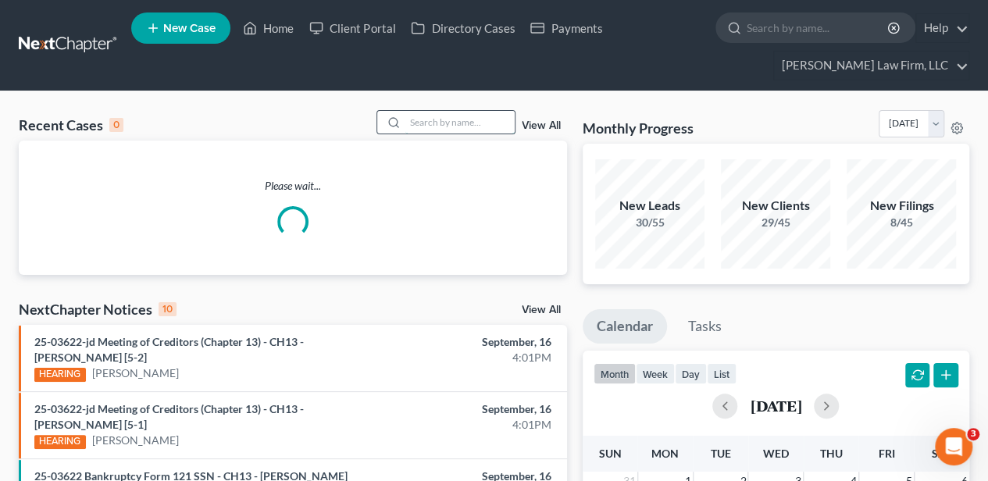
click at [455, 118] on input "search" at bounding box center [459, 122] width 109 height 23
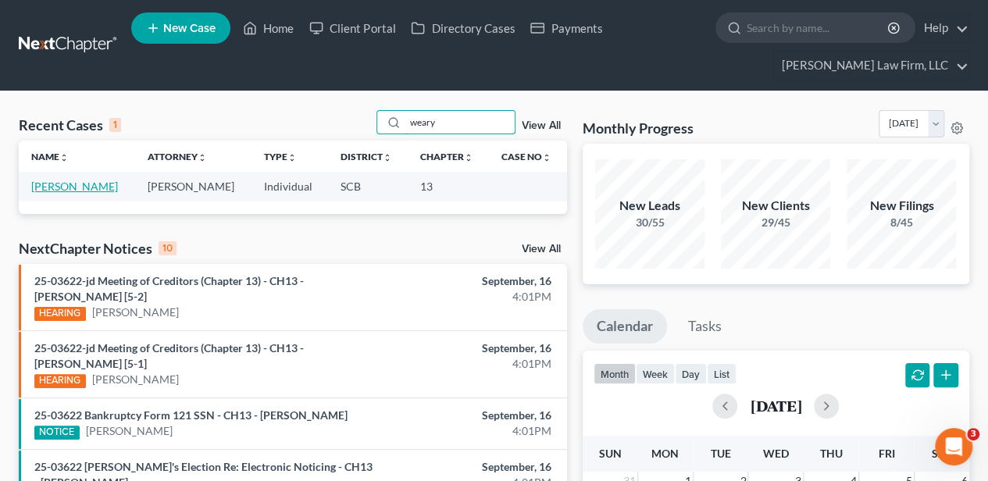
type input "weary"
click at [81, 186] on link "[PERSON_NAME]" at bounding box center [74, 186] width 87 height 13
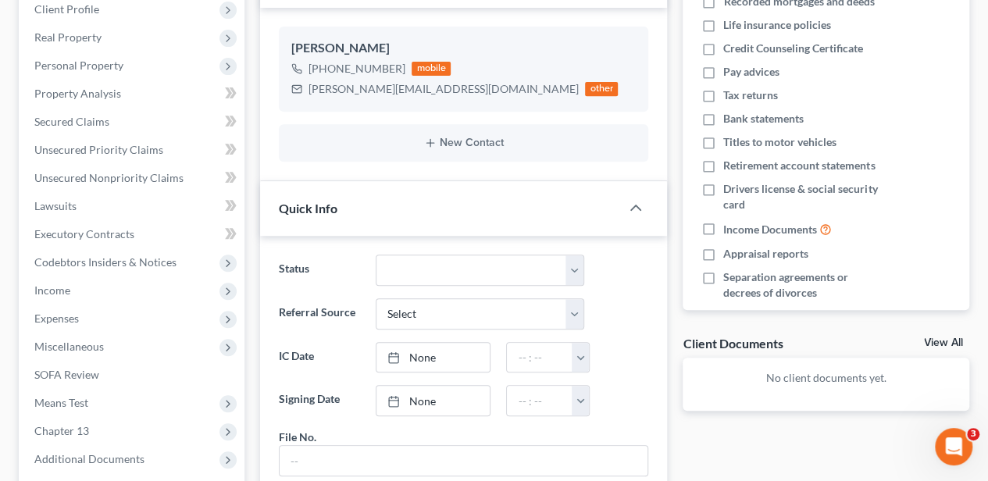
scroll to position [156, 0]
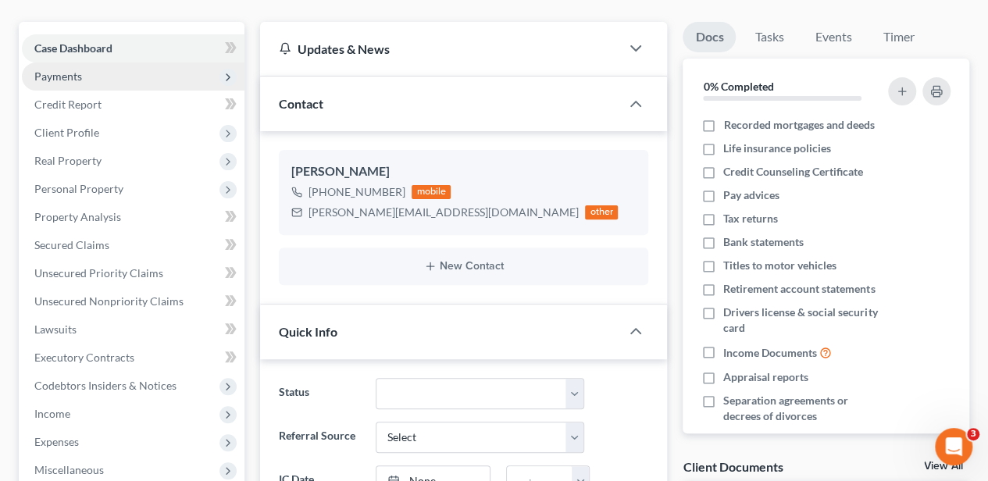
click at [75, 69] on span "Payments" at bounding box center [58, 75] width 48 height 13
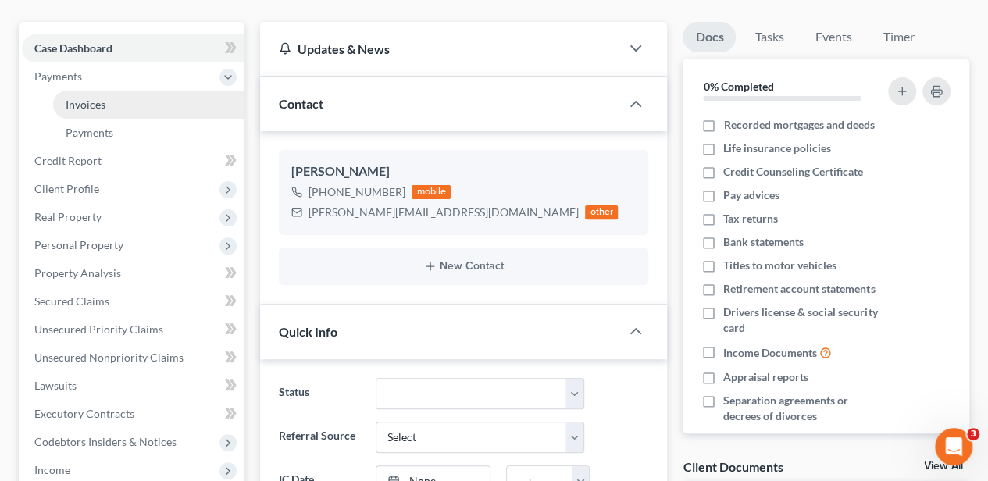
click at [83, 95] on link "Invoices" at bounding box center [148, 105] width 191 height 28
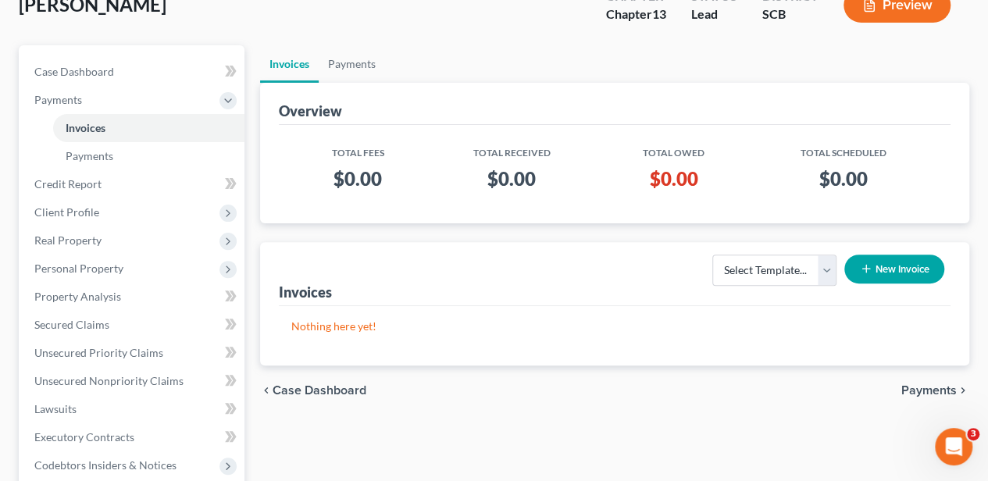
scroll to position [156, 0]
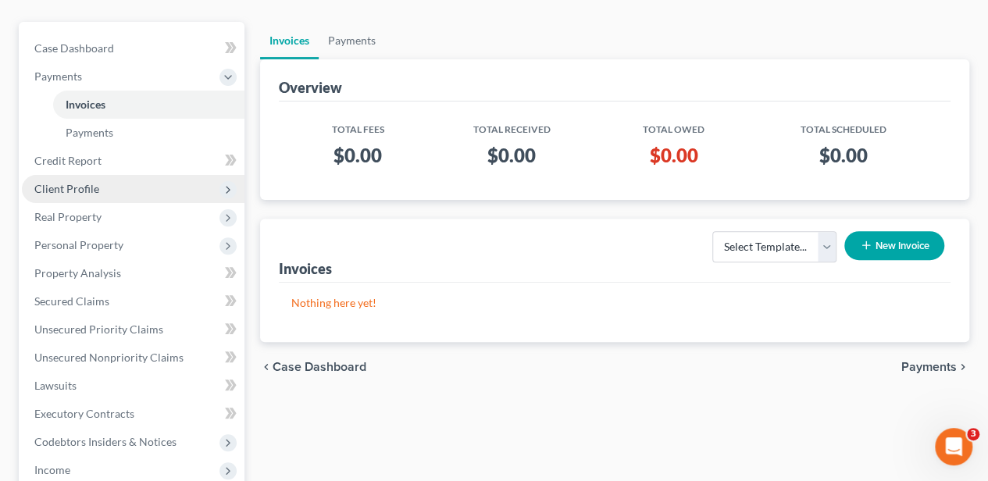
click at [105, 187] on span "Client Profile" at bounding box center [133, 189] width 223 height 28
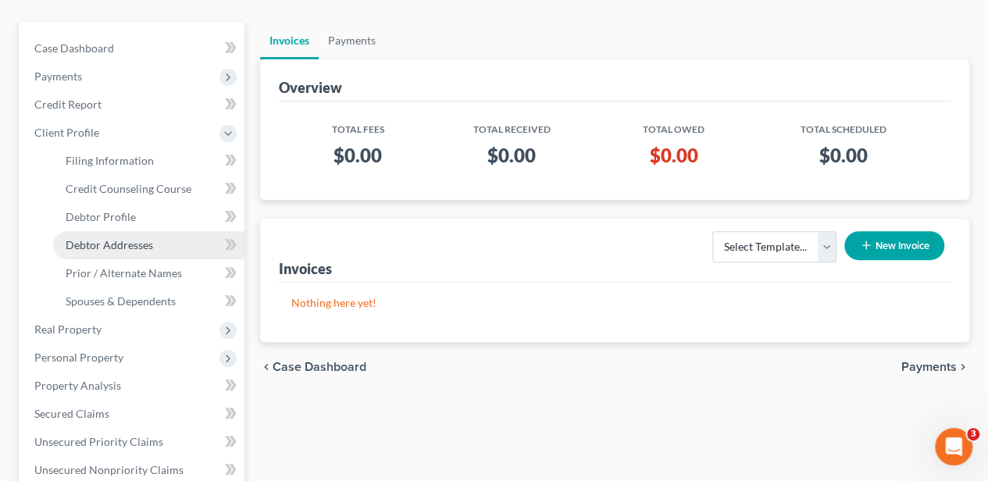
click at [119, 245] on span "Debtor Addresses" at bounding box center [109, 244] width 87 height 13
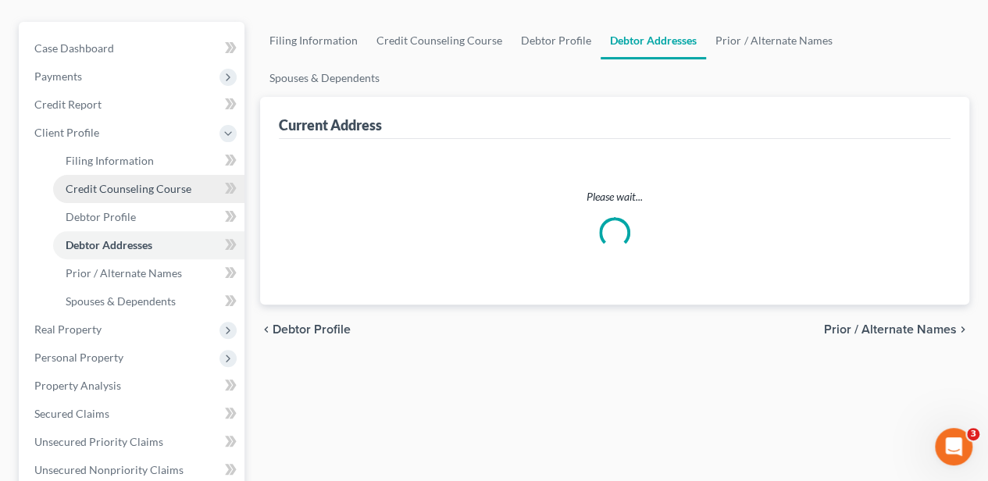
select select "0"
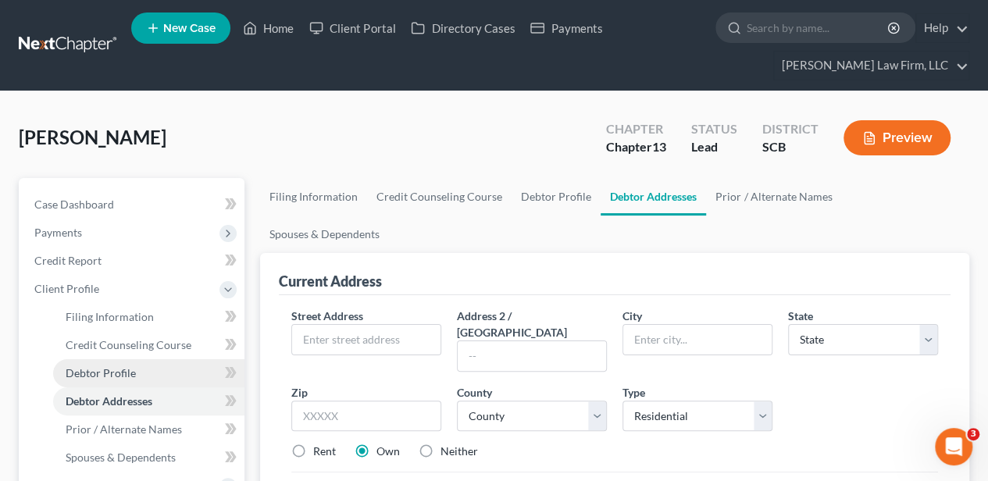
click at [106, 369] on span "Debtor Profile" at bounding box center [101, 372] width 70 height 13
select select "0"
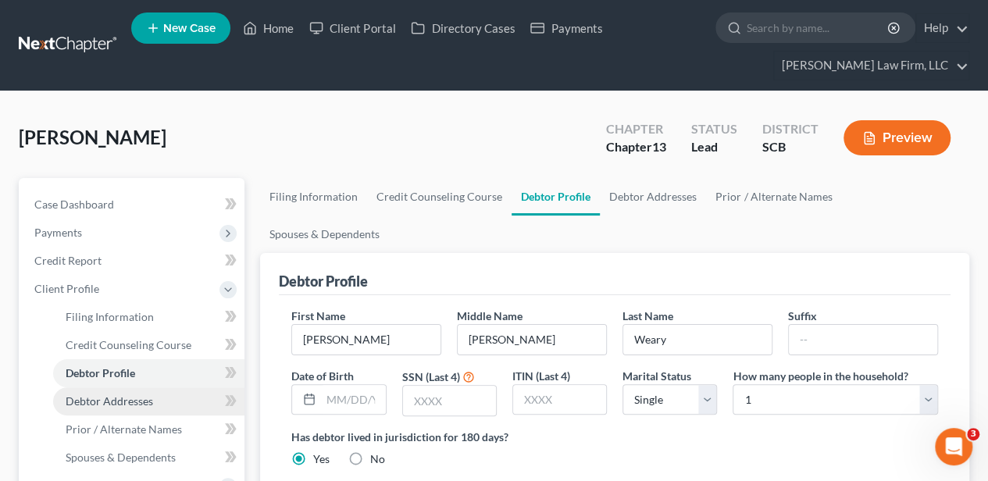
click at [109, 394] on span "Debtor Addresses" at bounding box center [109, 400] width 87 height 13
select select "0"
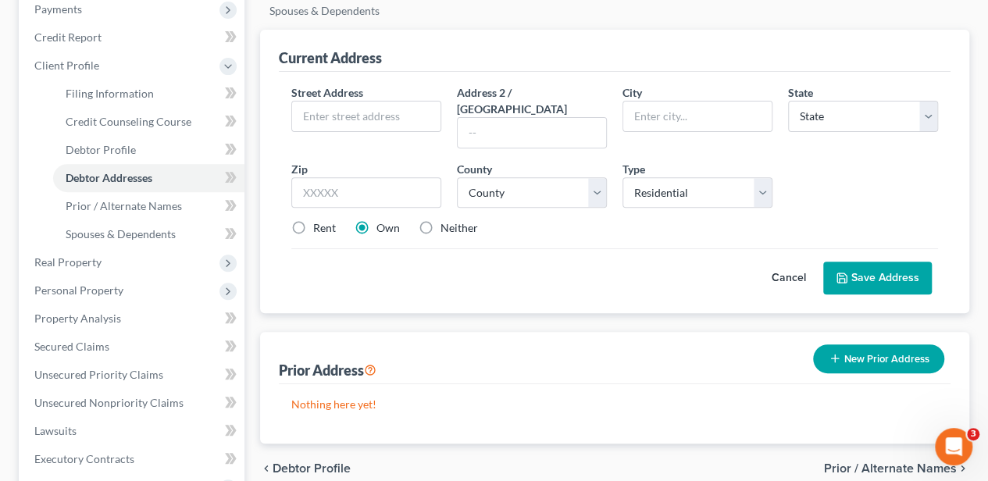
scroll to position [107, 0]
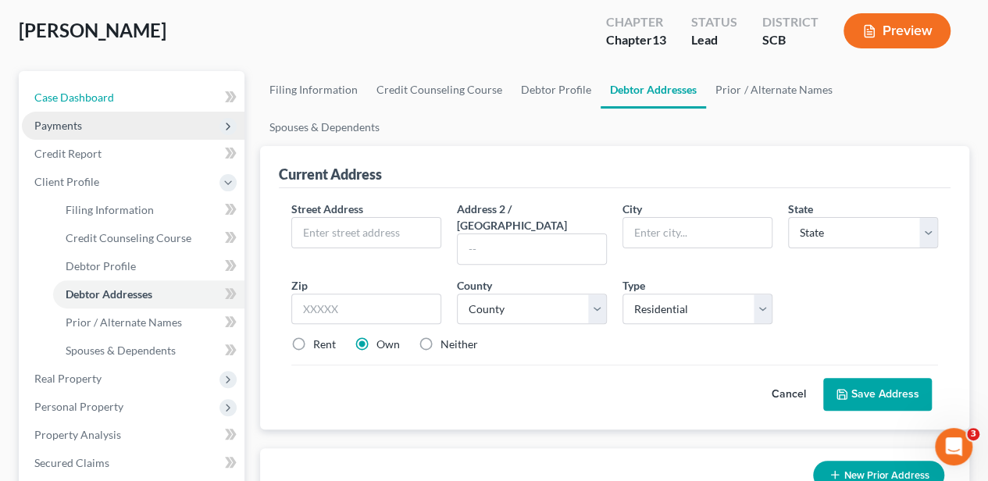
drag, startPoint x: 105, startPoint y: 91, endPoint x: 200, endPoint y: 133, distance: 103.9
click at [105, 91] on span "Case Dashboard" at bounding box center [74, 97] width 80 height 13
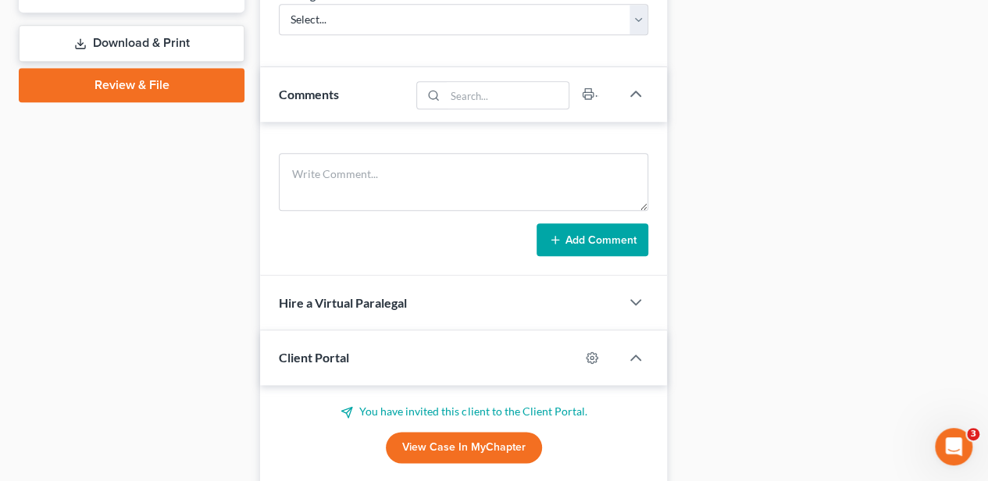
scroll to position [889, 0]
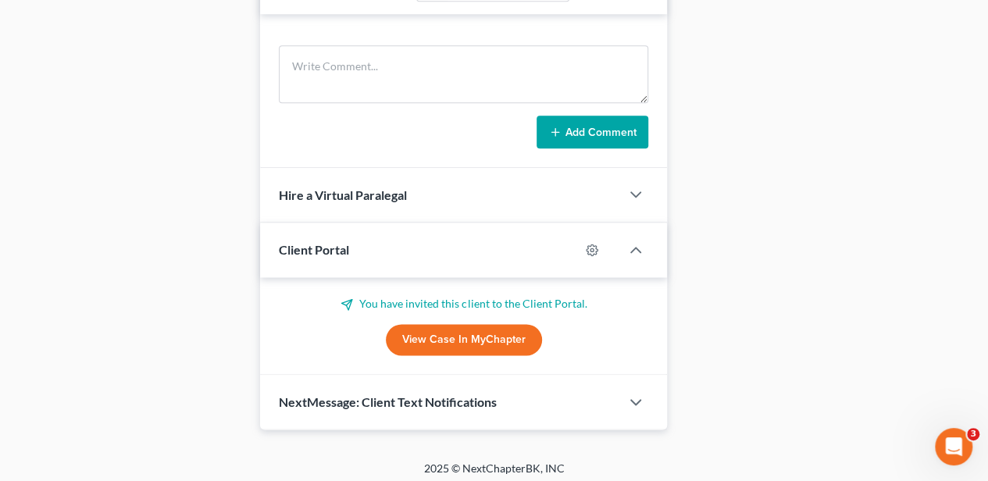
click at [425, 333] on link "View Case in MyChapter" at bounding box center [464, 339] width 156 height 31
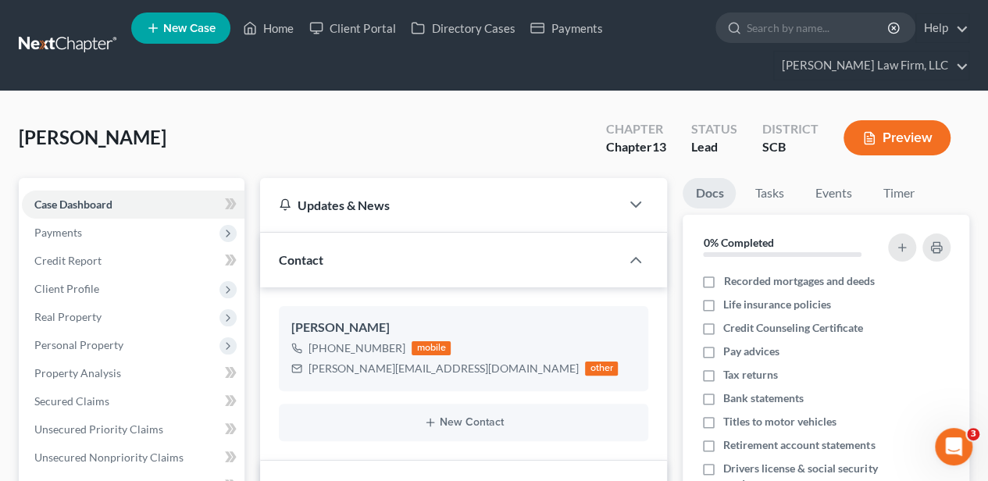
scroll to position [0, 0]
click at [262, 34] on link "Home" at bounding box center [268, 28] width 66 height 28
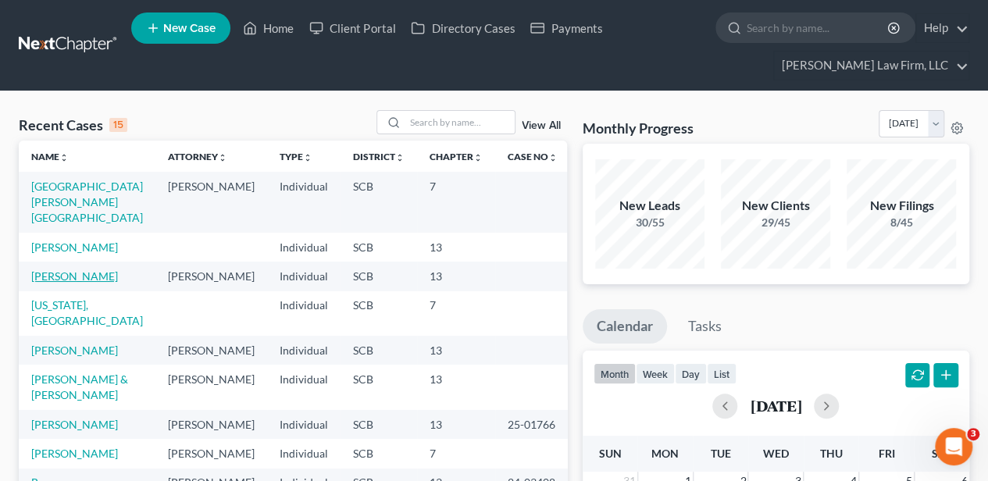
click at [62, 269] on link "[PERSON_NAME]" at bounding box center [74, 275] width 87 height 13
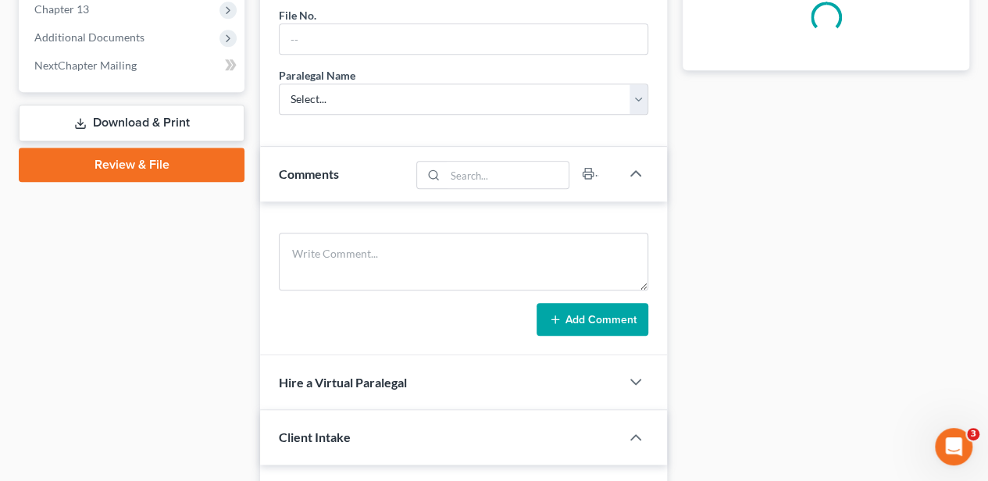
scroll to position [781, 0]
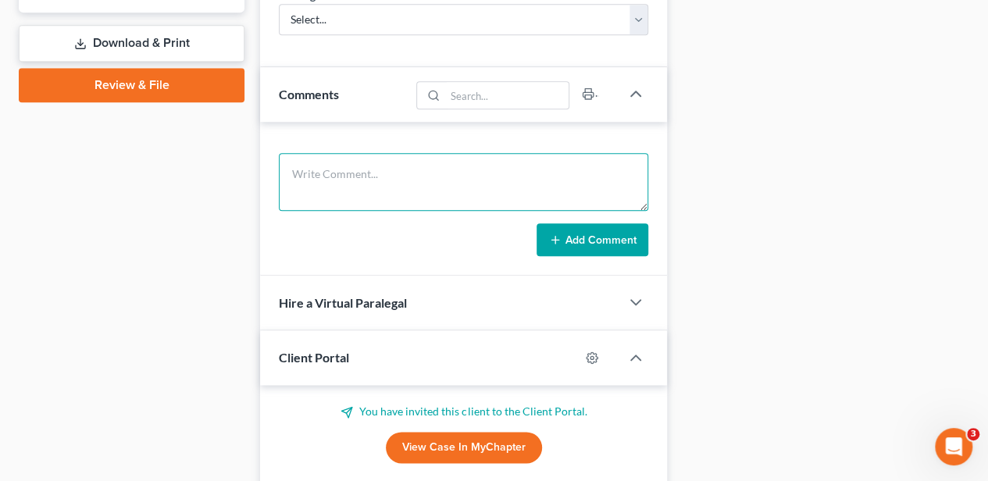
click at [337, 180] on textarea at bounding box center [463, 182] width 369 height 58
type textarea "10-day ltr sent. Used portal to send info to us"
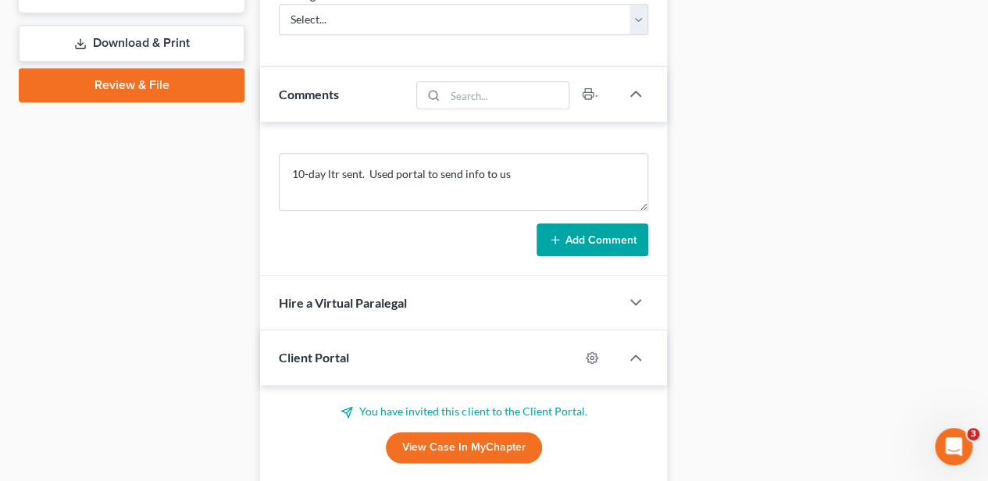
click at [581, 223] on button "Add Comment" at bounding box center [592, 239] width 112 height 33
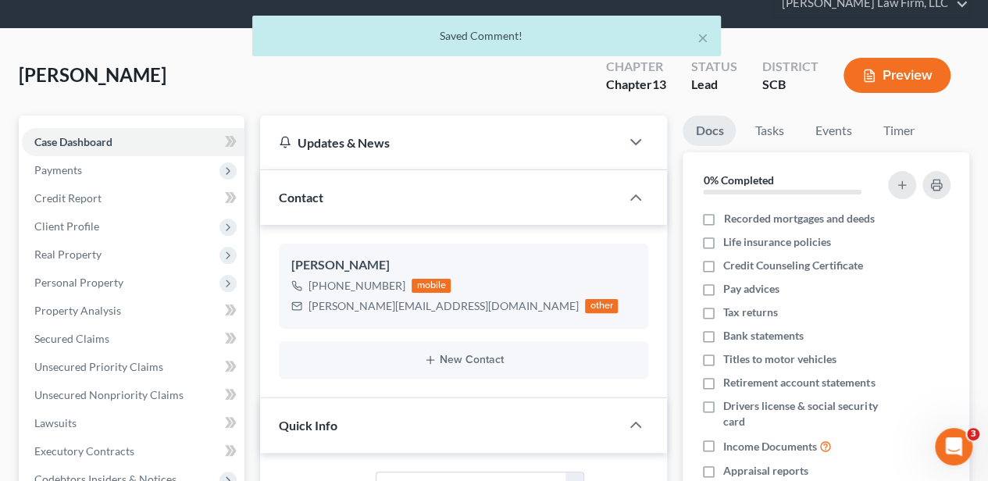
scroll to position [0, 0]
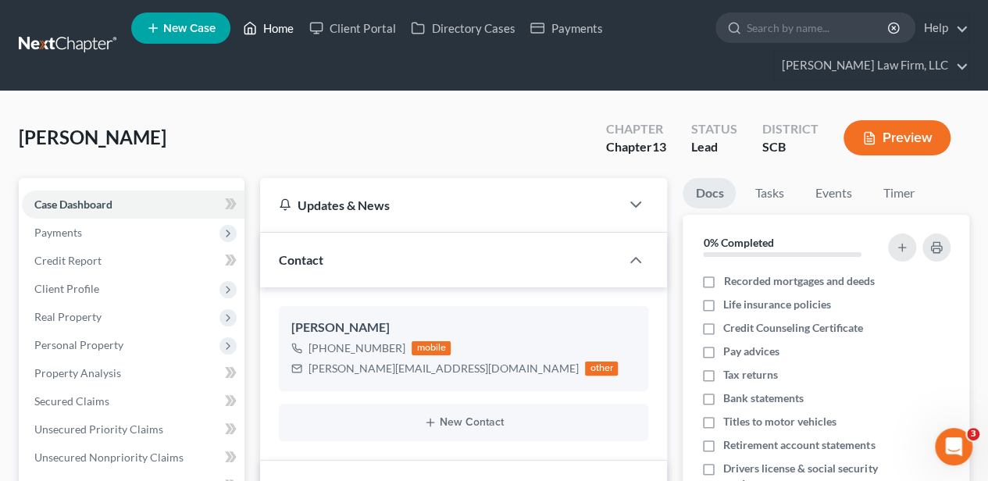
drag, startPoint x: 269, startPoint y: 33, endPoint x: 427, endPoint y: 106, distance: 174.7
click at [269, 33] on link "Home" at bounding box center [268, 28] width 66 height 28
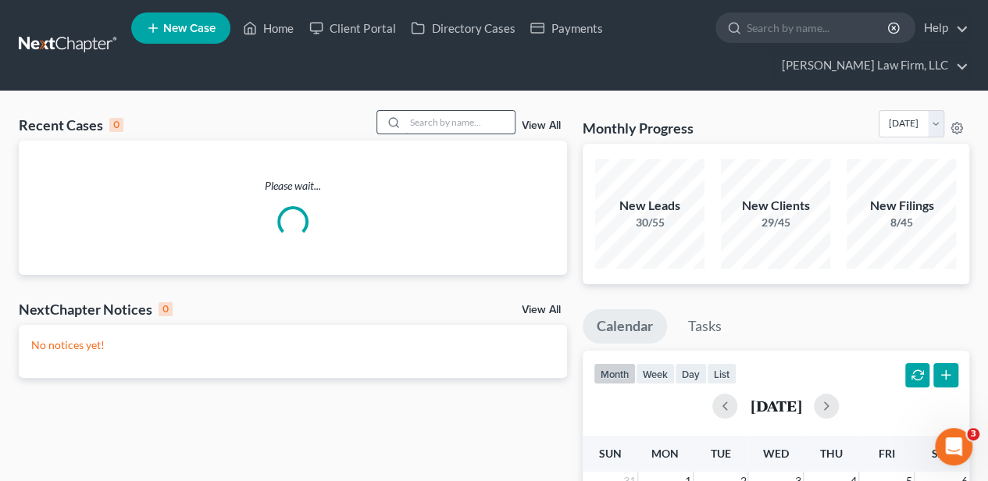
click at [453, 116] on input "search" at bounding box center [459, 122] width 109 height 23
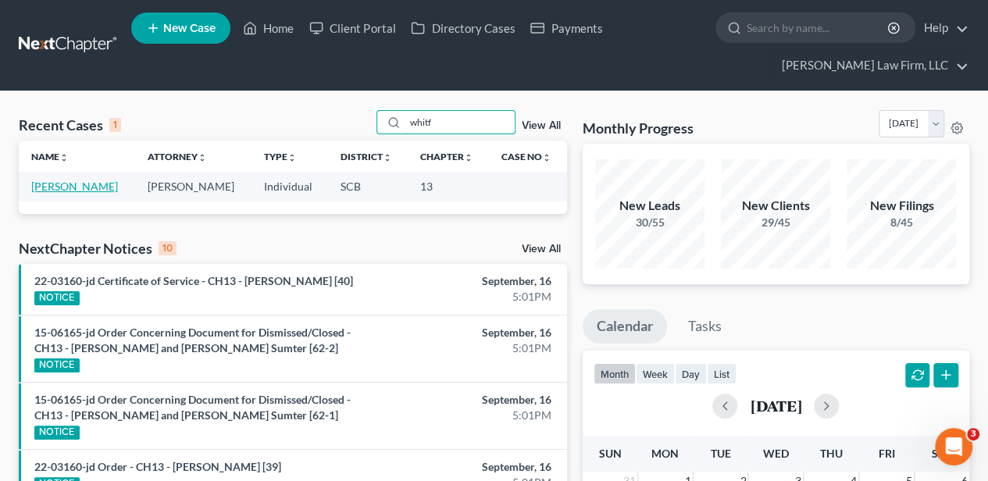
type input "whitf"
click at [99, 187] on link "[PERSON_NAME]" at bounding box center [74, 186] width 87 height 13
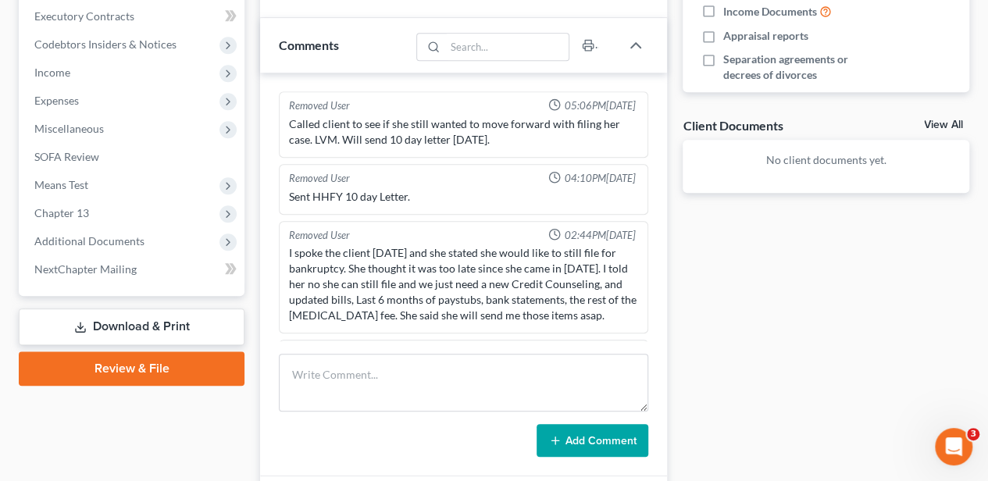
scroll to position [246, 0]
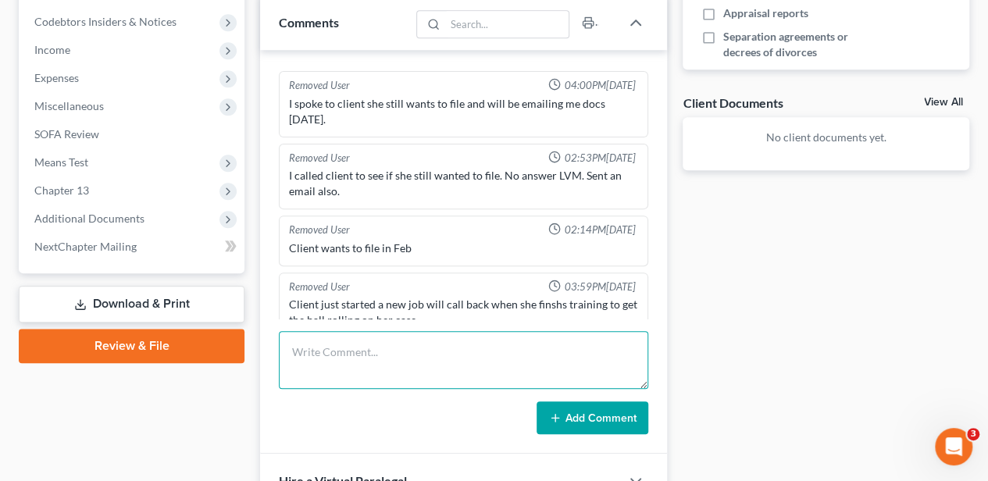
click at [353, 345] on textarea at bounding box center [463, 360] width 369 height 58
type textarea "10-dya ltr sent [DATE]"
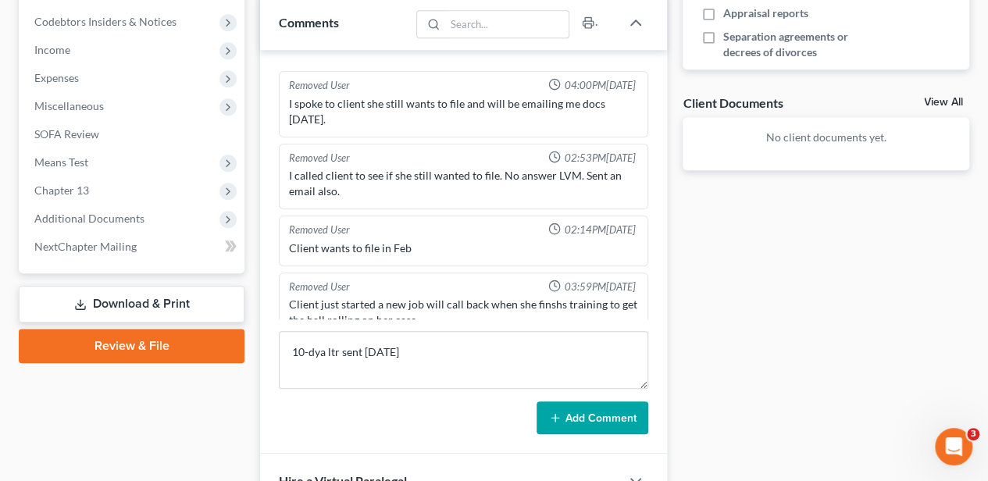
click at [603, 412] on button "Add Comment" at bounding box center [592, 417] width 112 height 33
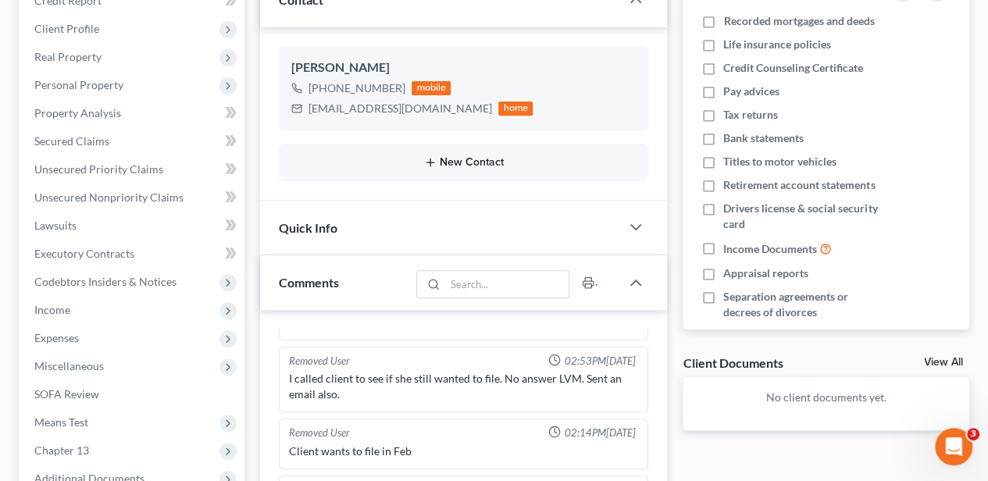
scroll to position [0, 0]
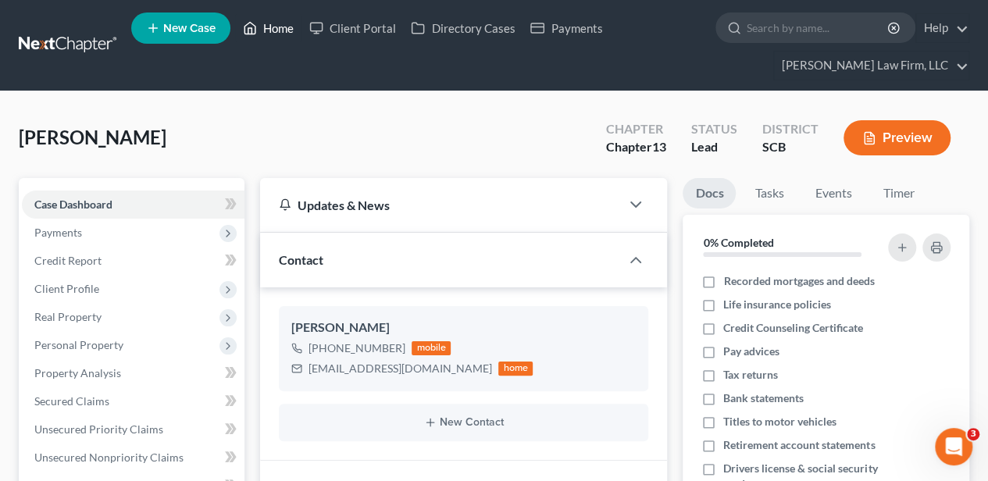
drag, startPoint x: 271, startPoint y: 27, endPoint x: 356, endPoint y: 122, distance: 127.7
click at [271, 27] on link "Home" at bounding box center [268, 28] width 66 height 28
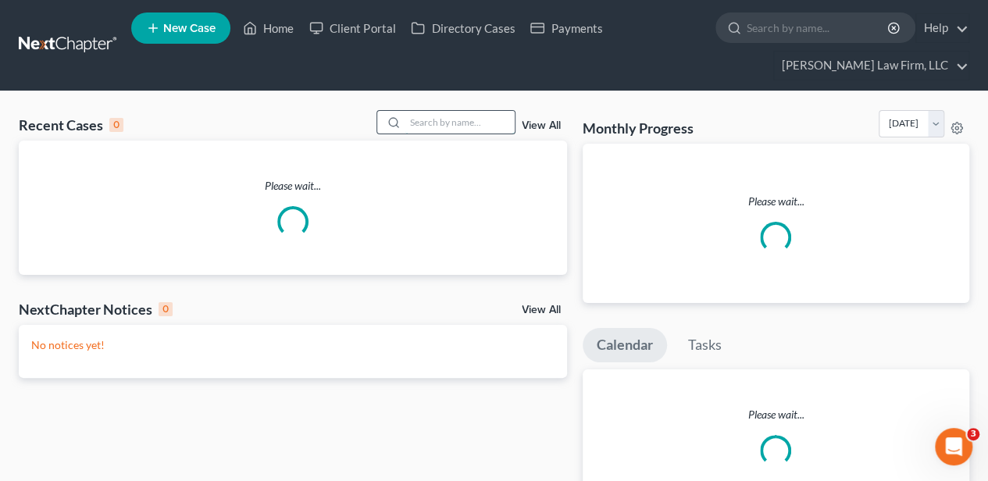
click at [409, 119] on input "search" at bounding box center [459, 122] width 109 height 23
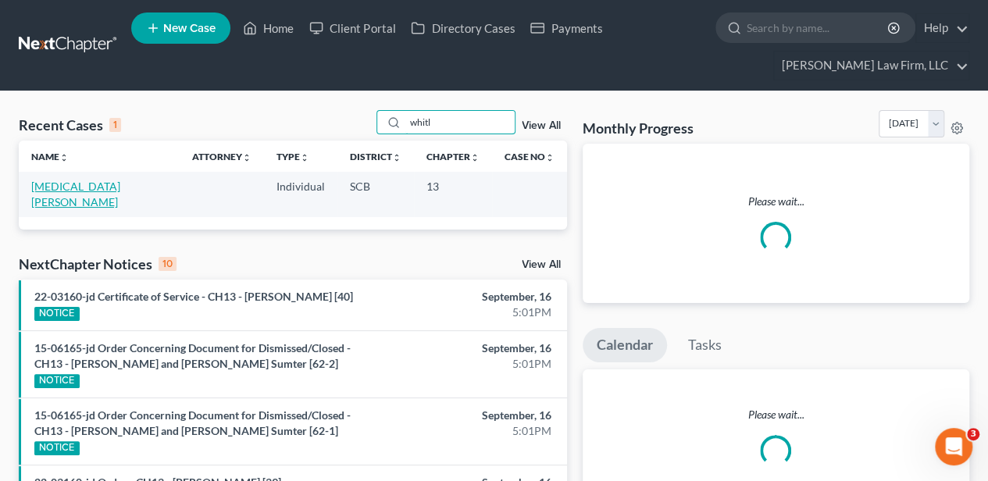
type input "whitl"
click at [95, 181] on link "[MEDICAL_DATA][PERSON_NAME]" at bounding box center [75, 194] width 89 height 29
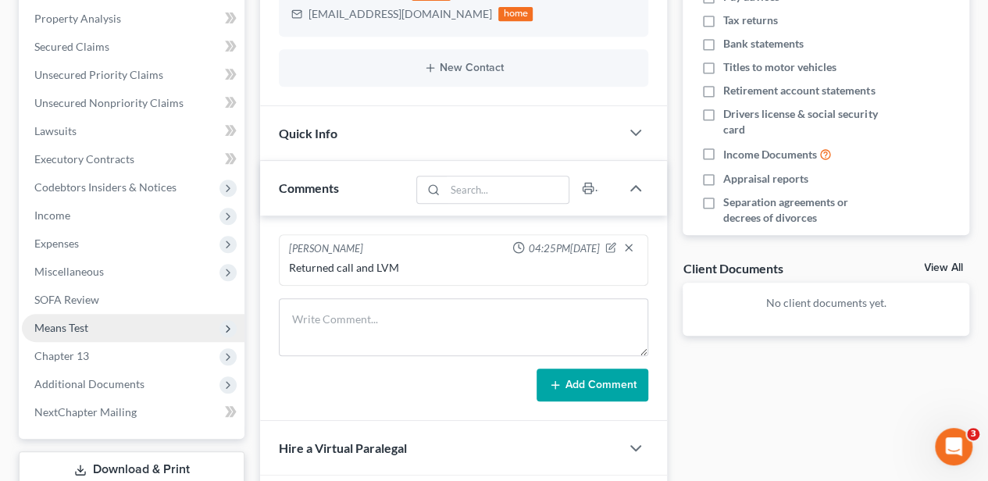
scroll to position [306, 0]
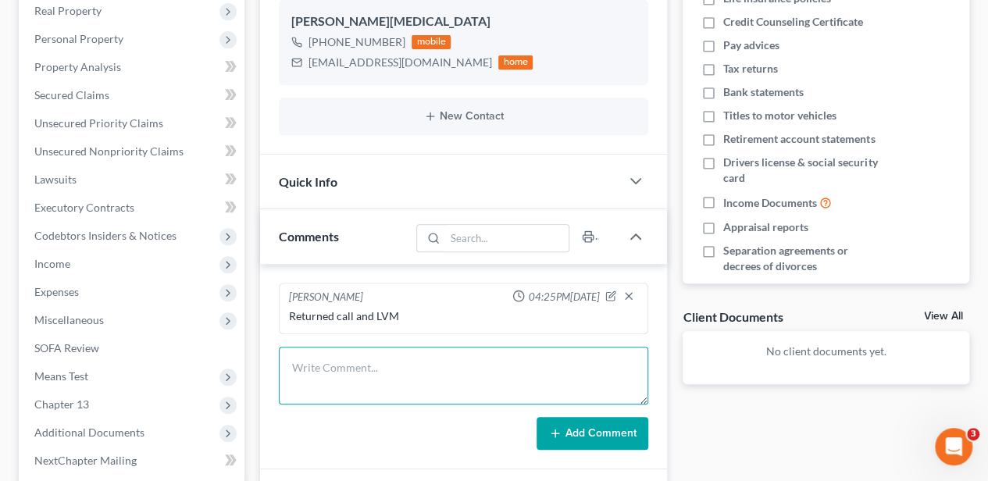
click at [317, 372] on textarea at bounding box center [463, 376] width 369 height 58
type textarea "10-day letter sent"
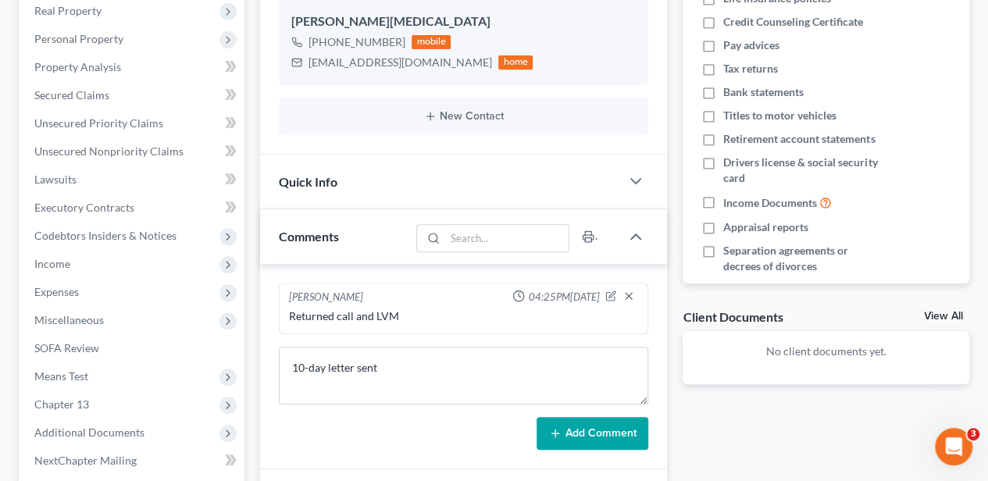
click at [590, 419] on button "Add Comment" at bounding box center [592, 433] width 112 height 33
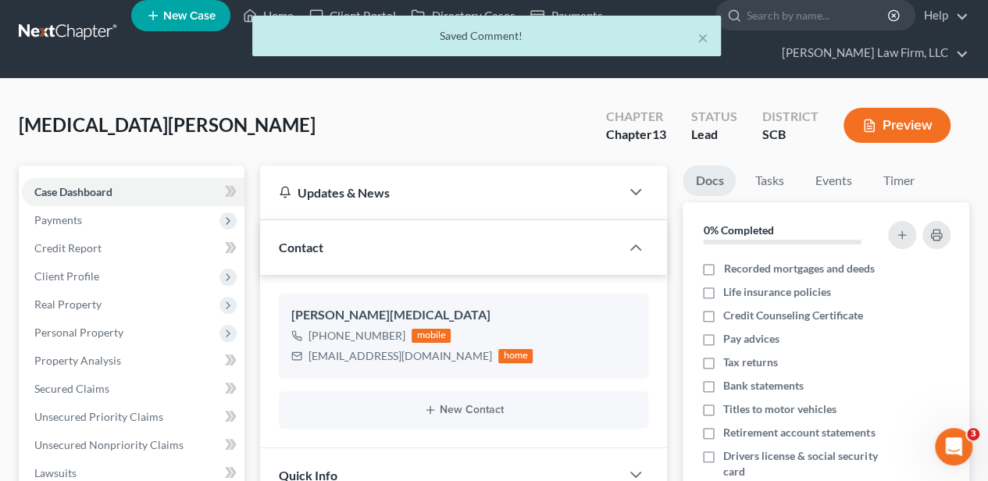
scroll to position [0, 0]
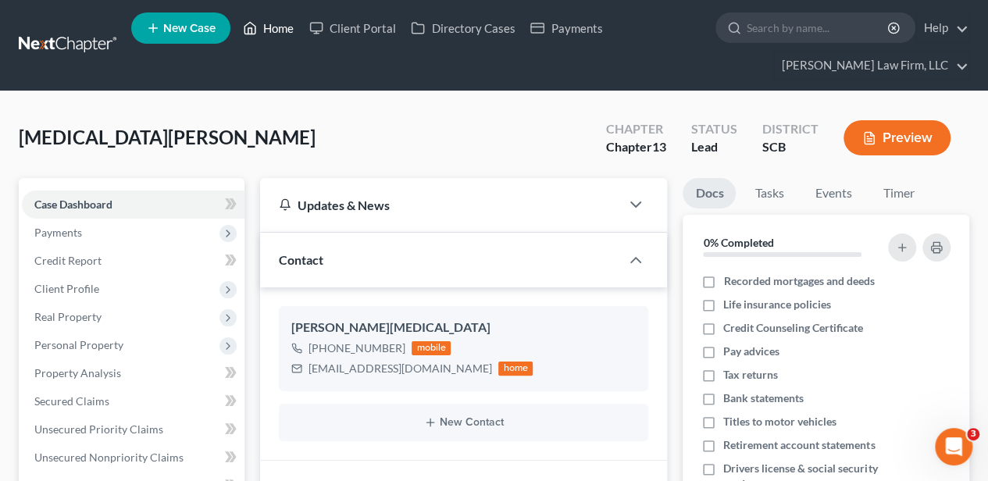
click at [270, 28] on link "Home" at bounding box center [268, 28] width 66 height 28
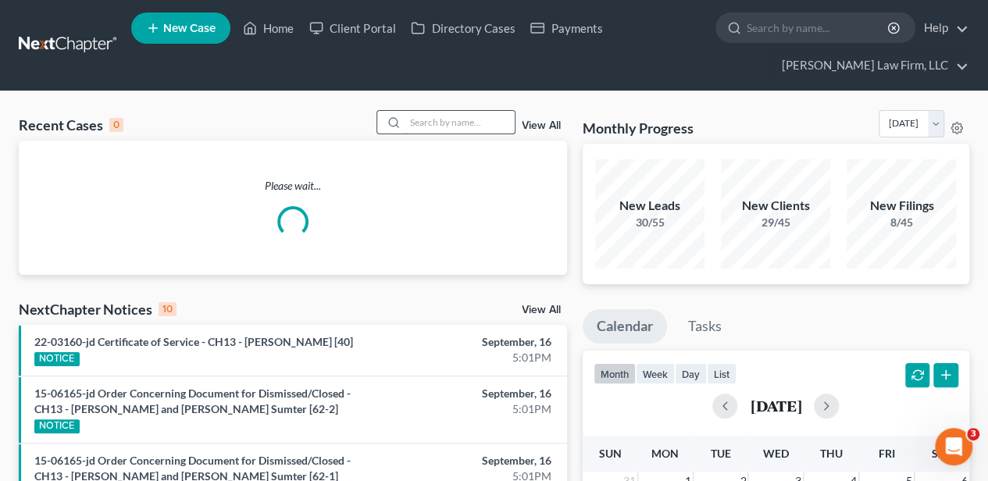
click at [410, 117] on input "search" at bounding box center [459, 122] width 109 height 23
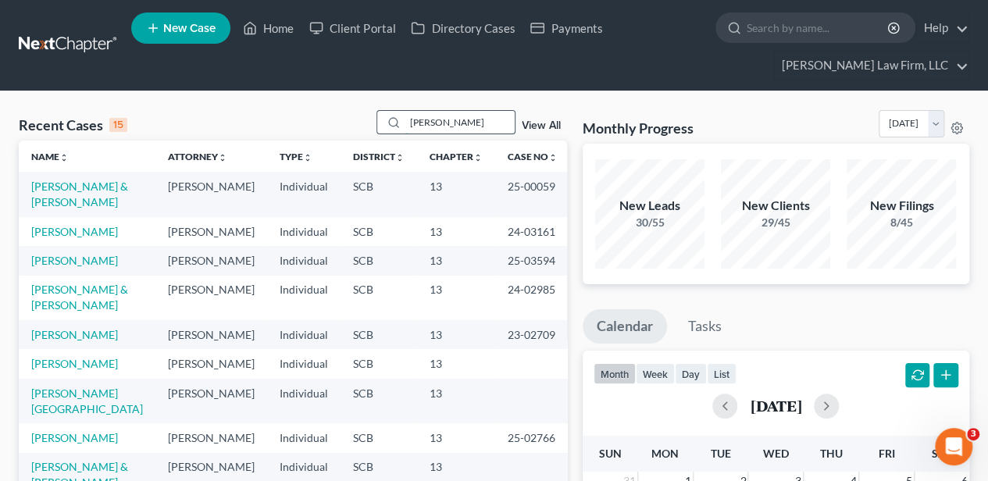
click at [419, 121] on input "[PERSON_NAME]" at bounding box center [459, 122] width 109 height 23
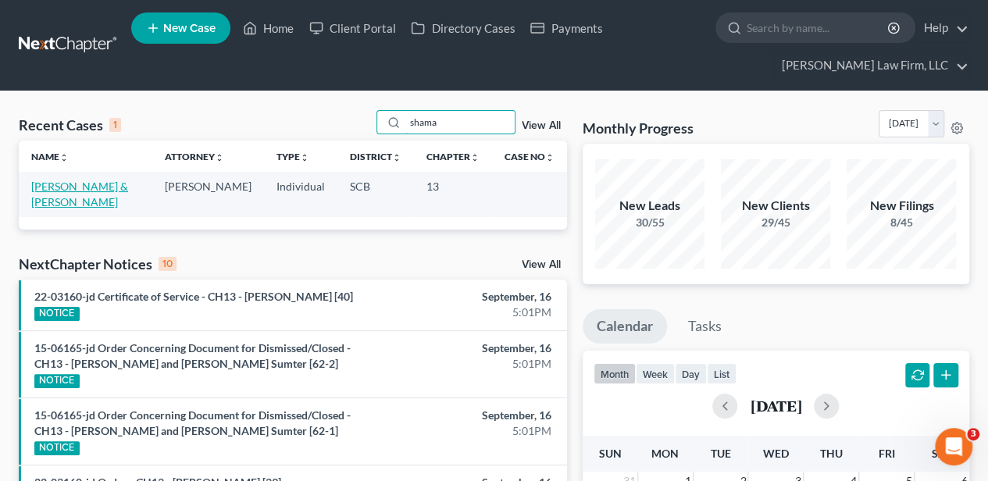
type input "shama"
click at [59, 183] on link "[PERSON_NAME] & [PERSON_NAME]" at bounding box center [79, 194] width 97 height 29
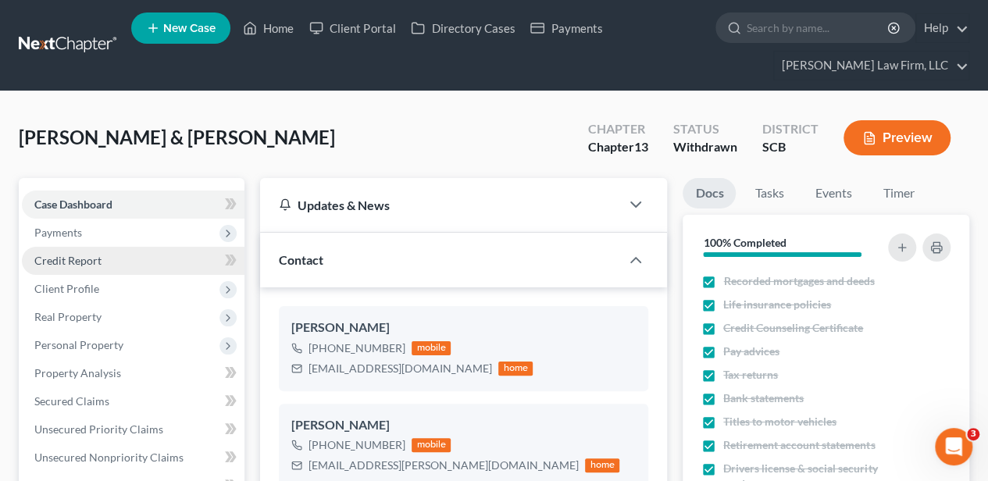
select select "3"
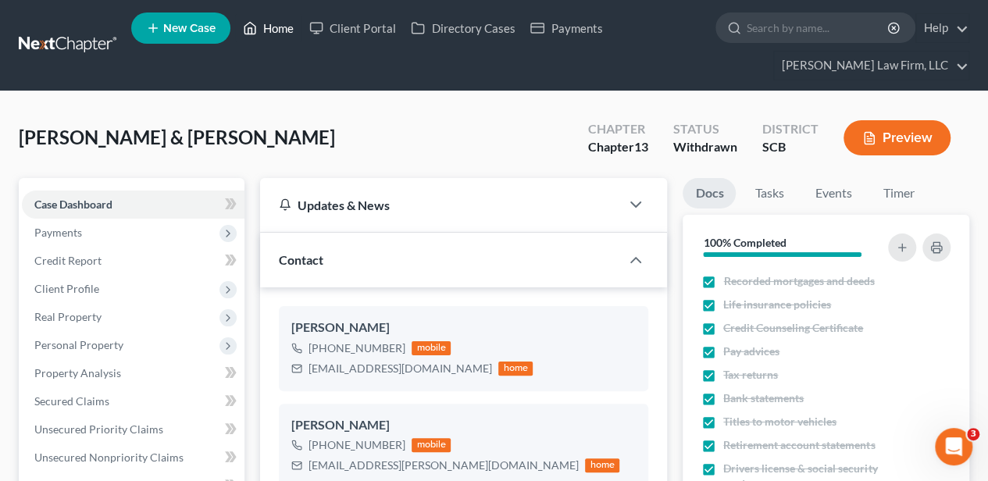
click at [294, 25] on link "Home" at bounding box center [268, 28] width 66 height 28
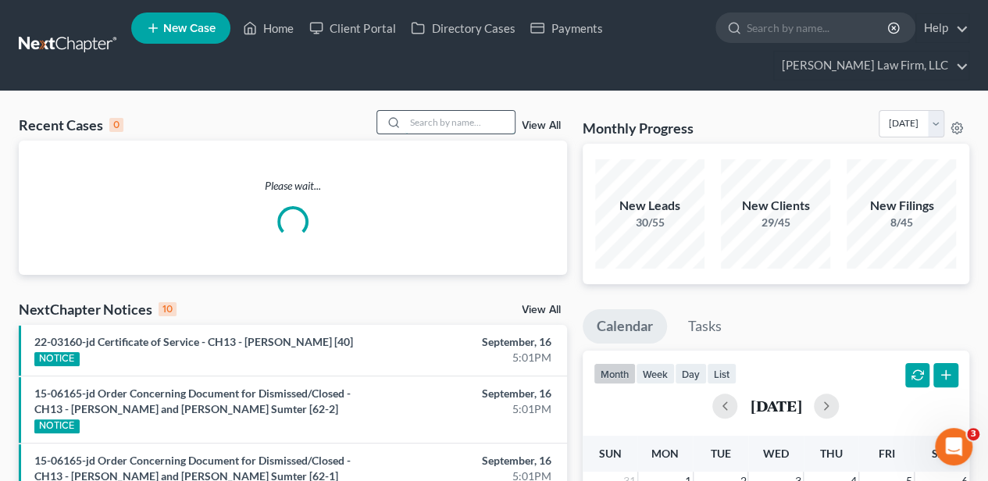
click at [483, 122] on input "search" at bounding box center [459, 122] width 109 height 23
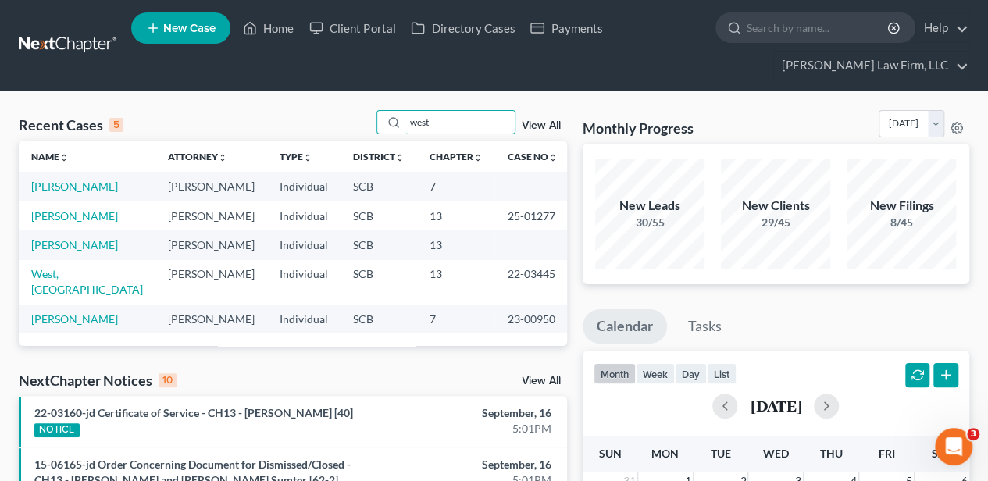
type input "west"
